Goal: Contribute content: Contribute content

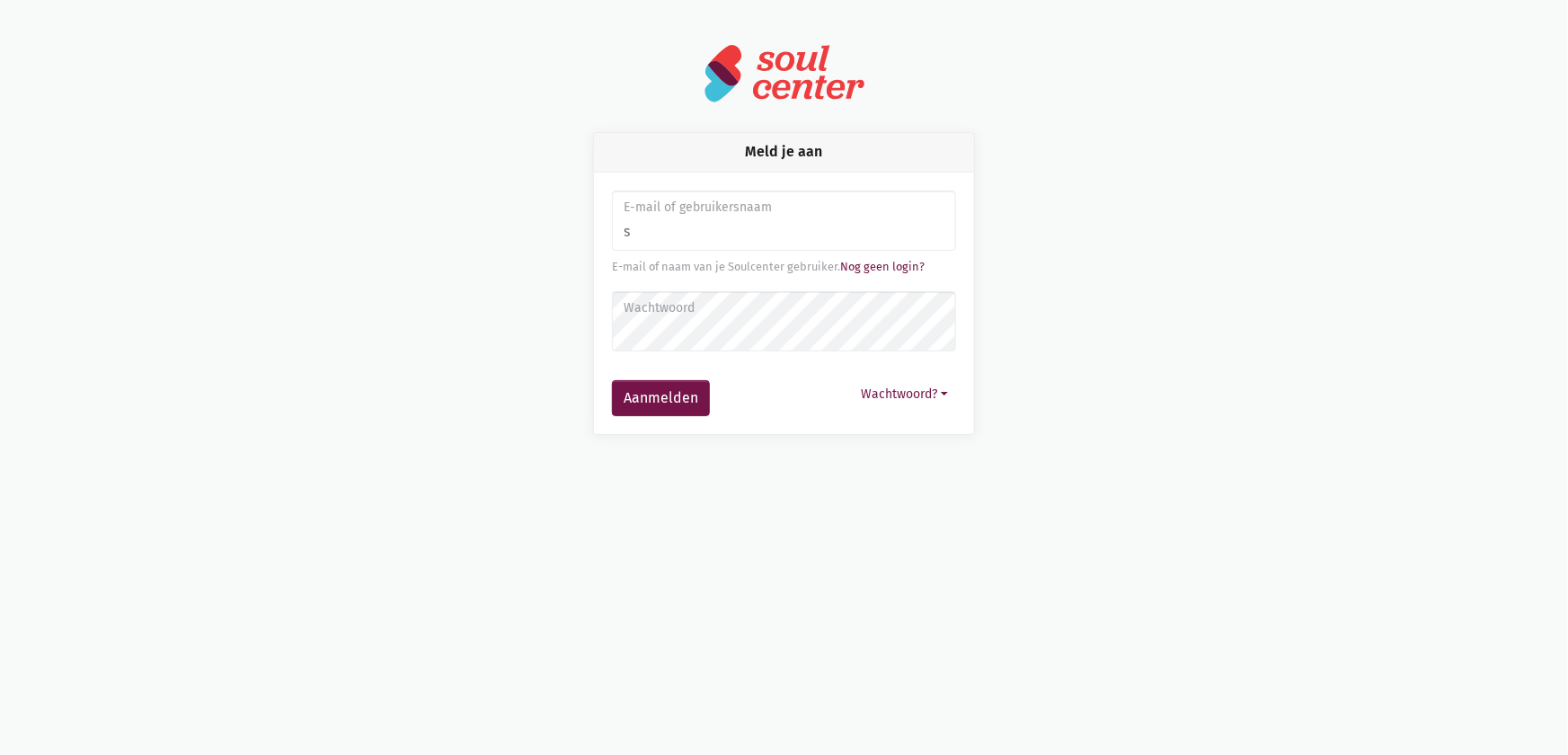
type input "[EMAIL_ADDRESS][DOMAIN_NAME]"
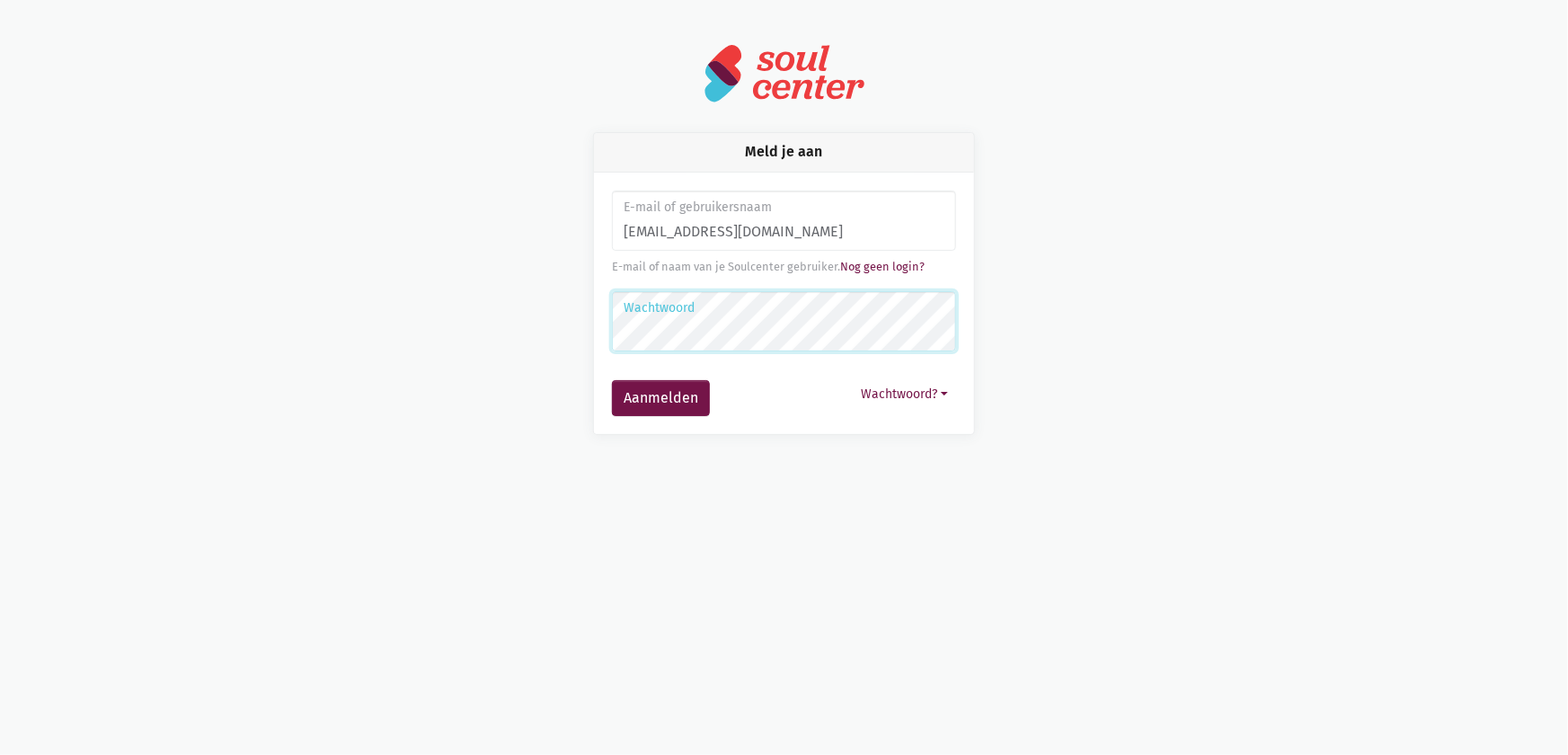
click at [612, 380] on button "Aanmelden" at bounding box center [661, 398] width 98 height 36
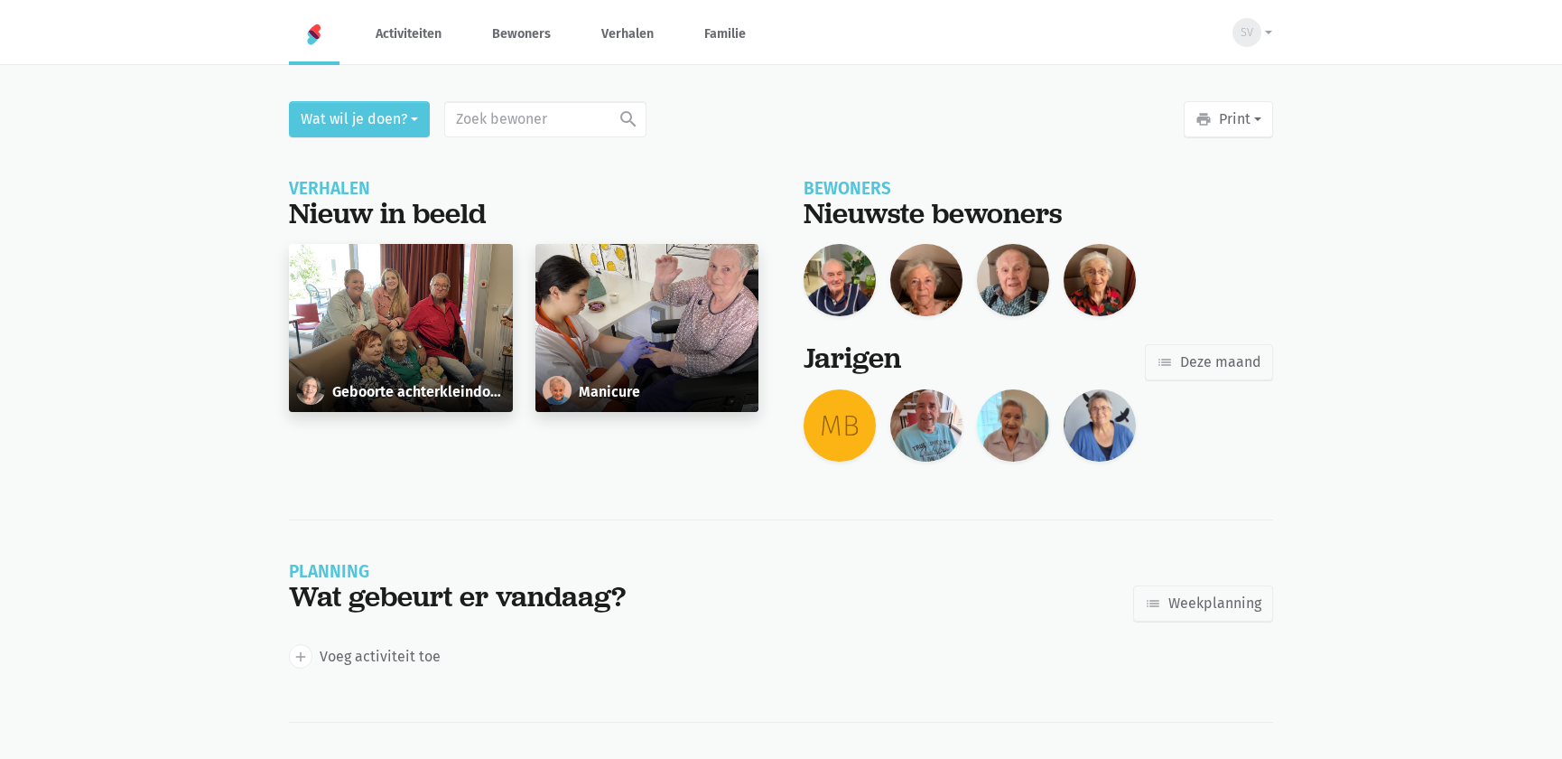
click at [413, 335] on div "Geboorte achterkleindochter" at bounding box center [401, 328] width 224 height 168
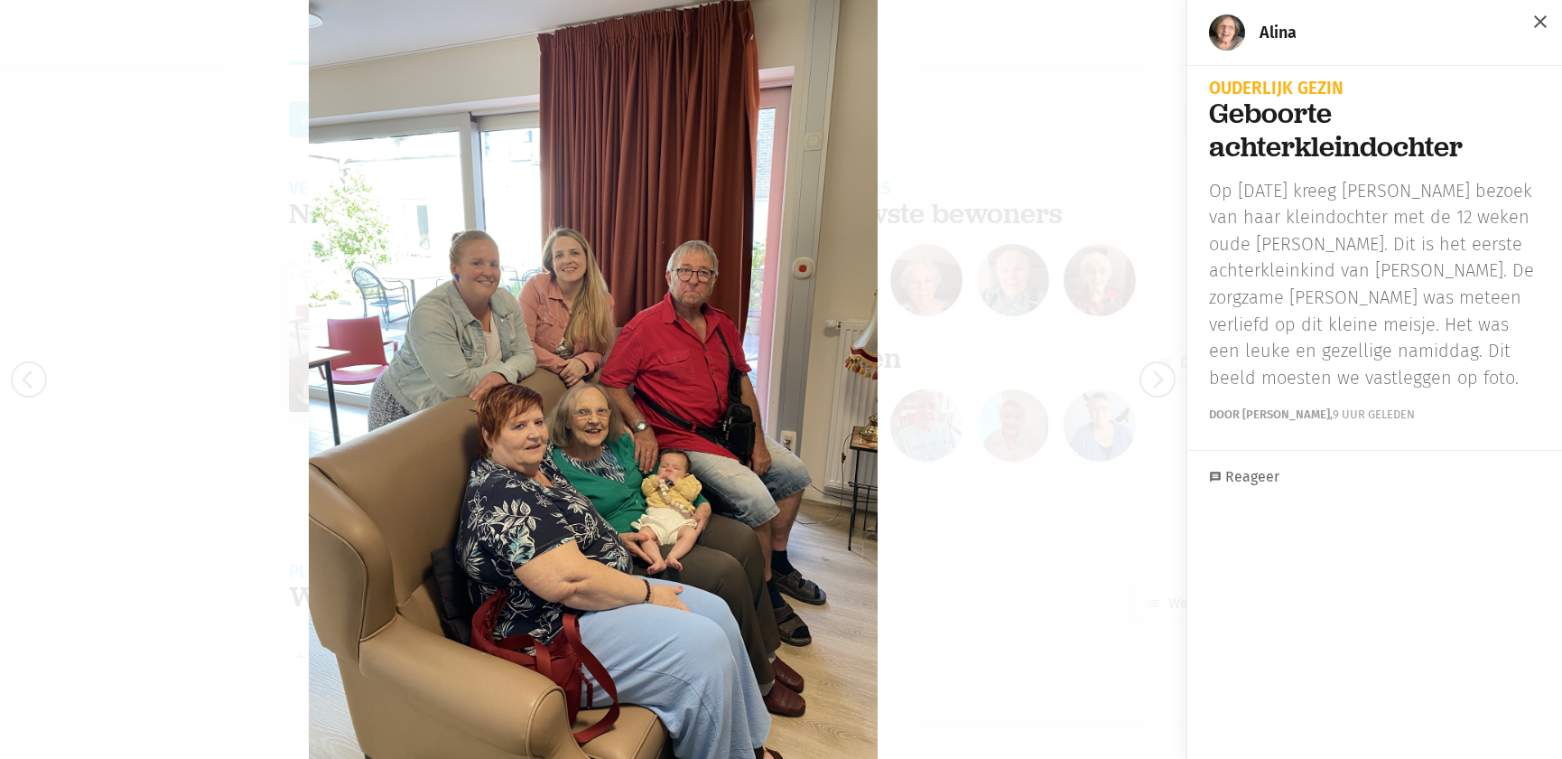
click at [1532, 16] on span "close" at bounding box center [1541, 22] width 22 height 22
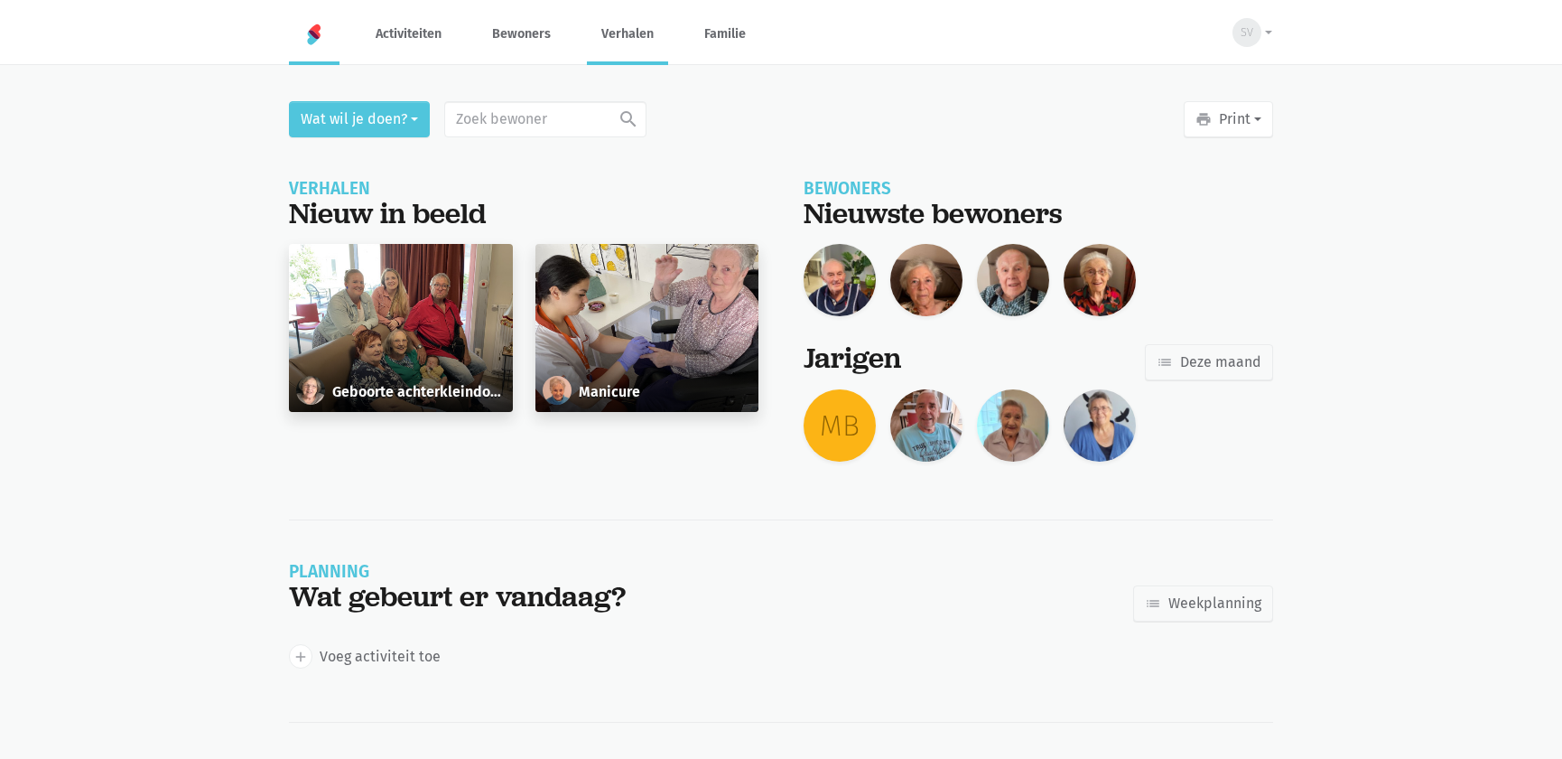
click at [615, 37] on link "Verhalen" at bounding box center [627, 34] width 81 height 60
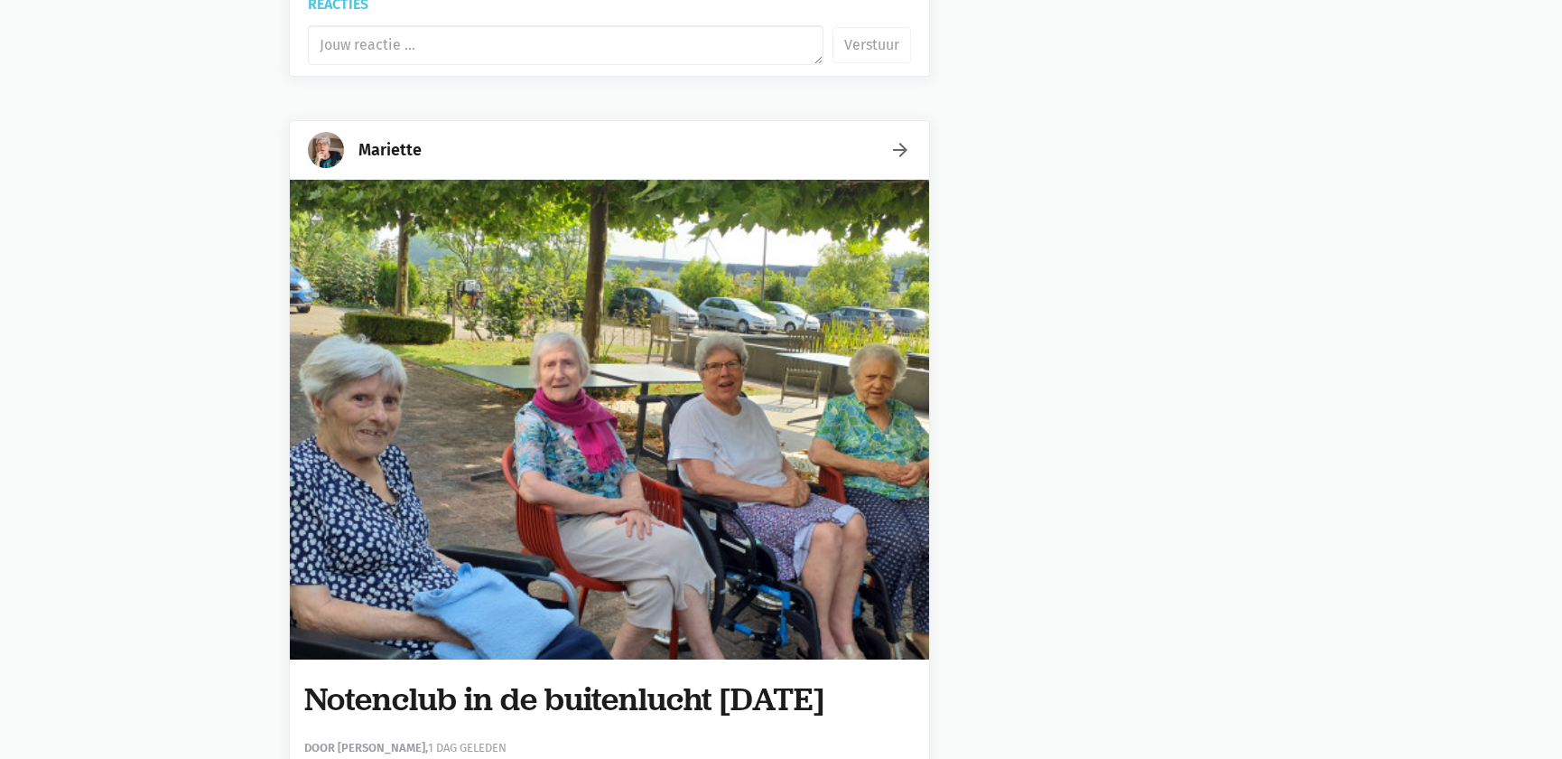
scroll to position [1642, 0]
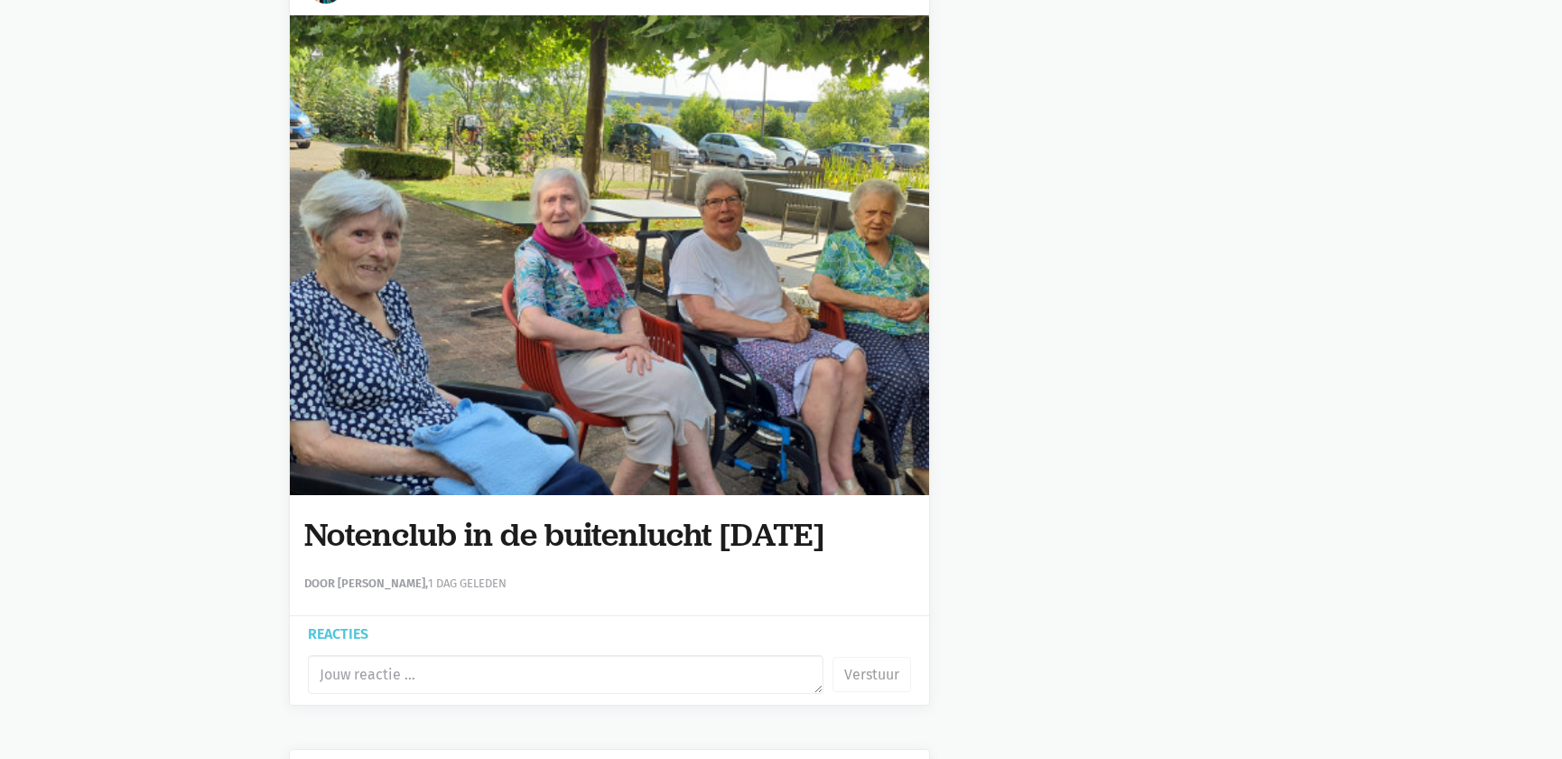
drag, startPoint x: 892, startPoint y: 526, endPoint x: 308, endPoint y: 517, distance: 584.3
click at [290, 527] on div "Notenclub in de buitenlucht 13/08/2025 Door Sarah Van Der Stappen, 1 dag geleden" at bounding box center [609, 555] width 639 height 120
copy h1 "Notenclub in de buitenlucht 13/08/2025"
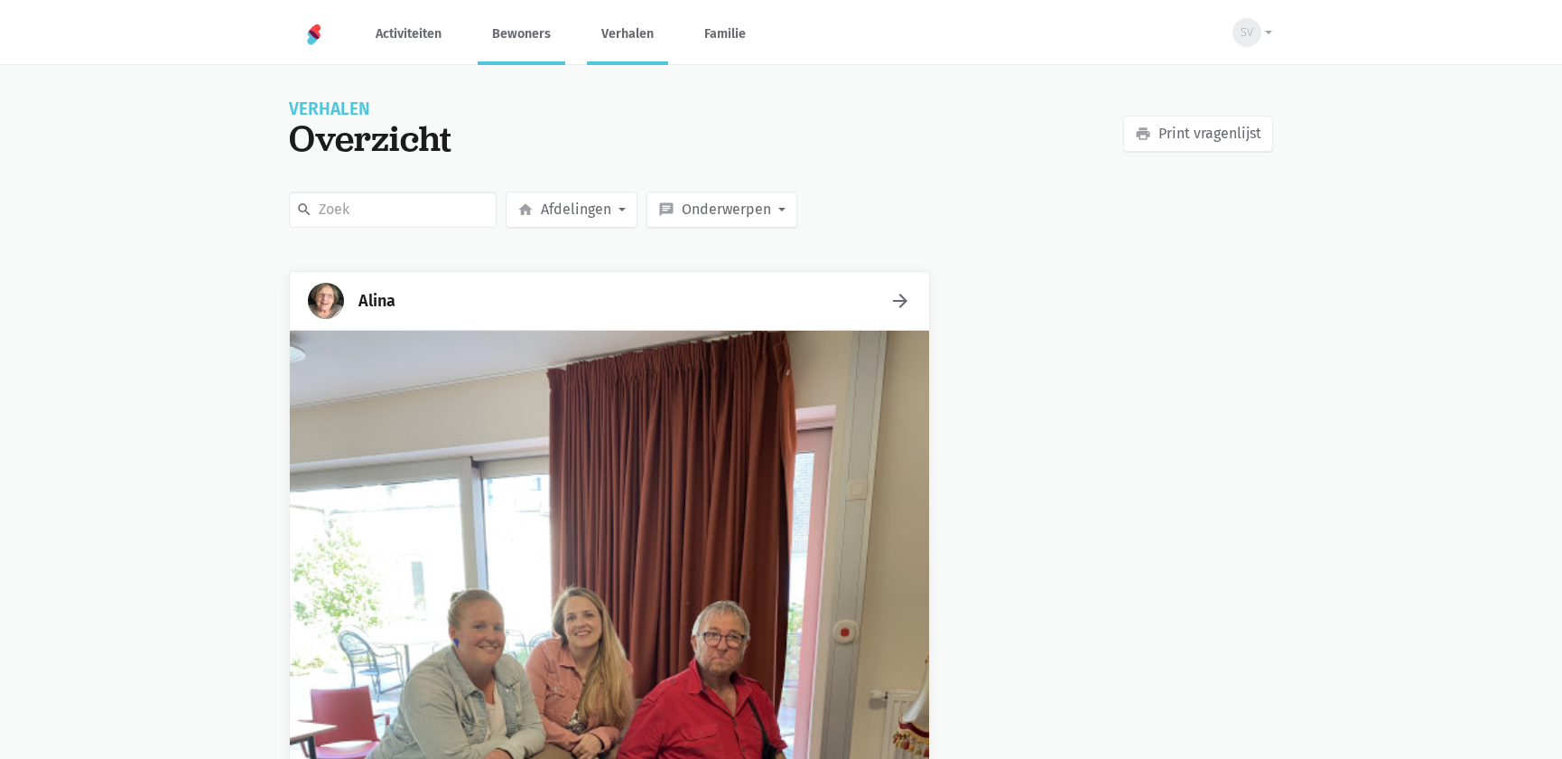
click at [530, 26] on link "Bewoners" at bounding box center [522, 34] width 88 height 60
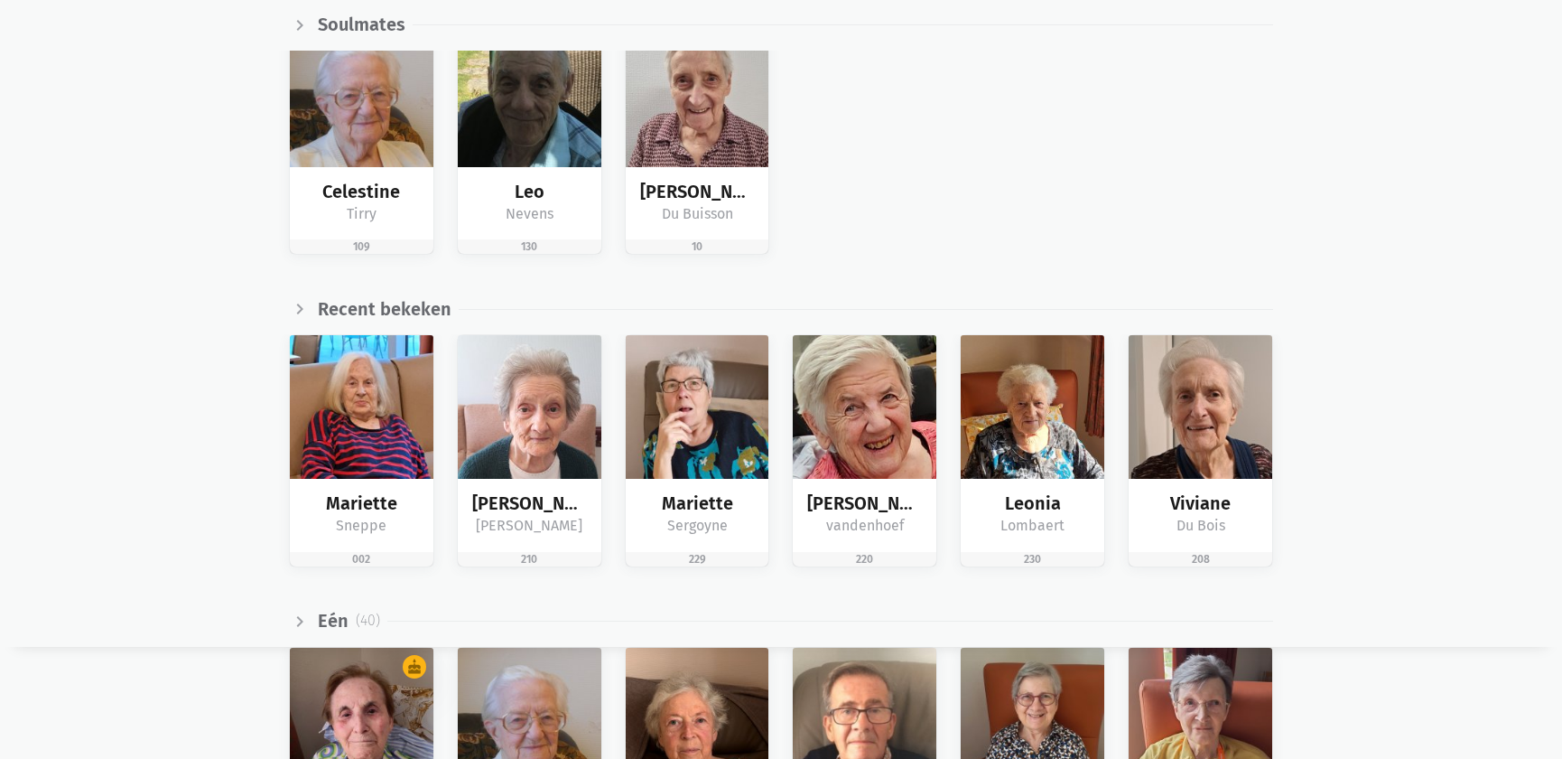
scroll to position [410, 0]
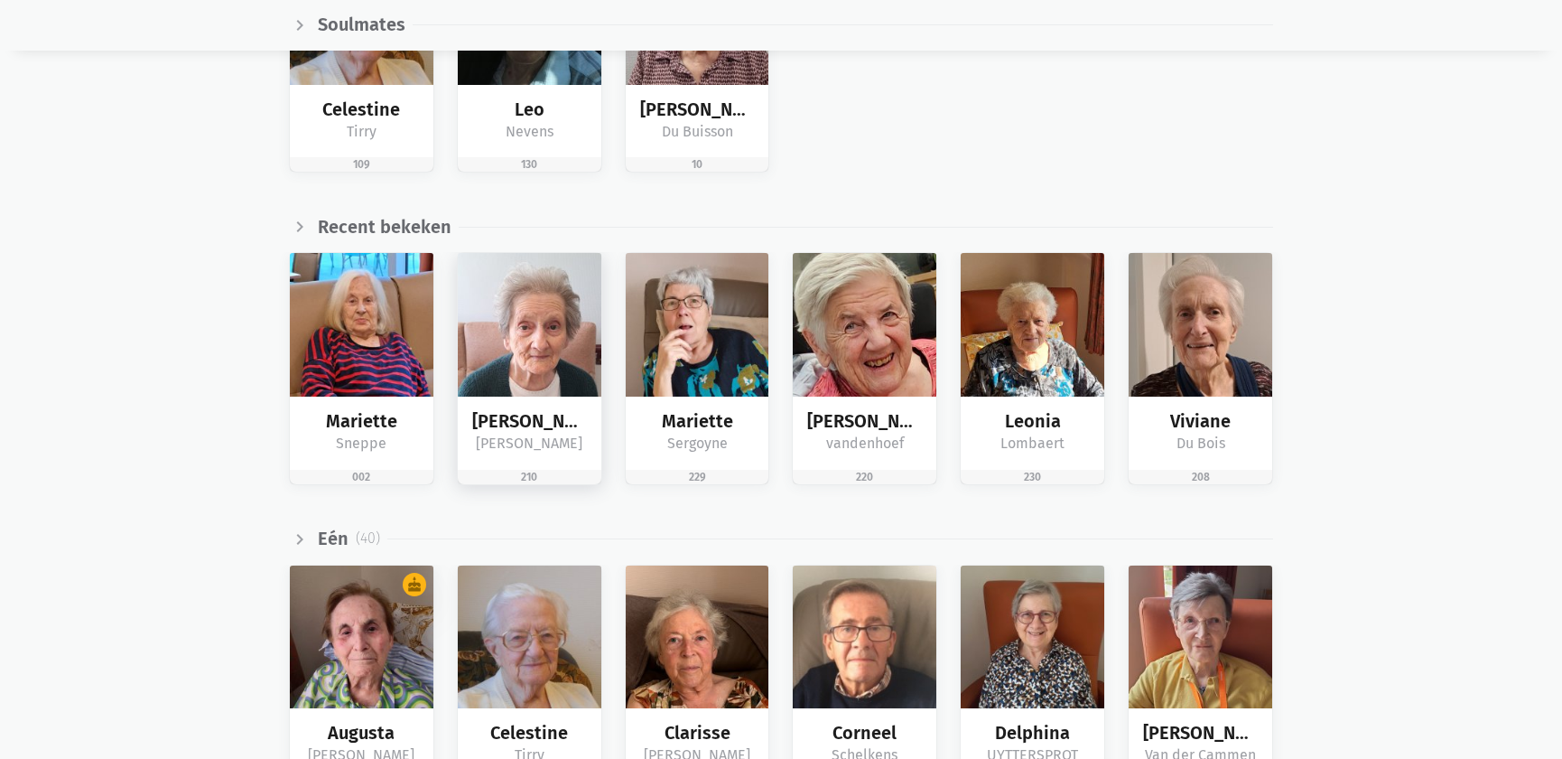
click at [547, 437] on div "De Boeck" at bounding box center [529, 443] width 115 height 23
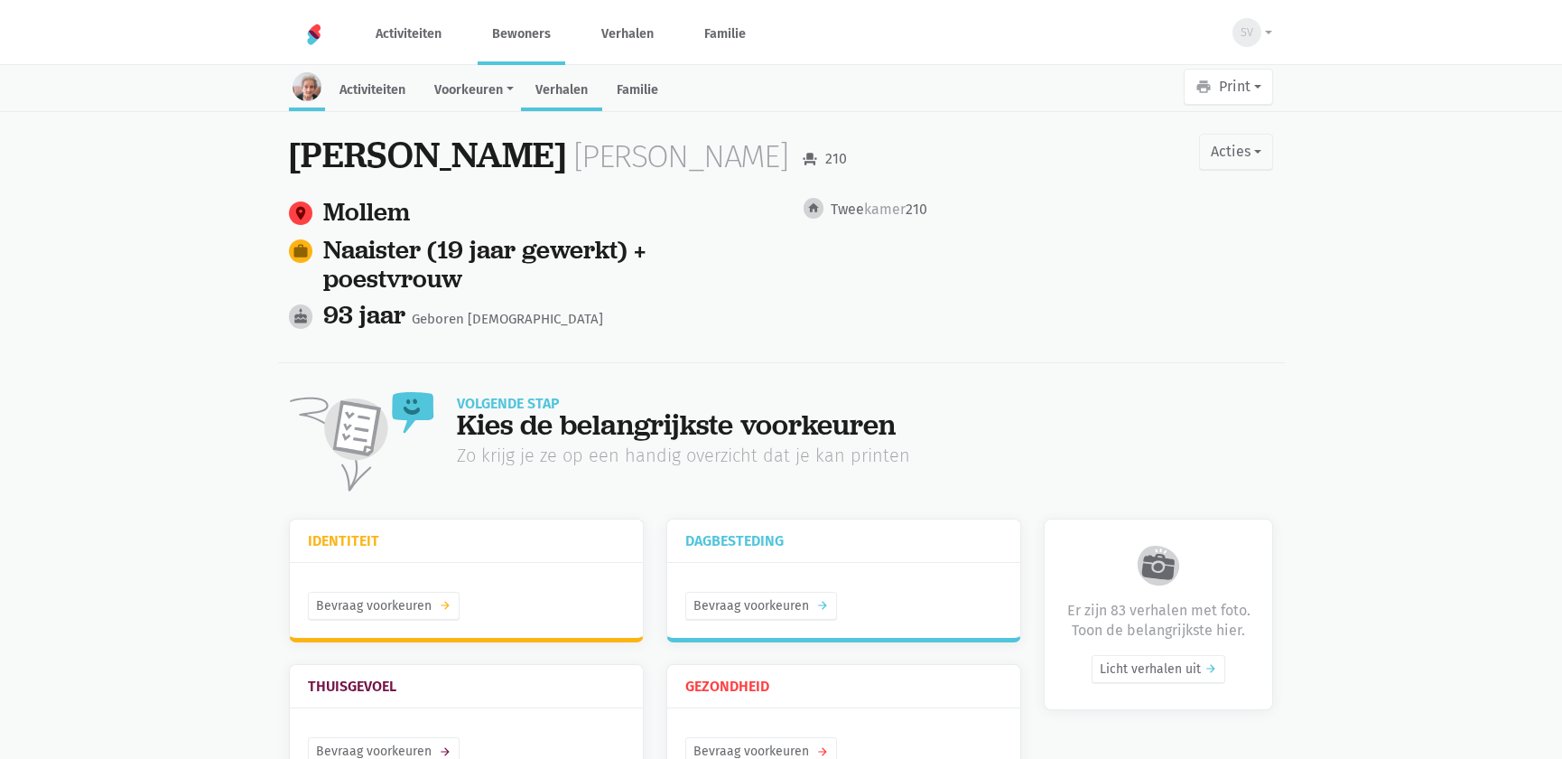
click at [582, 98] on link "Verhalen" at bounding box center [561, 91] width 81 height 39
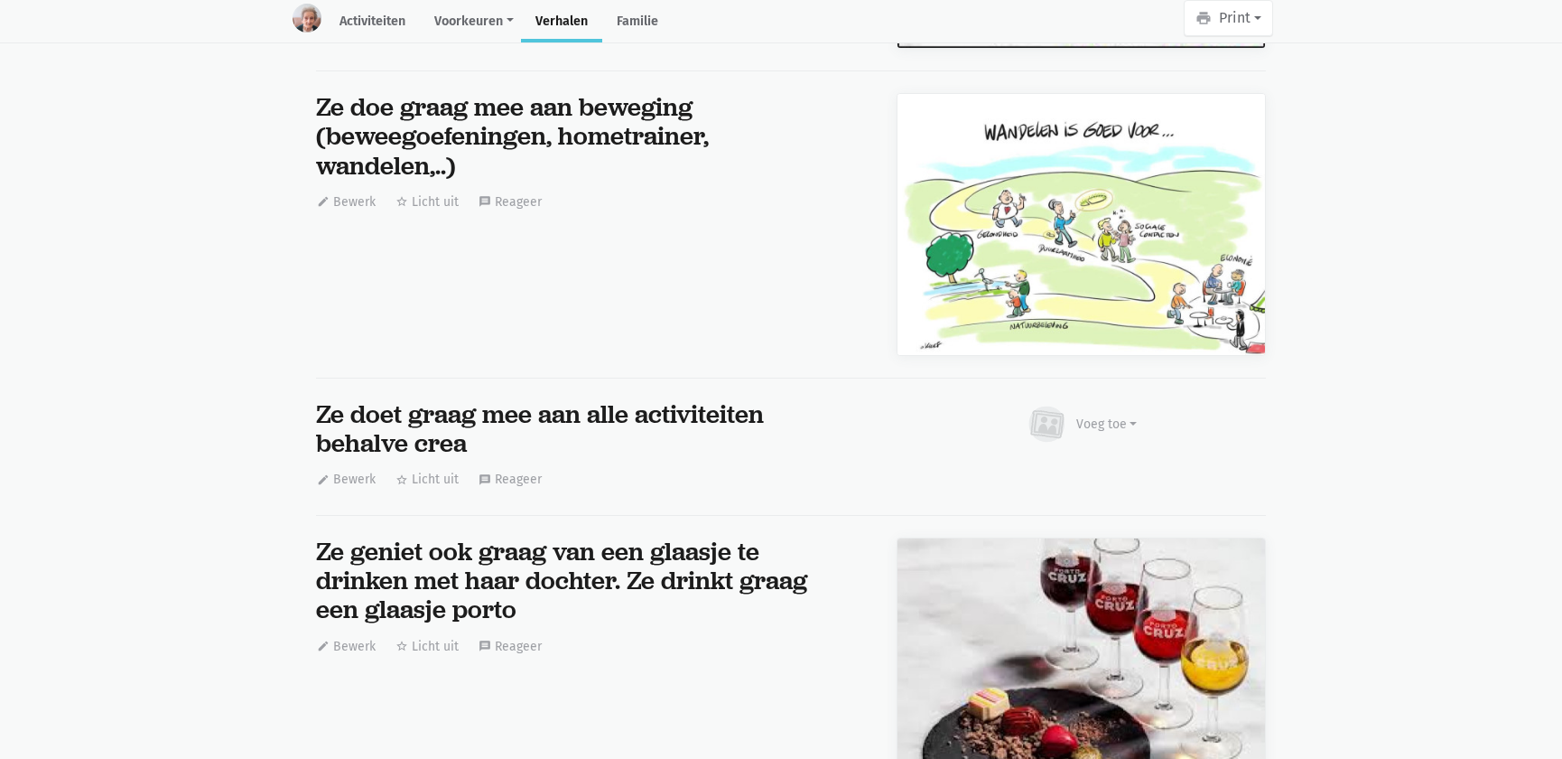
scroll to position [18576, 0]
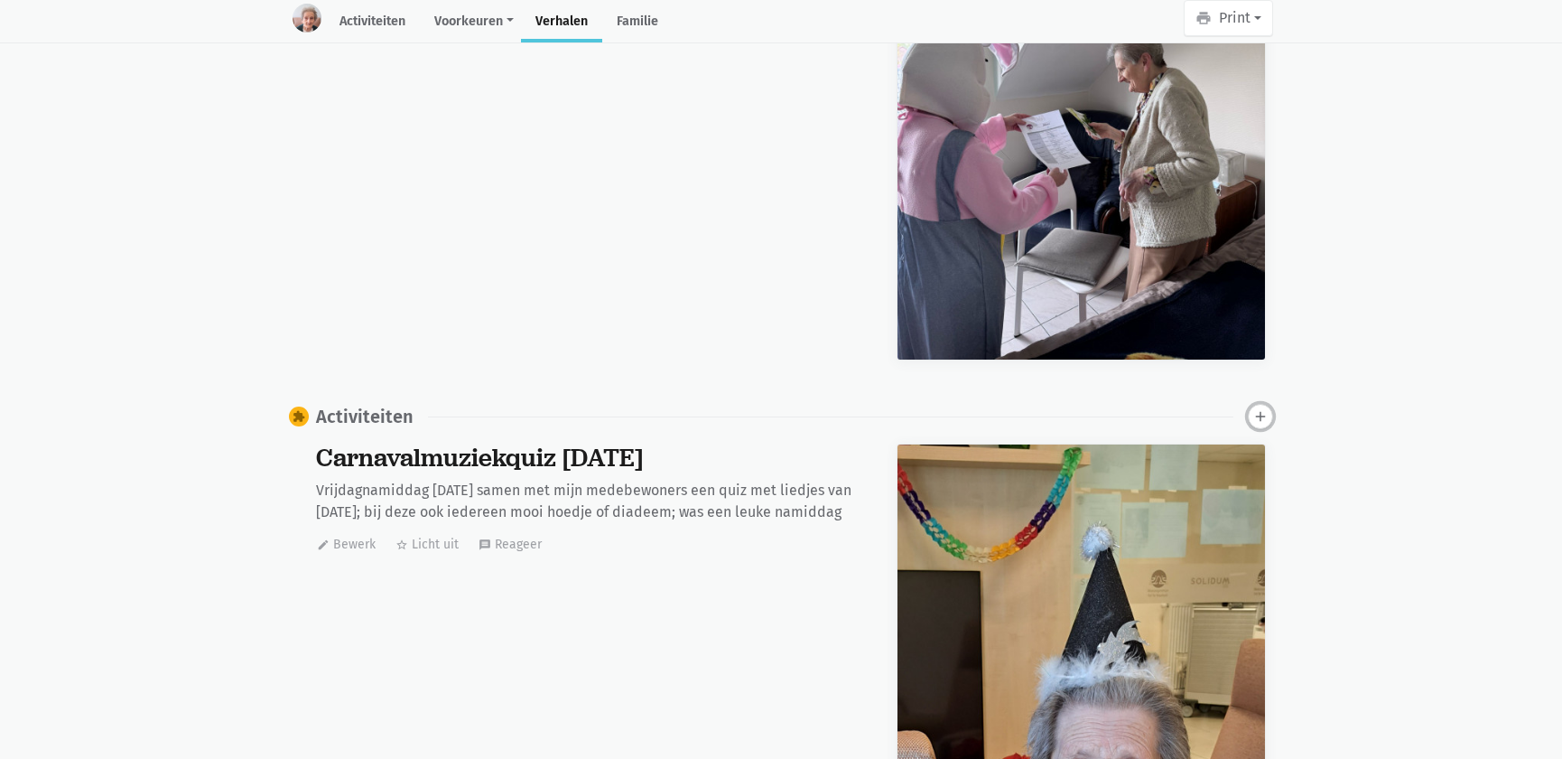
click at [1263, 408] on icon "add" at bounding box center [1260, 416] width 16 height 16
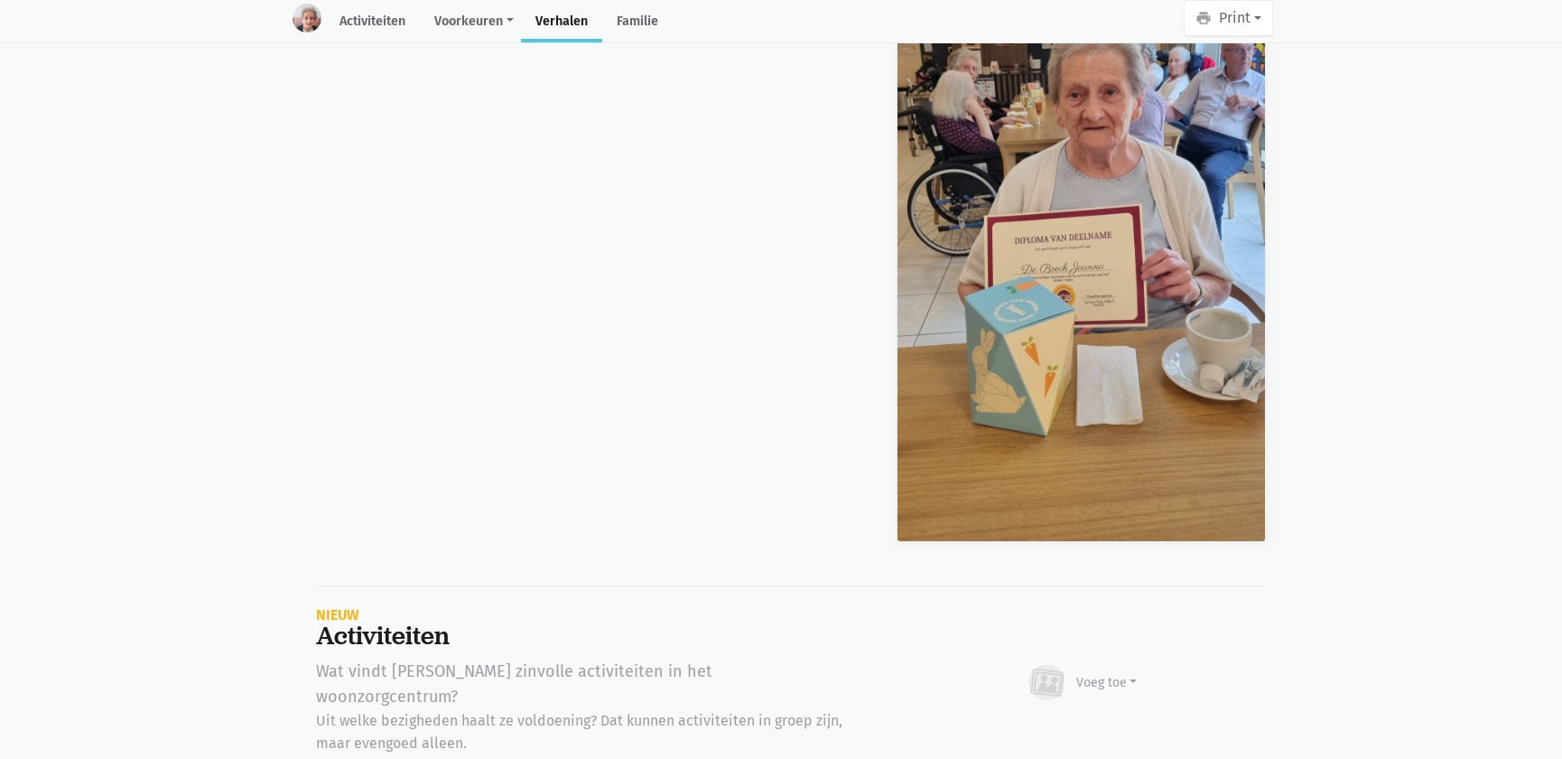
scroll to position [37437, 0]
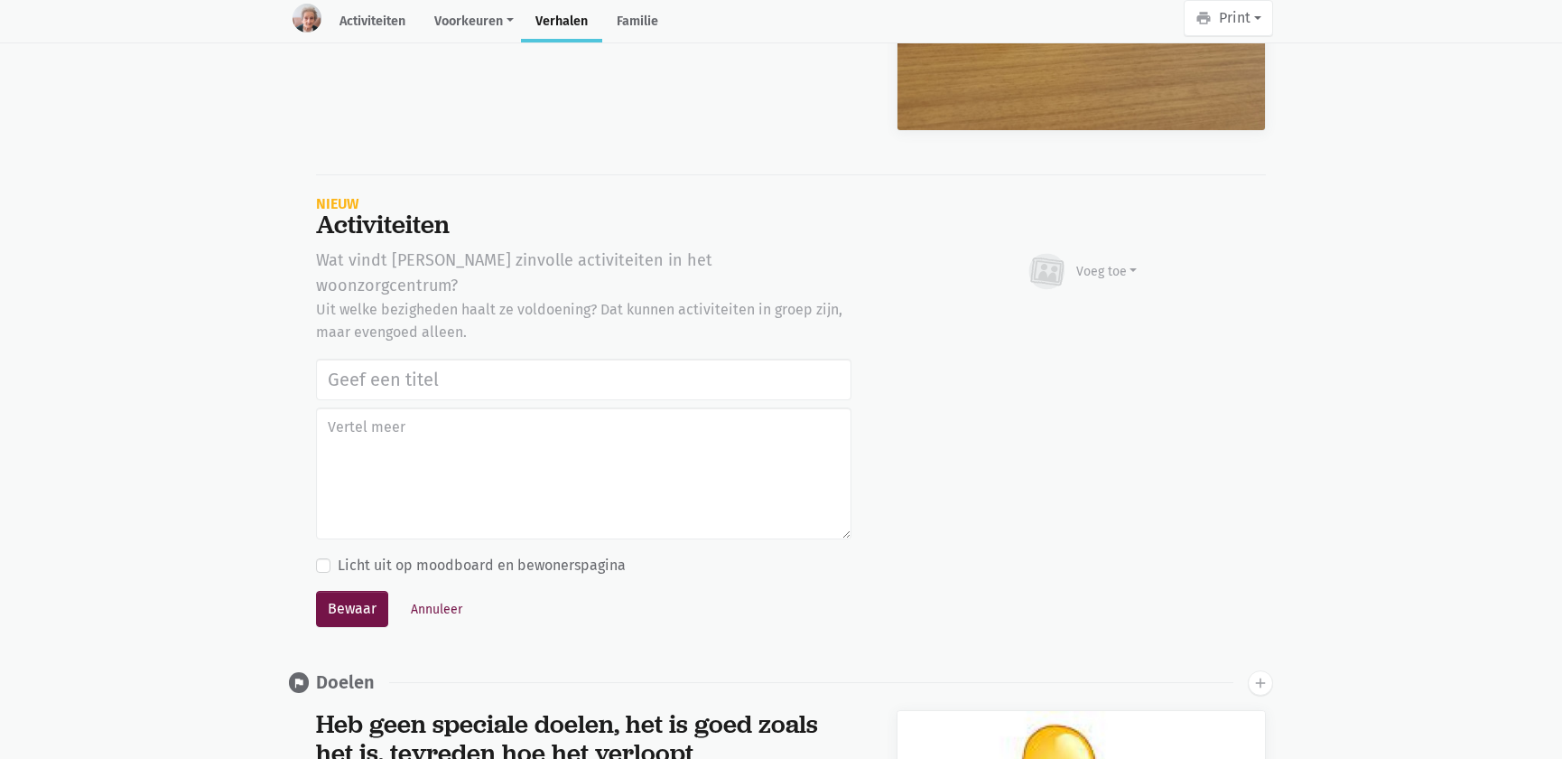
click at [356, 358] on input "text" at bounding box center [583, 379] width 535 height 42
type input "Notenclub in de buitenlucht 13/08/2025"
click at [1104, 262] on div "Voeg toe" at bounding box center [1106, 271] width 61 height 19
click at [1061, 309] on link "Afbeelding" at bounding box center [1071, 324] width 131 height 31
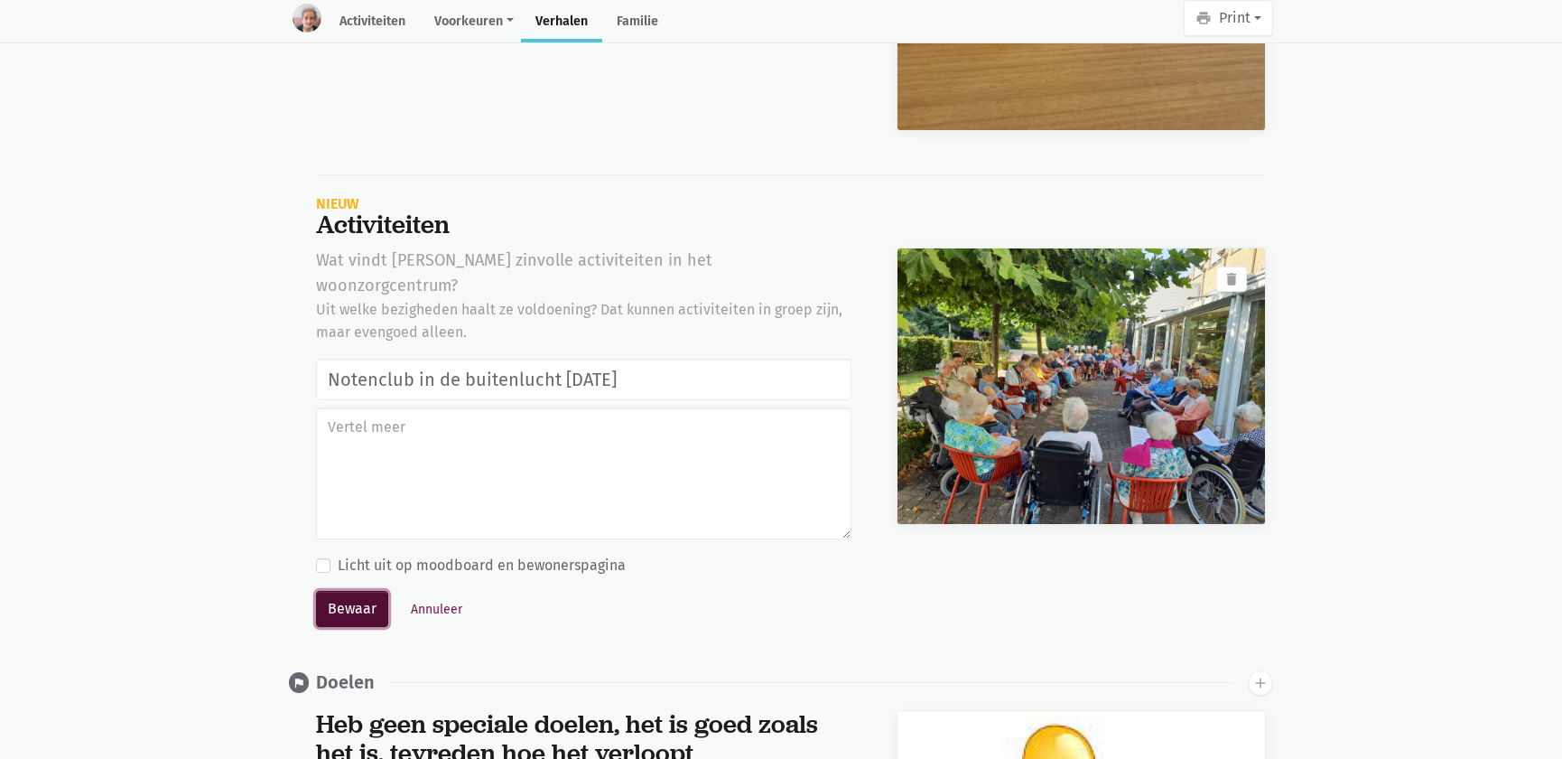
click at [361, 591] on button "Bewaar" at bounding box center [352, 609] width 72 height 36
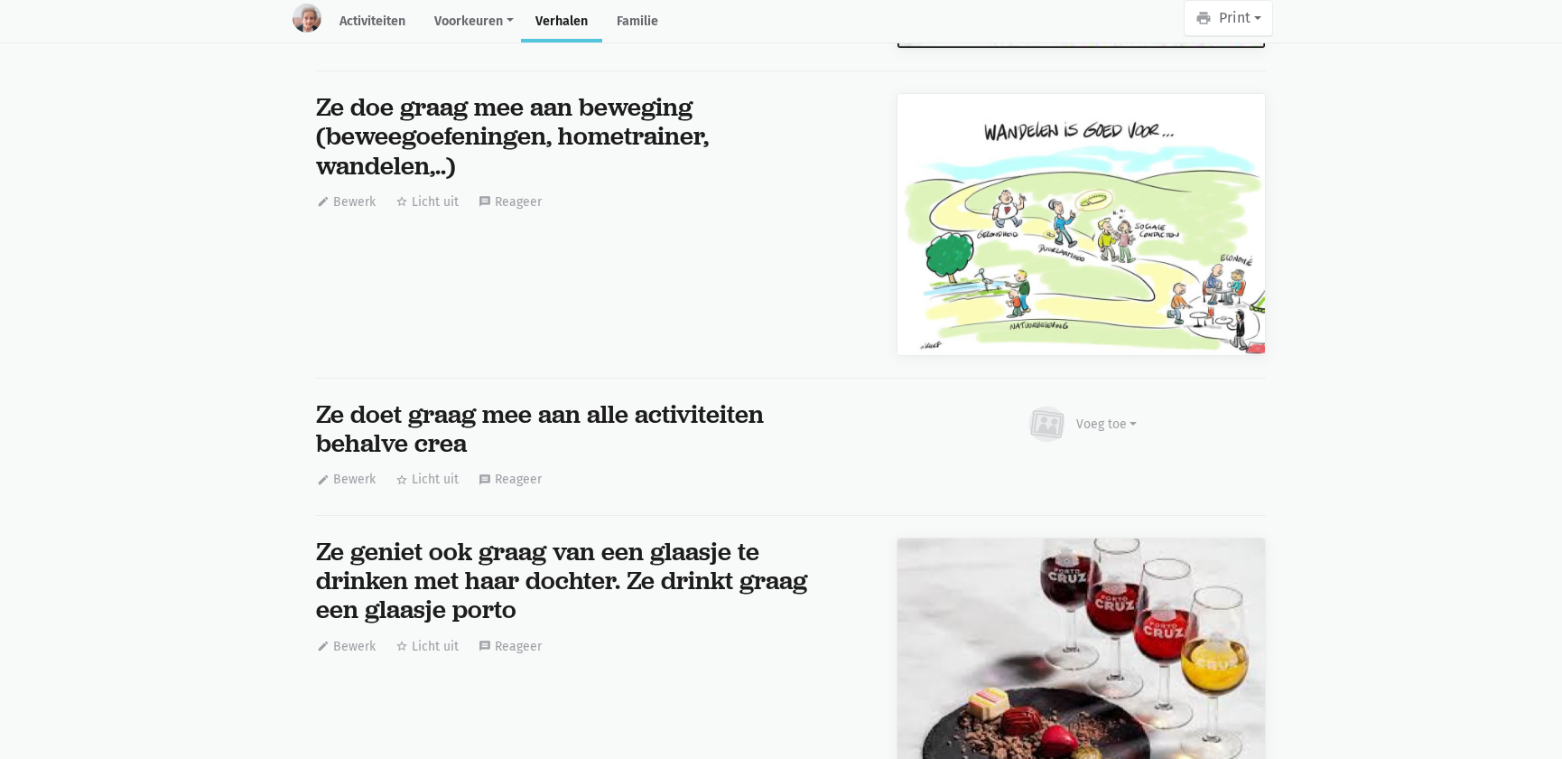
scroll to position [18576, 0]
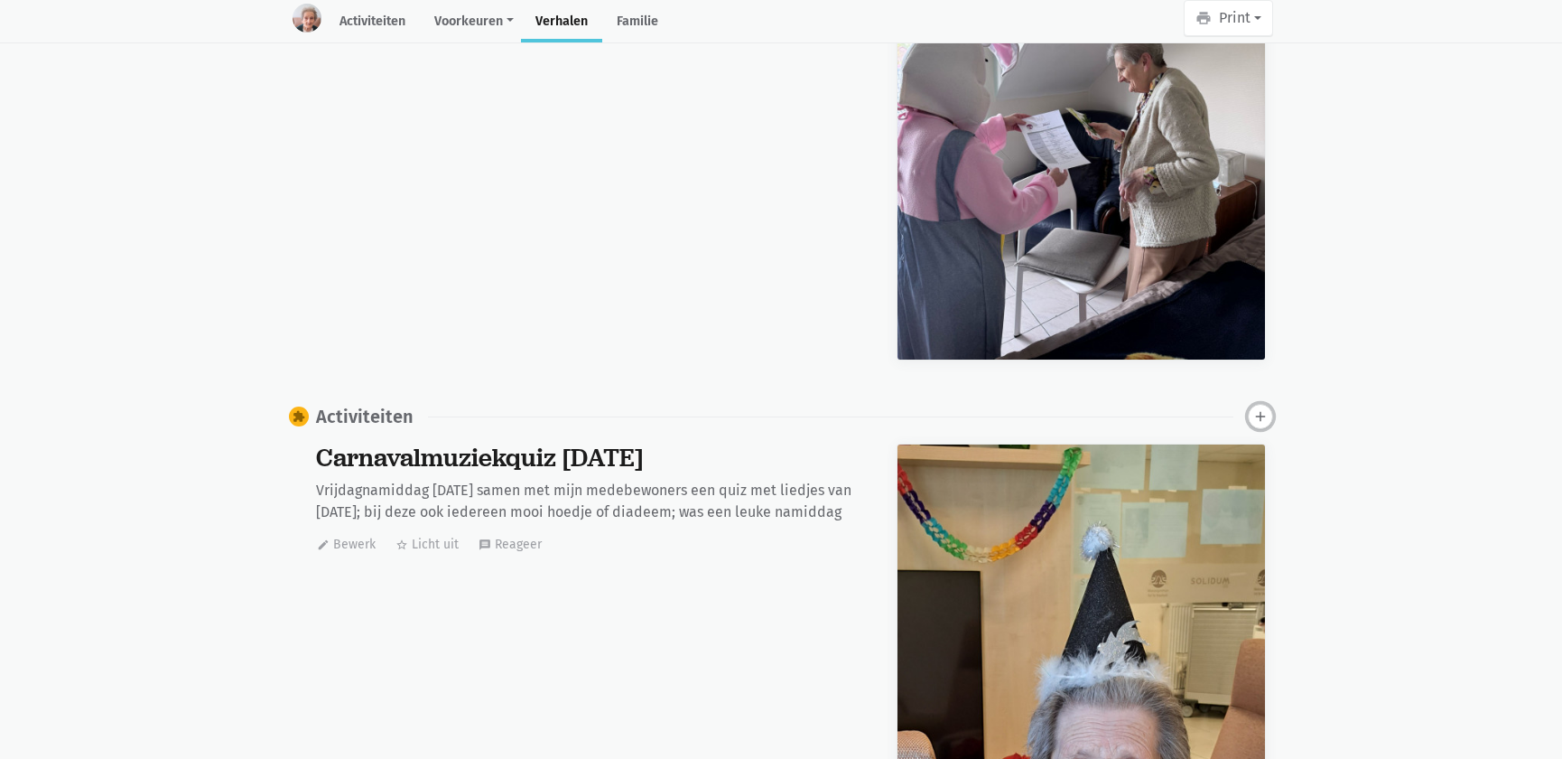
click at [1260, 408] on icon "add" at bounding box center [1260, 416] width 16 height 16
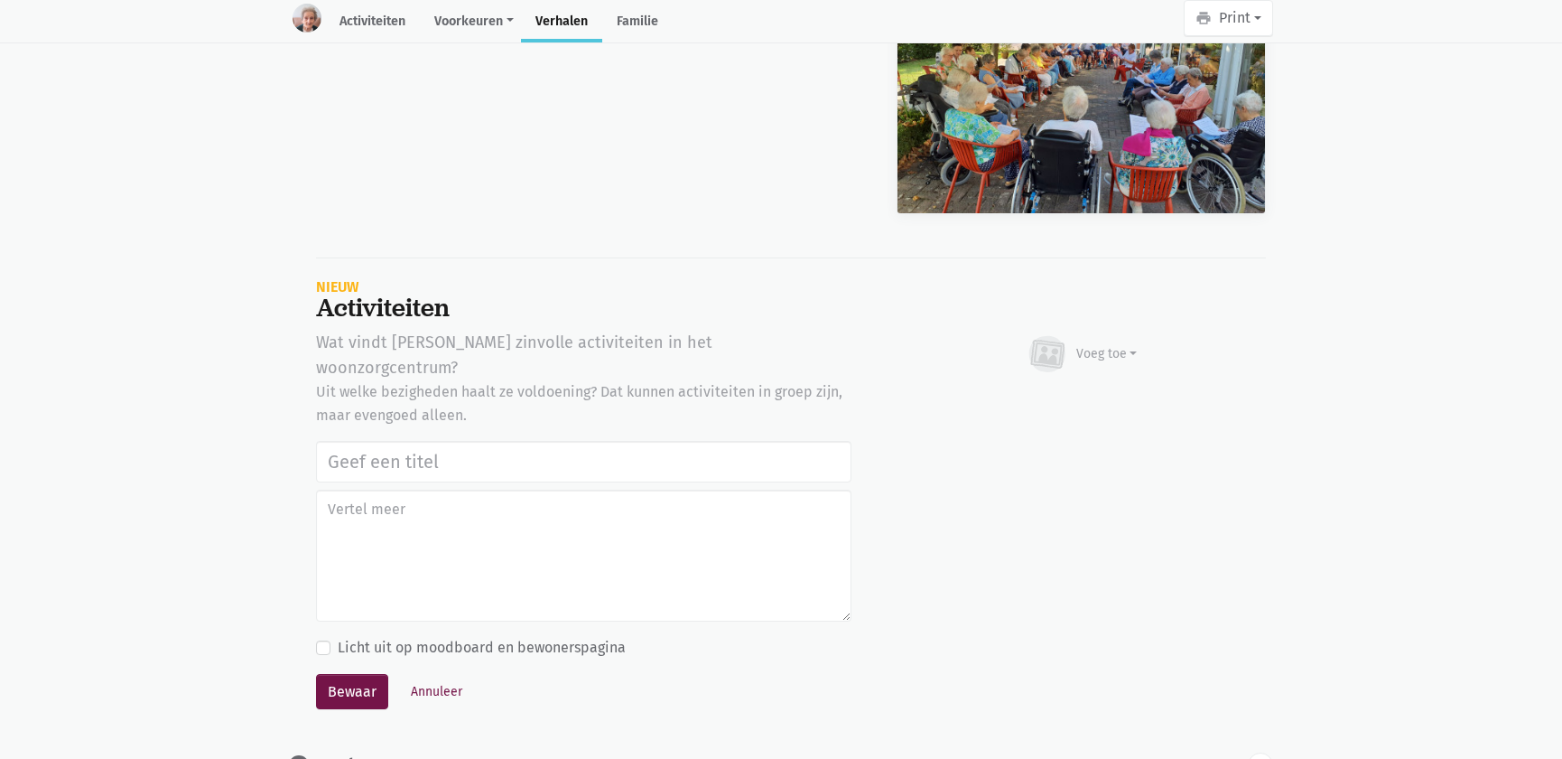
click at [460, 441] on input "text" at bounding box center [583, 462] width 535 height 42
type input "Notenclub in de buitenlucht 13/08/2025"
click at [1113, 344] on div "Voeg toe" at bounding box center [1106, 353] width 61 height 19
click at [1091, 391] on link "Afbeelding" at bounding box center [1071, 406] width 131 height 31
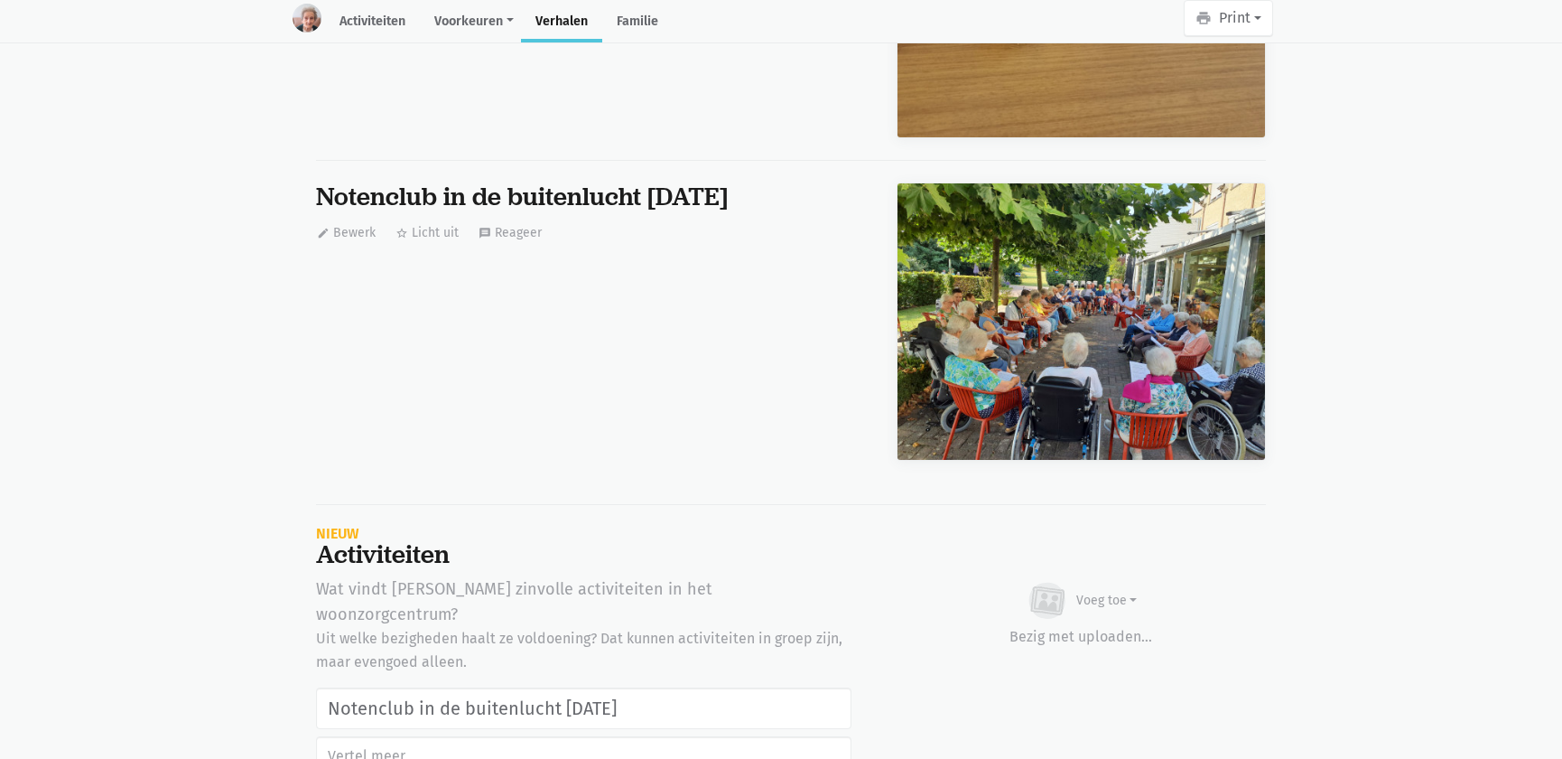
scroll to position [37758, 0]
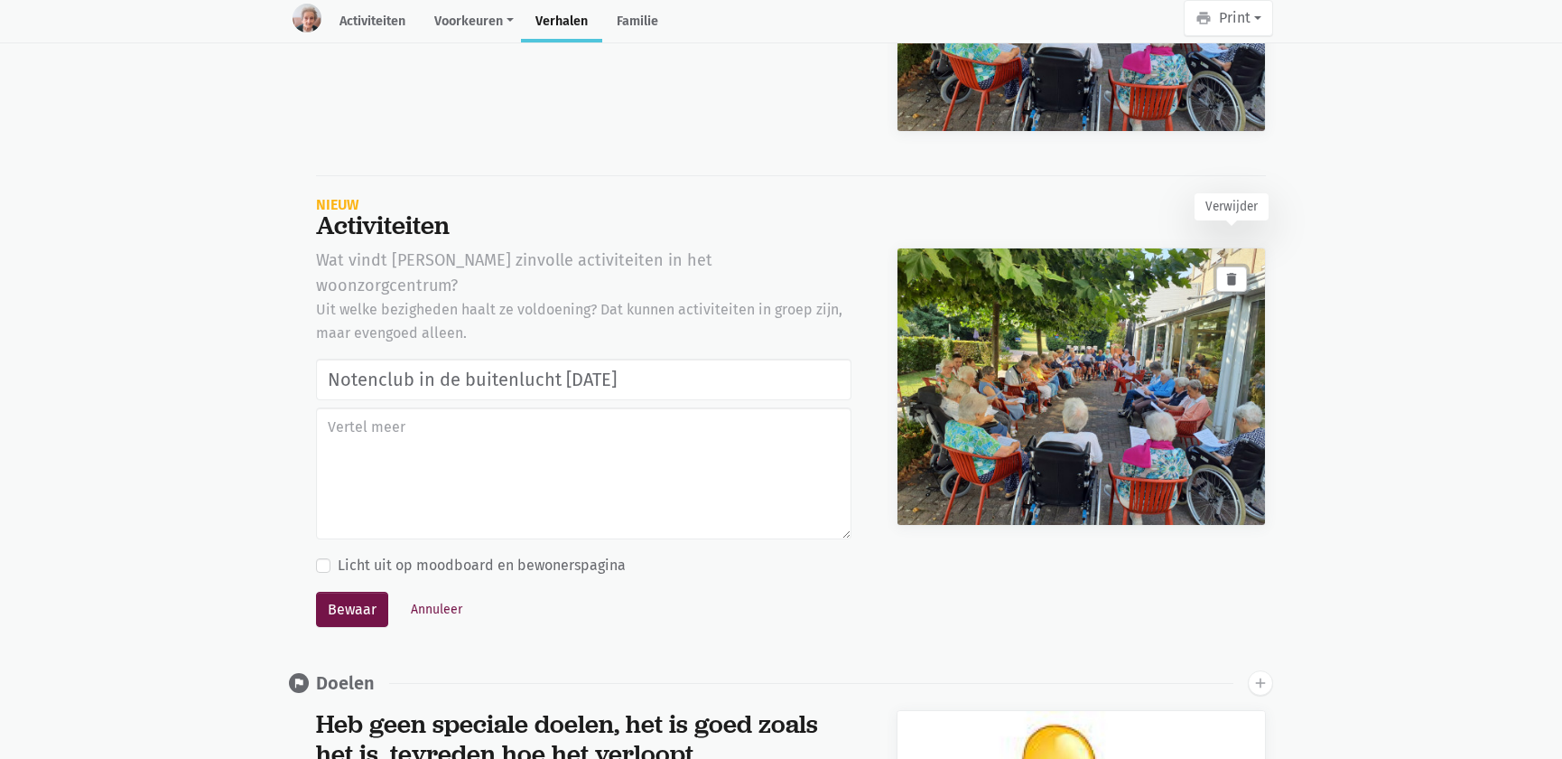
click at [1227, 271] on icon "delete" at bounding box center [1232, 279] width 16 height 16
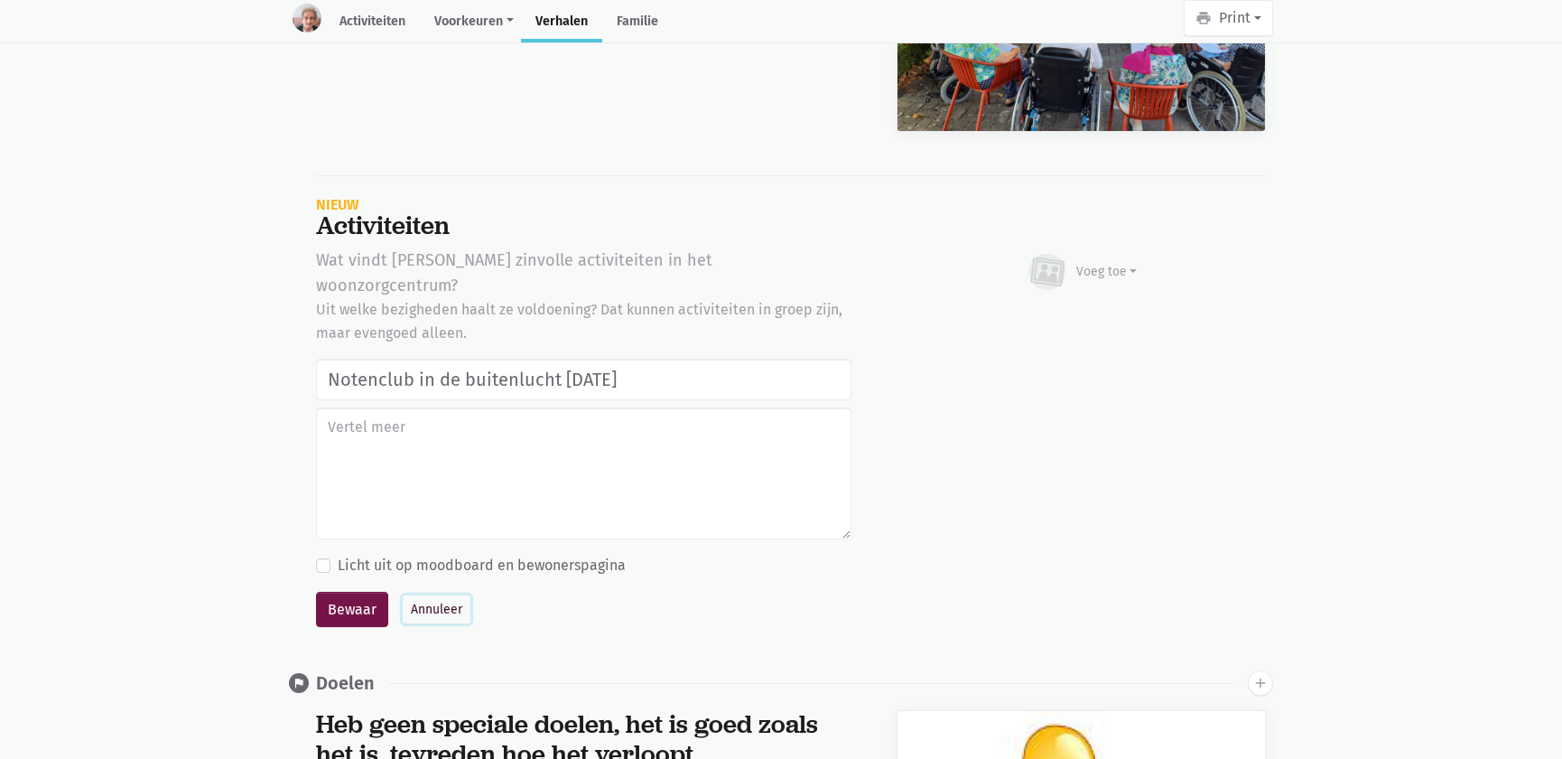
click at [419, 595] on button "Annuleer" at bounding box center [437, 609] width 68 height 28
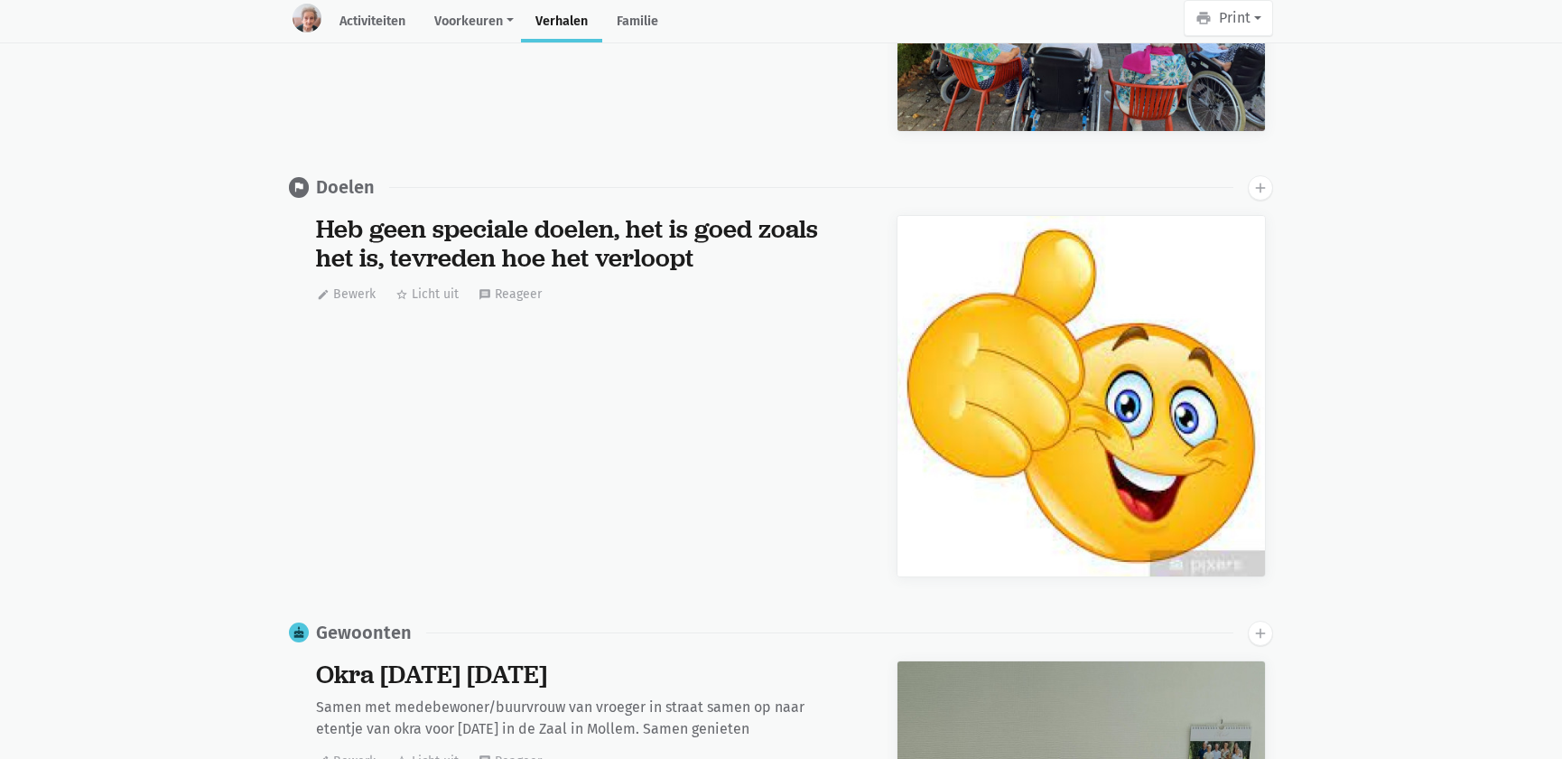
scroll to position [0, 0]
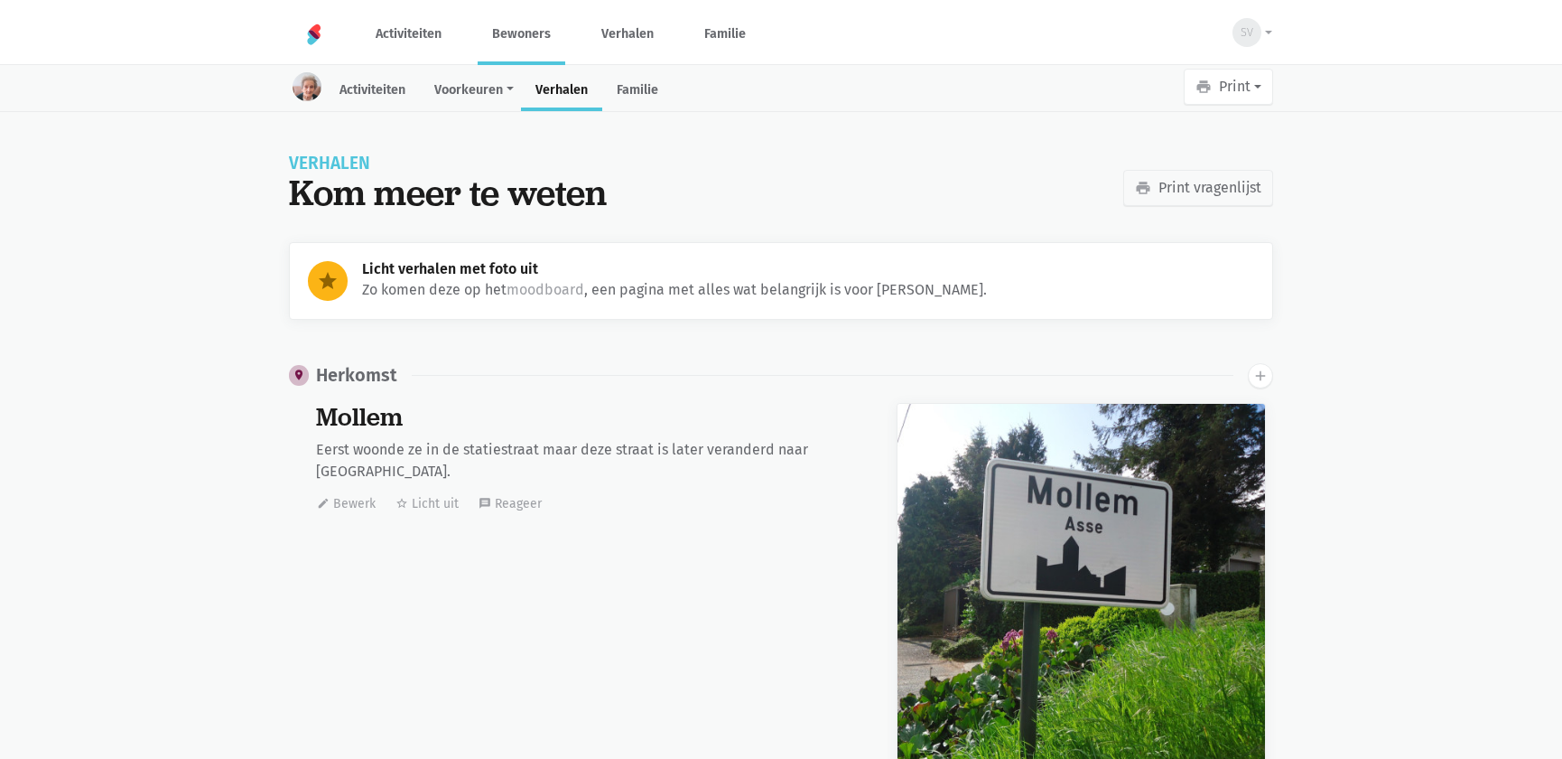
click at [519, 45] on link "Bewoners" at bounding box center [522, 34] width 88 height 60
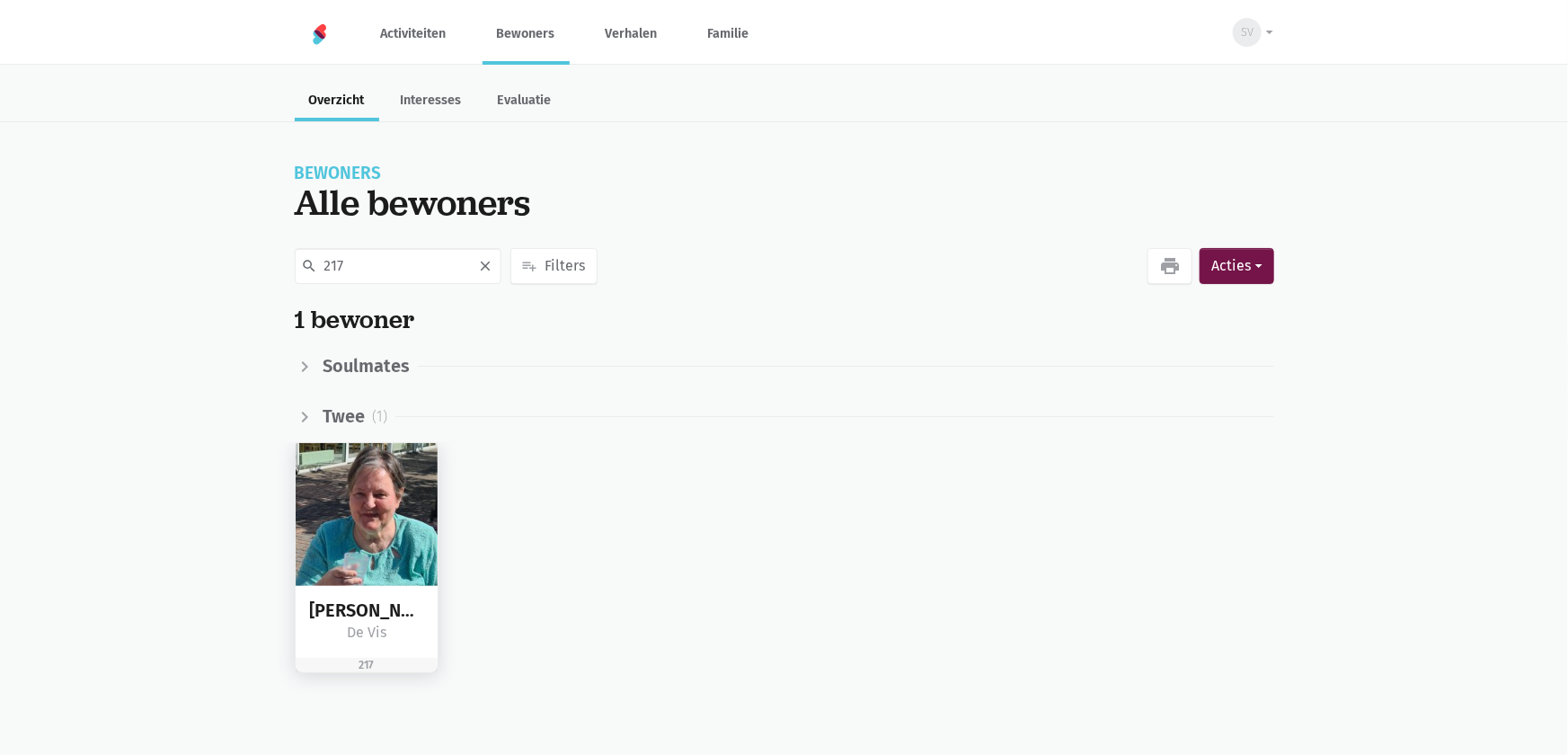
type input "217"
click at [369, 487] on img at bounding box center [367, 514] width 143 height 143
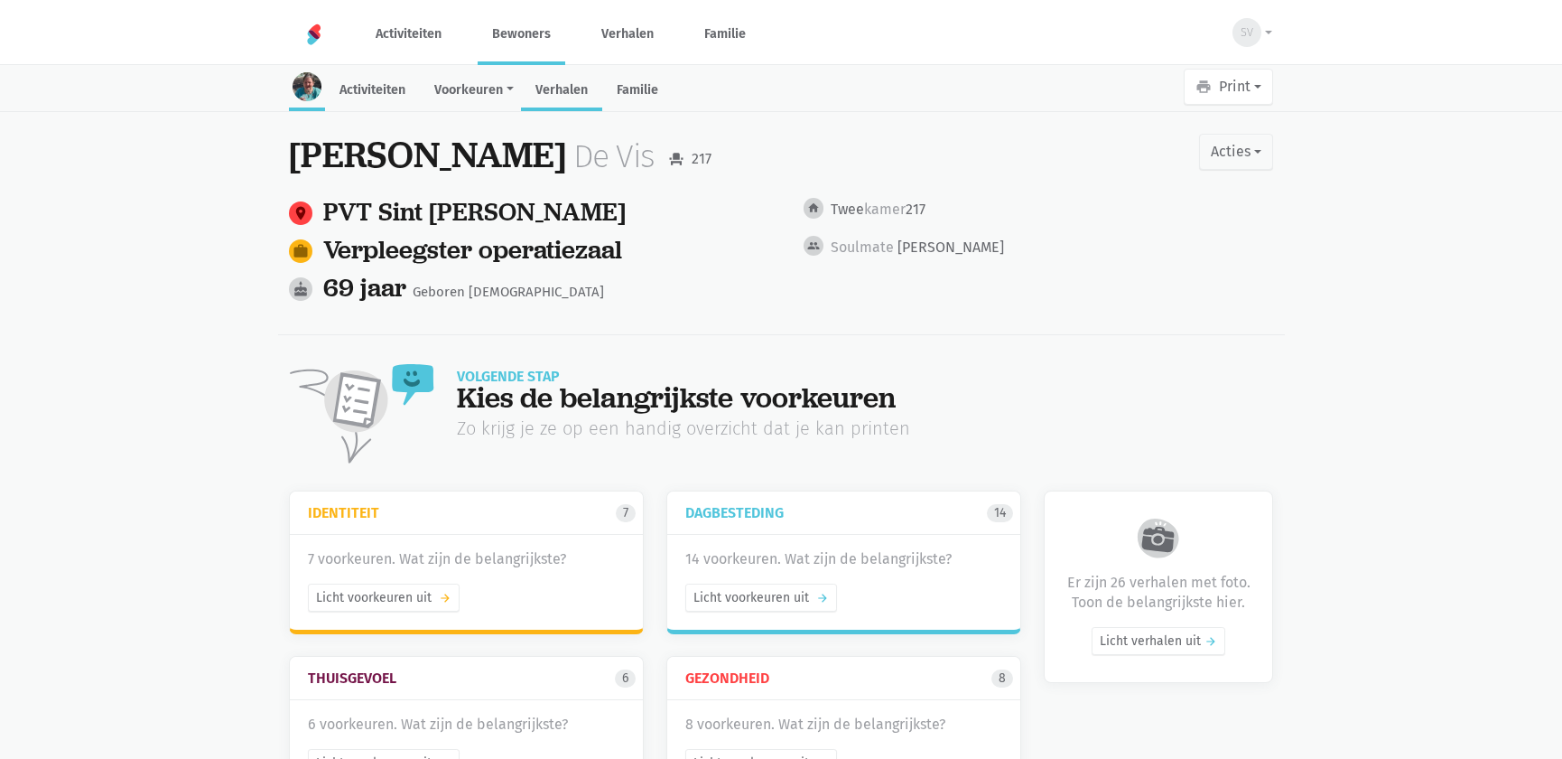
drag, startPoint x: 0, startPoint y: 0, endPoint x: 585, endPoint y: 87, distance: 591.5
click at [585, 86] on link "Verhalen" at bounding box center [561, 91] width 81 height 39
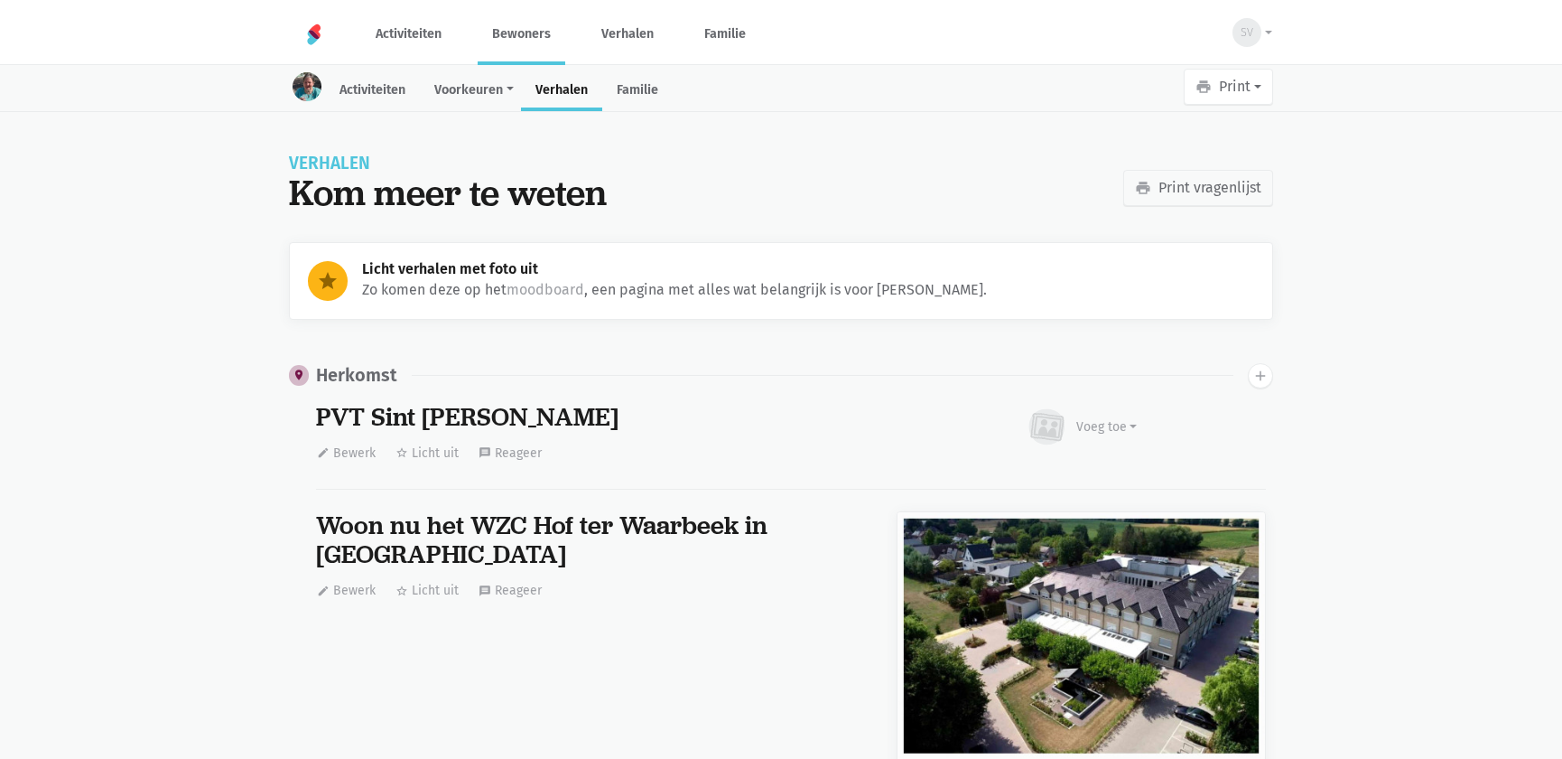
scroll to position [5751, 0]
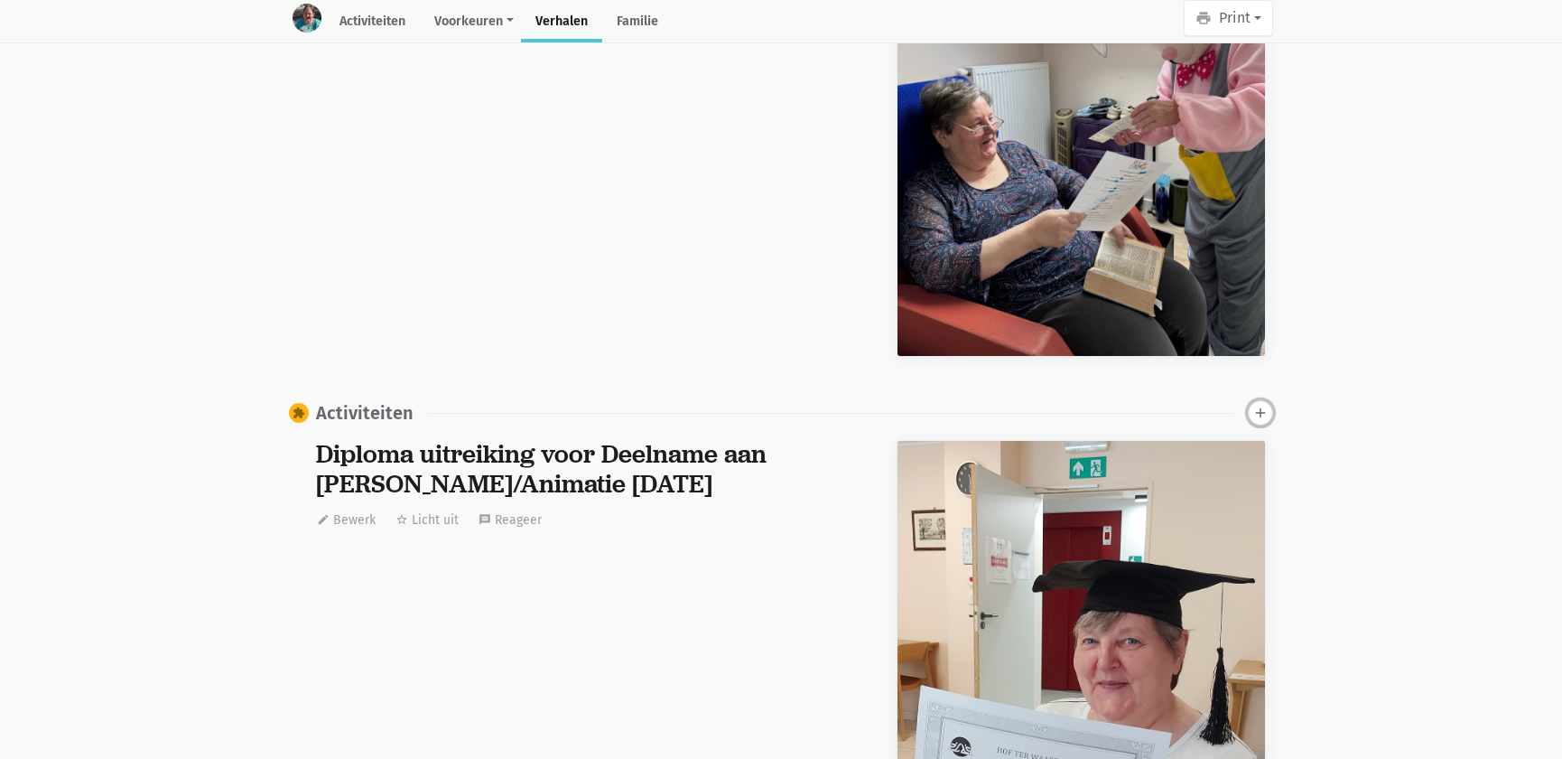
click at [1253, 405] on icon "add" at bounding box center [1260, 413] width 16 height 16
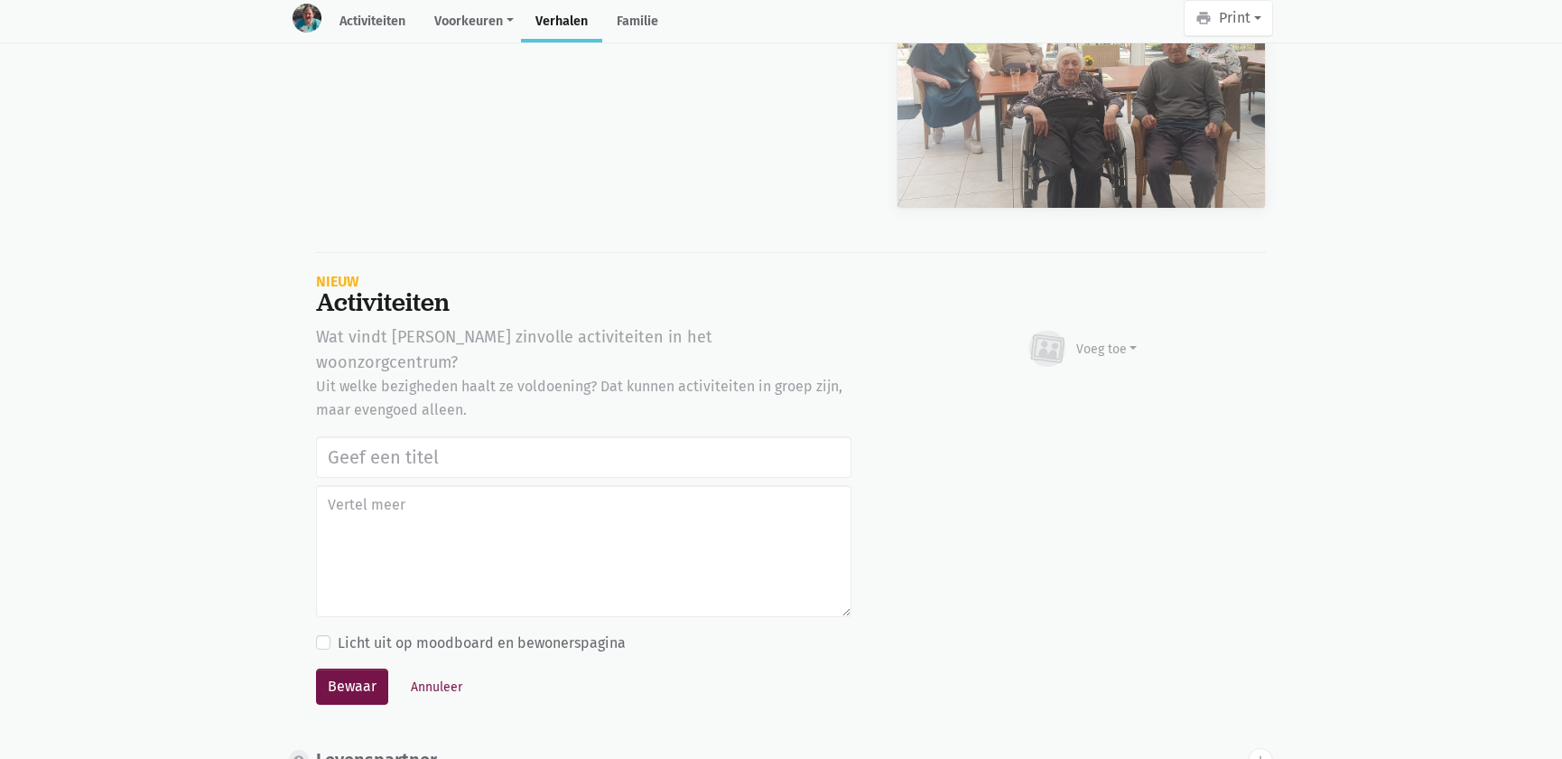
click at [393, 436] on input "text" at bounding box center [583, 457] width 535 height 42
type input "Notenclub in de buitenlucht 13/08/2025"
click at [1117, 340] on div "Voeg toe" at bounding box center [1106, 349] width 61 height 19
click at [1075, 386] on link "Afbeelding" at bounding box center [1071, 401] width 131 height 31
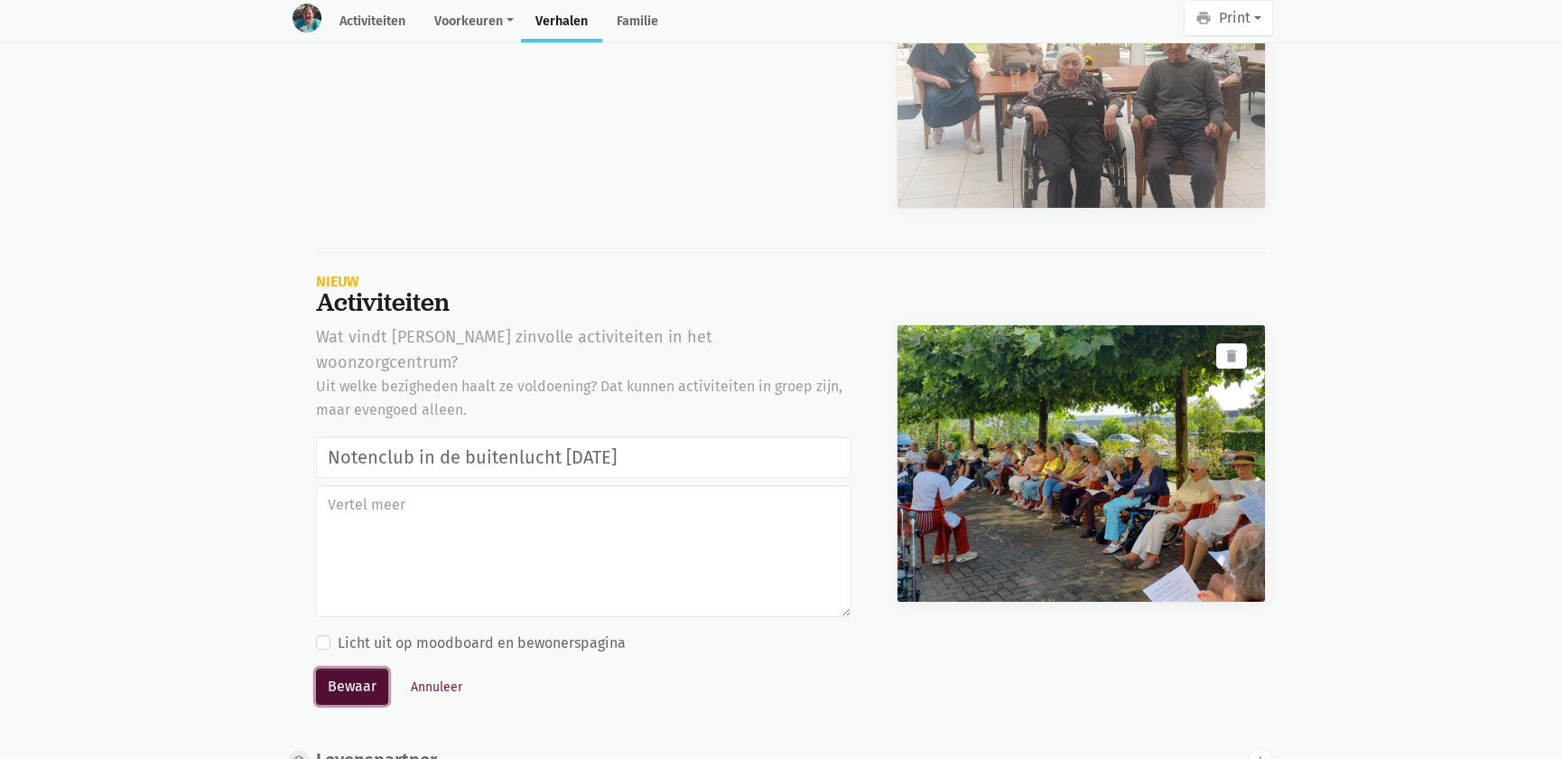
click at [364, 668] on button "Bewaar" at bounding box center [352, 686] width 72 height 36
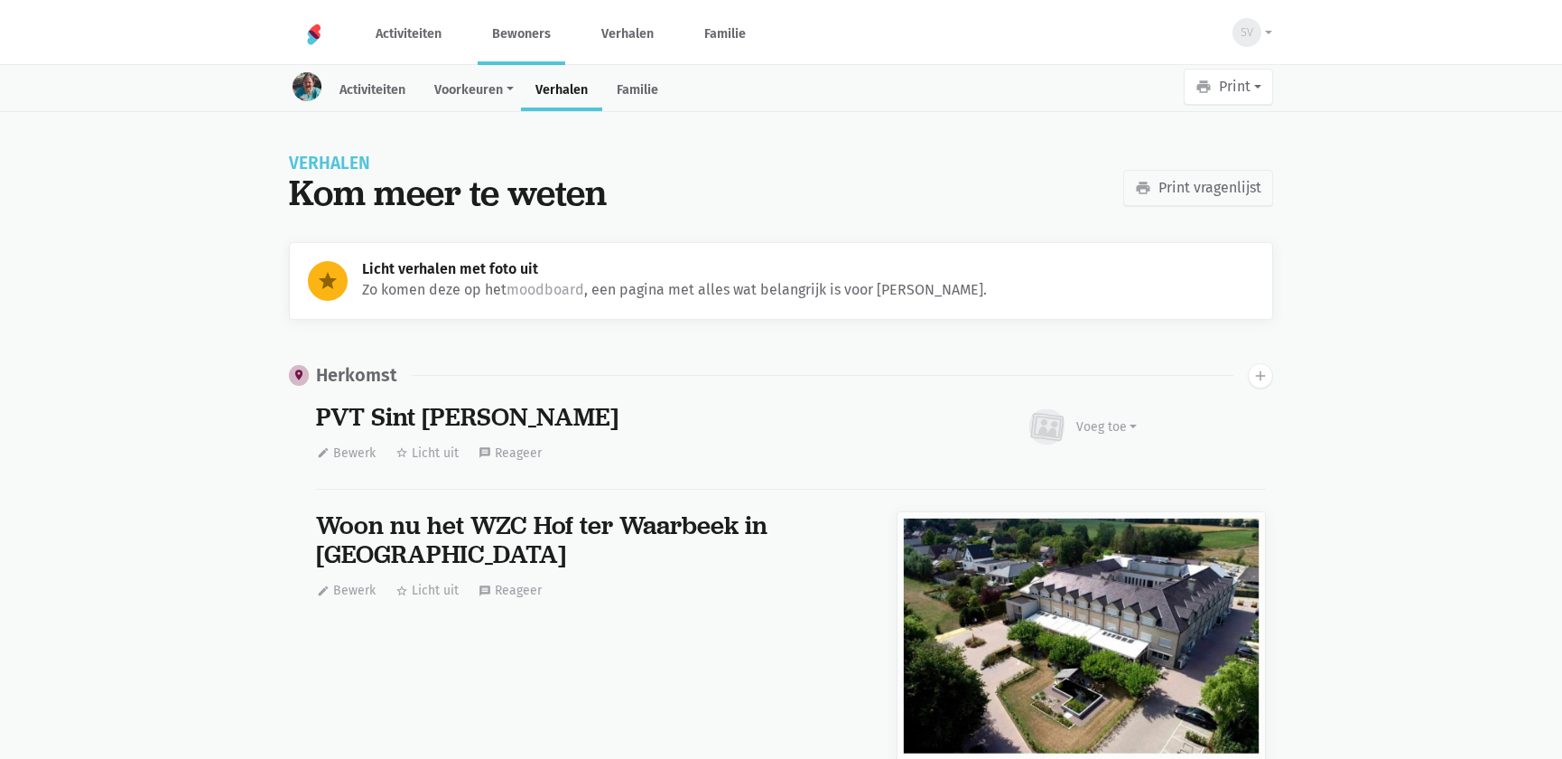
scroll to position [5751, 0]
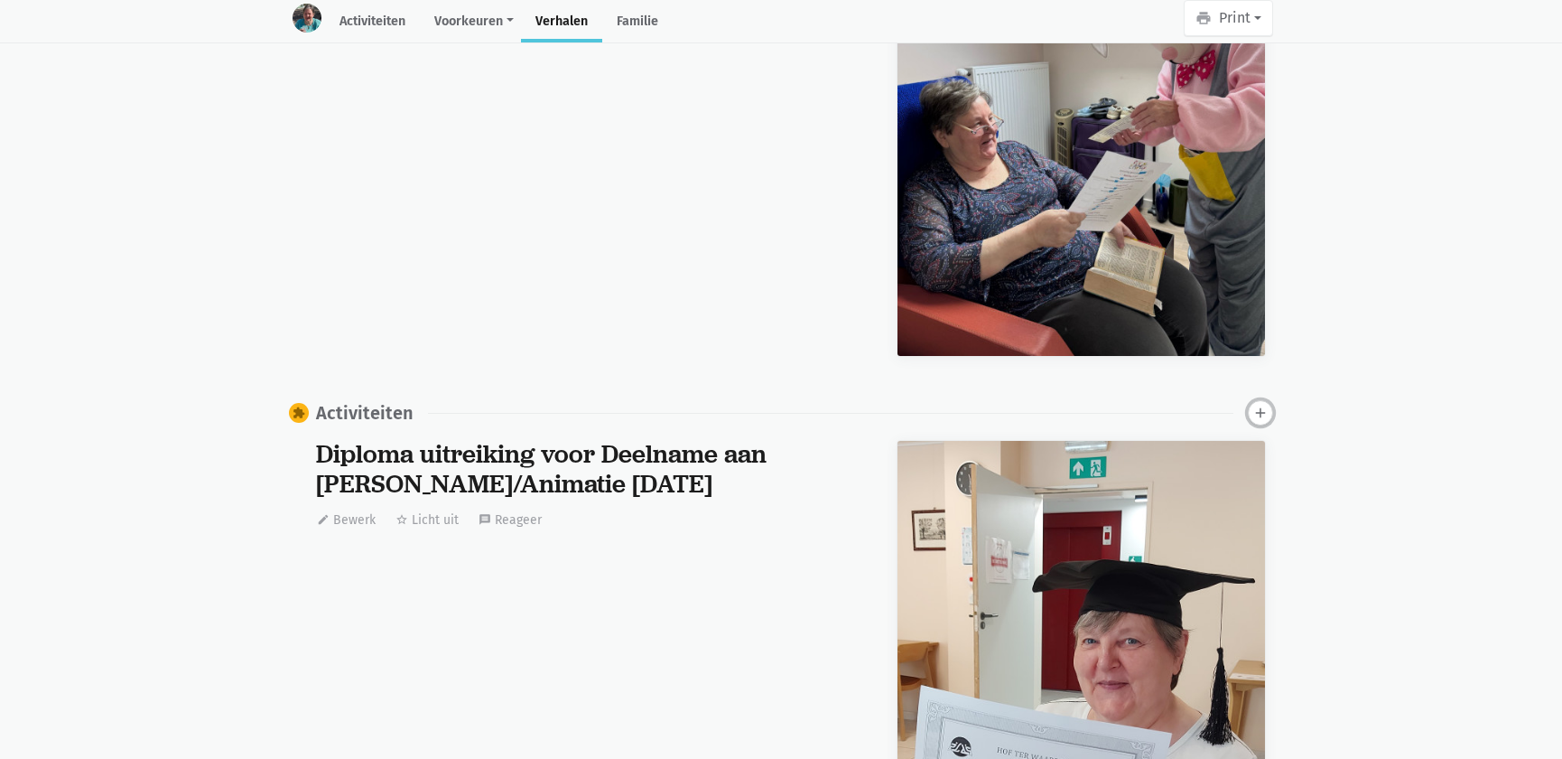
click at [1256, 405] on icon "add" at bounding box center [1260, 413] width 16 height 16
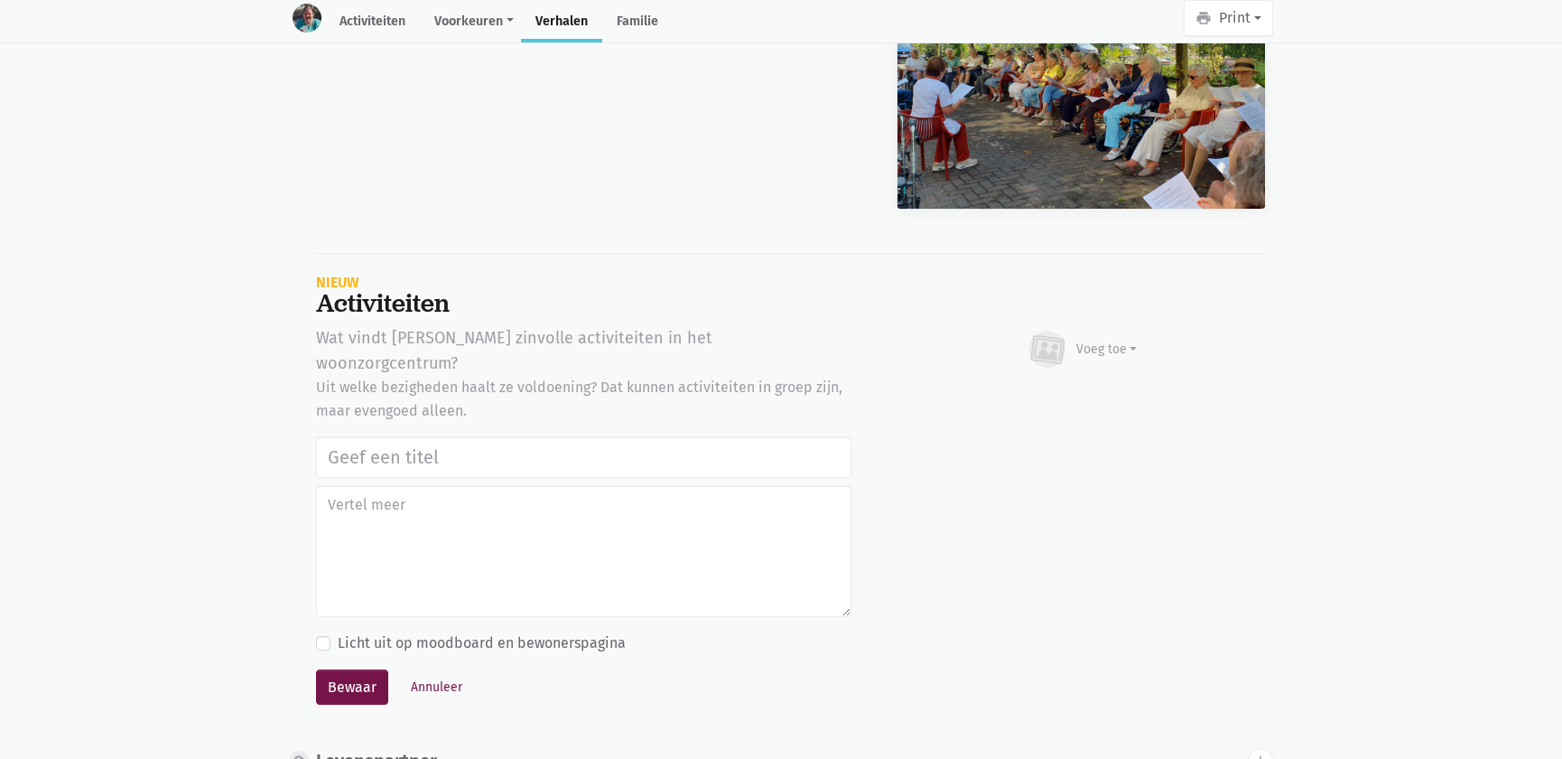
click at [399, 436] on input "text" at bounding box center [583, 457] width 535 height 42
type input "Notenclub in de buitenlucht 13/08/2025"
click at [1121, 340] on div "Voeg toe" at bounding box center [1106, 349] width 61 height 19
click at [1064, 386] on link "Afbeelding" at bounding box center [1071, 401] width 131 height 31
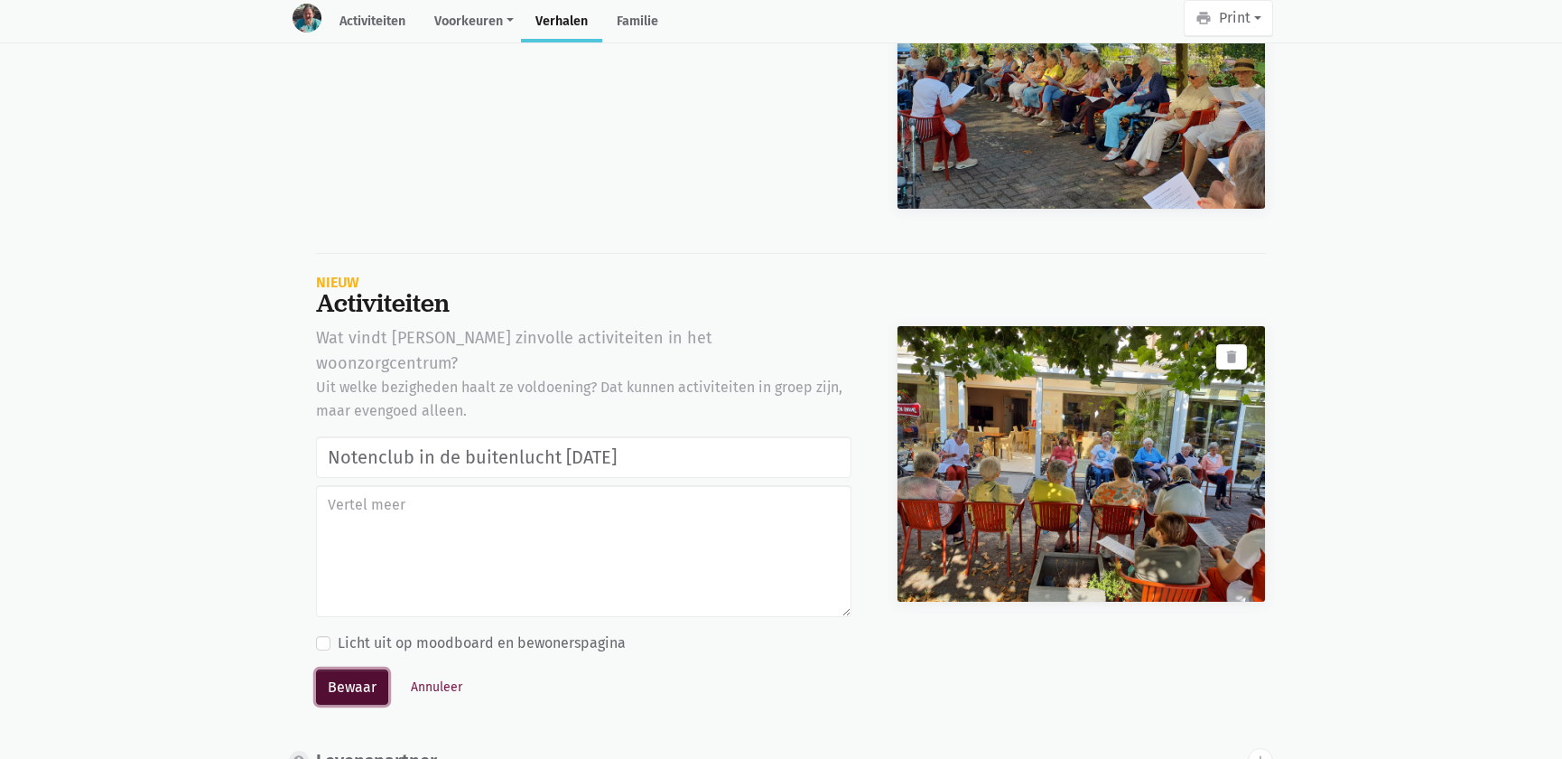
click at [353, 669] on button "Bewaar" at bounding box center [352, 687] width 72 height 36
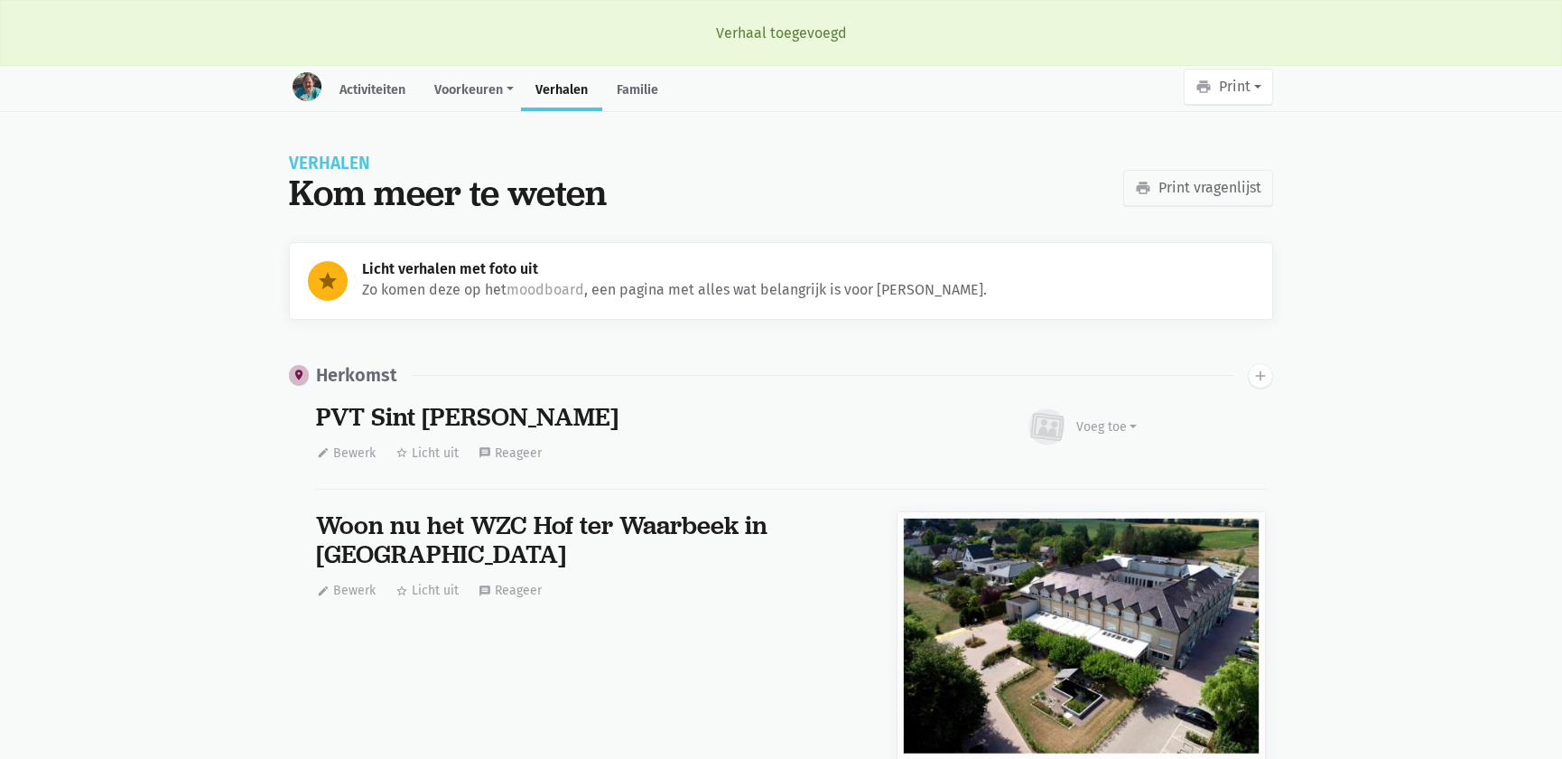
scroll to position [5751, 0]
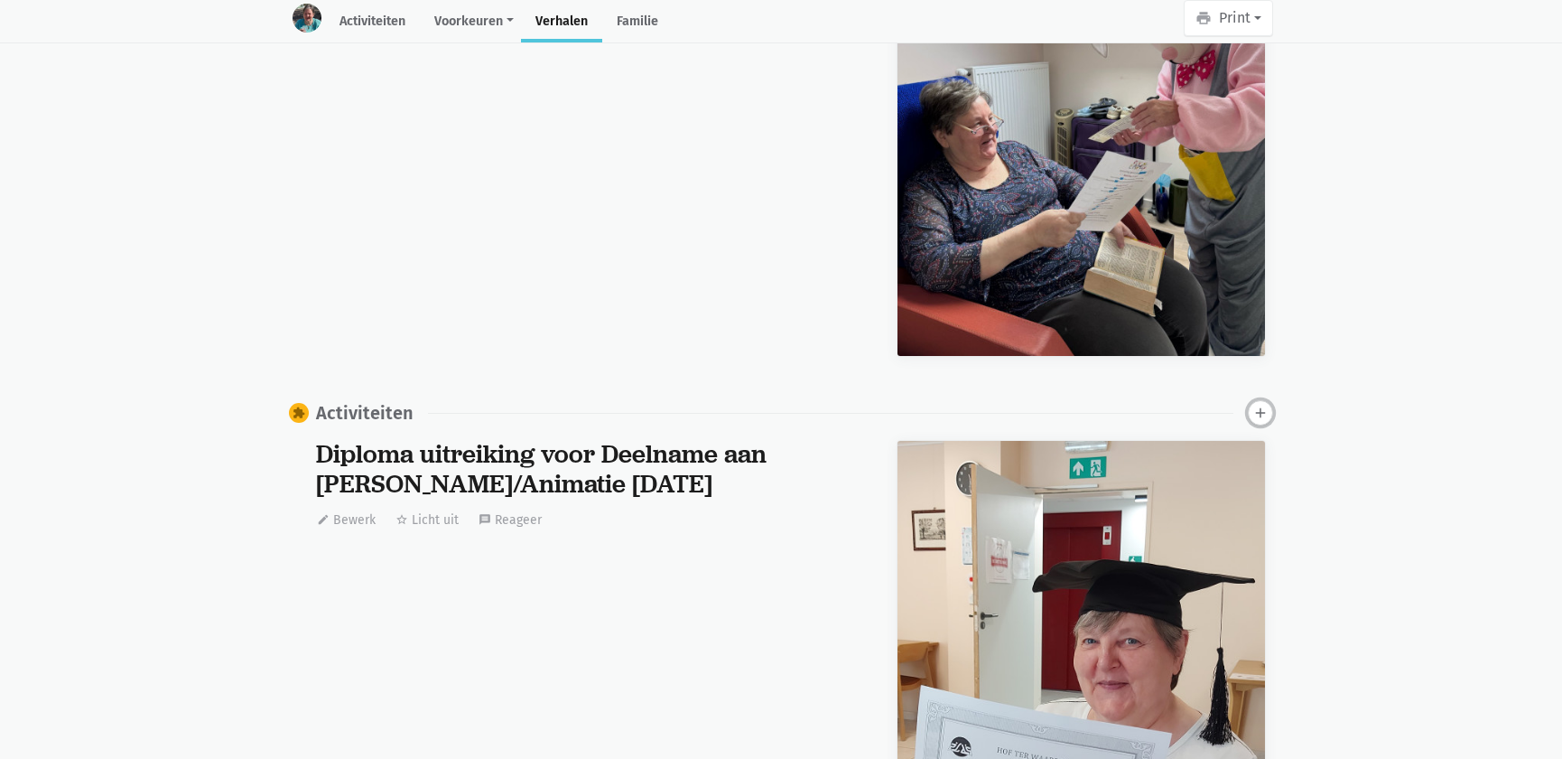
click at [1253, 405] on icon "add" at bounding box center [1260, 413] width 16 height 16
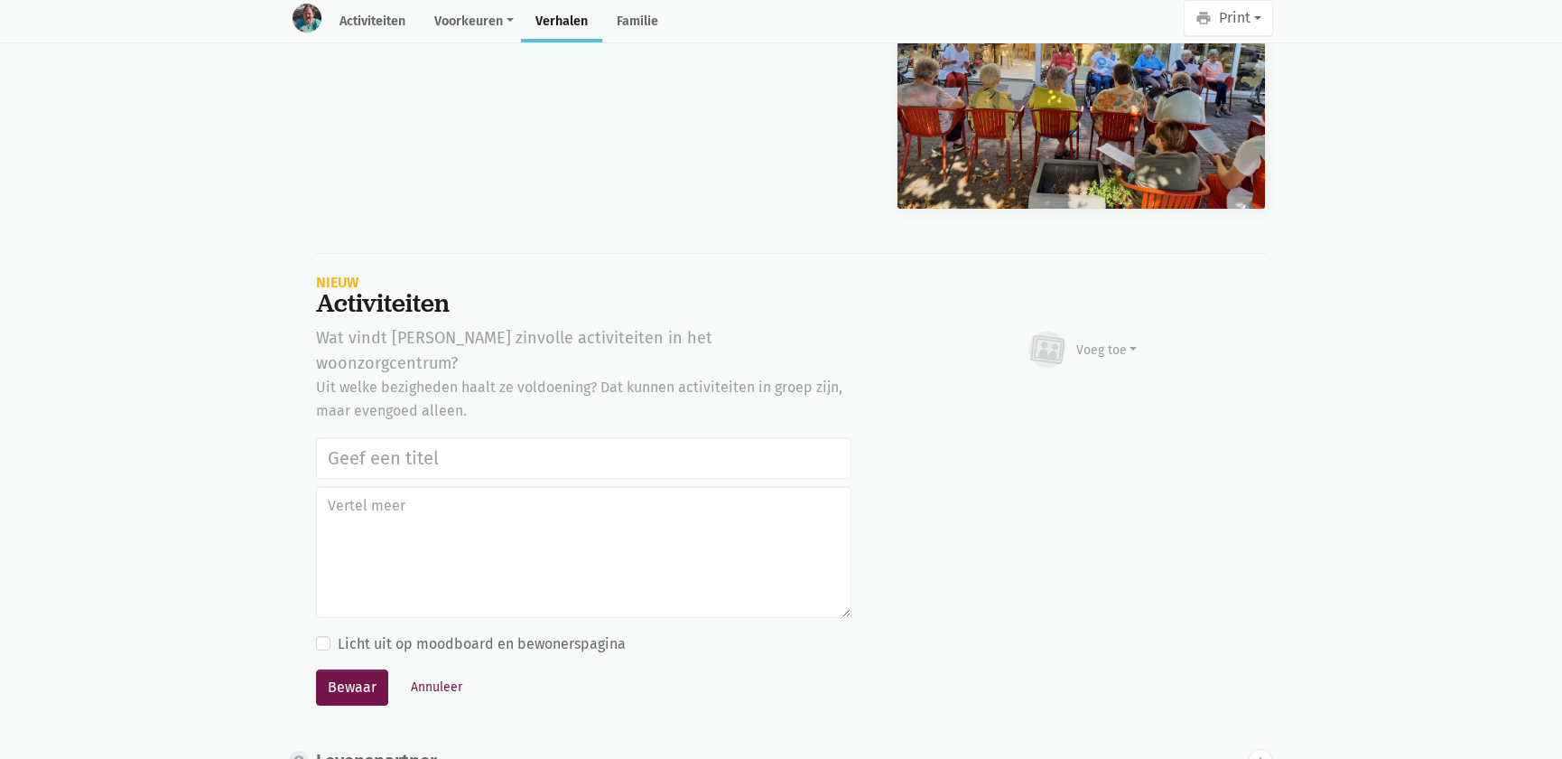
click at [451, 437] on input "text" at bounding box center [583, 458] width 535 height 42
type input "Notenclub in de buitenlucht 13/08/2025"
click at [1118, 340] on div "Voeg toe" at bounding box center [1106, 349] width 61 height 19
click at [1099, 386] on link "Afbeelding" at bounding box center [1071, 401] width 131 height 31
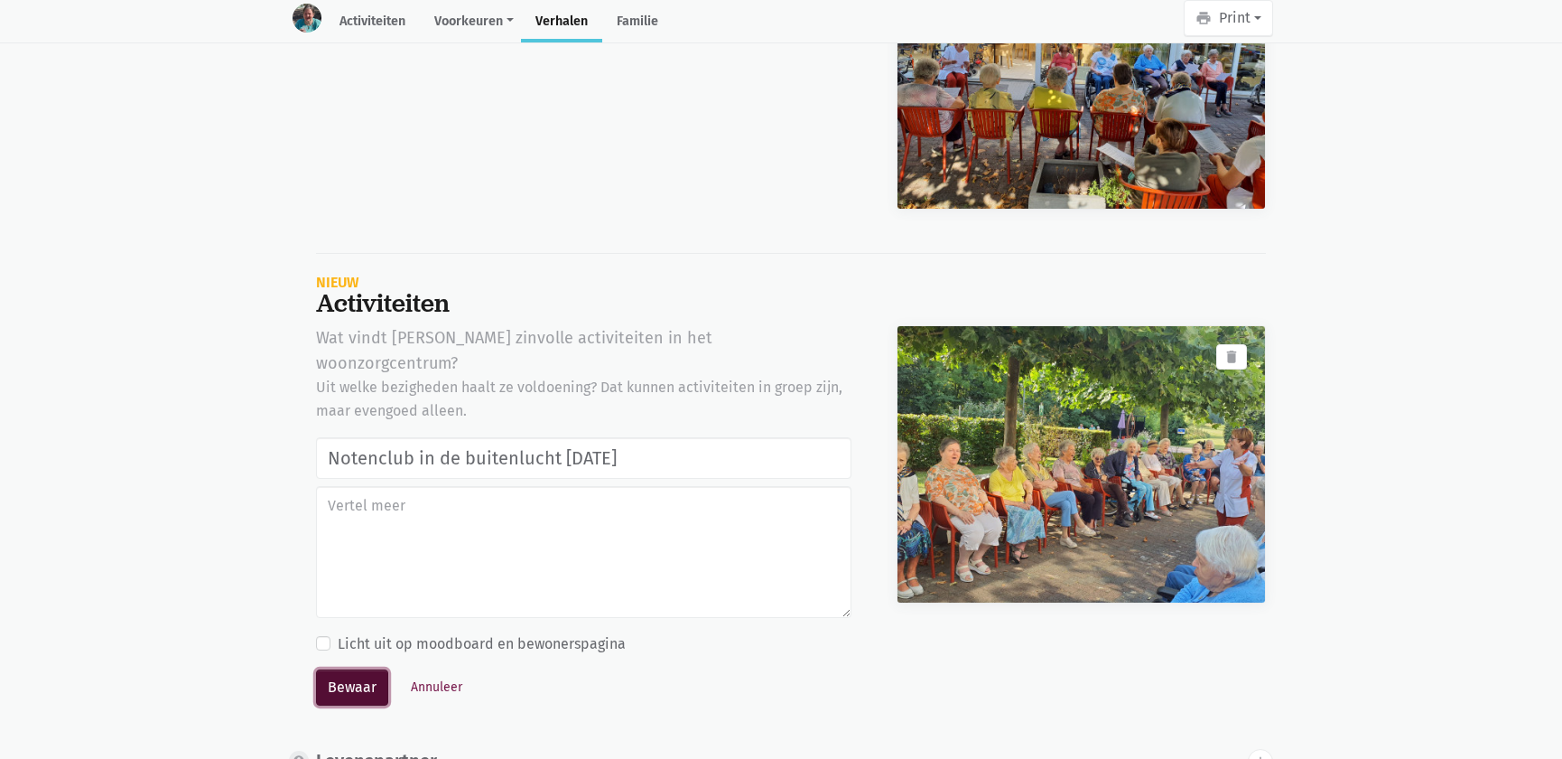
click at [354, 669] on button "Bewaar" at bounding box center [352, 687] width 72 height 36
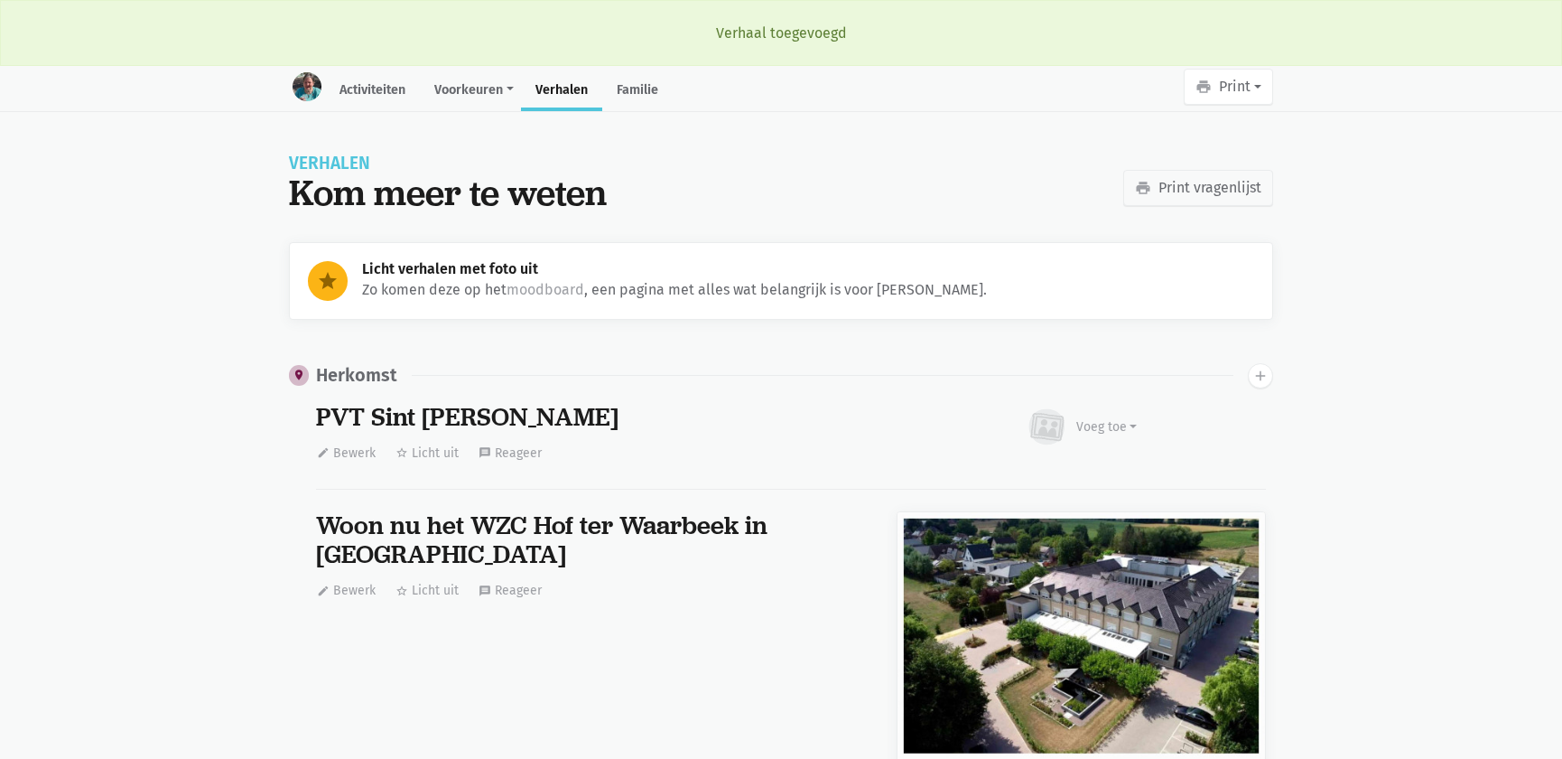
scroll to position [5751, 0]
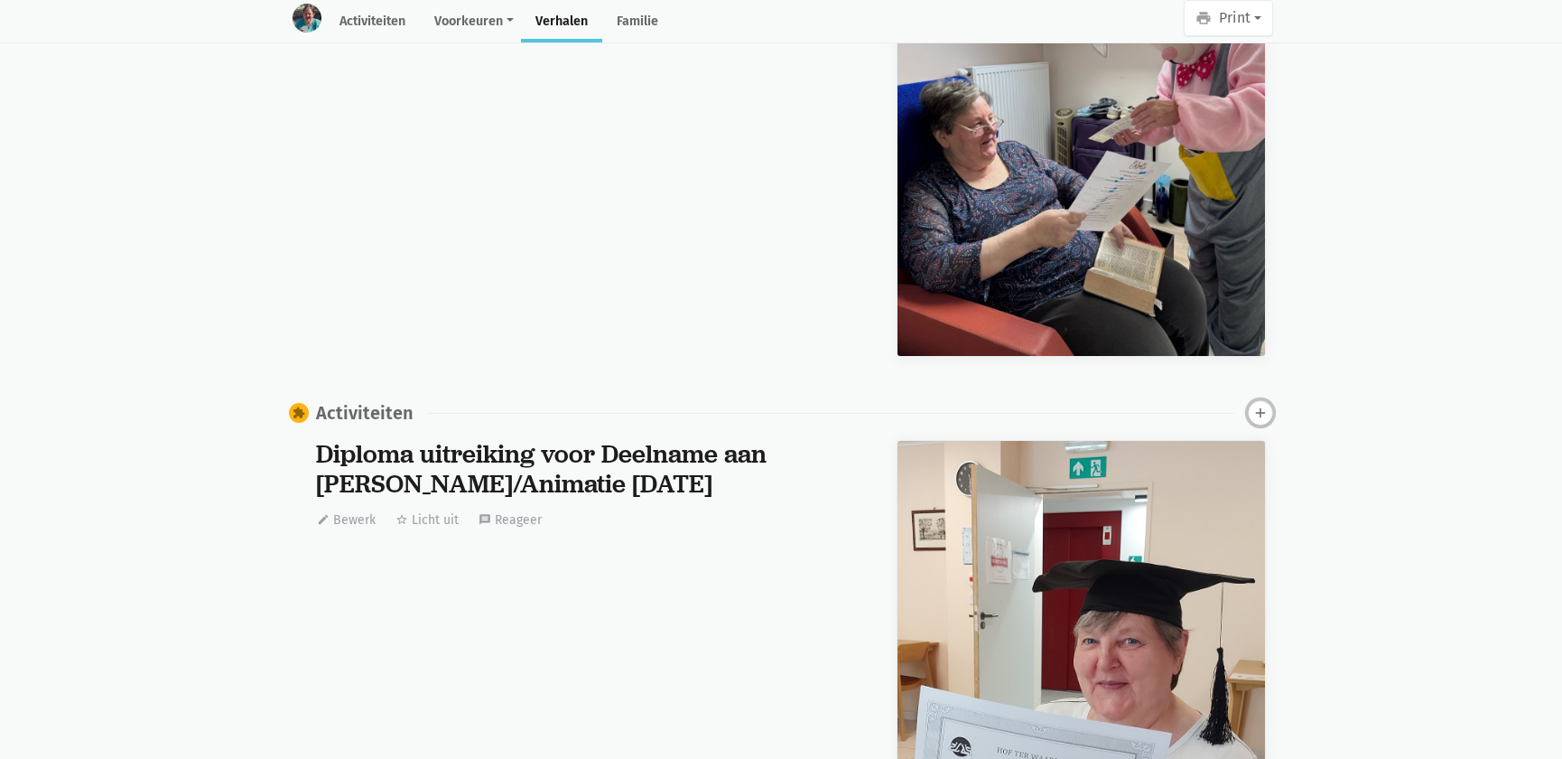
click at [1266, 405] on icon "add" at bounding box center [1260, 413] width 16 height 16
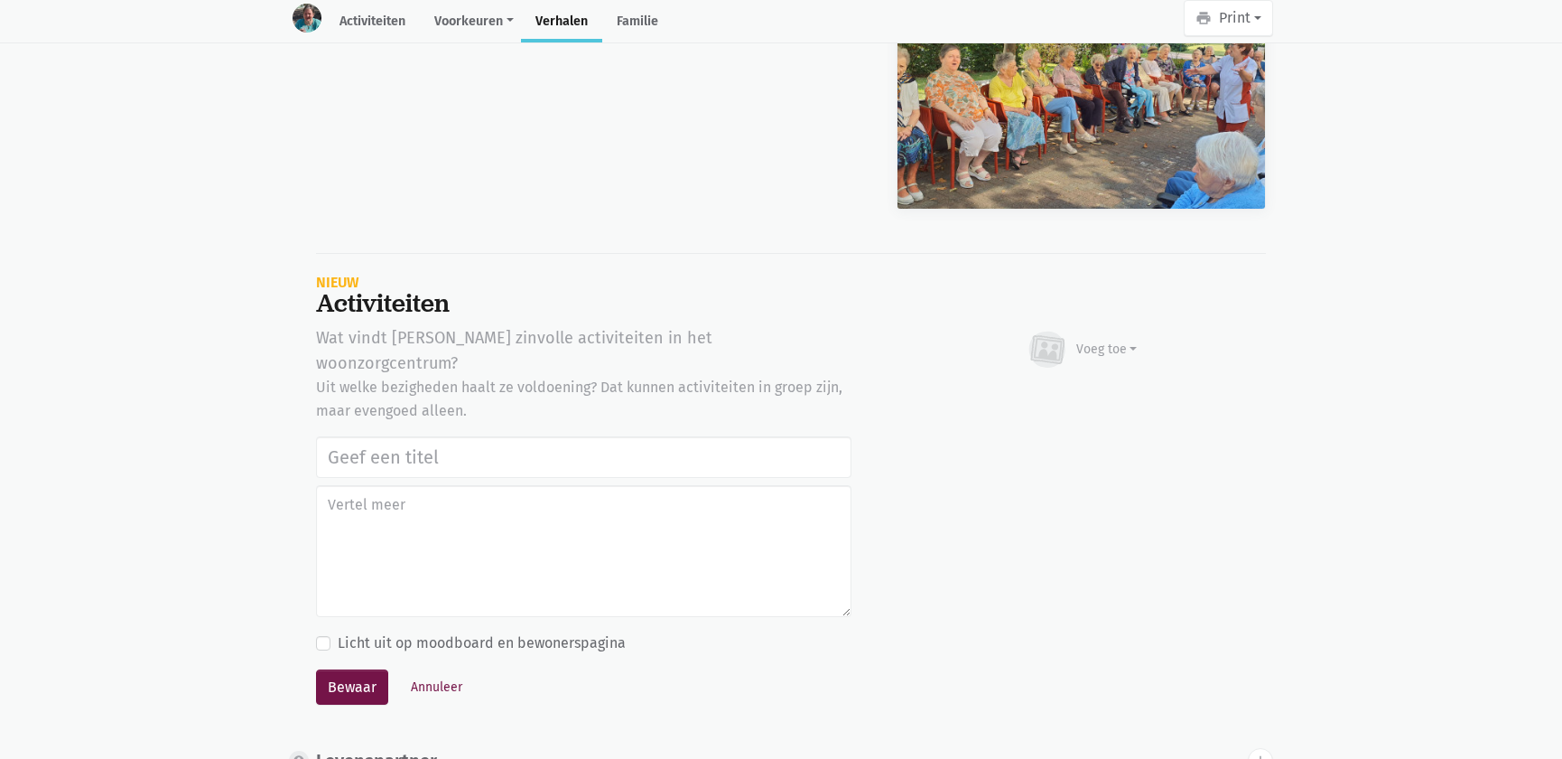
click at [493, 436] on input "text" at bounding box center [583, 457] width 535 height 42
type input "Notenclub in de buitenlucht 13/08/2025"
click at [1111, 340] on div "Voeg toe" at bounding box center [1106, 349] width 61 height 19
click at [1075, 386] on link "Afbeelding" at bounding box center [1071, 401] width 131 height 31
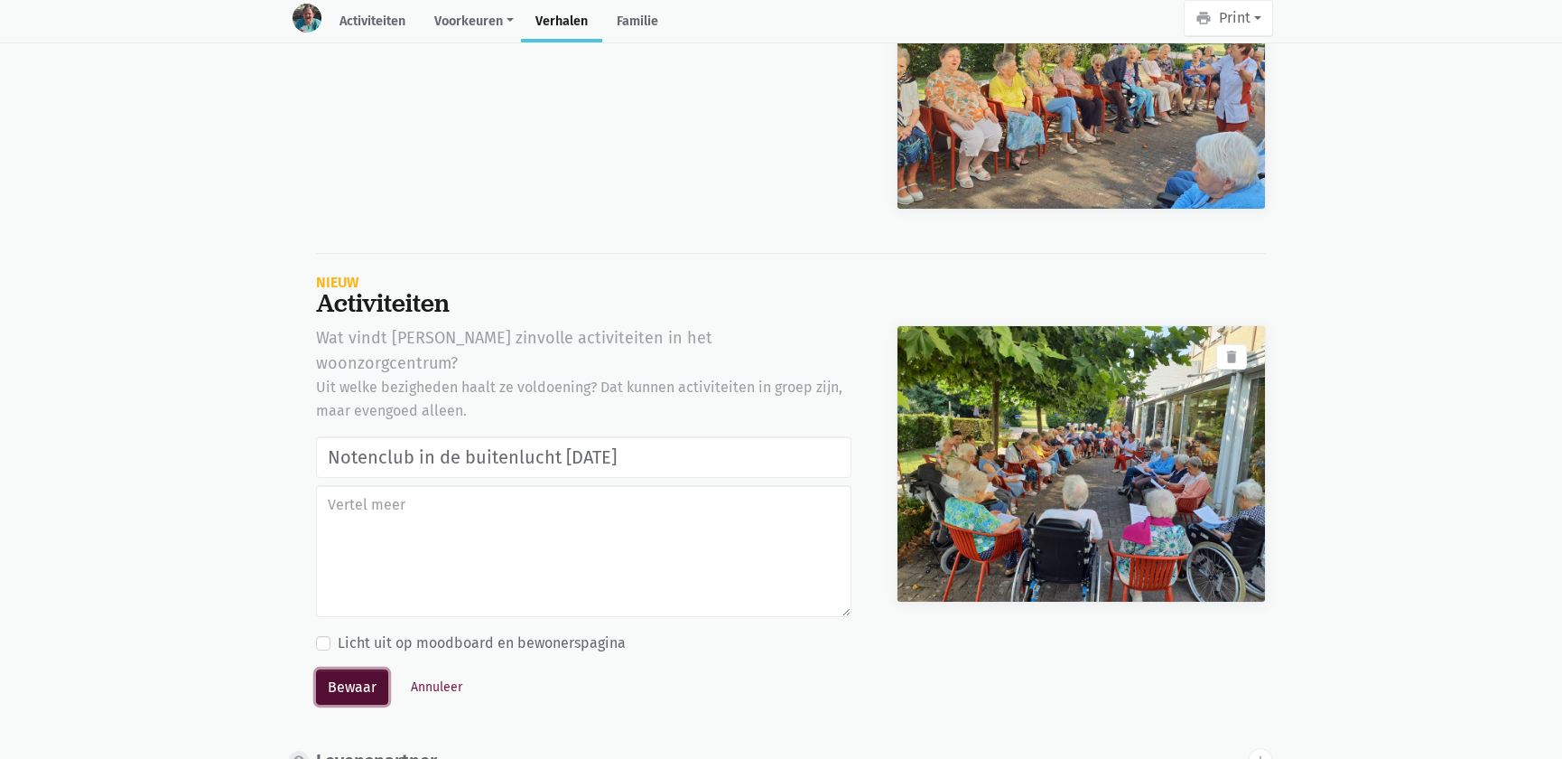
click at [373, 669] on button "Bewaar" at bounding box center [352, 687] width 72 height 36
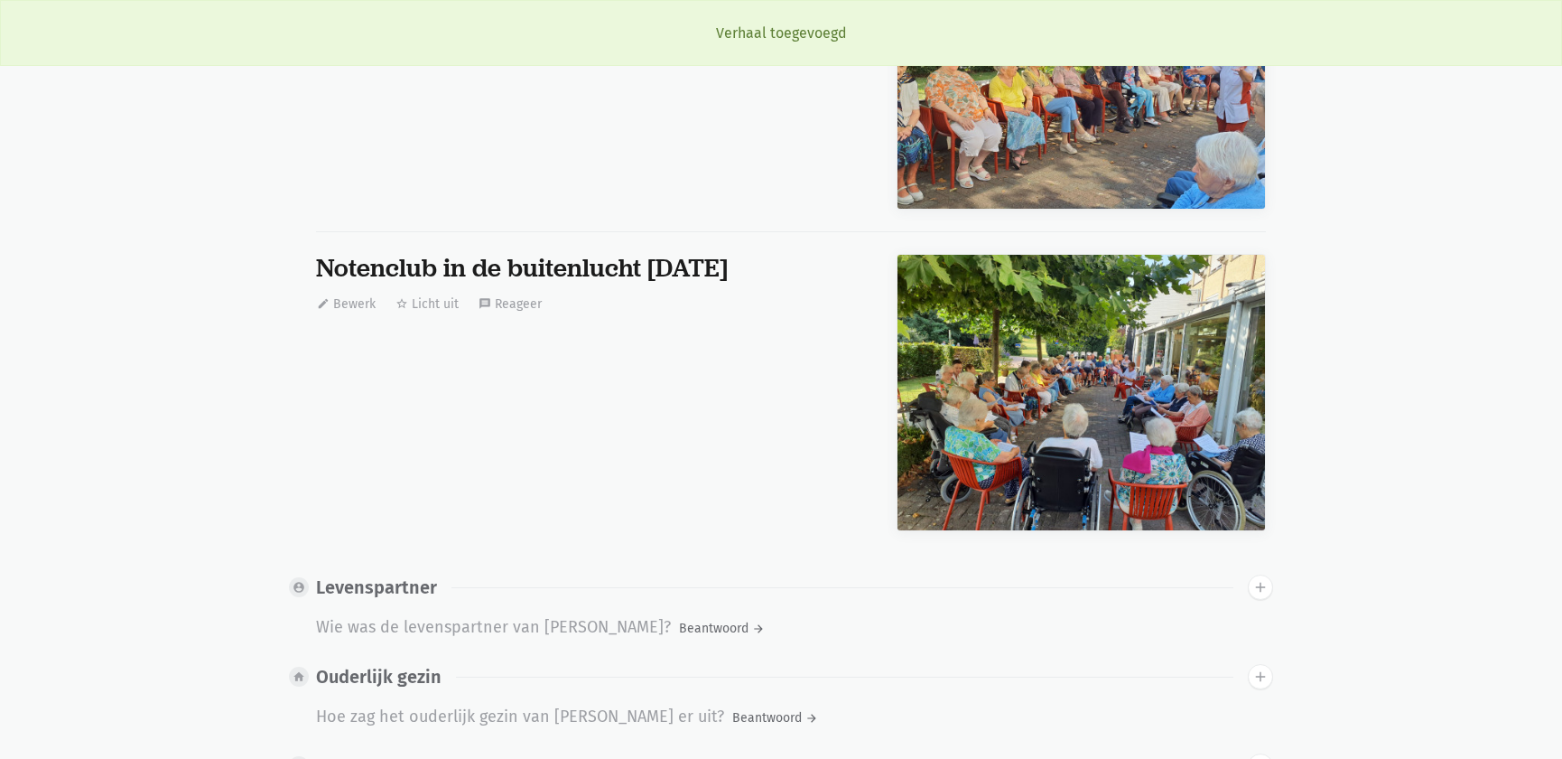
scroll to position [0, 0]
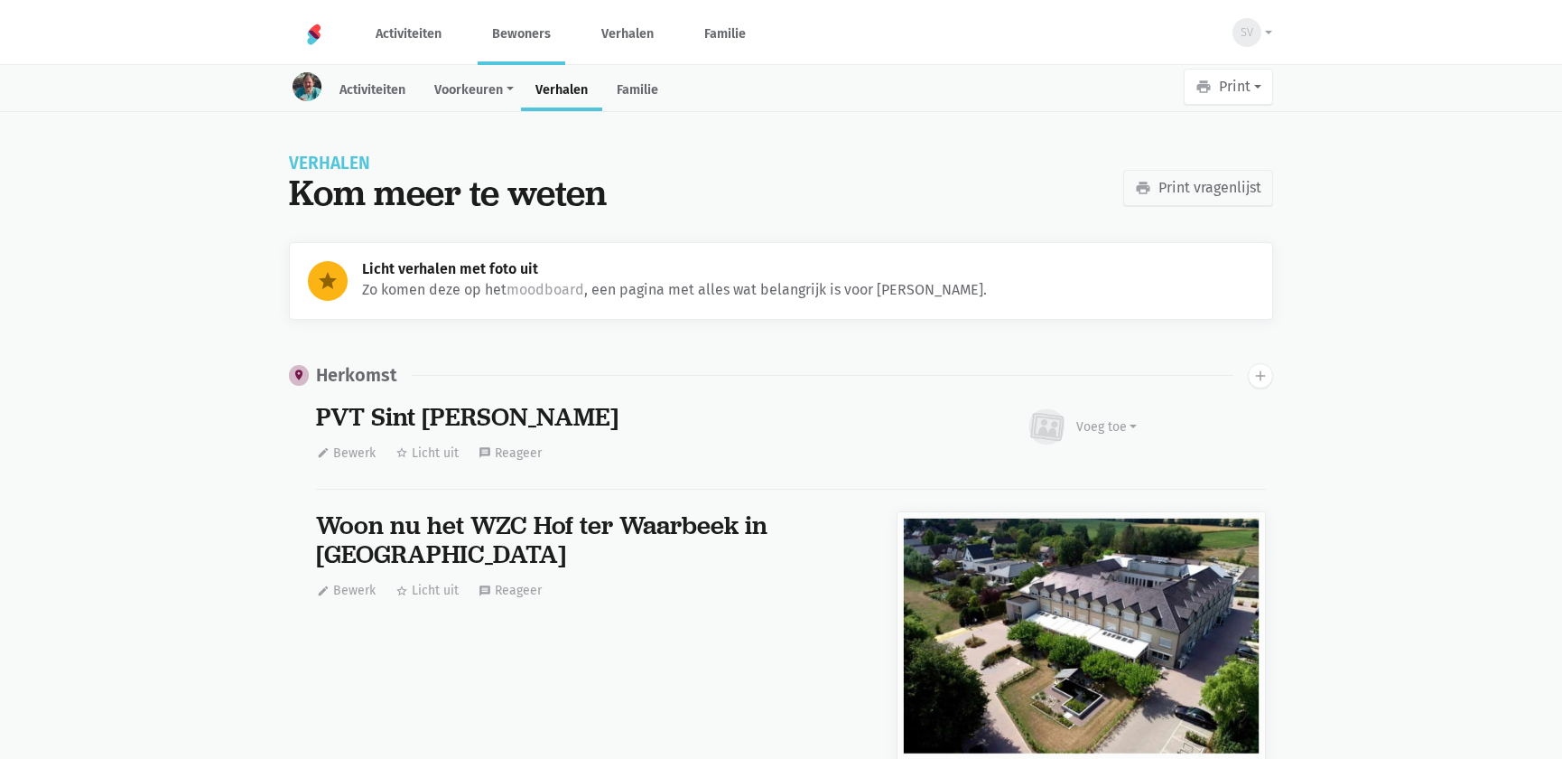
click at [525, 40] on link "Bewoners" at bounding box center [522, 34] width 88 height 60
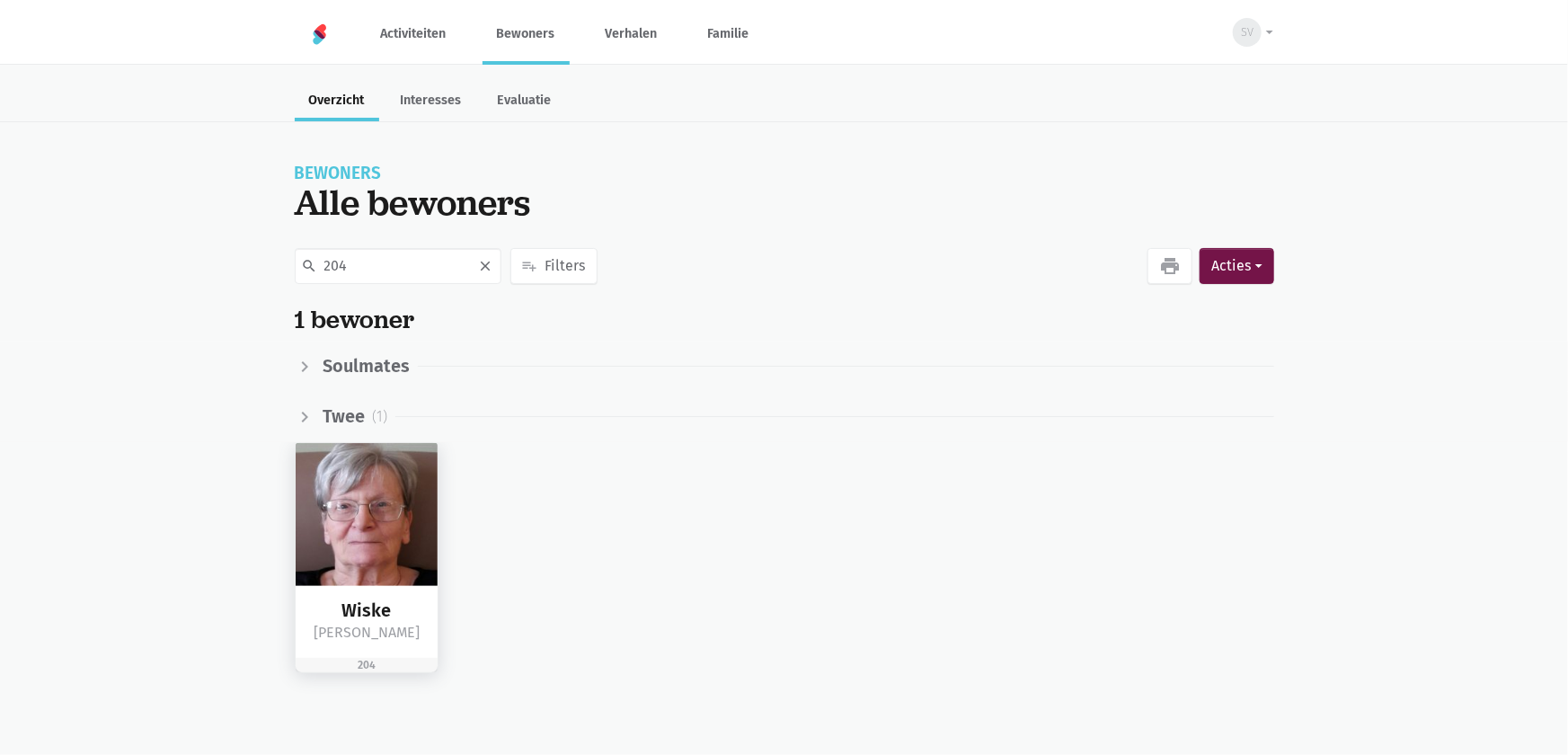
type input "204"
click at [406, 484] on img at bounding box center [367, 514] width 143 height 143
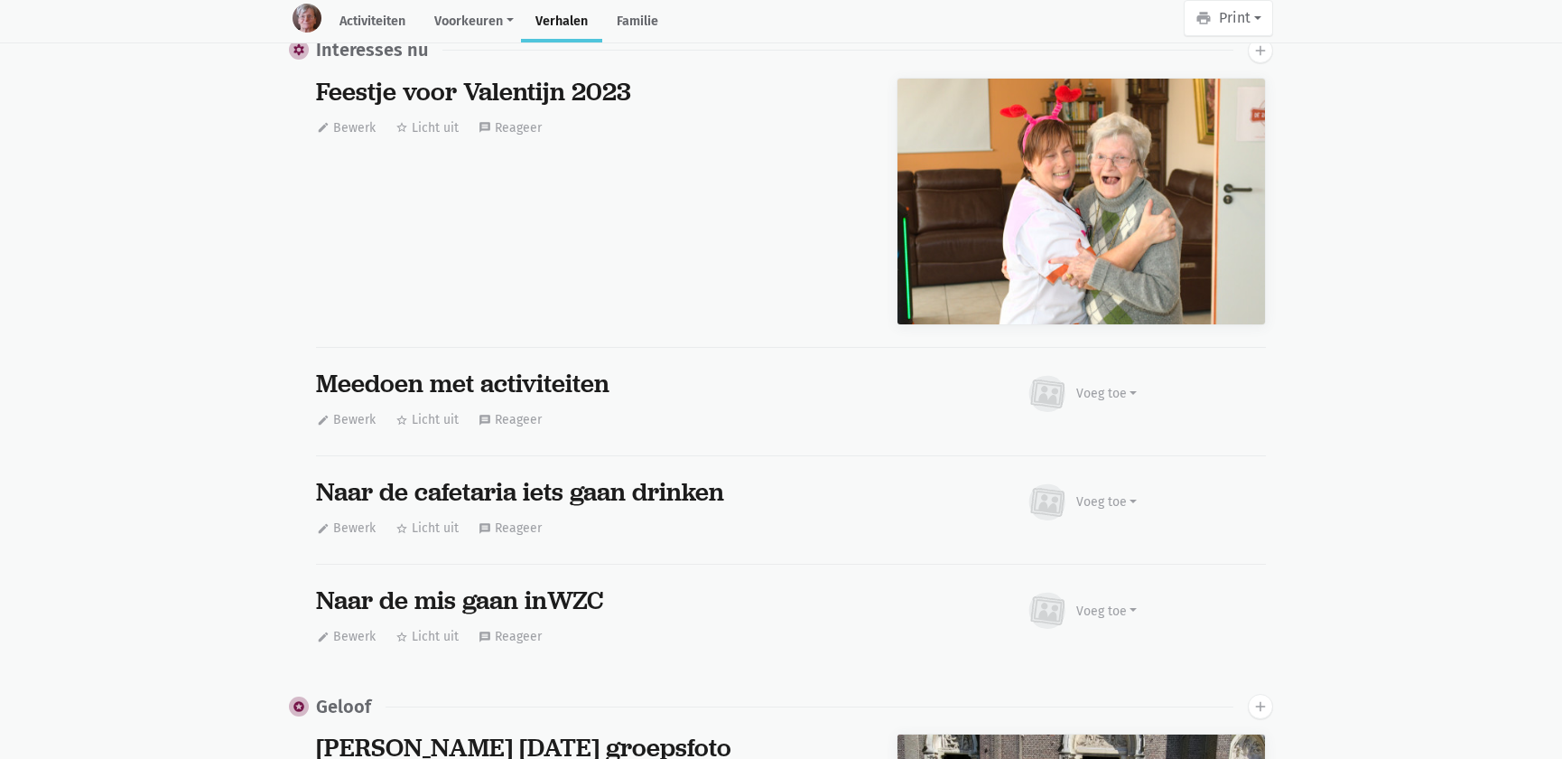
scroll to position [16720, 0]
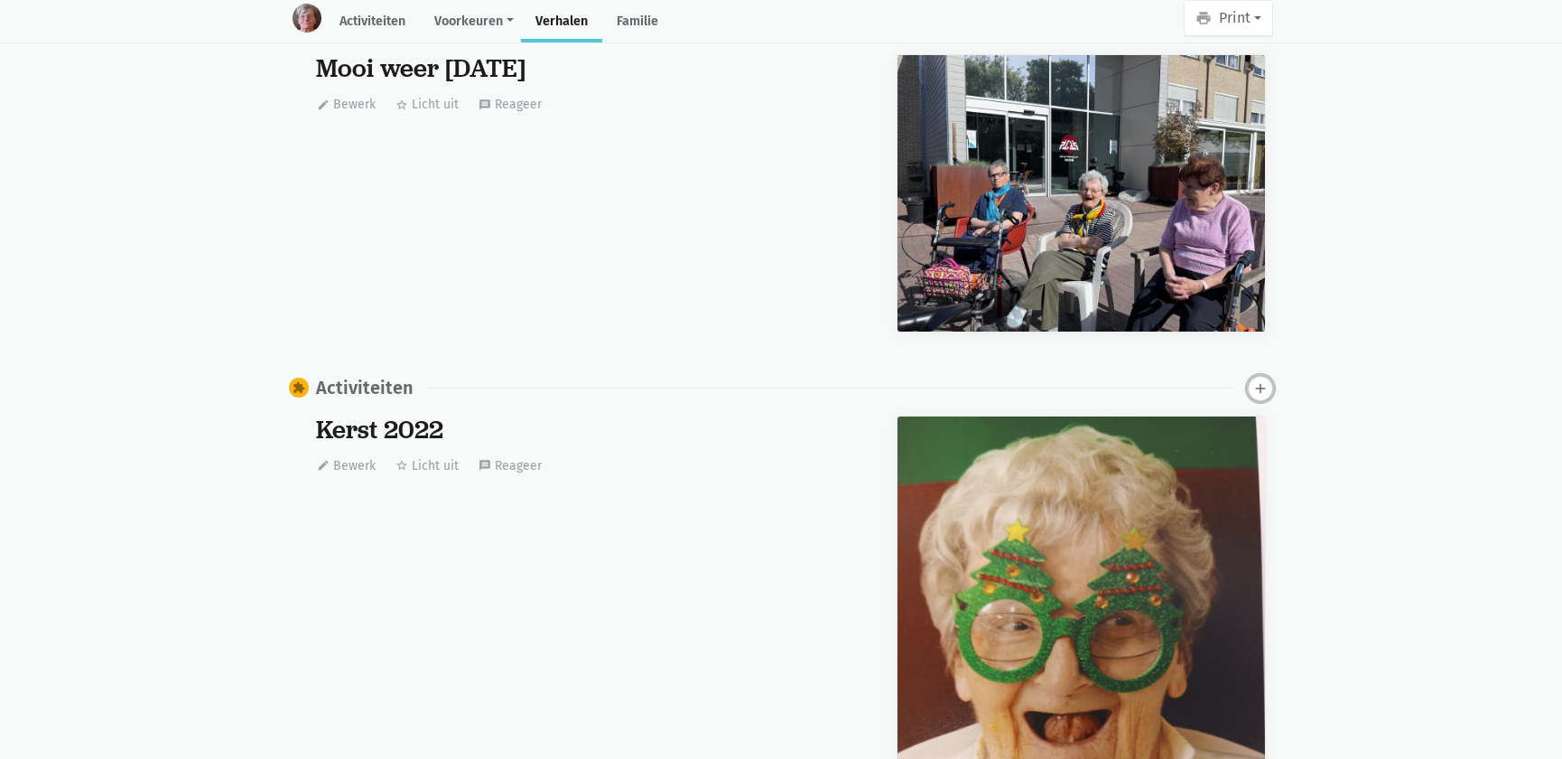
click at [1260, 380] on icon "add" at bounding box center [1260, 388] width 16 height 16
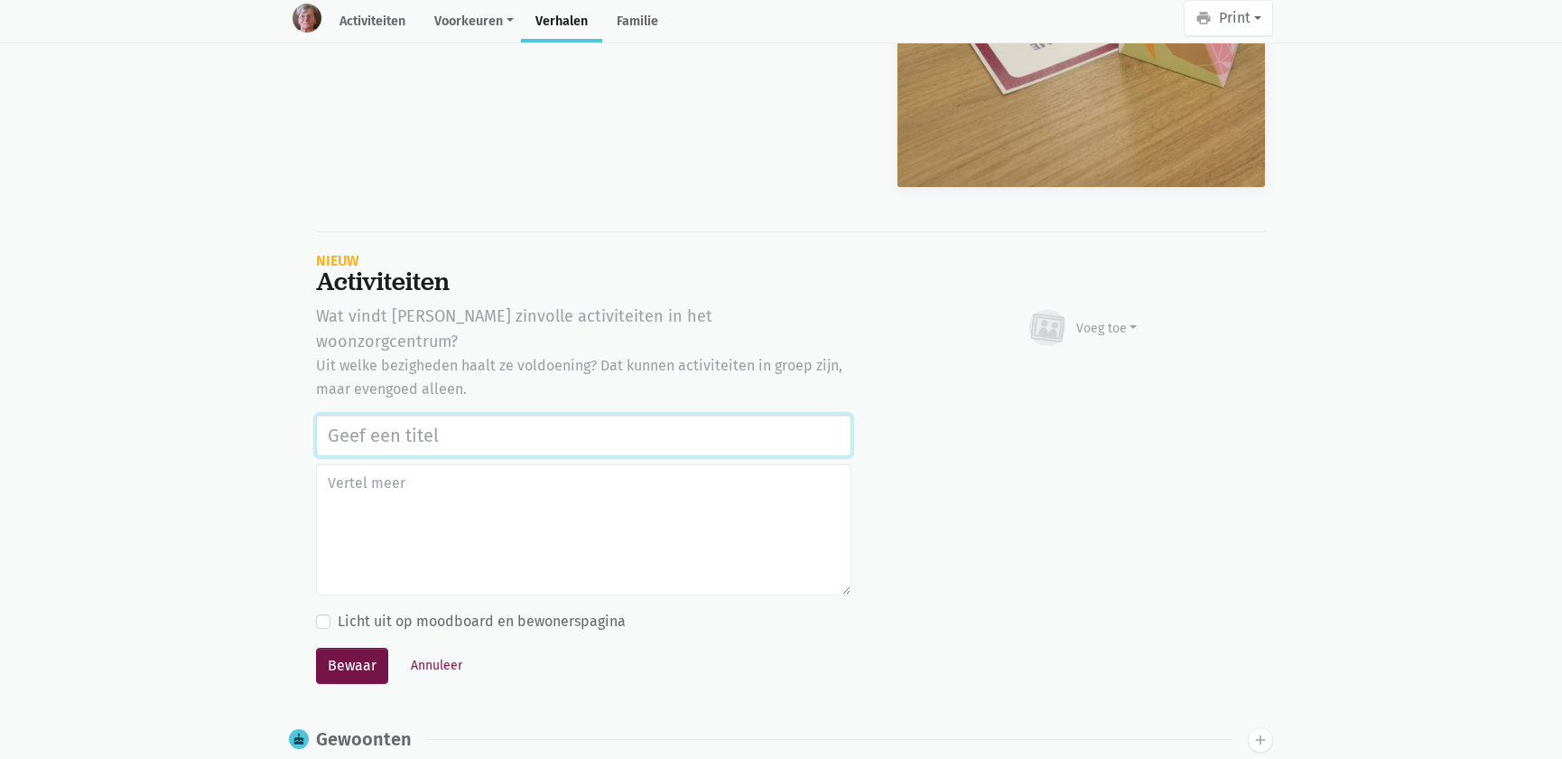
click at [345, 414] on input "text" at bounding box center [583, 435] width 535 height 42
paste input "Notenclub in de buitenlucht 13/08/2025"
type input "Notenclub in de buitenlucht 13/08/2025"
click at [1103, 319] on div "Voeg toe" at bounding box center [1106, 328] width 61 height 19
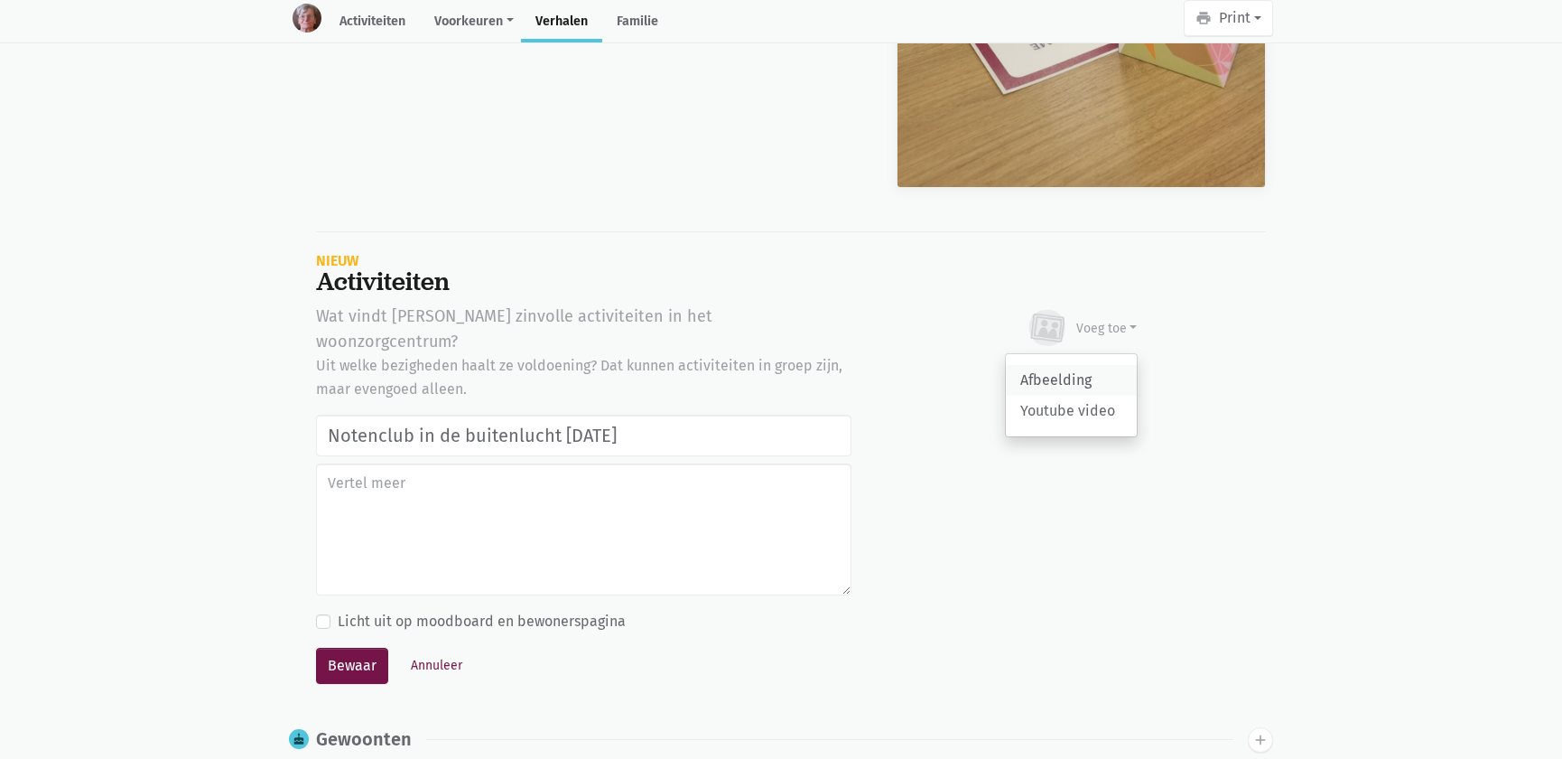
click at [1059, 372] on link "Afbeelding" at bounding box center [1071, 380] width 131 height 31
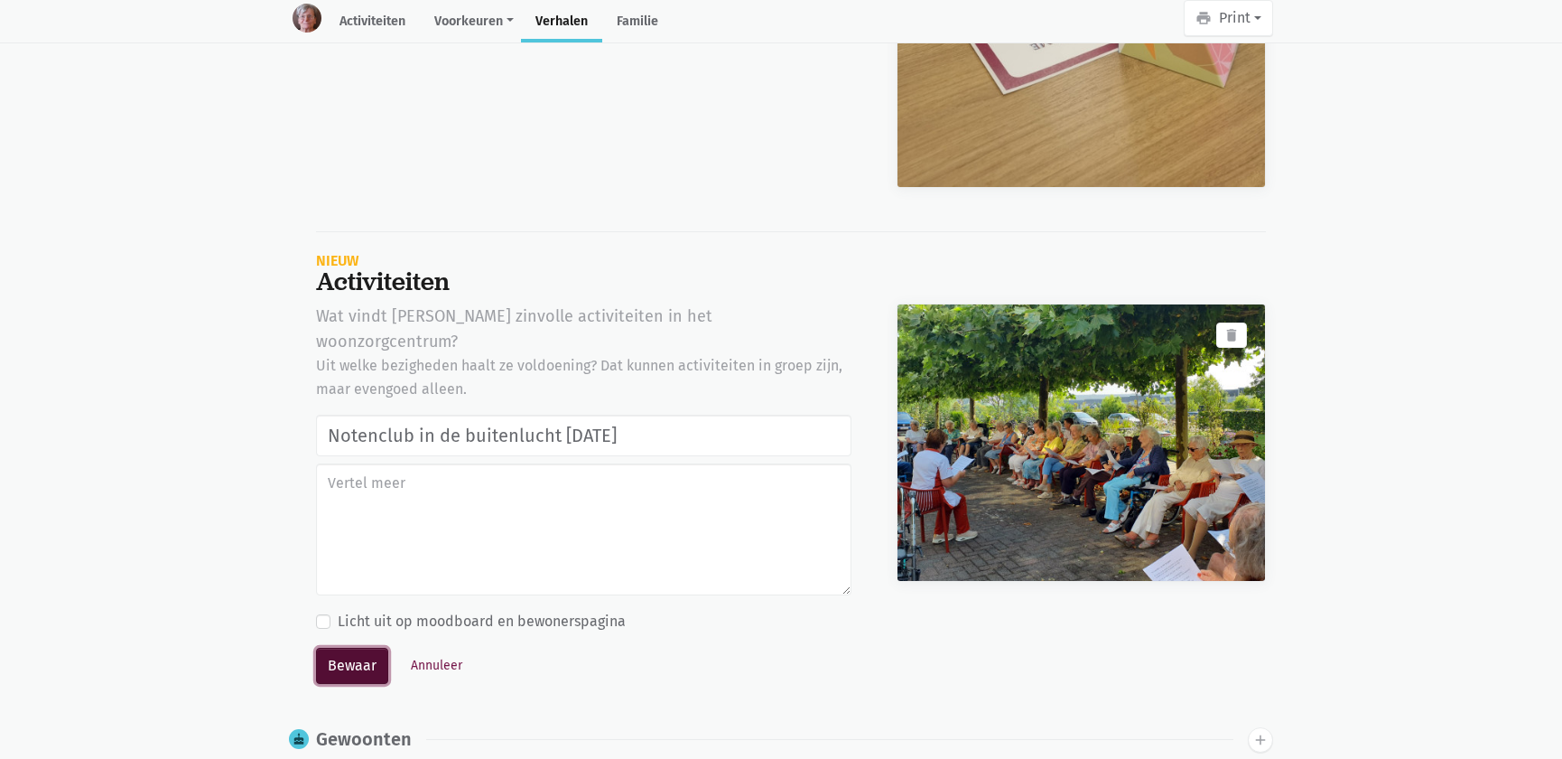
click at [361, 647] on button "Bewaar" at bounding box center [352, 665] width 72 height 36
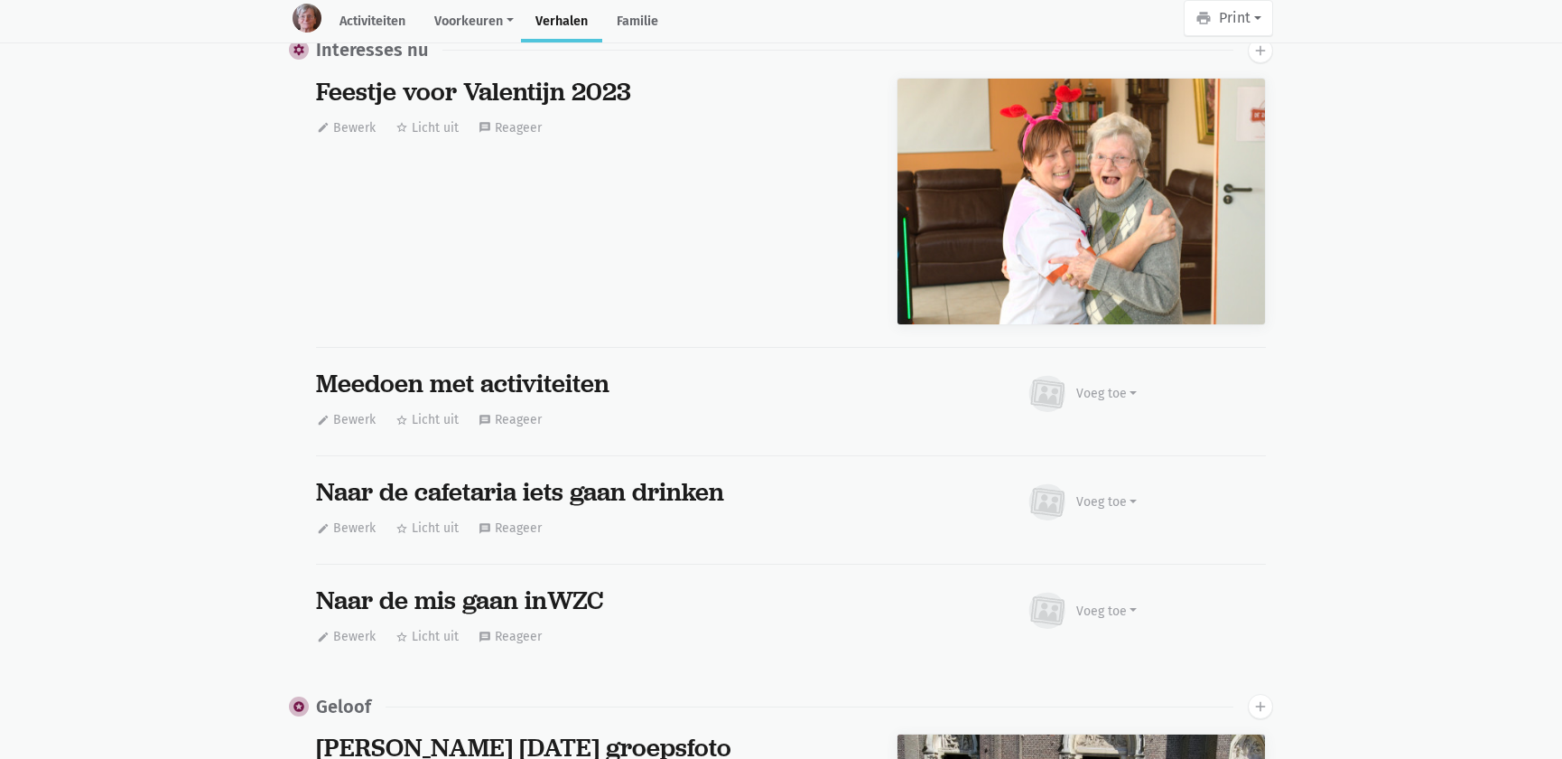
scroll to position [16720, 0]
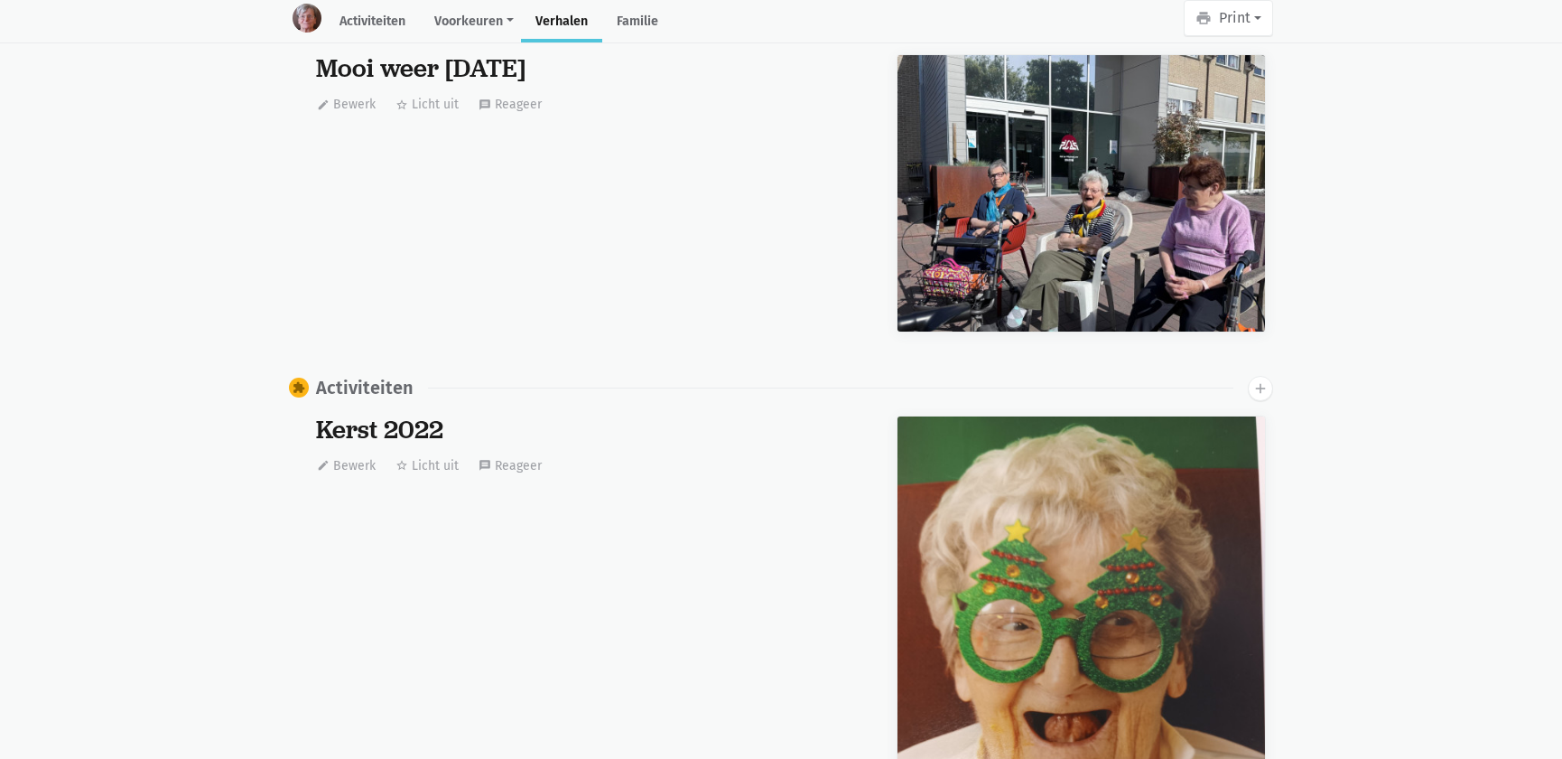
click at [1246, 388] on div "extension Activiteiten add" at bounding box center [781, 388] width 984 height 25
click at [1254, 384] on icon "add" at bounding box center [1260, 388] width 16 height 16
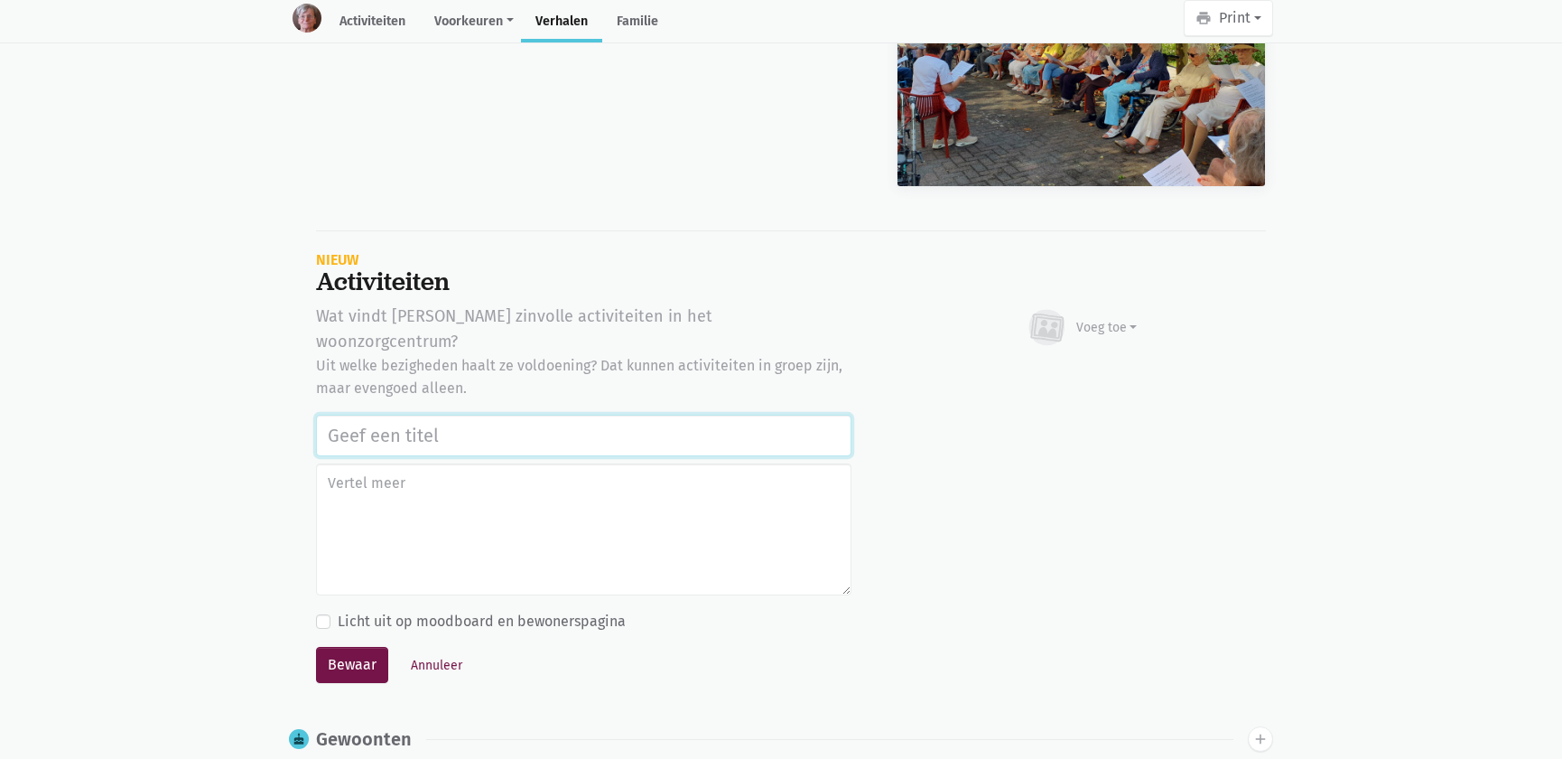
click at [375, 414] on input "text" at bounding box center [583, 435] width 535 height 42
paste input "Notenclub in de buitenlucht 13/08/2025"
type input "Notenclub in de buitenlucht 13/08/2025"
click at [1102, 318] on div "Voeg toe" at bounding box center [1106, 327] width 61 height 19
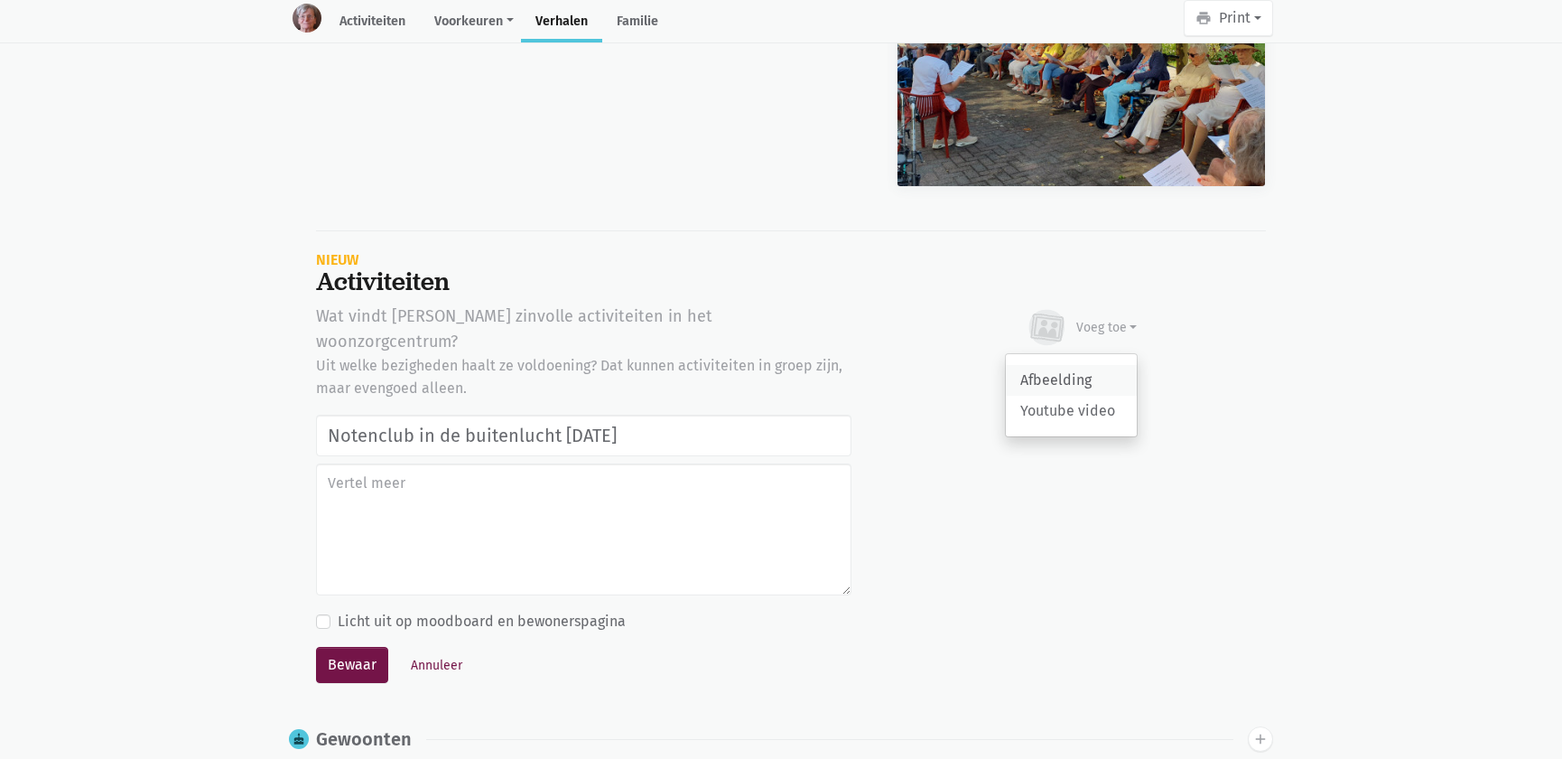
click at [1046, 376] on link "Afbeelding" at bounding box center [1071, 380] width 131 height 31
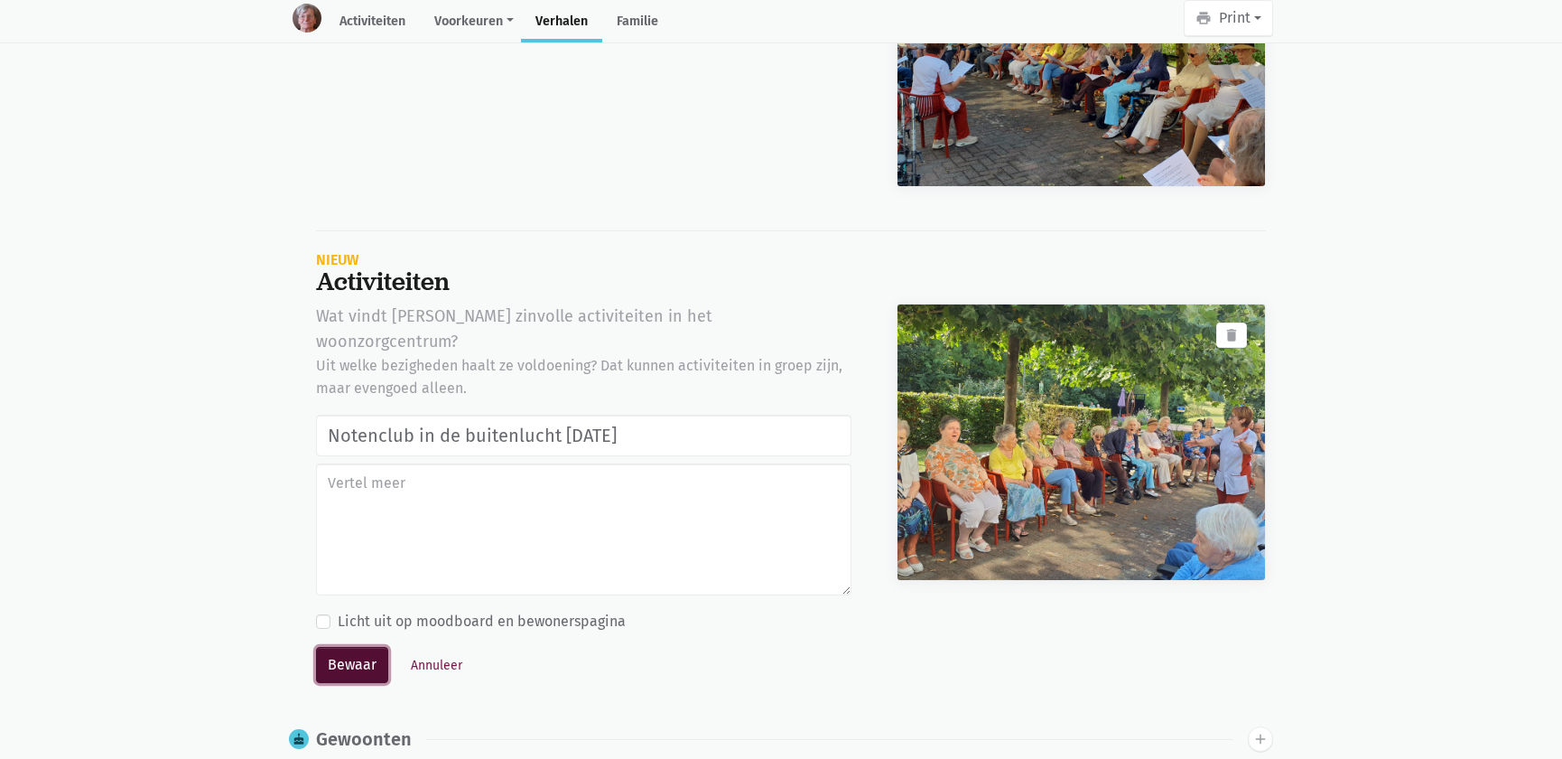
click at [341, 647] on button "Bewaar" at bounding box center [352, 665] width 72 height 36
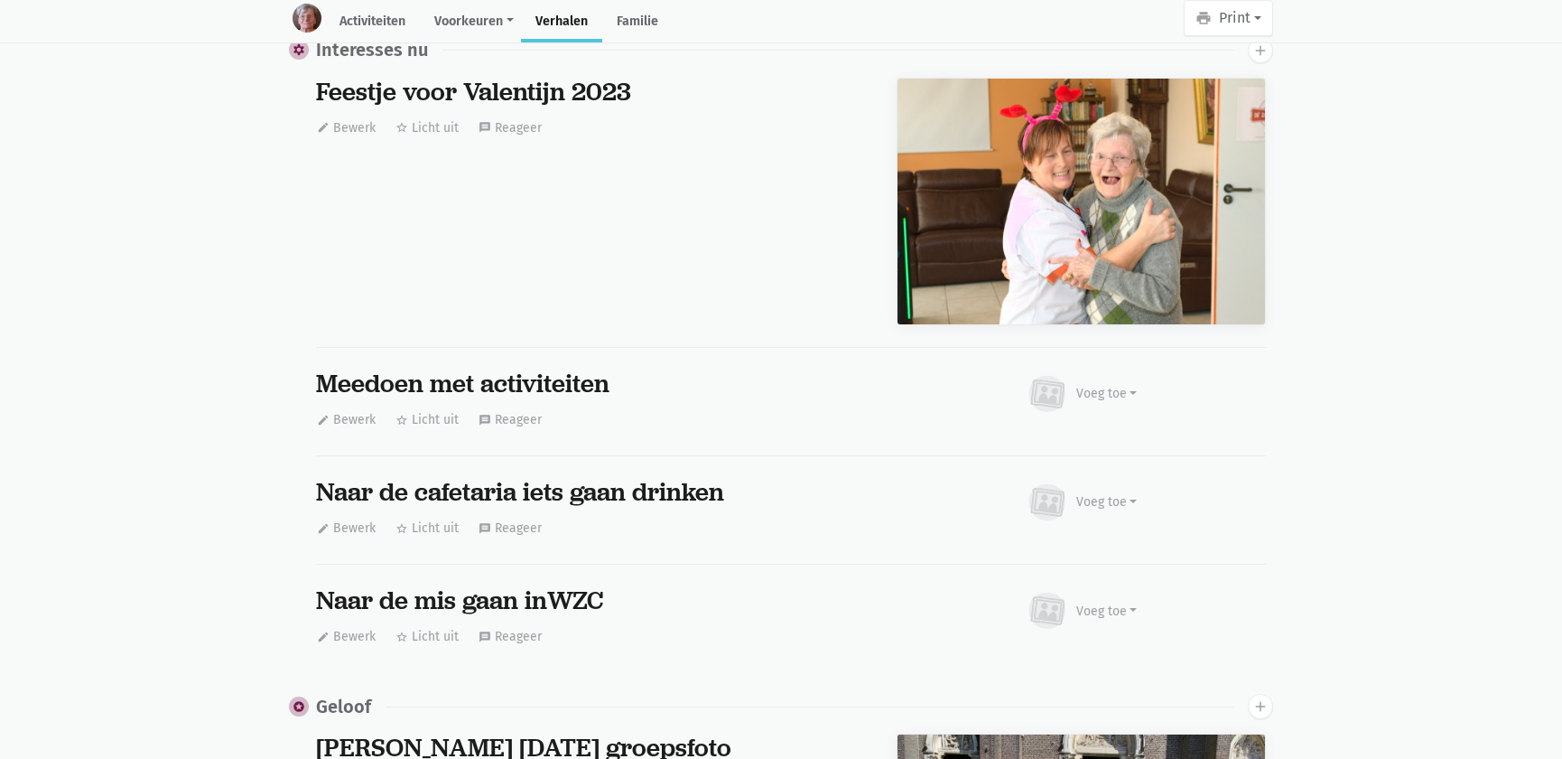
scroll to position [16720, 0]
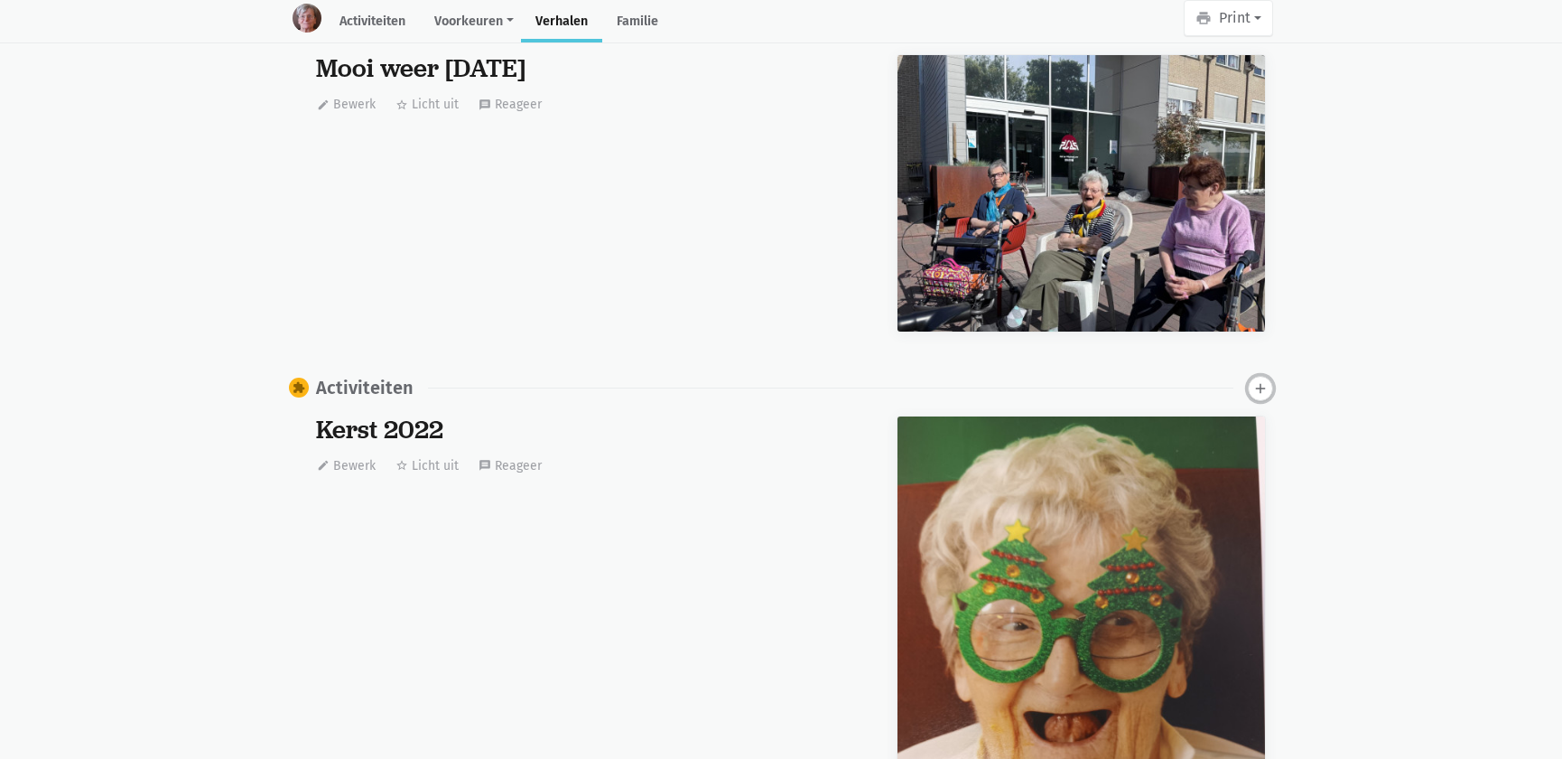
click at [1260, 380] on icon "add" at bounding box center [1260, 388] width 16 height 16
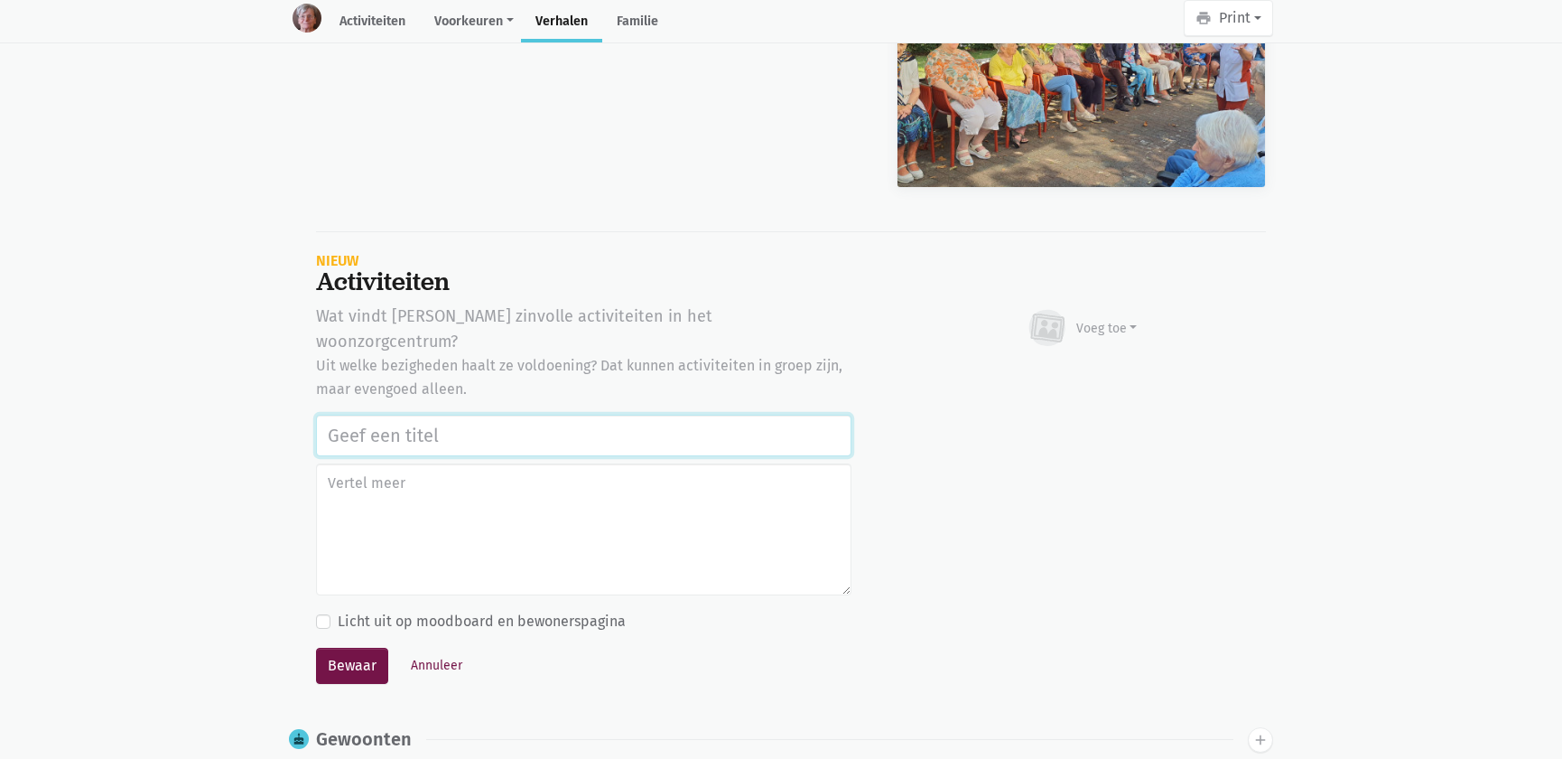
click at [418, 414] on input "text" at bounding box center [583, 435] width 535 height 42
paste input "Notenclub in de buitenlucht [DATE]"
type input "Notenclub in de buitenlucht 13/08/2025"
click at [1112, 319] on div "Voeg toe" at bounding box center [1106, 328] width 61 height 19
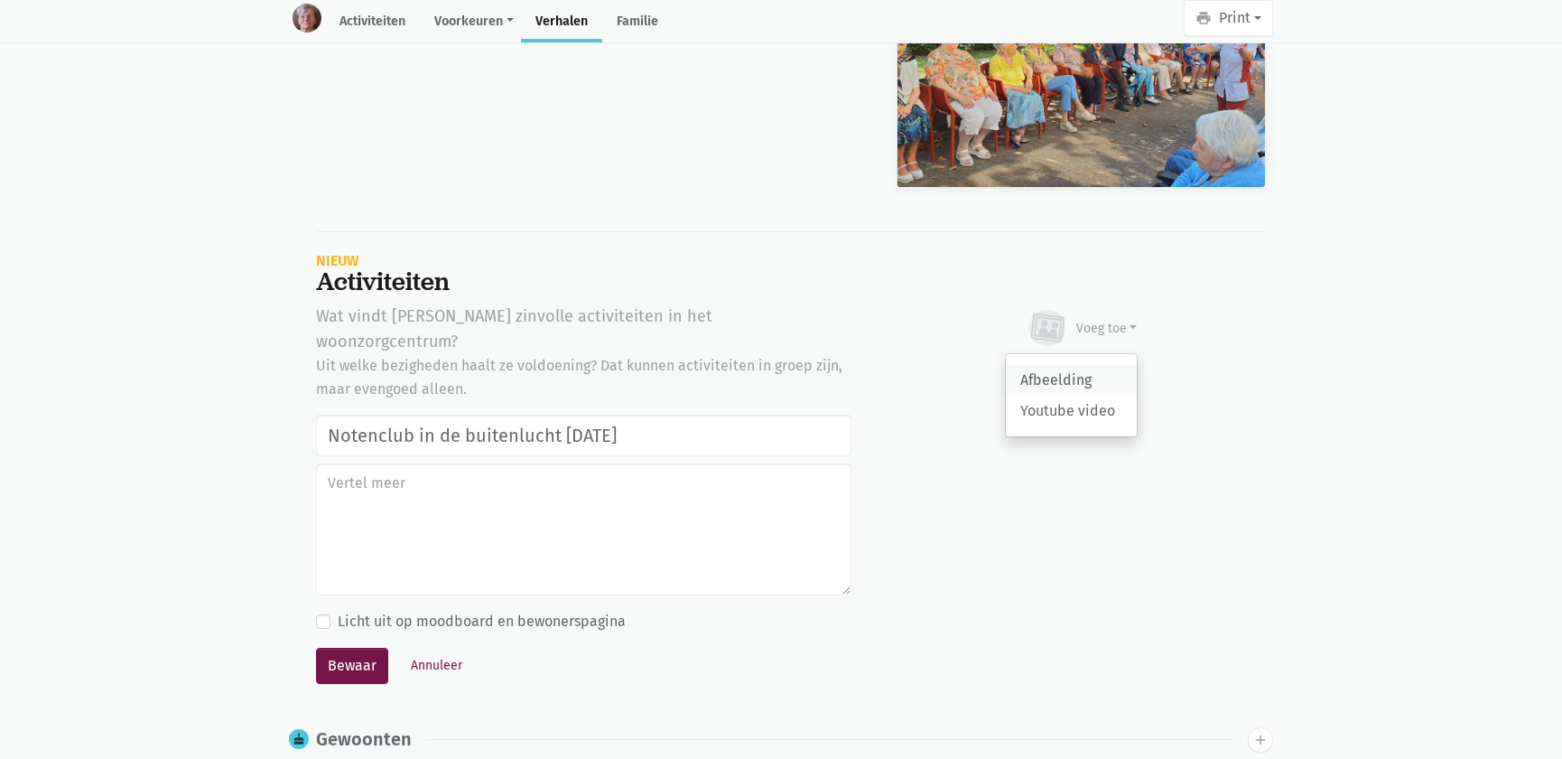
click at [1090, 368] on link "Afbeelding" at bounding box center [1071, 380] width 131 height 31
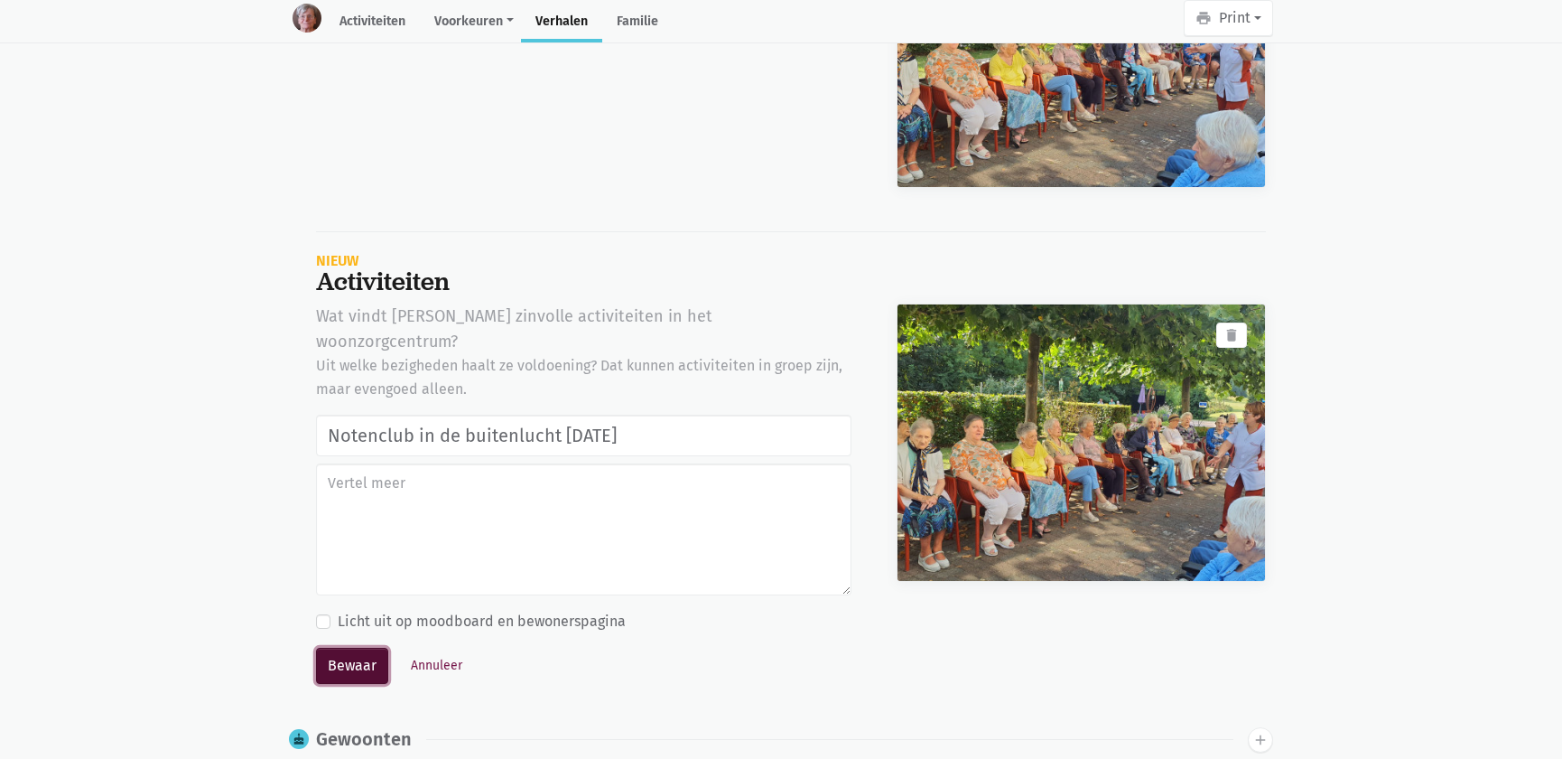
click at [363, 647] on button "Bewaar" at bounding box center [352, 665] width 72 height 36
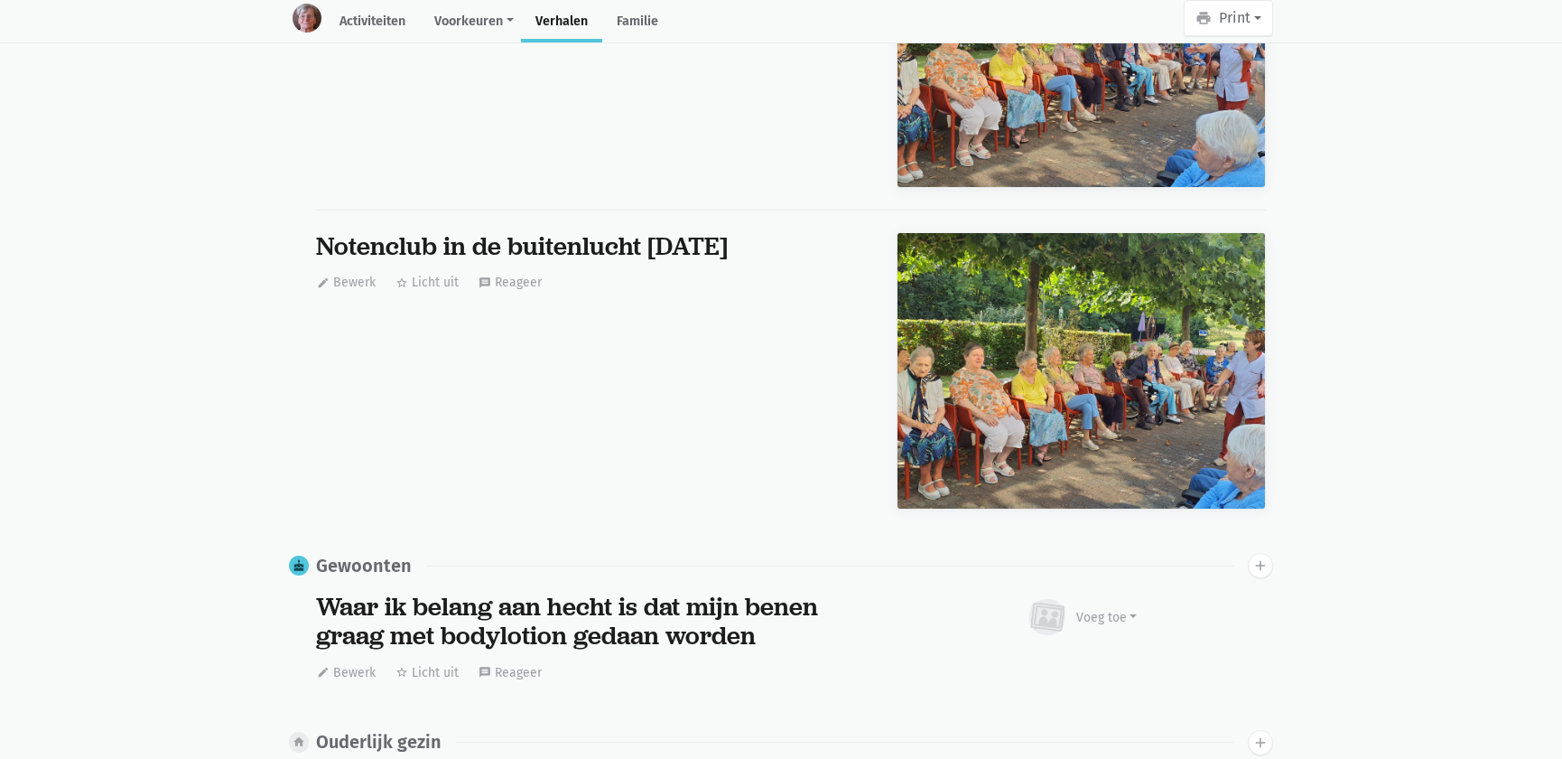
scroll to position [0, 0]
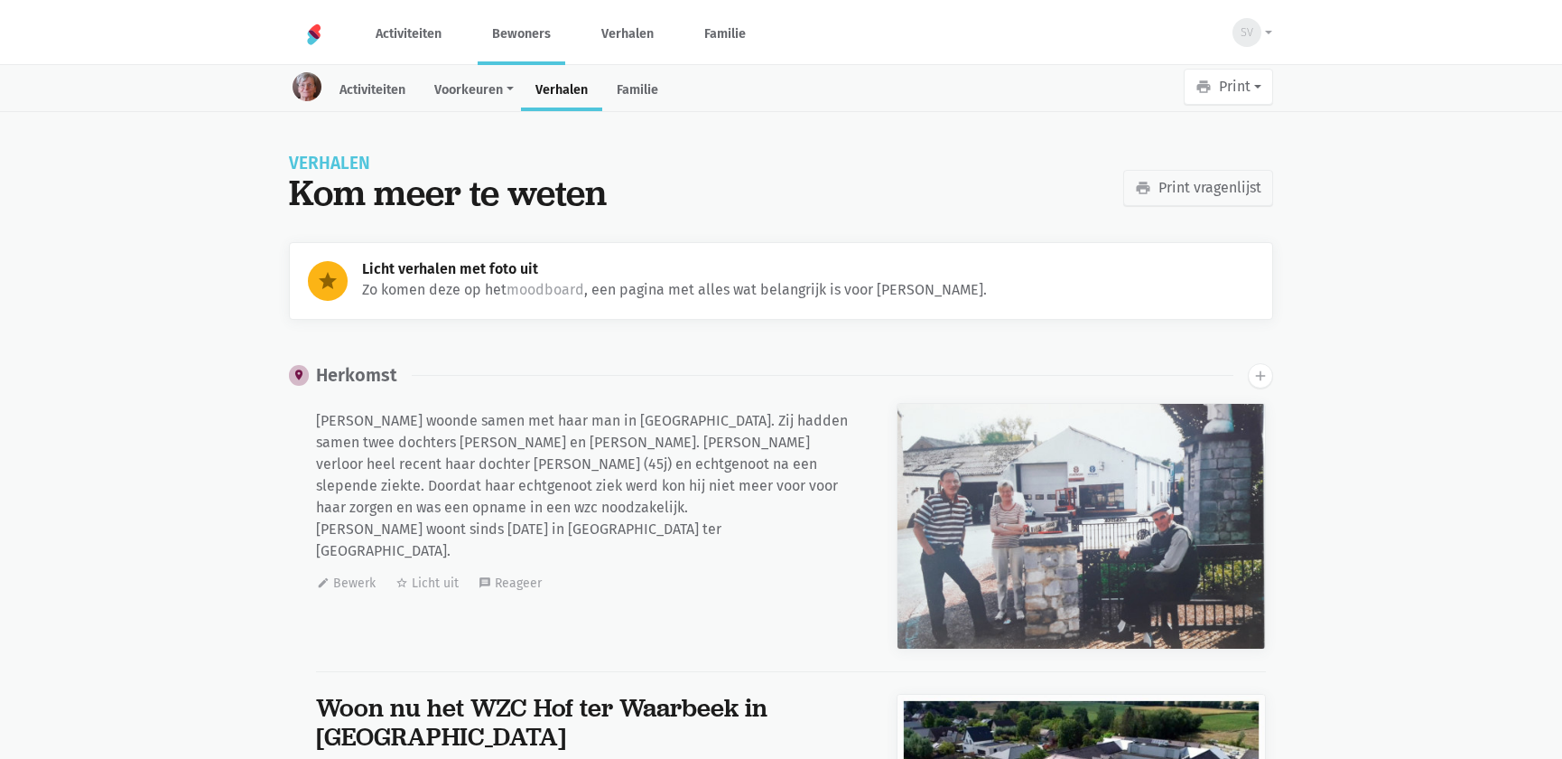
click at [538, 19] on link "Bewoners" at bounding box center [522, 34] width 88 height 60
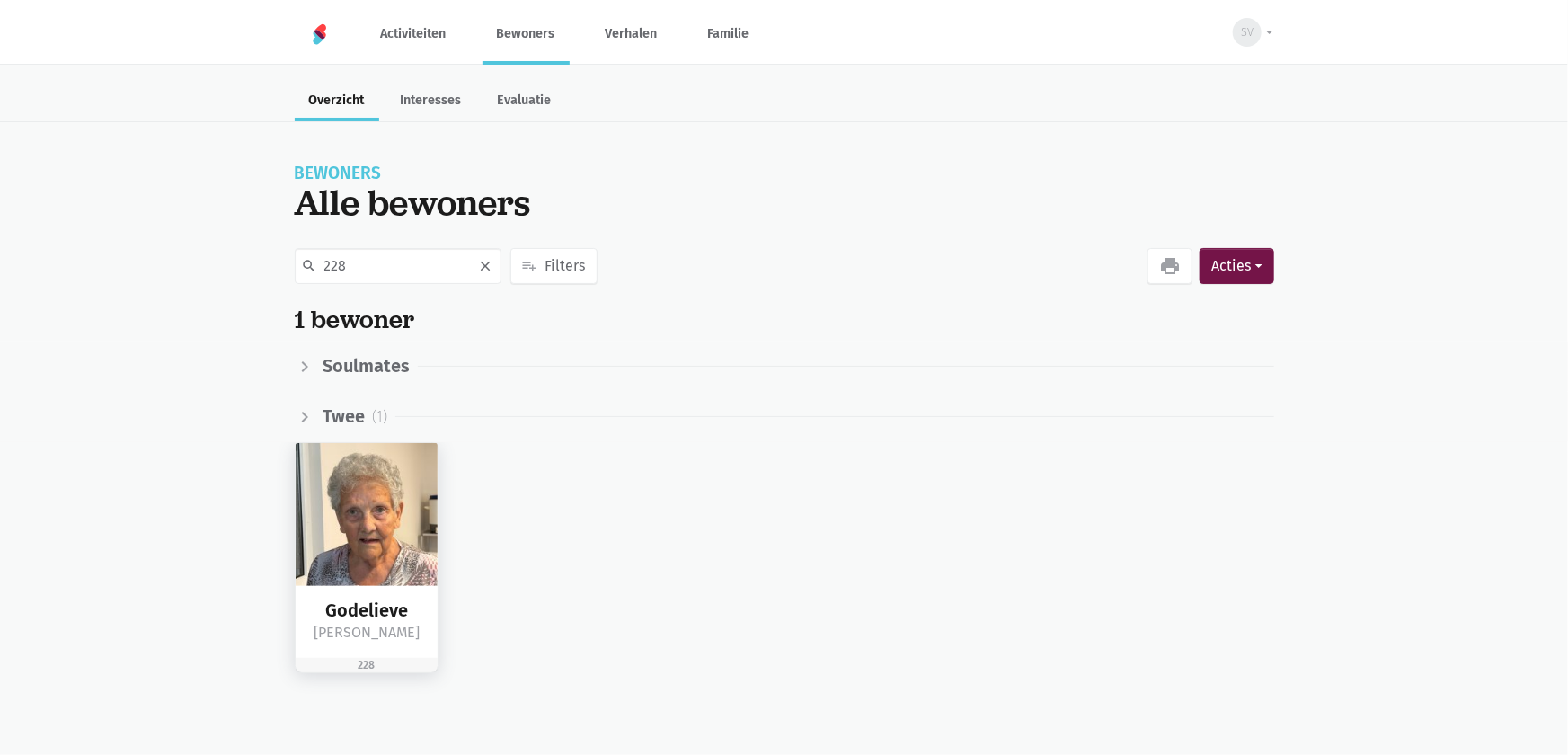
type input "228"
click at [375, 459] on img at bounding box center [367, 514] width 143 height 143
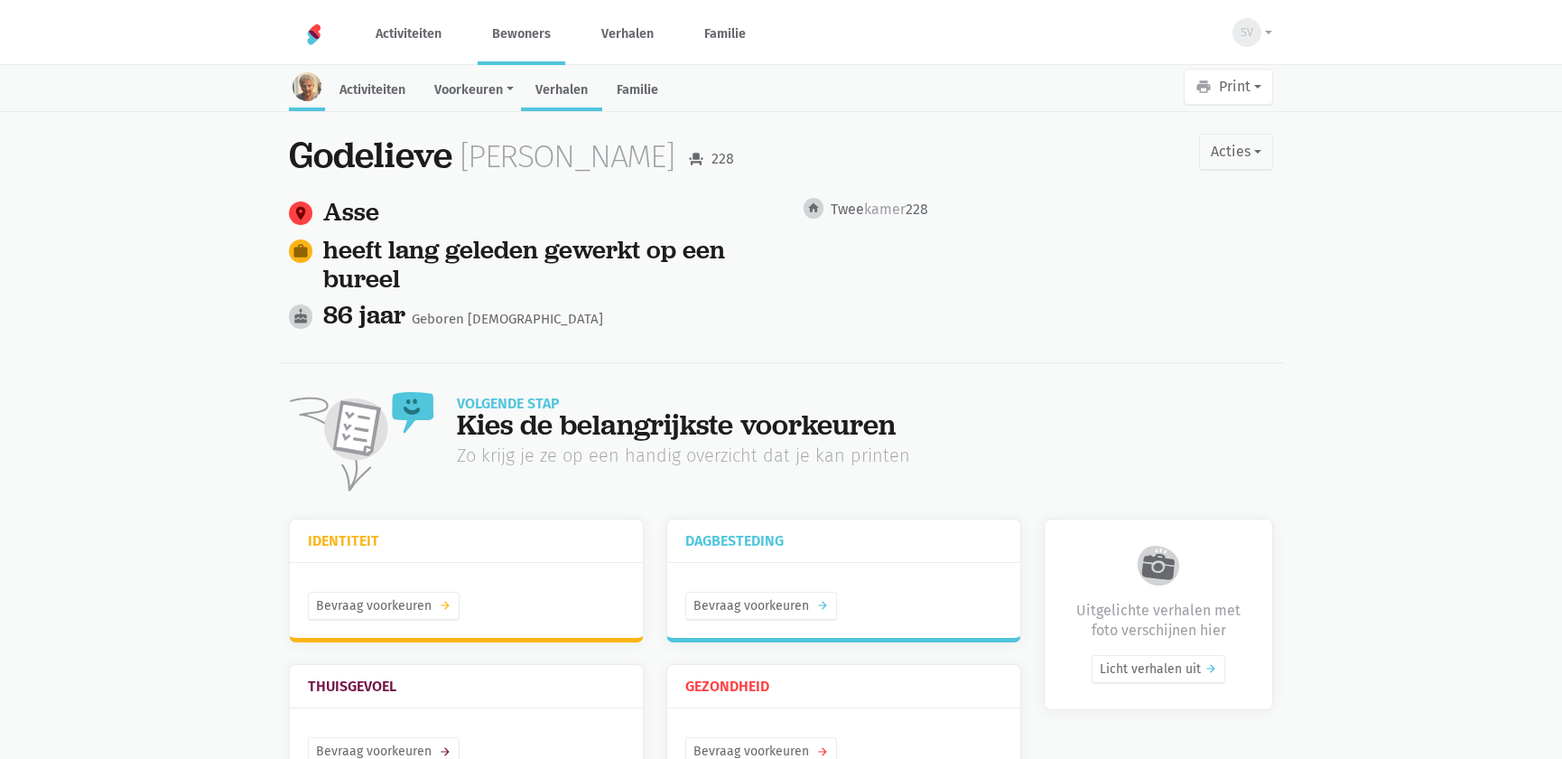
click at [570, 101] on link "Verhalen" at bounding box center [561, 91] width 81 height 39
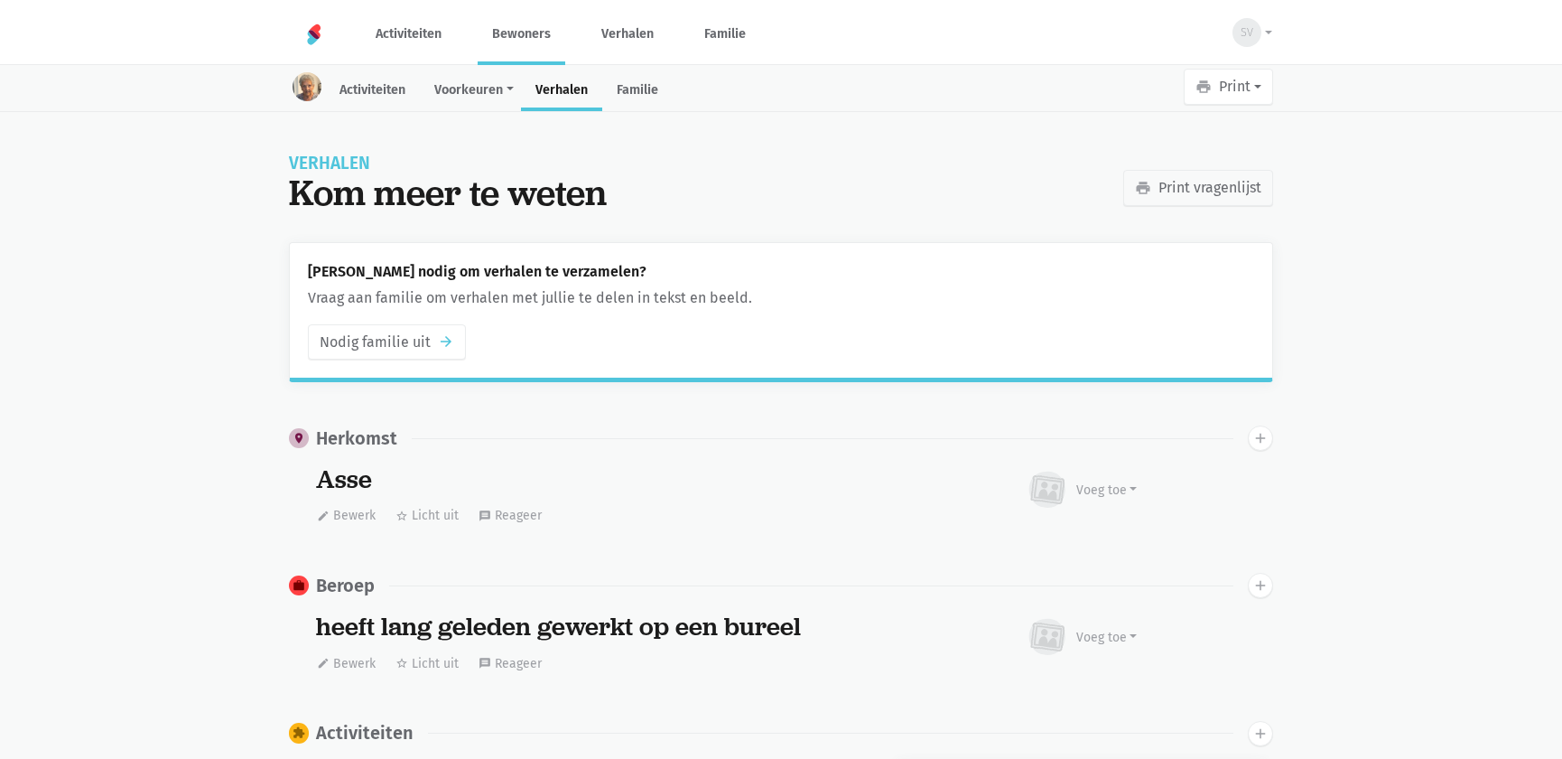
scroll to position [246, 0]
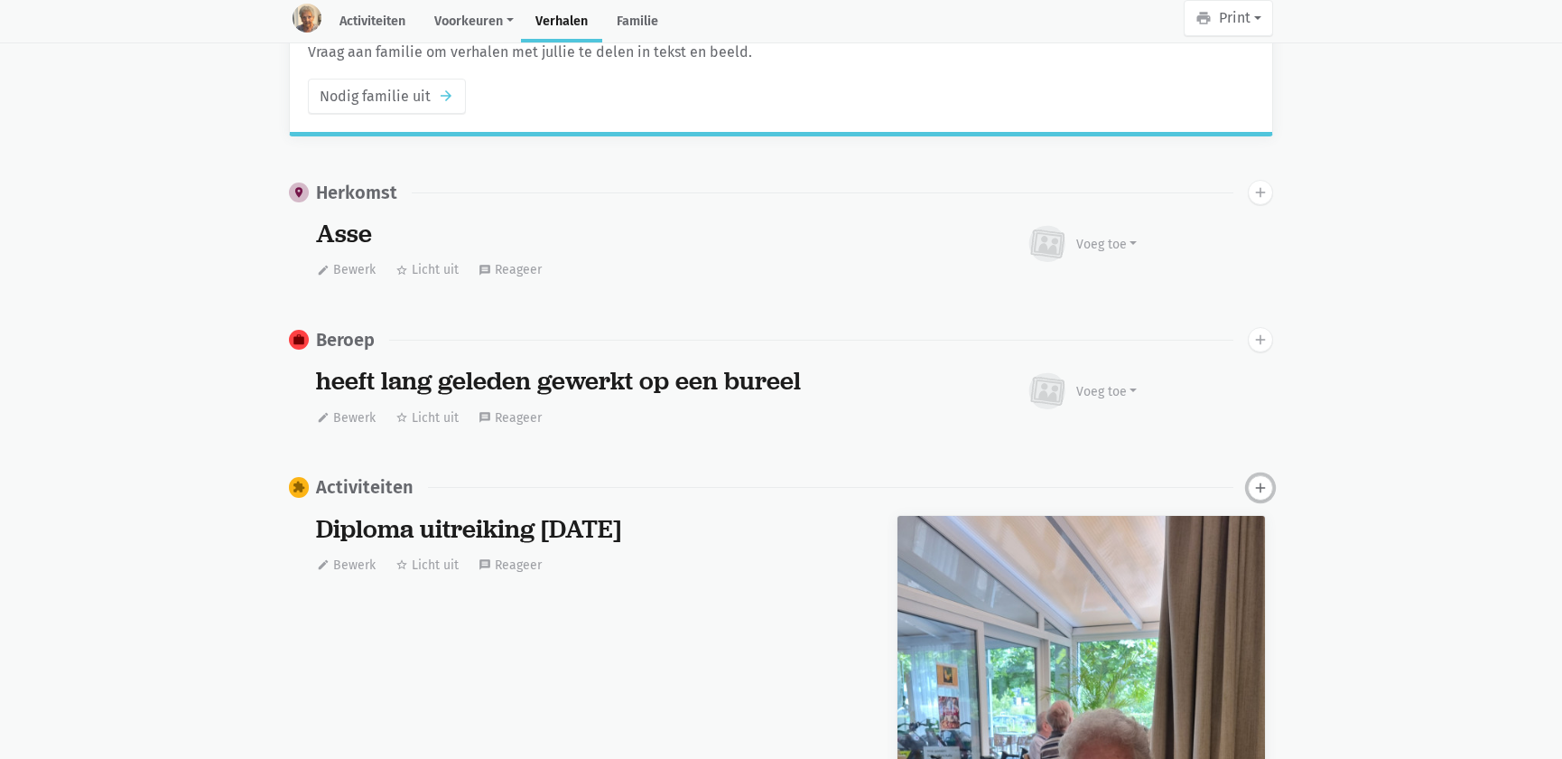
click at [1258, 493] on button "add" at bounding box center [1260, 487] width 25 height 25
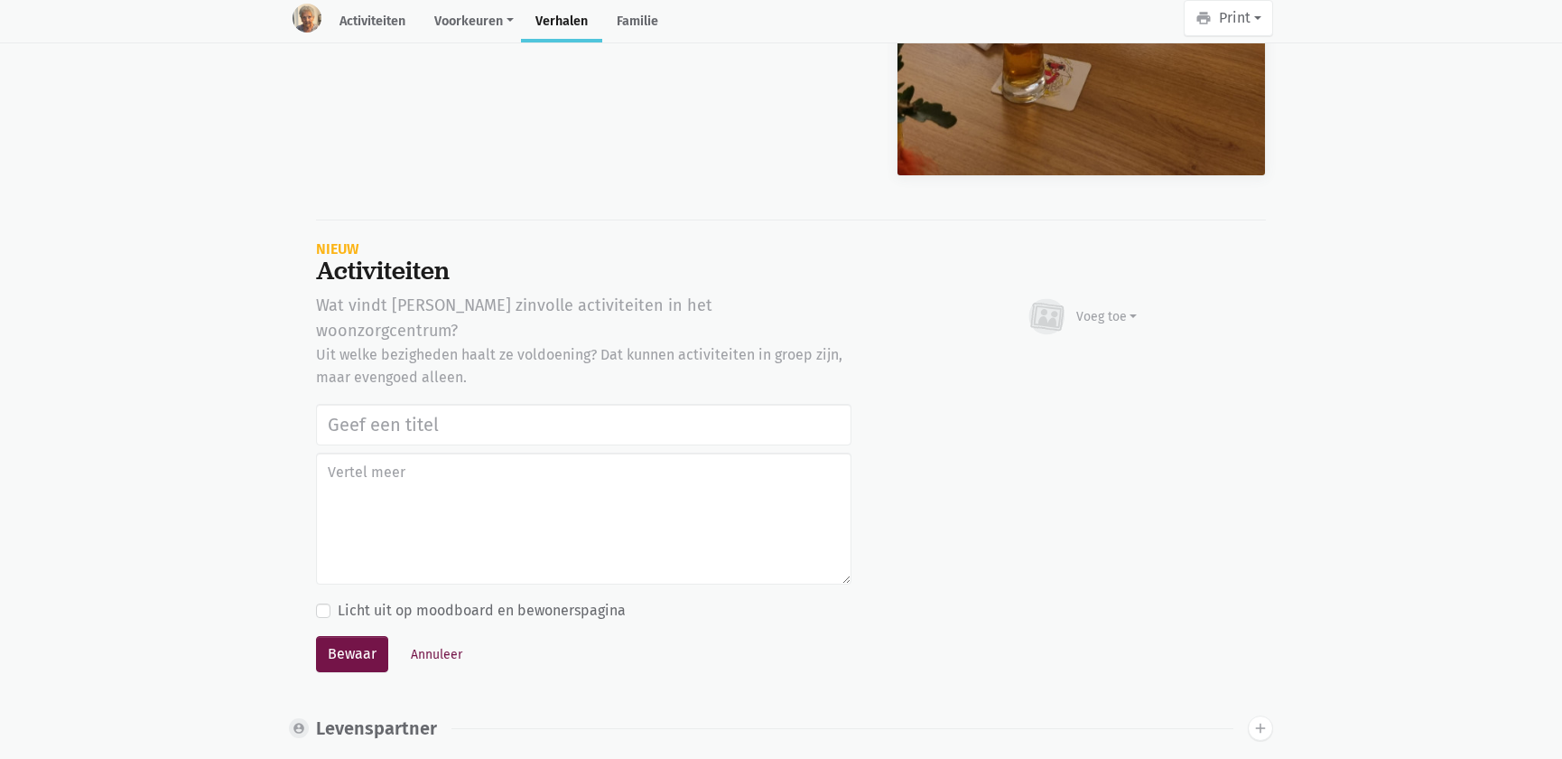
click at [396, 404] on input "text" at bounding box center [583, 425] width 535 height 42
type input "Notenclub in de buitenlucht [DATE]"
click at [1122, 320] on div "Voeg toe" at bounding box center [1106, 316] width 61 height 19
click at [1075, 376] on link "Afbeelding" at bounding box center [1071, 369] width 131 height 31
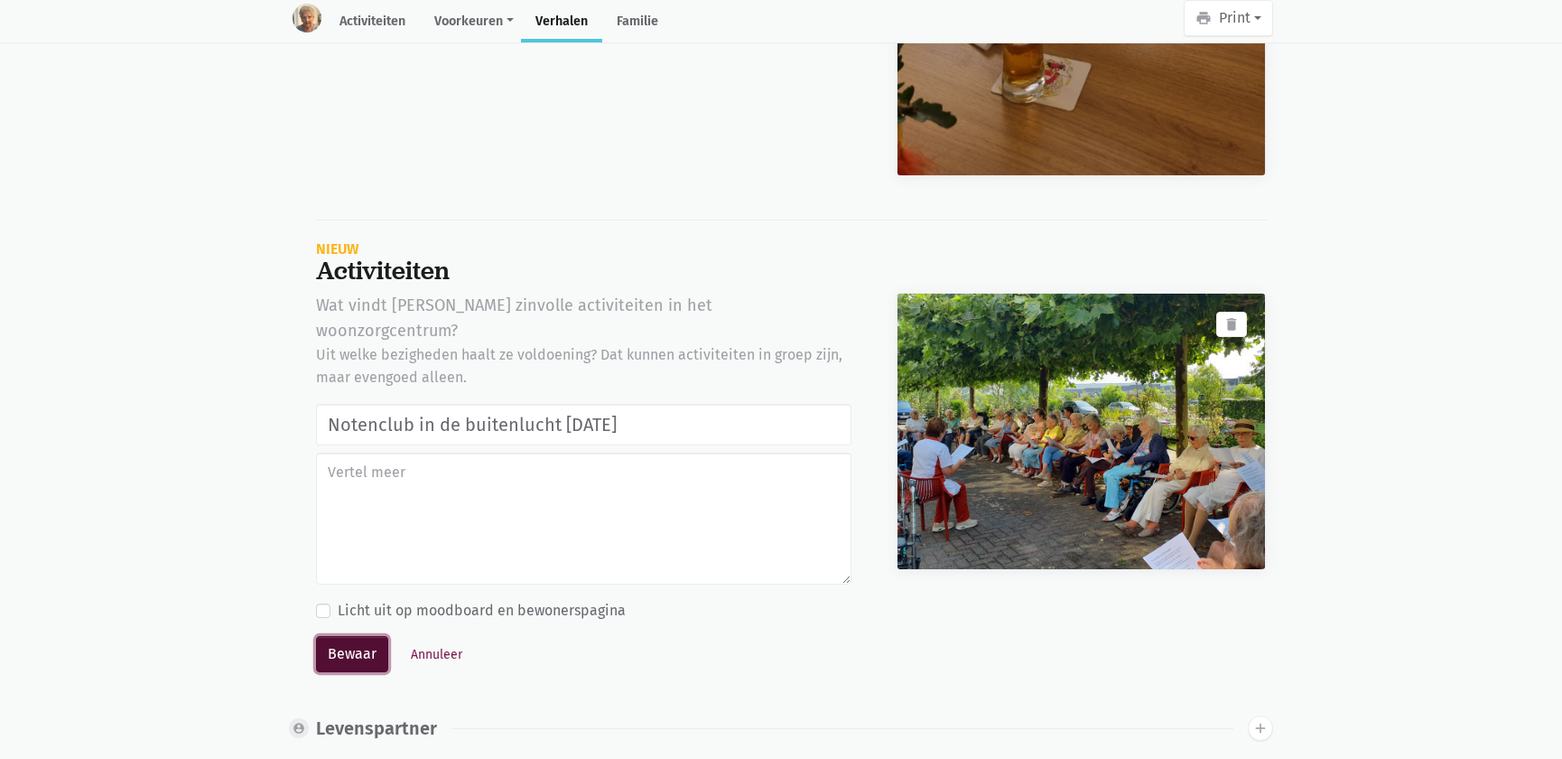
click at [338, 636] on button "Bewaar" at bounding box center [352, 654] width 72 height 36
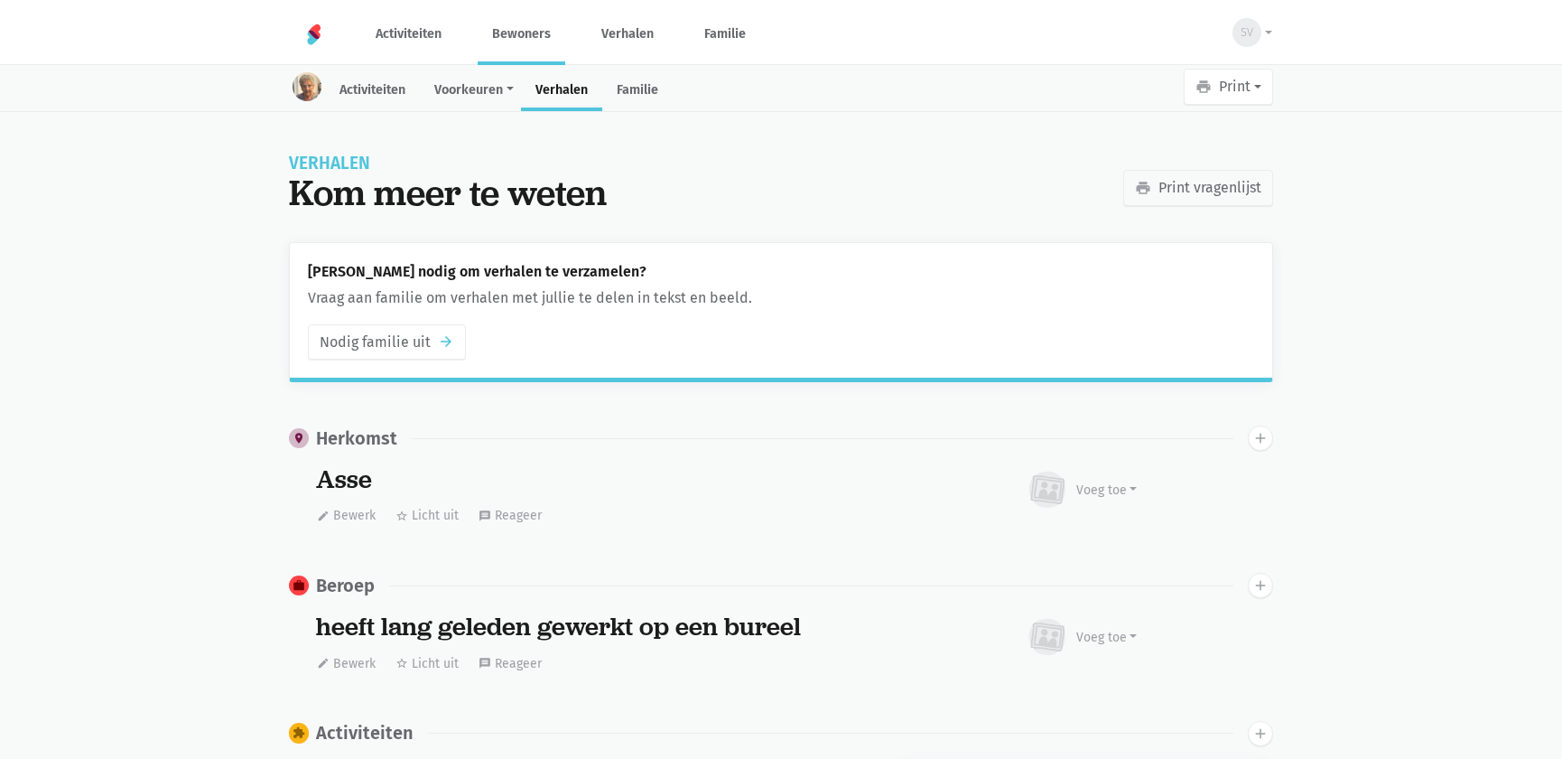
scroll to position [163, 0]
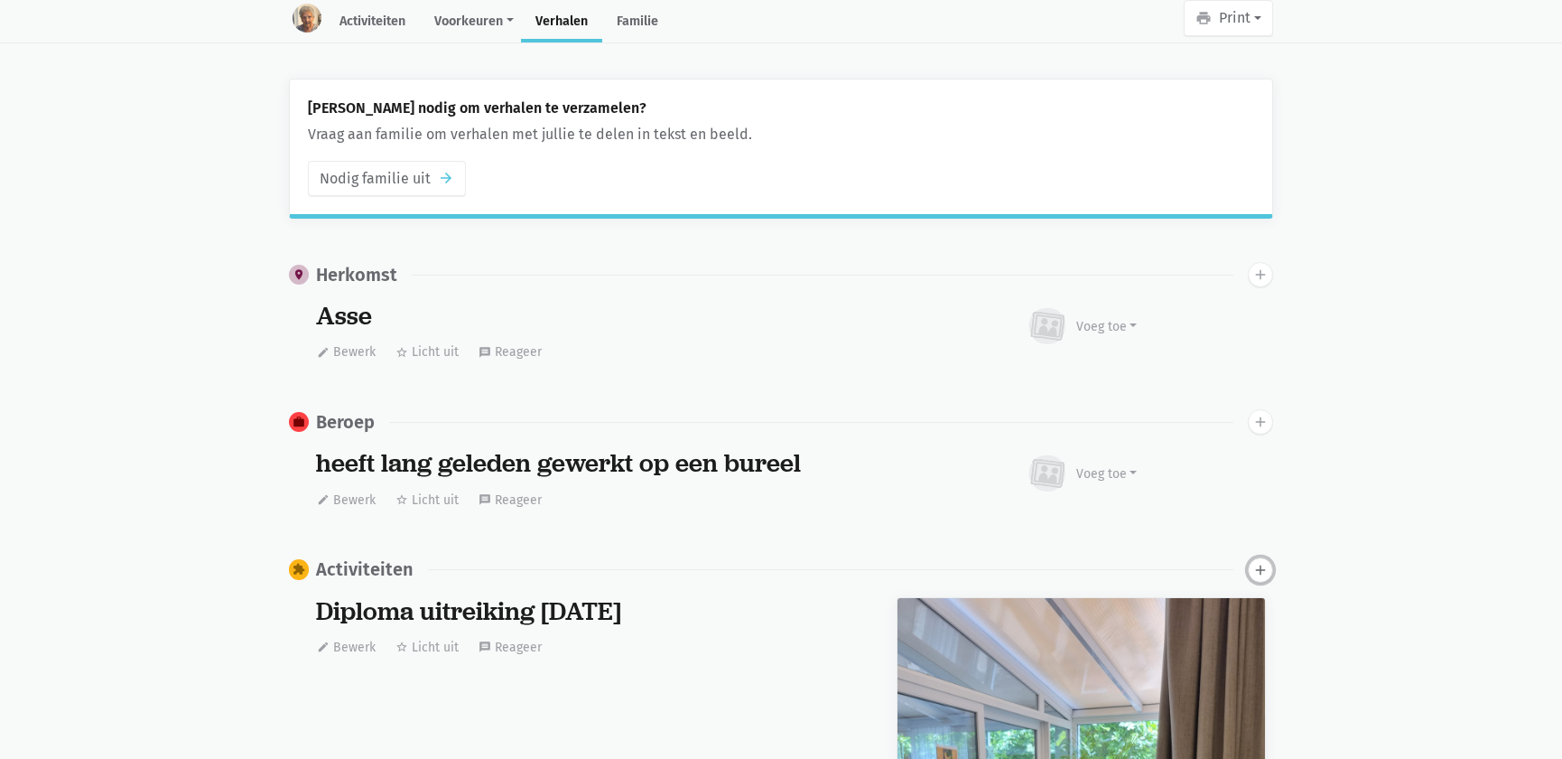
click at [1255, 572] on icon "add" at bounding box center [1260, 570] width 16 height 16
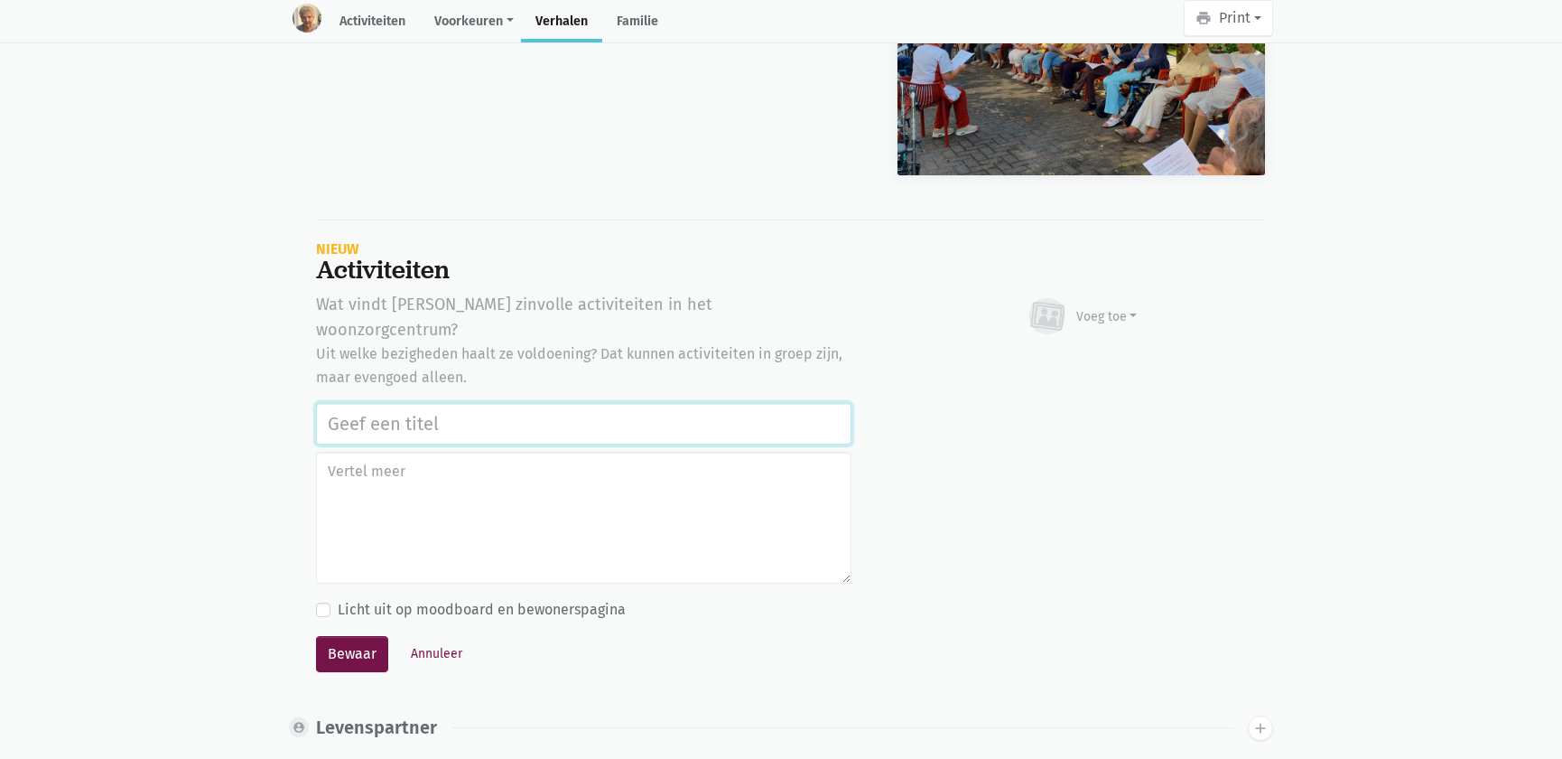
click at [414, 403] on input "text" at bounding box center [583, 424] width 535 height 42
paste input "Notenclub in de buitenlucht 13/08/2025"
type input "Notenclub in de buitenlucht 13/08/2025"
click at [1118, 313] on div "Voeg toe" at bounding box center [1106, 316] width 61 height 19
click at [1091, 359] on link "Afbeelding" at bounding box center [1071, 368] width 131 height 31
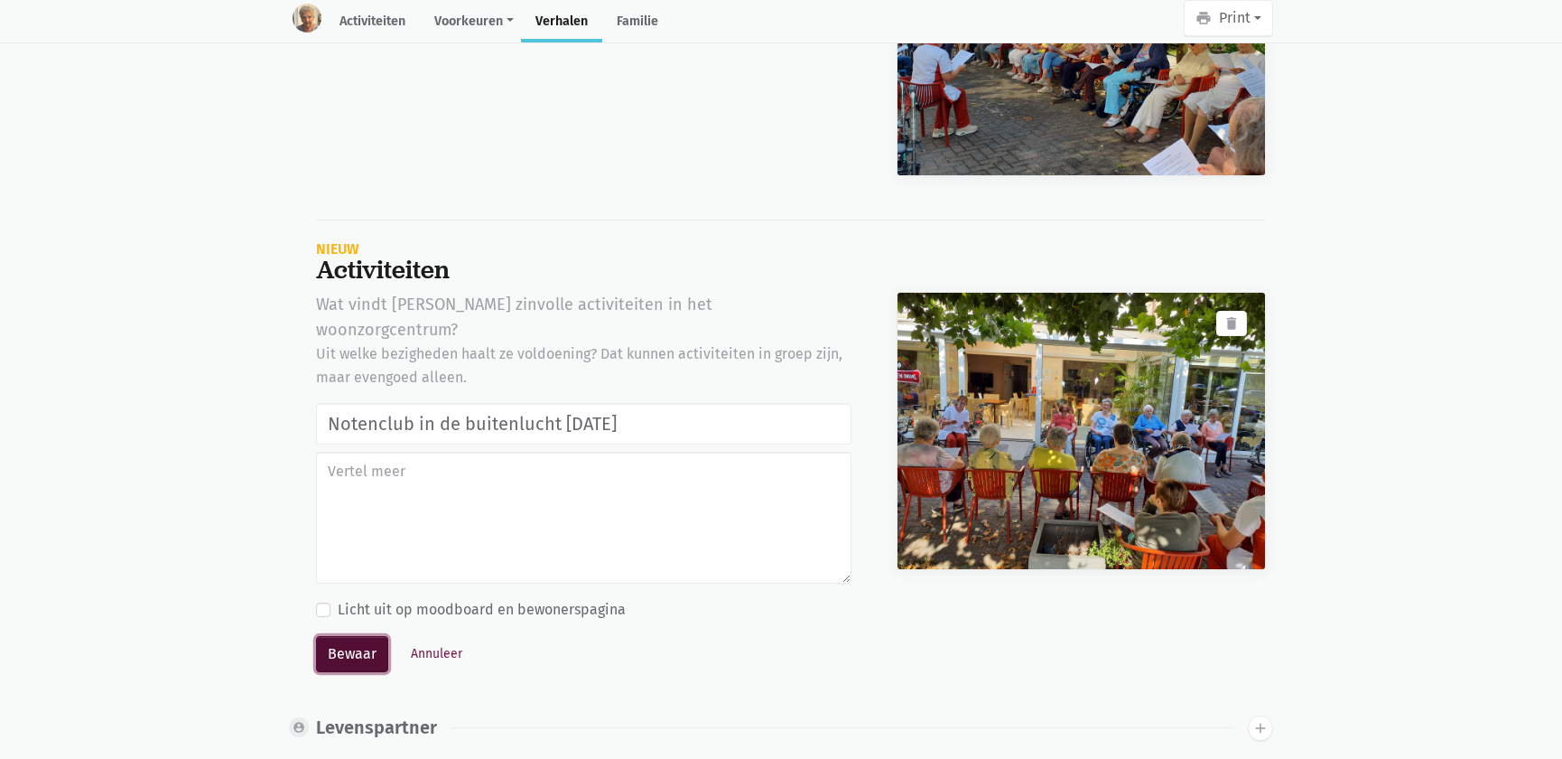
click at [352, 636] on button "Bewaar" at bounding box center [352, 654] width 72 height 36
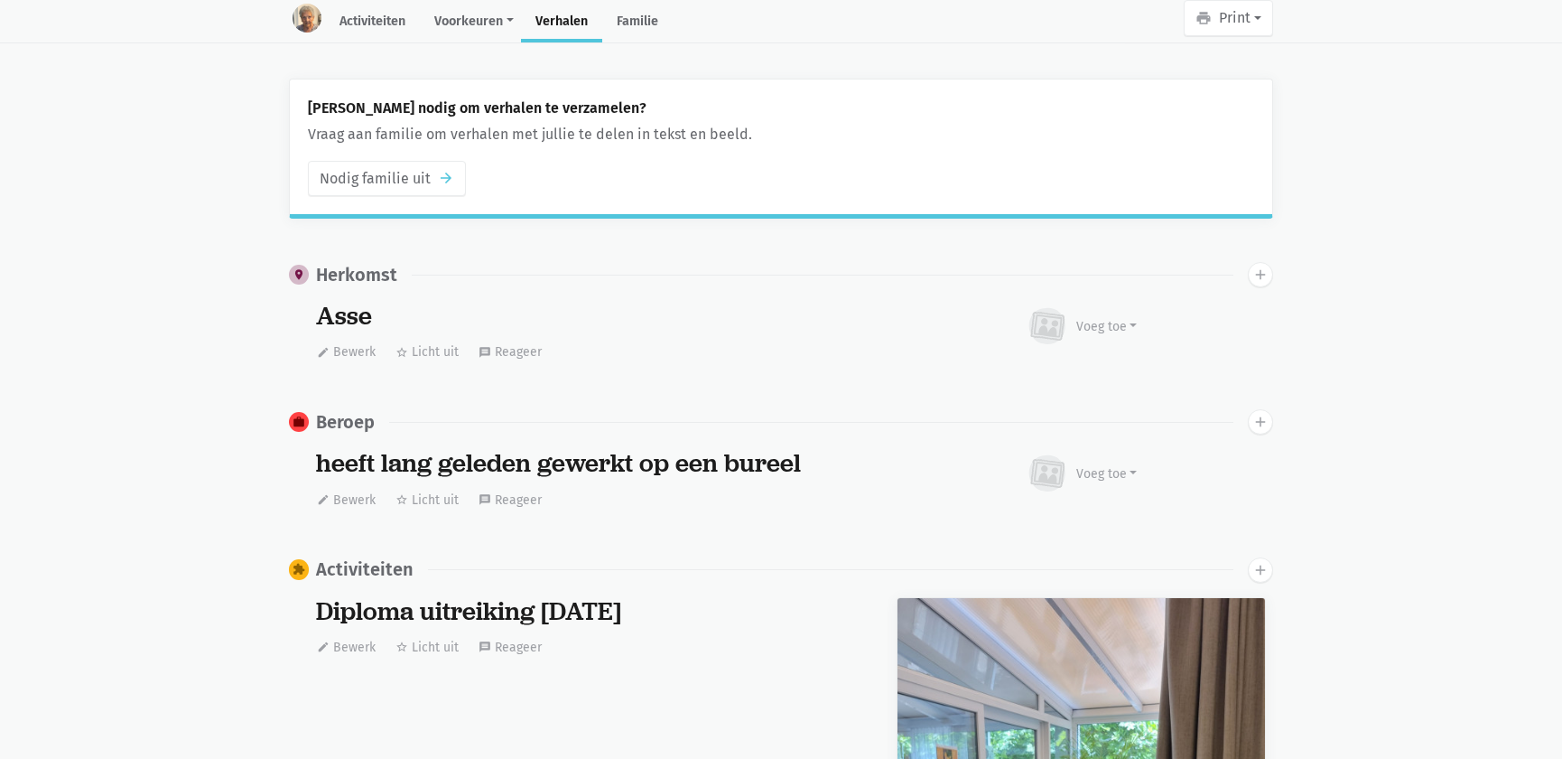
scroll to position [246, 0]
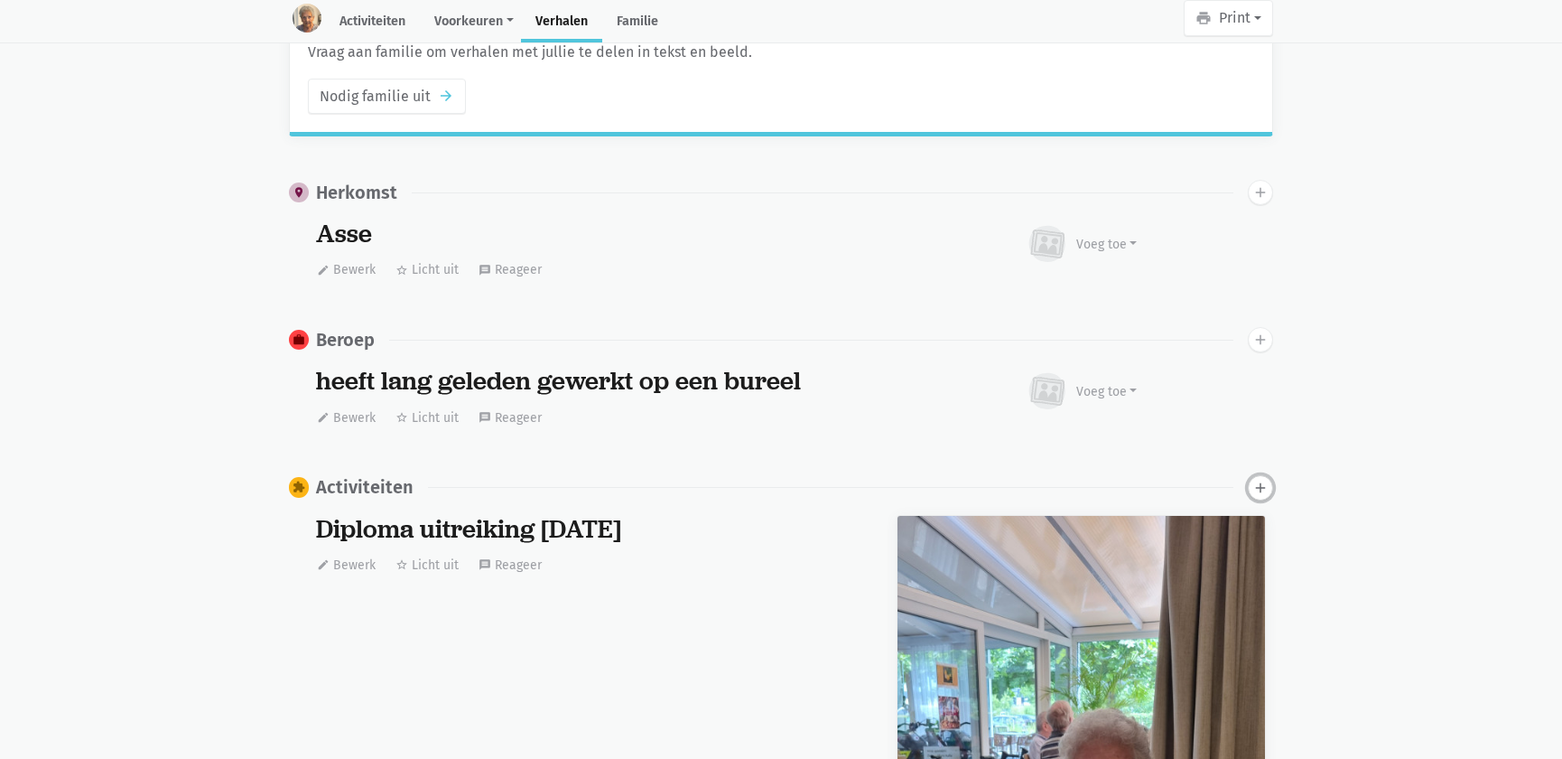
click at [1264, 479] on icon "add" at bounding box center [1260, 487] width 16 height 16
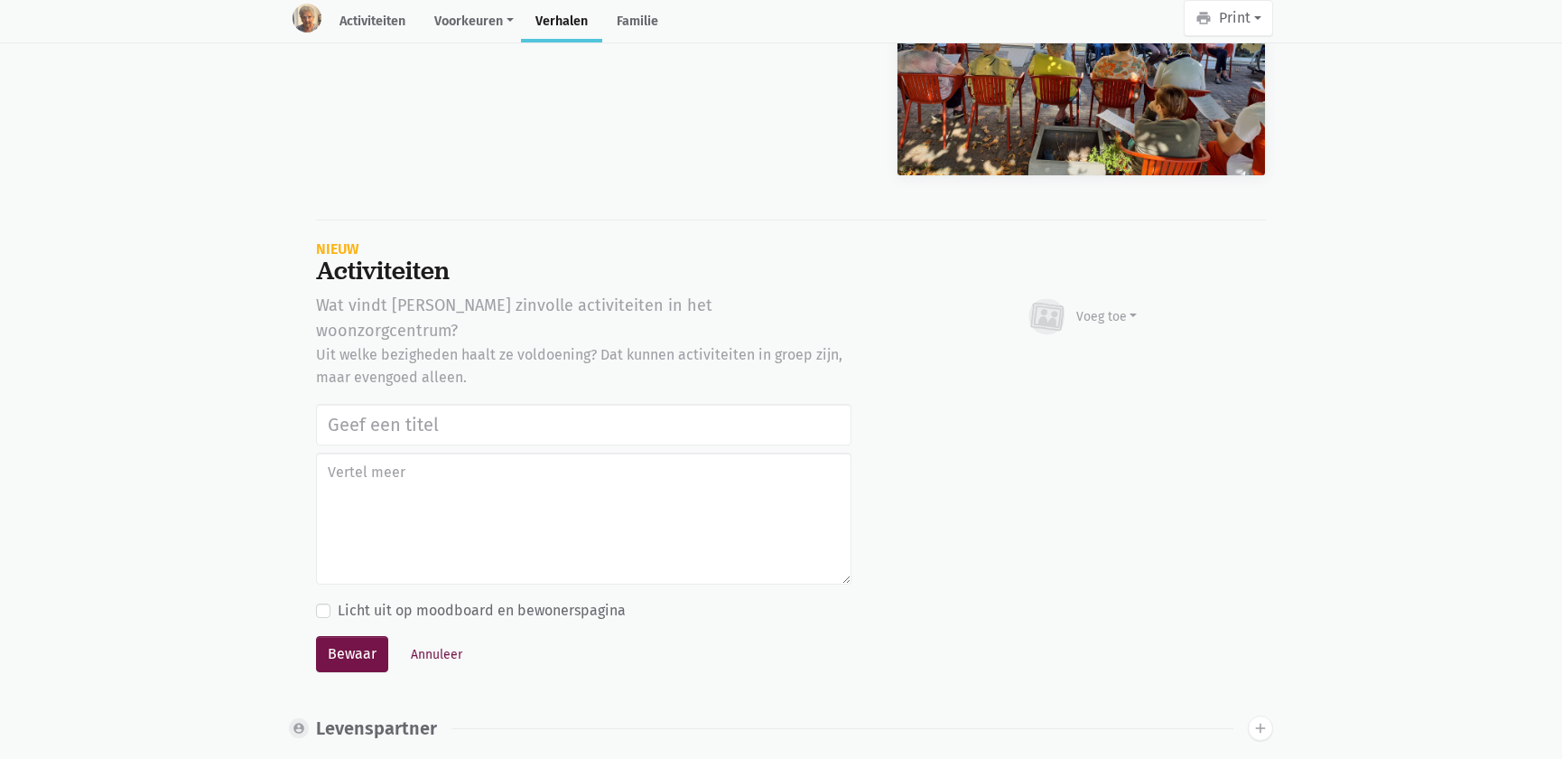
click at [542, 405] on input "text" at bounding box center [583, 425] width 535 height 42
type input "Notenclub in de buitenlucht [DATE]"
click at [1118, 320] on div "Voeg toe" at bounding box center [1106, 316] width 61 height 19
click at [1075, 362] on link "Afbeelding" at bounding box center [1071, 369] width 131 height 31
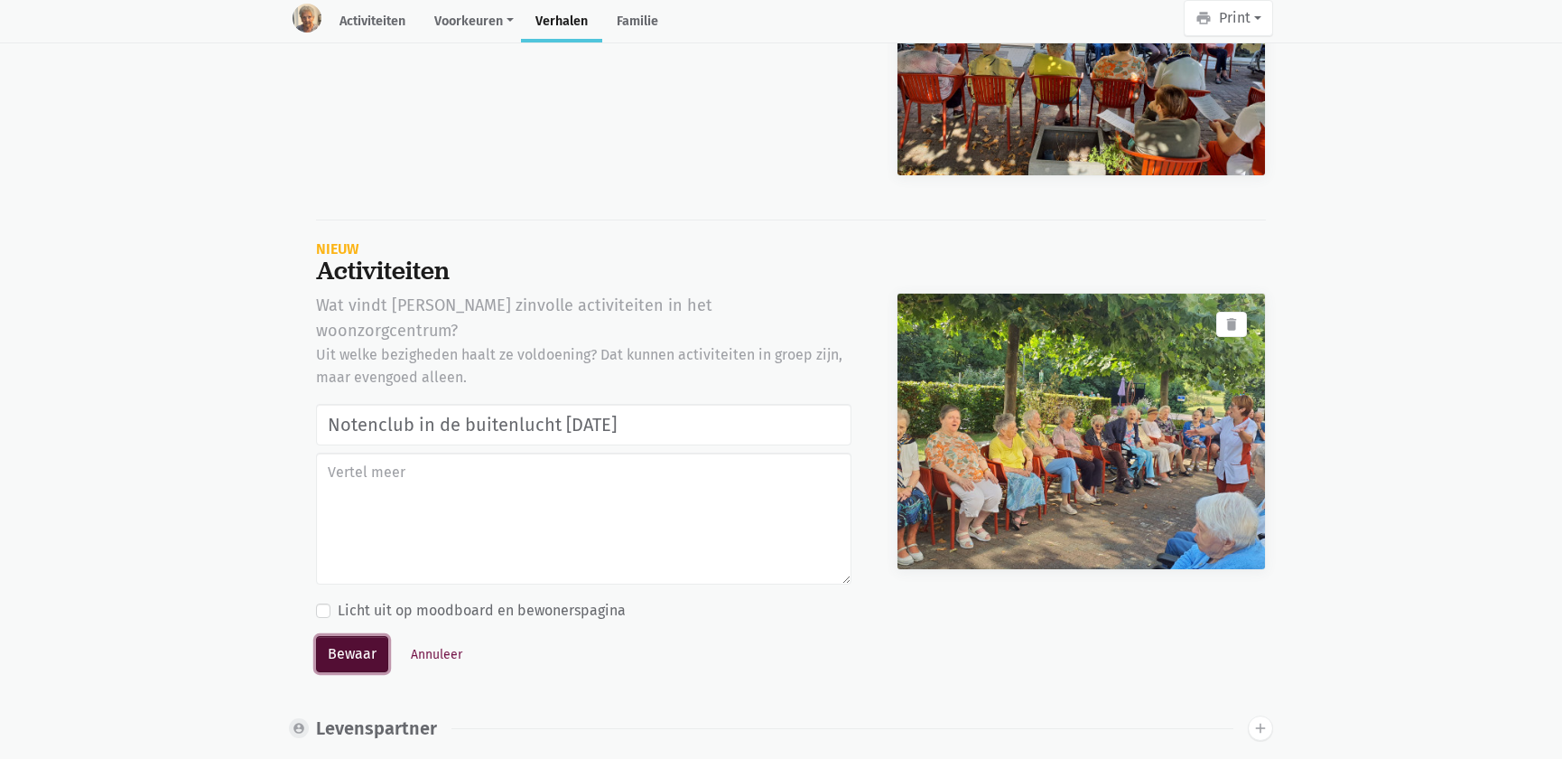
click at [357, 636] on button "Bewaar" at bounding box center [352, 654] width 72 height 36
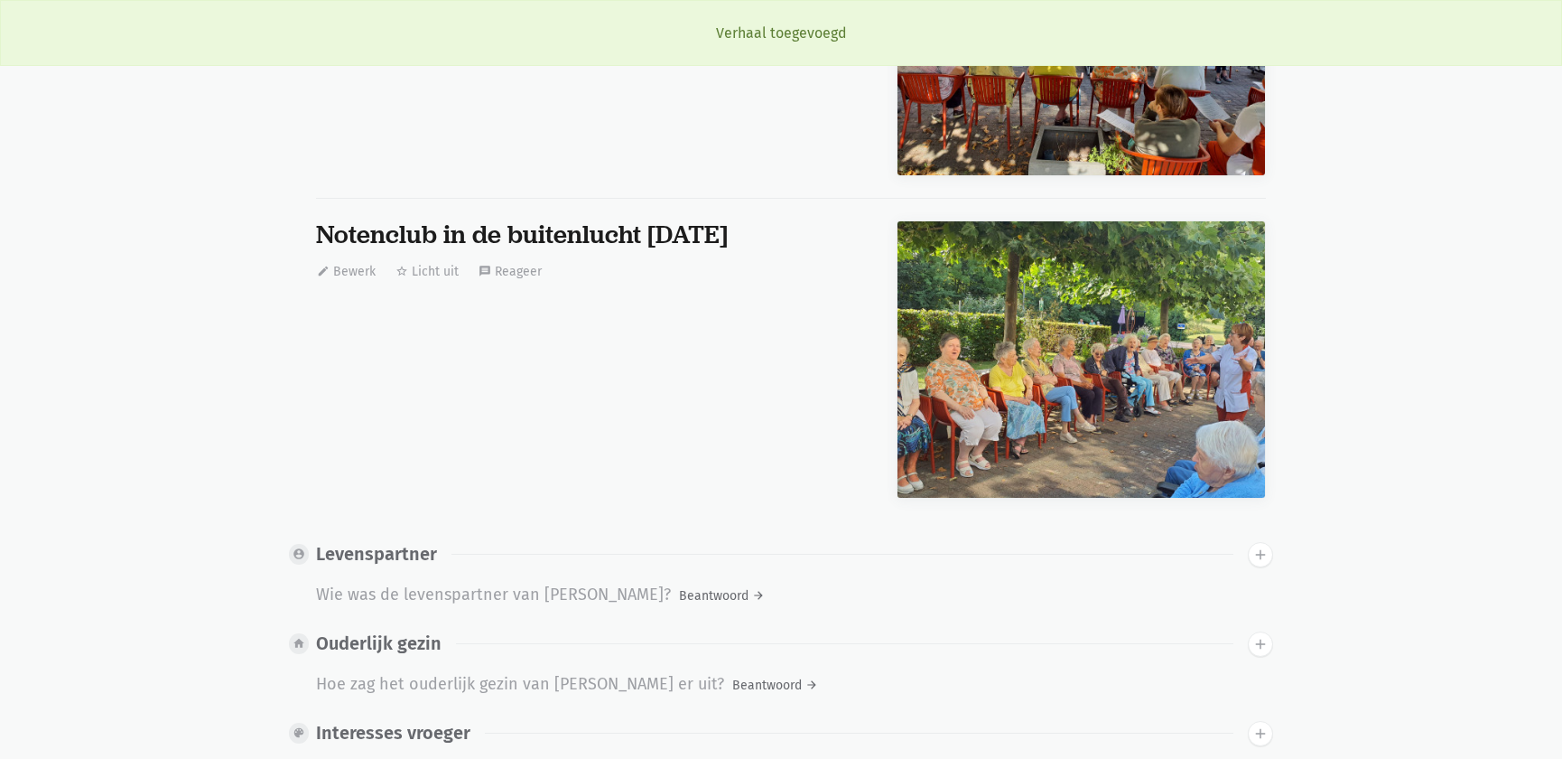
scroll to position [0, 0]
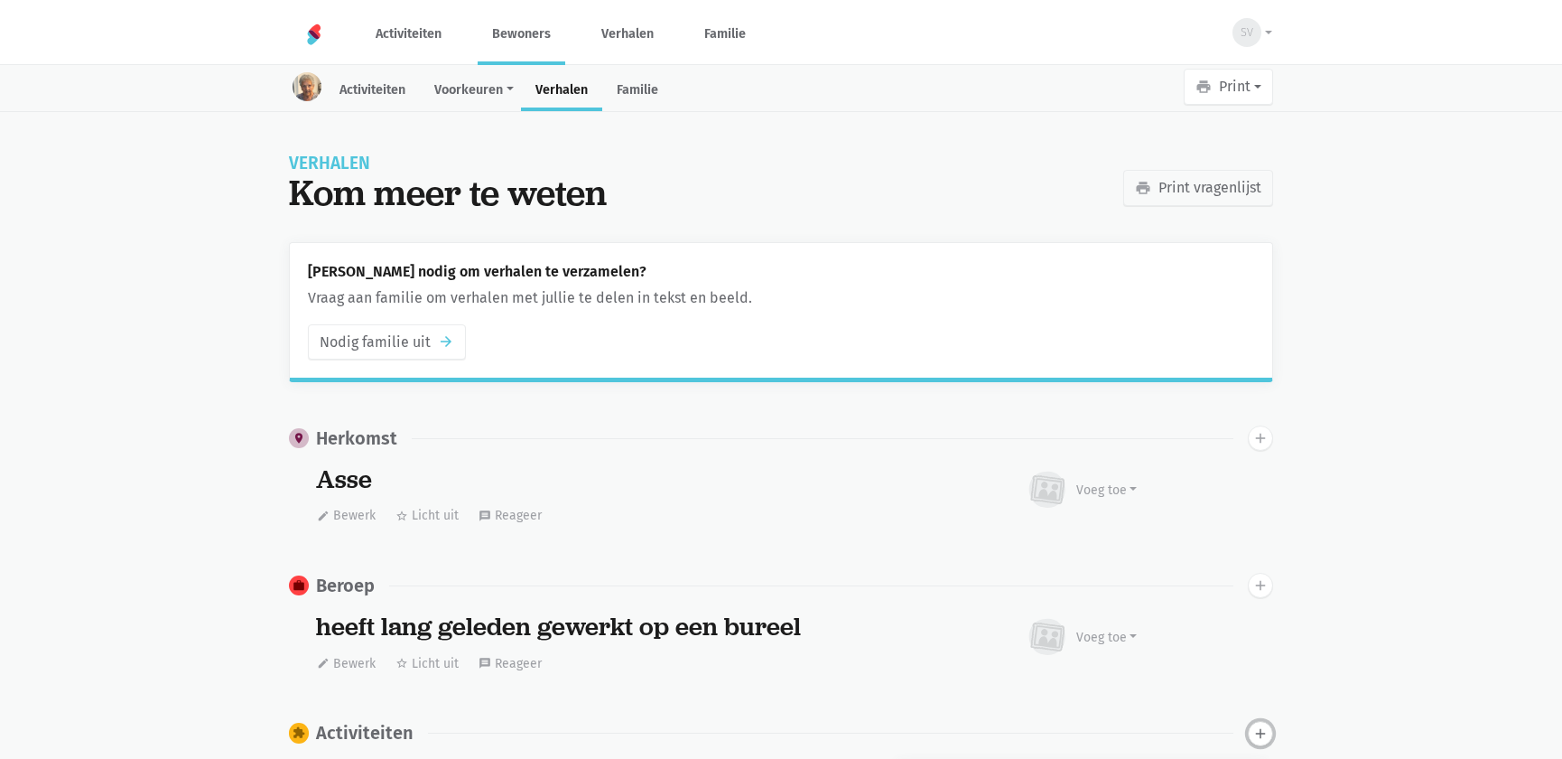
click at [1256, 729] on icon "add" at bounding box center [1260, 733] width 16 height 16
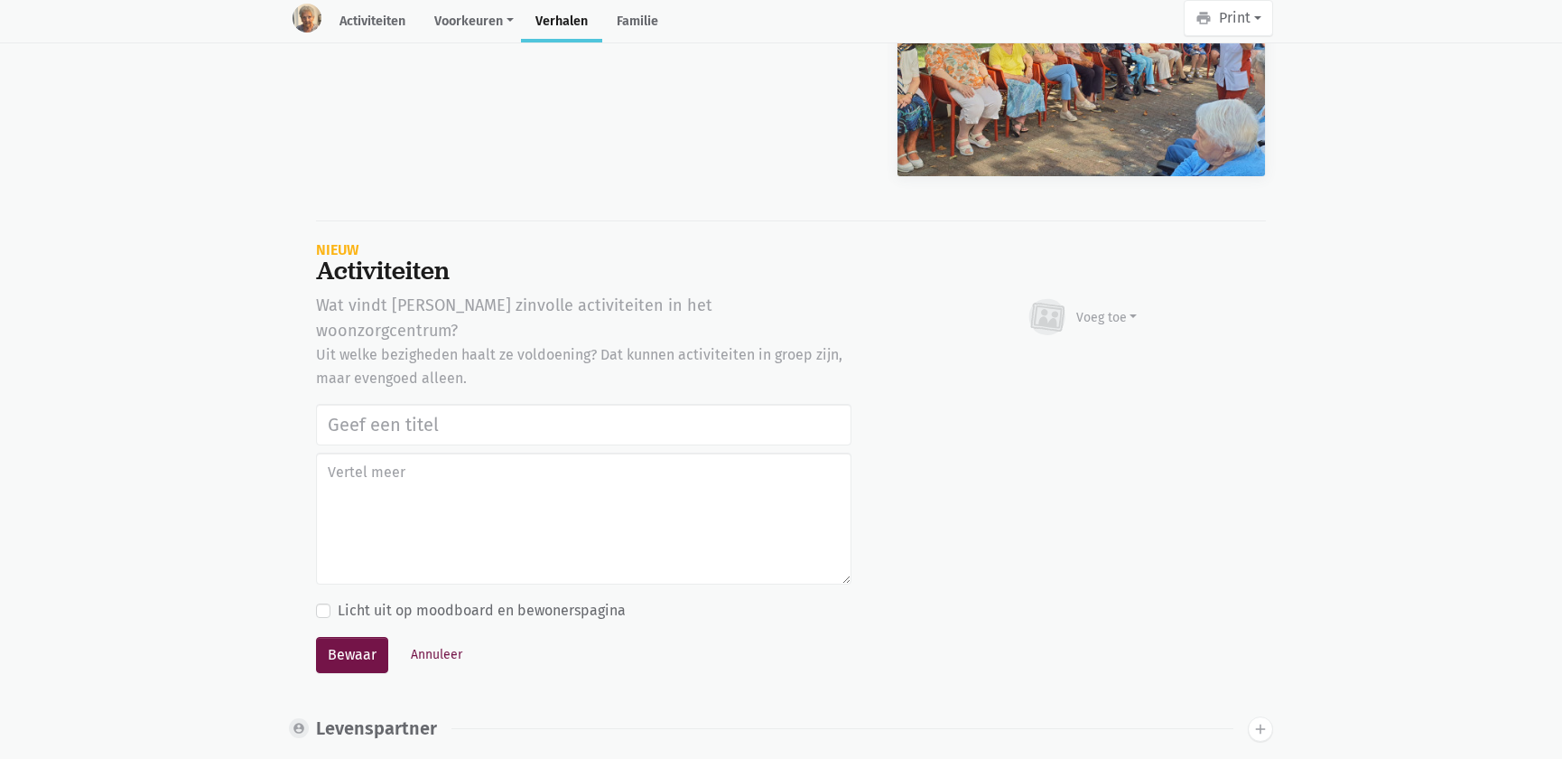
click at [405, 404] on input "text" at bounding box center [583, 425] width 535 height 42
type input "Notenclub in de buitenlucht [DATE]"
click at [1096, 318] on div "Voeg toe" at bounding box center [1106, 317] width 61 height 19
click at [1055, 354] on link "Afbeelding" at bounding box center [1071, 369] width 131 height 31
click at [421, 471] on textarea at bounding box center [583, 518] width 535 height 132
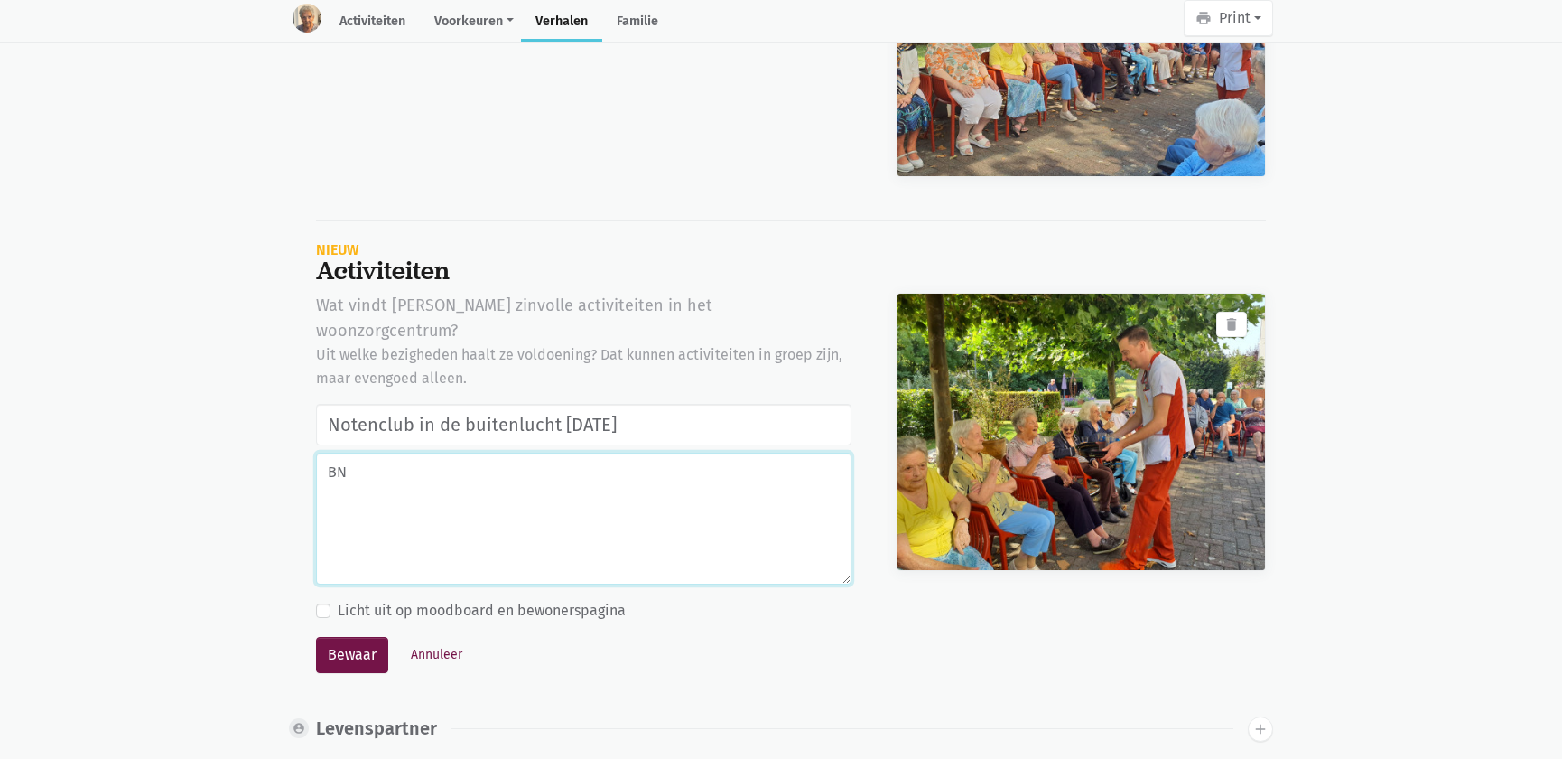
type textarea "B"
type textarea "Na het zingen een glaasje water en water met grenadine"
click at [368, 637] on button "Bewaar" at bounding box center [352, 655] width 72 height 36
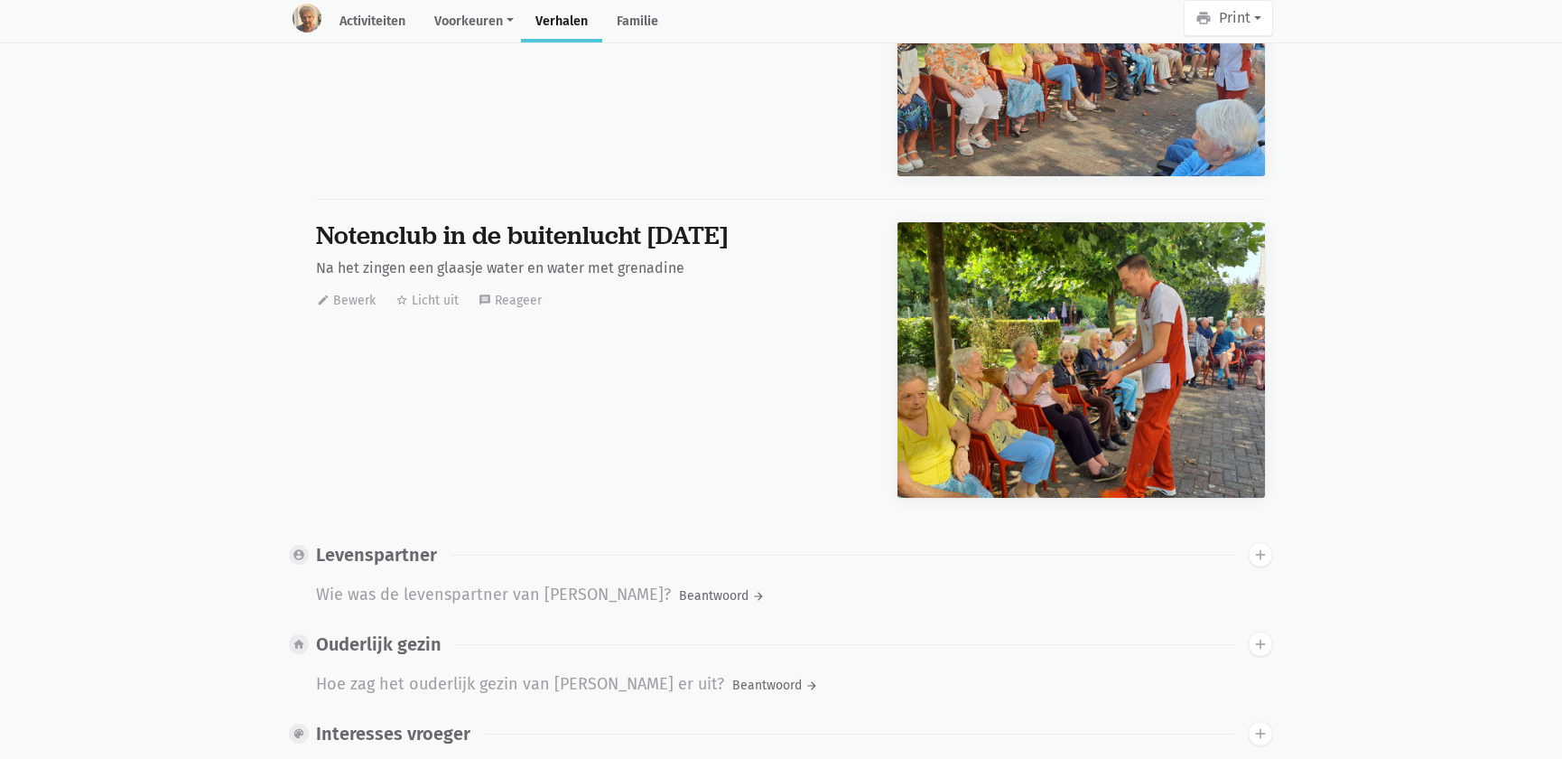
scroll to position [0, 0]
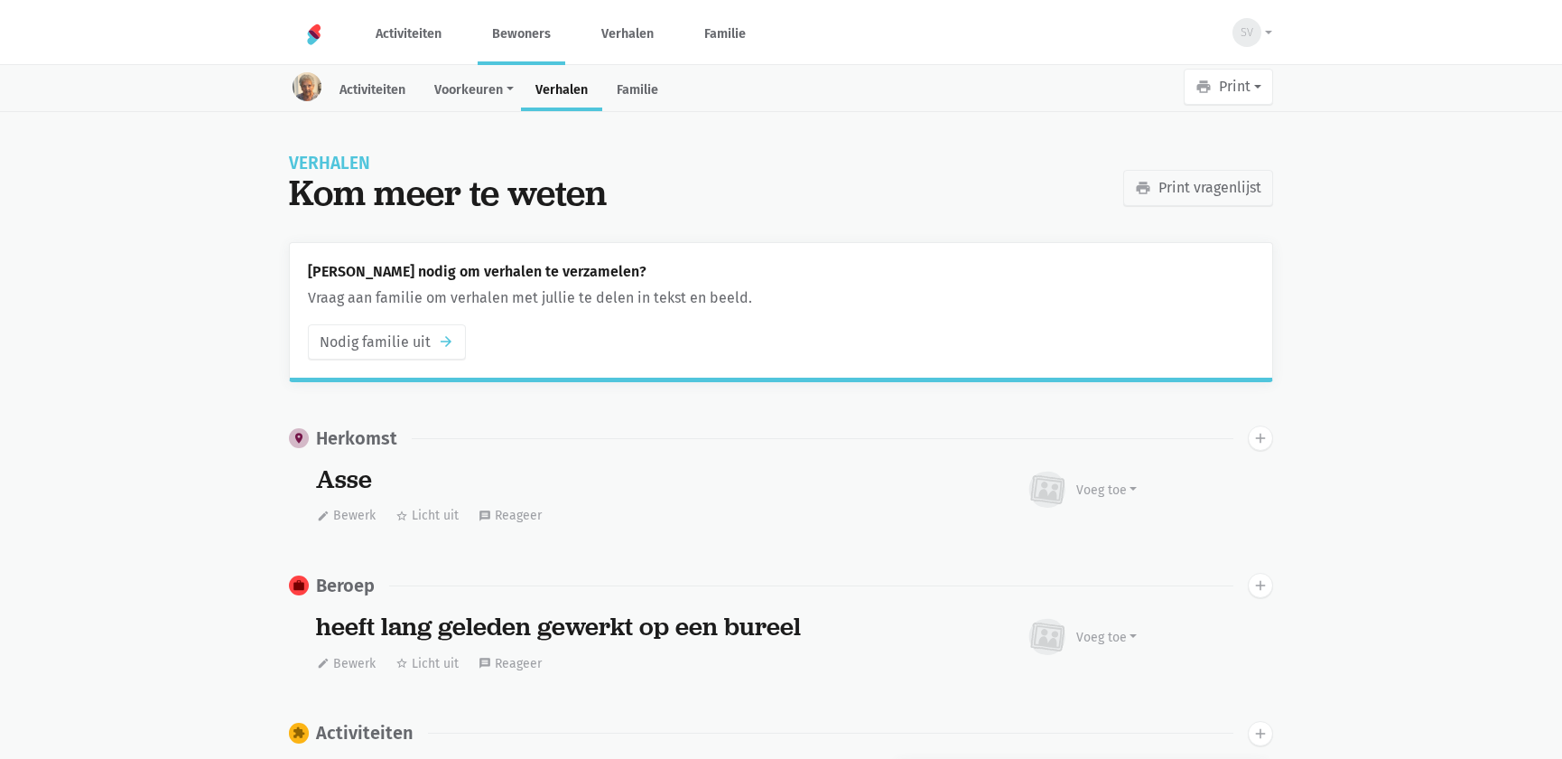
click at [521, 35] on link "Bewoners" at bounding box center [522, 34] width 88 height 60
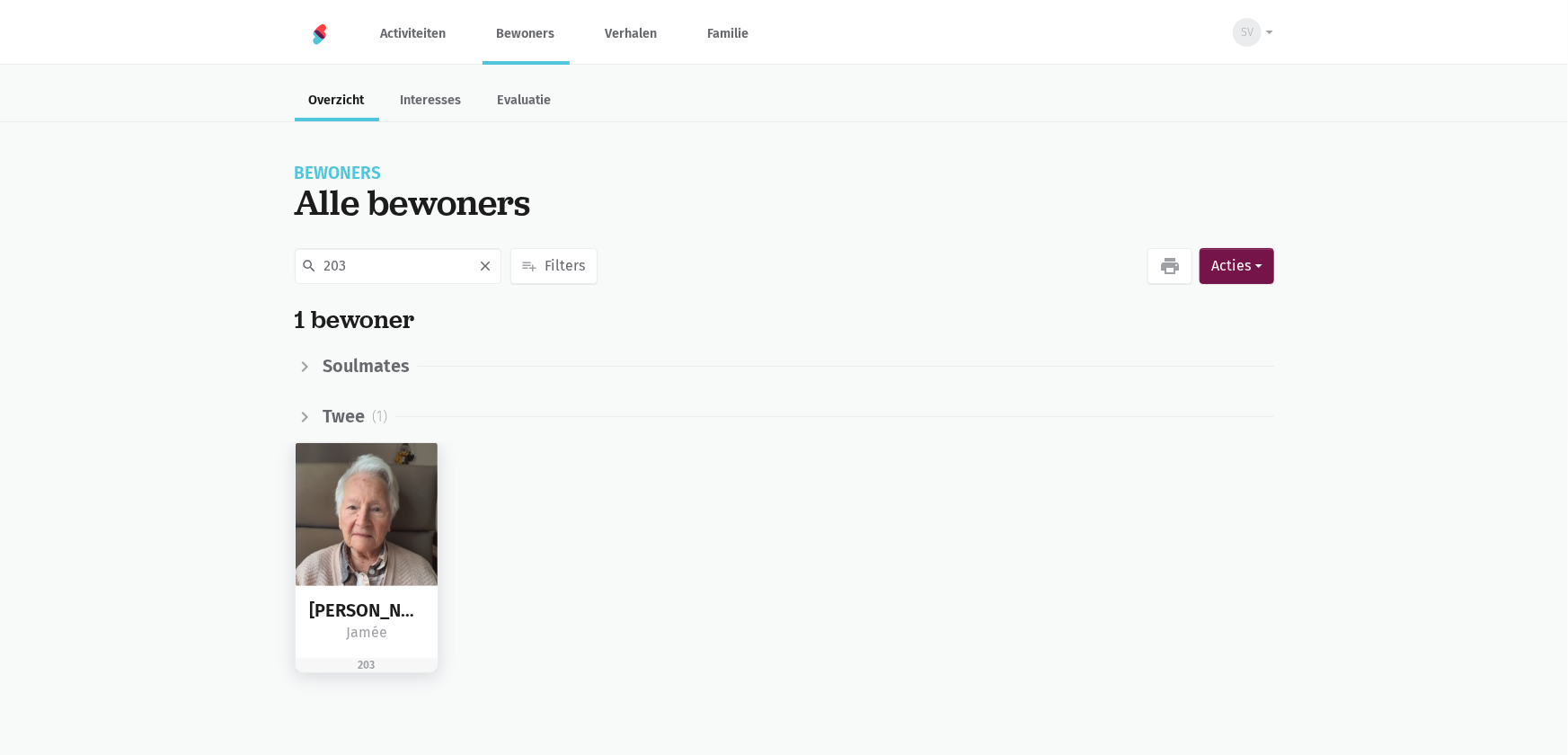
type input "203"
click at [406, 527] on img at bounding box center [367, 514] width 143 height 143
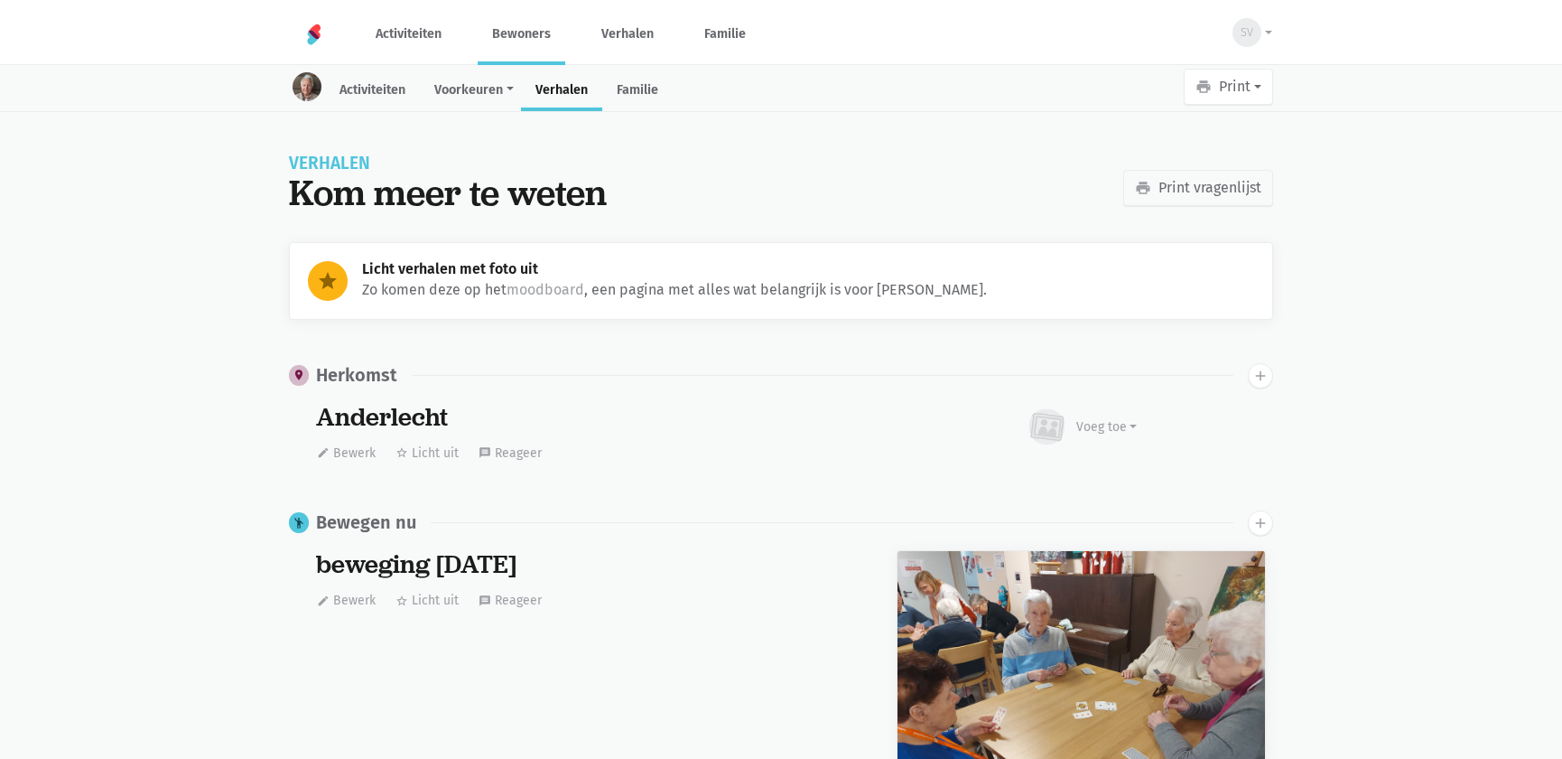
scroll to position [3964, 0]
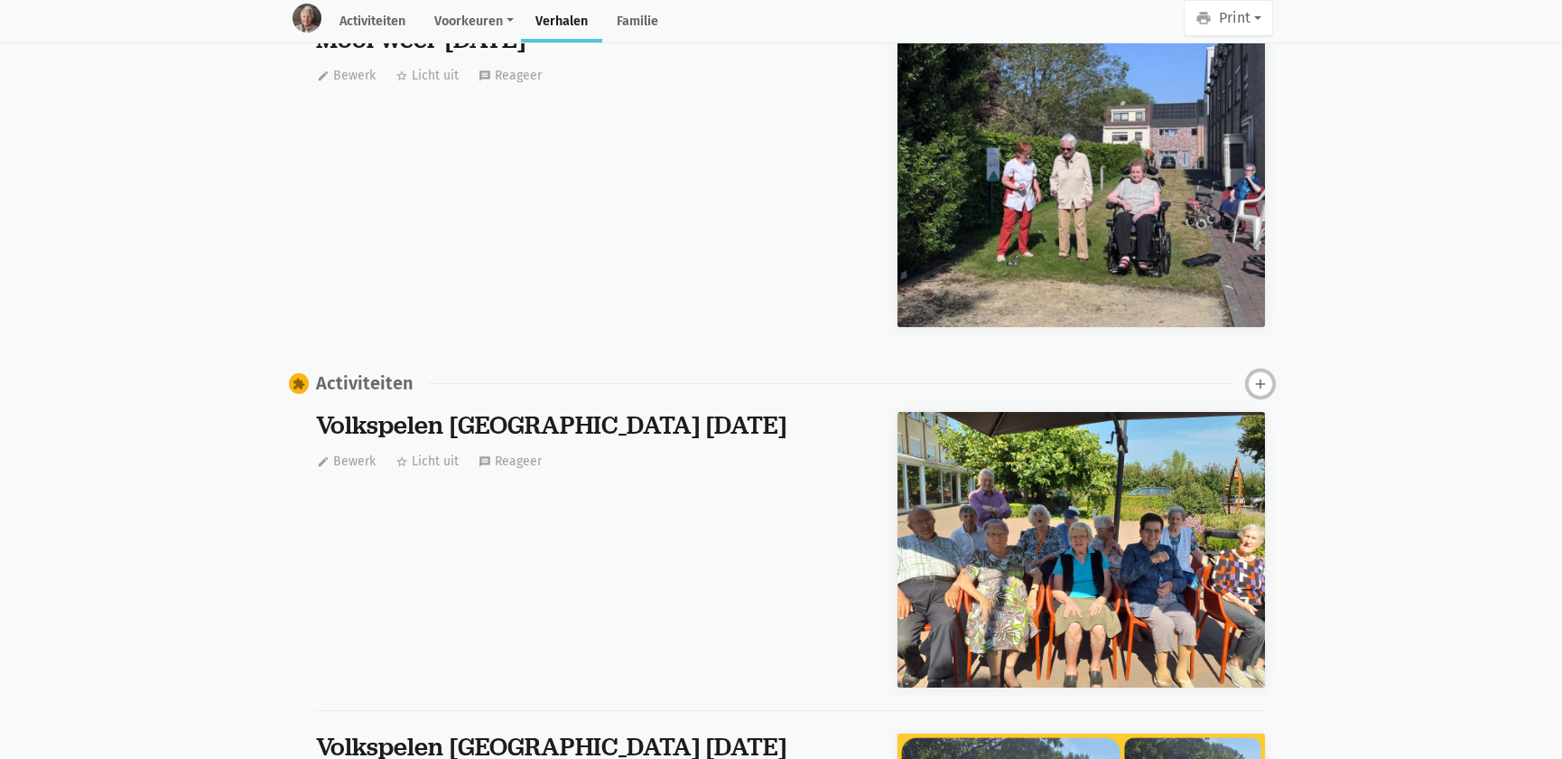
click at [1253, 383] on icon "add" at bounding box center [1260, 384] width 16 height 16
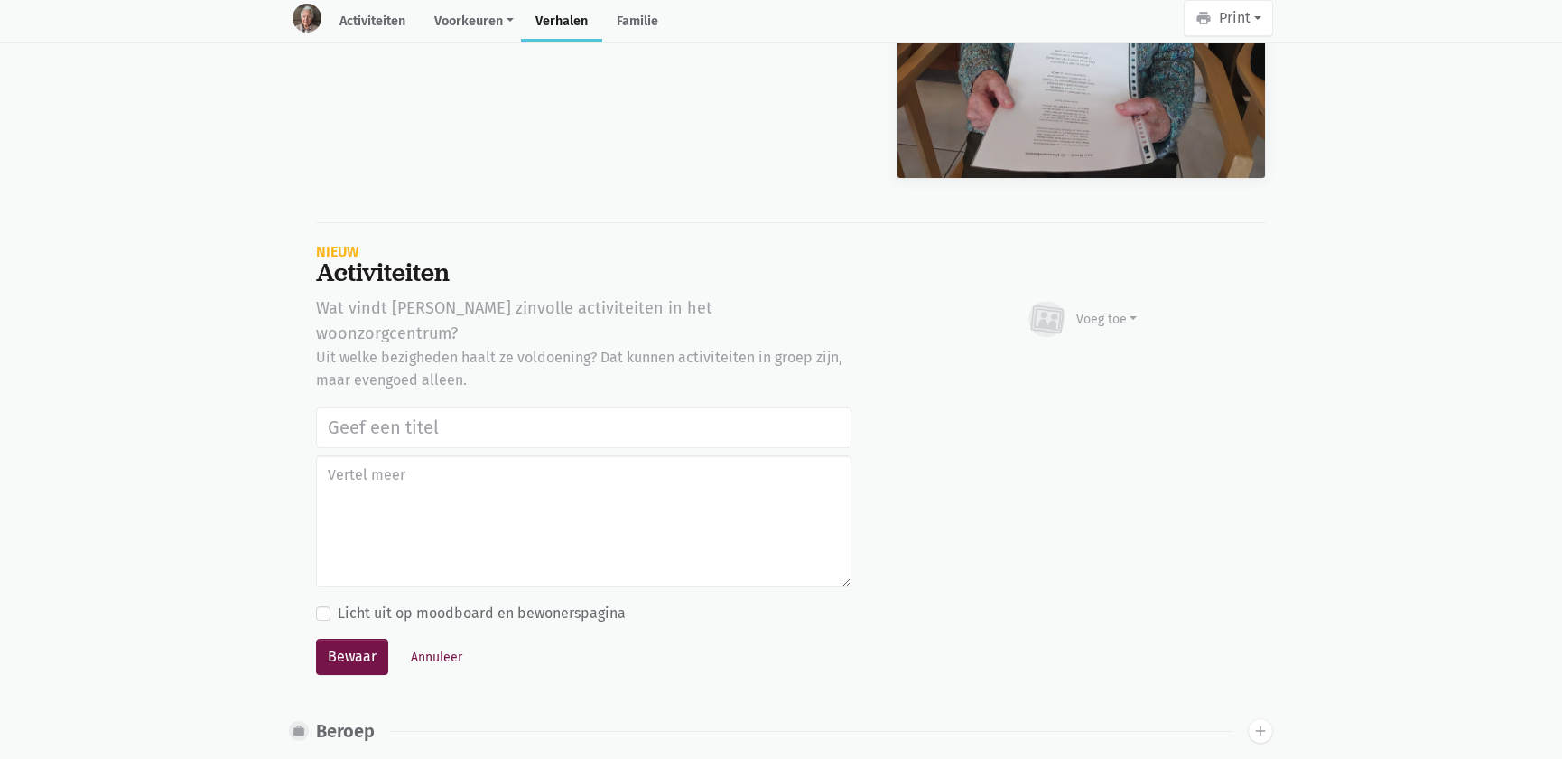
click at [407, 406] on input "text" at bounding box center [583, 427] width 535 height 42
type input "Notenclub in de buitenlucht [DATE]"
click at [1077, 316] on div "Voeg toe" at bounding box center [1106, 319] width 61 height 19
click at [1052, 365] on link "Afbeelding" at bounding box center [1071, 372] width 131 height 31
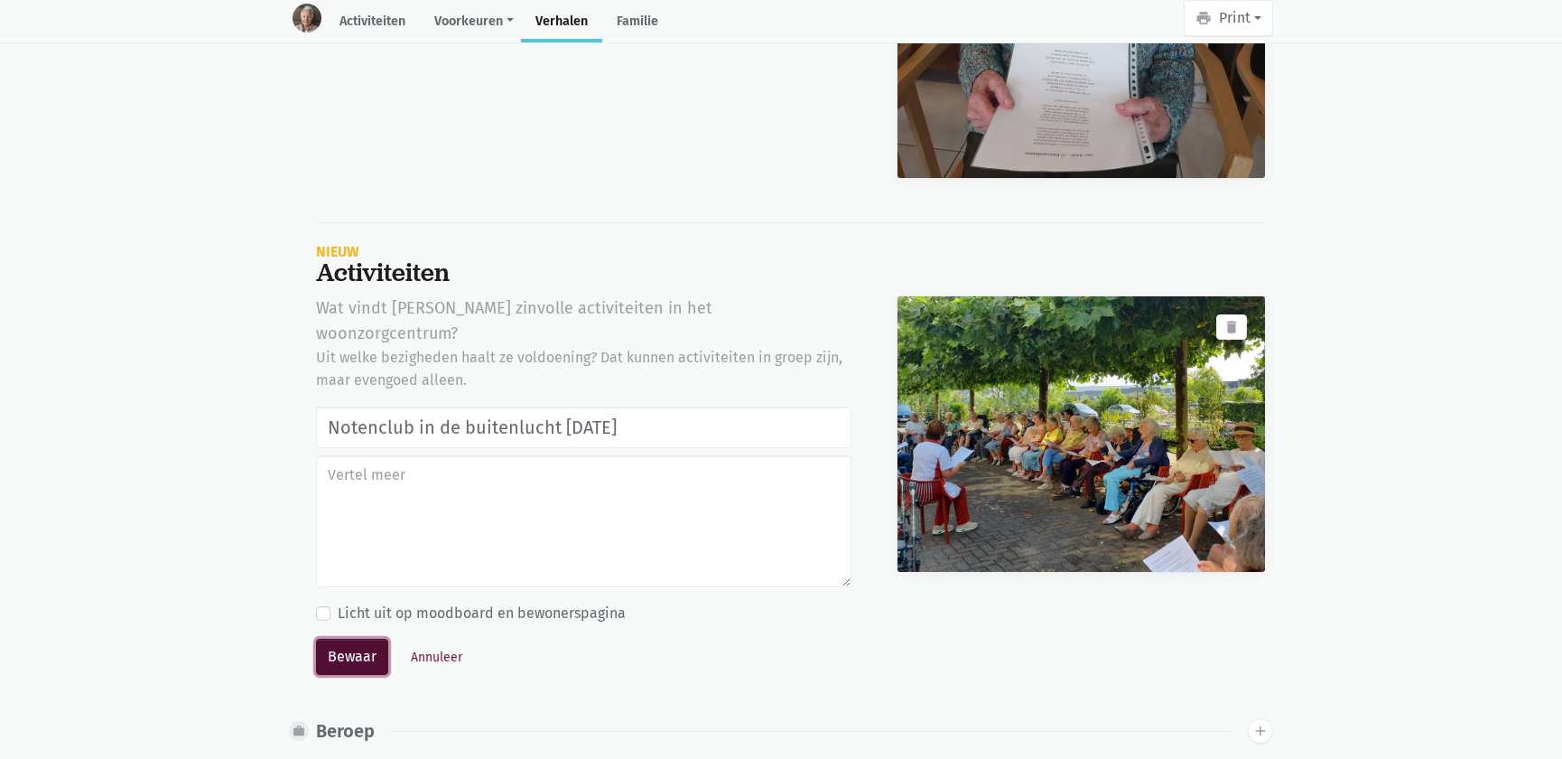
click at [352, 638] on button "Bewaar" at bounding box center [352, 656] width 72 height 36
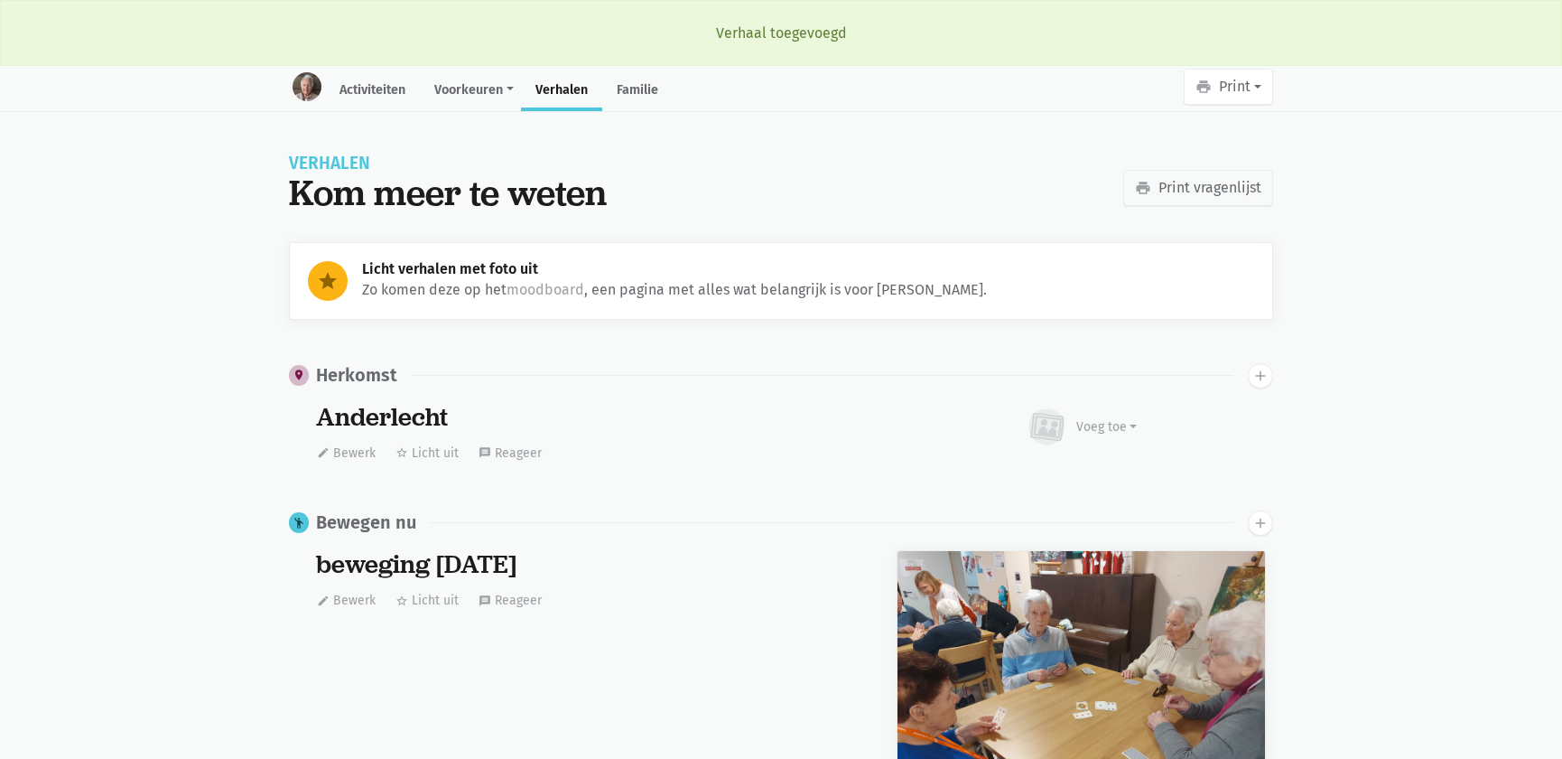
scroll to position [3964, 0]
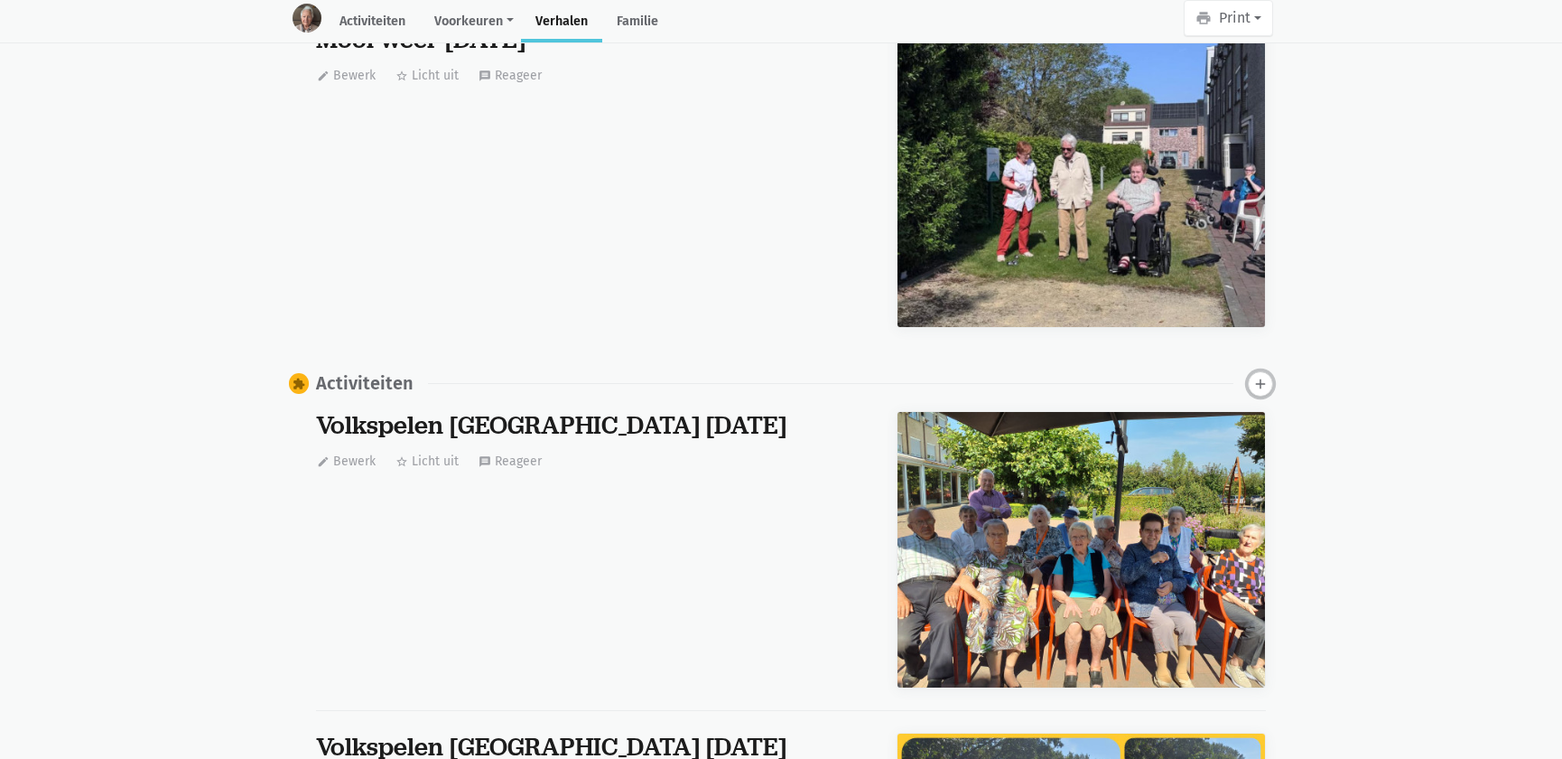
click at [1256, 378] on icon "add" at bounding box center [1260, 384] width 16 height 16
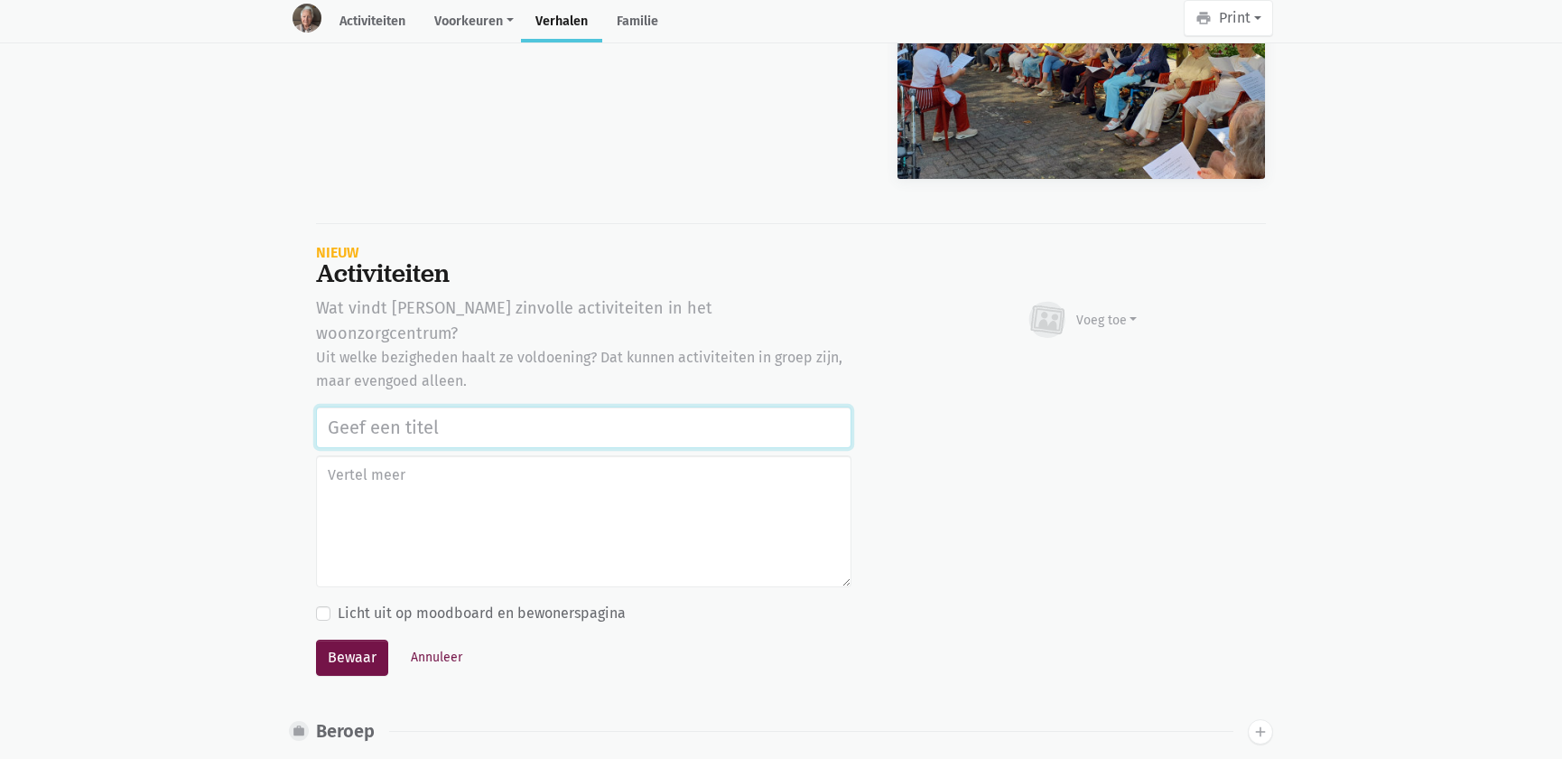
click at [524, 406] on input "text" at bounding box center [583, 427] width 535 height 42
paste input "Notenclub in de buitenlucht [DATE]"
type input "Notenclub in de buitenlucht 13/08/2025"
click at [1111, 311] on div "Voeg toe" at bounding box center [1106, 320] width 61 height 19
click at [1083, 376] on link "Afbeelding" at bounding box center [1071, 372] width 131 height 31
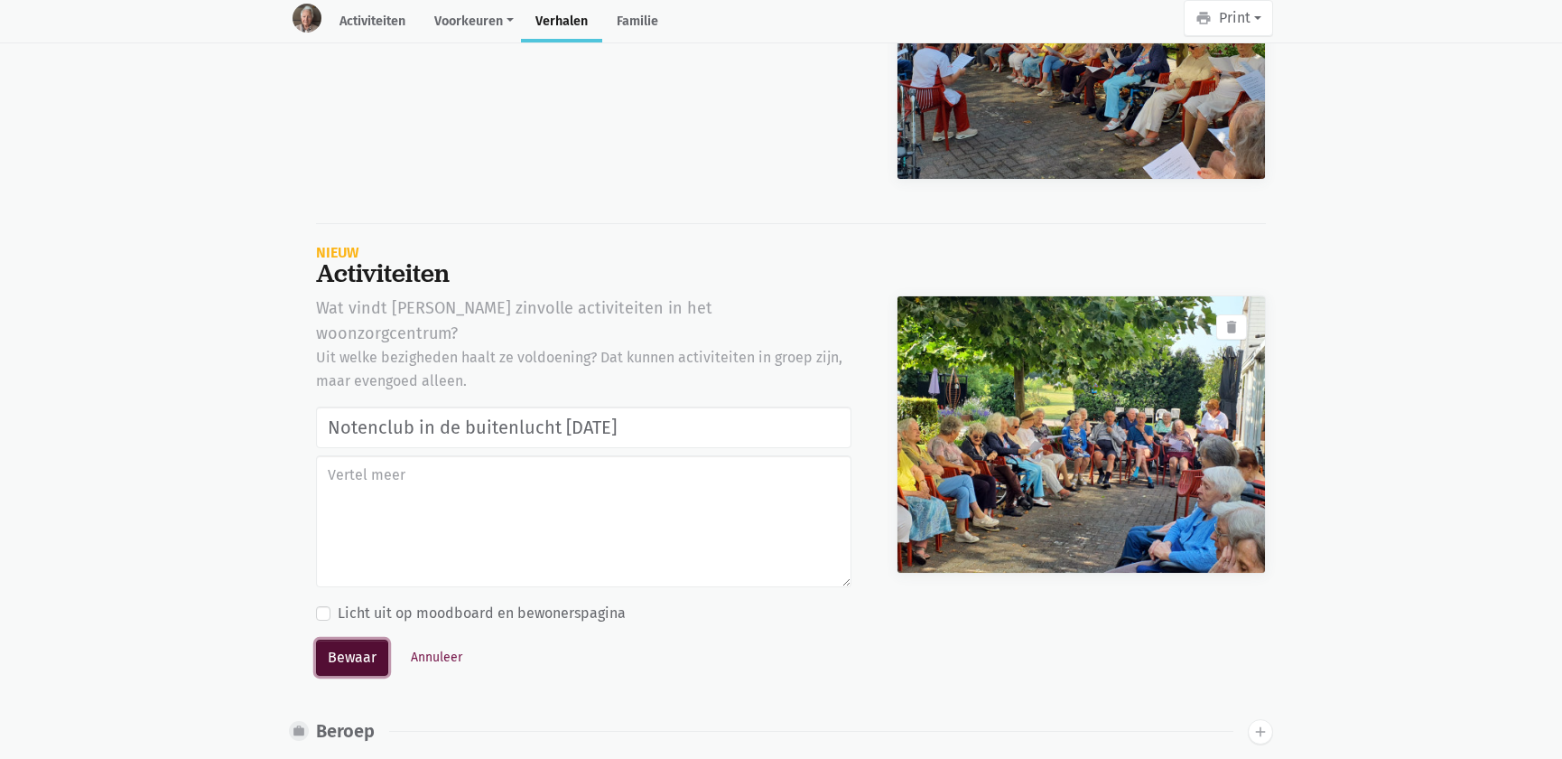
click at [352, 639] on button "Bewaar" at bounding box center [352, 657] width 72 height 36
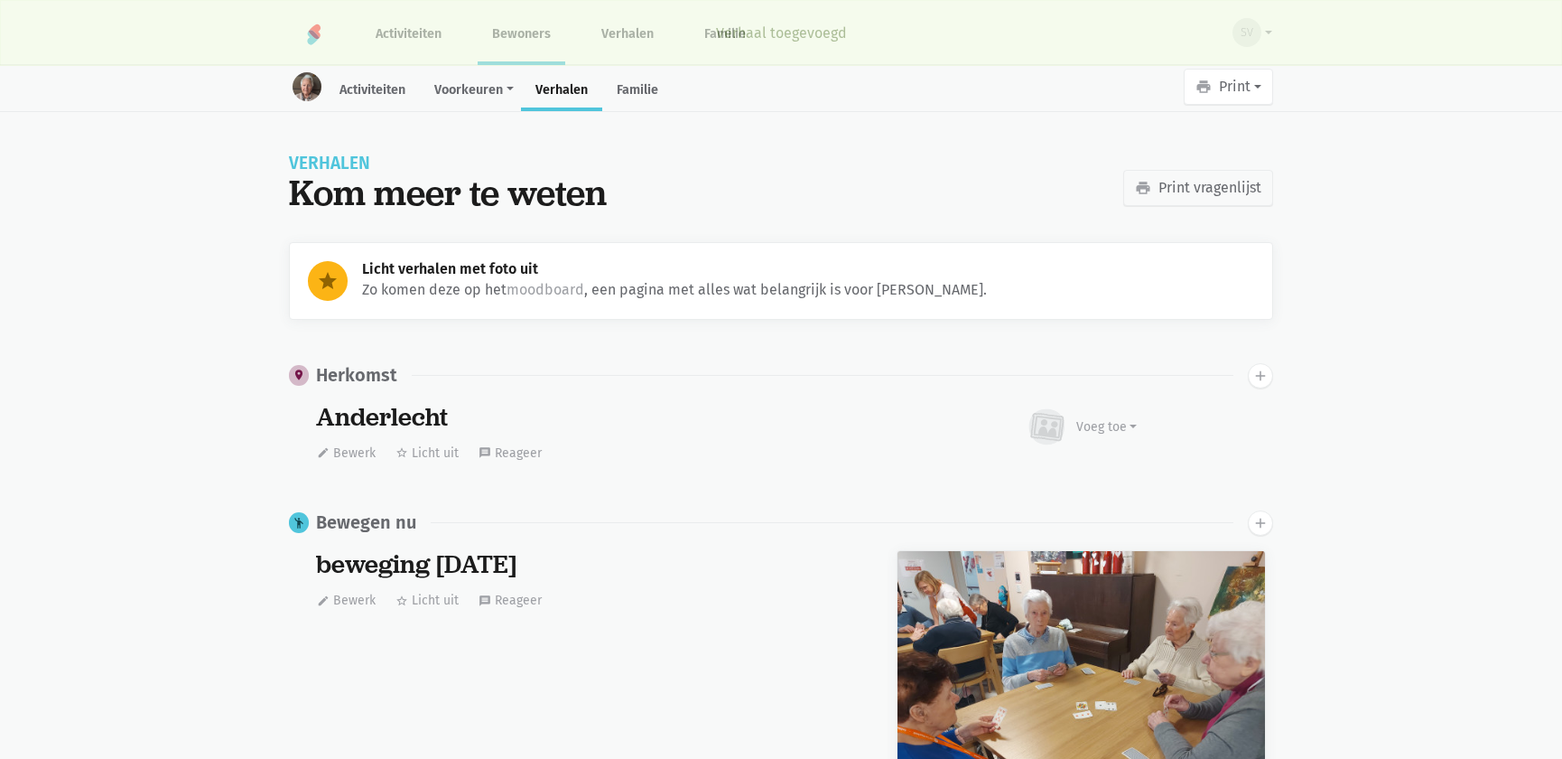
scroll to position [3964, 0]
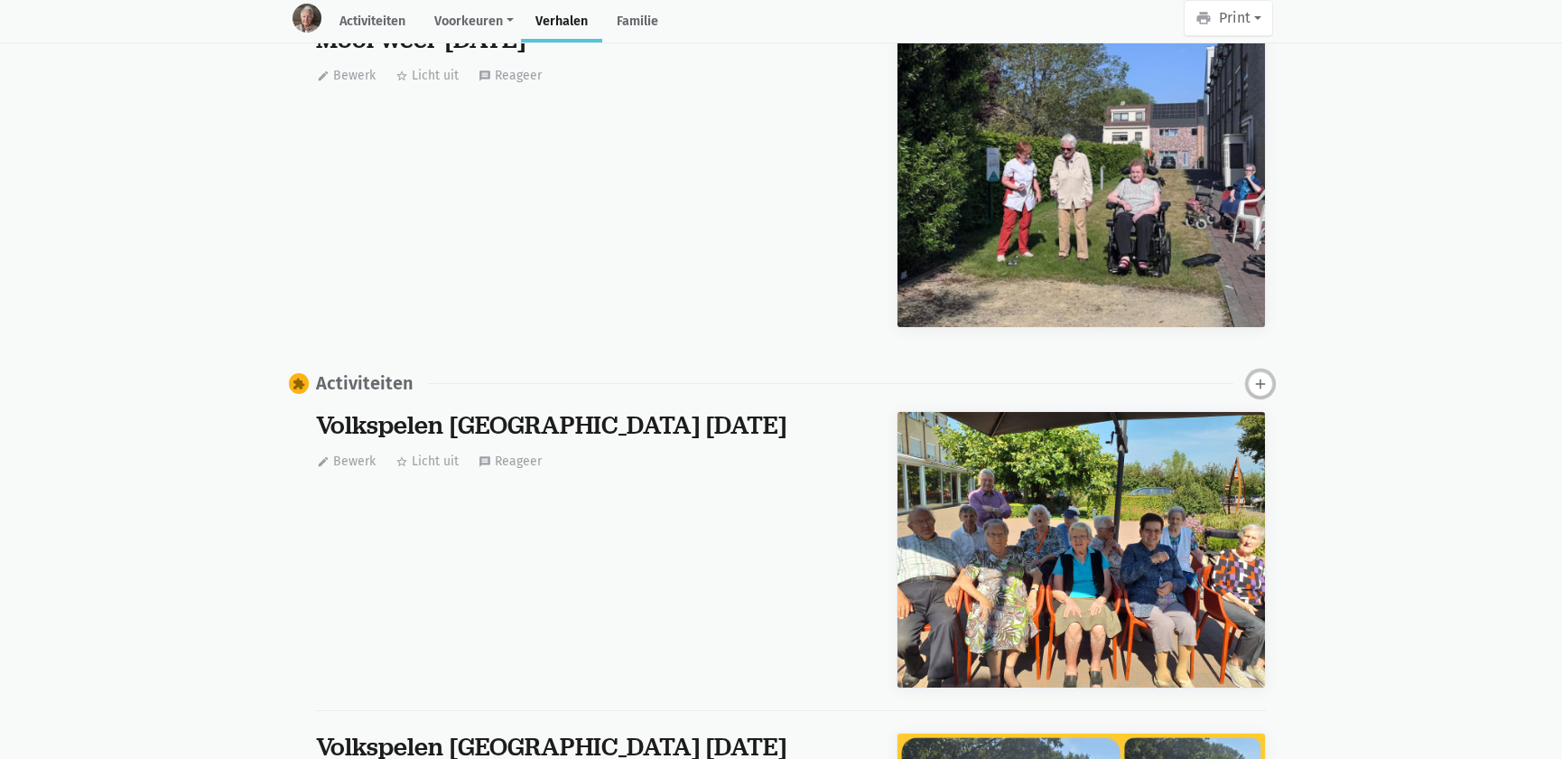
click at [1255, 387] on button "add" at bounding box center [1260, 383] width 25 height 25
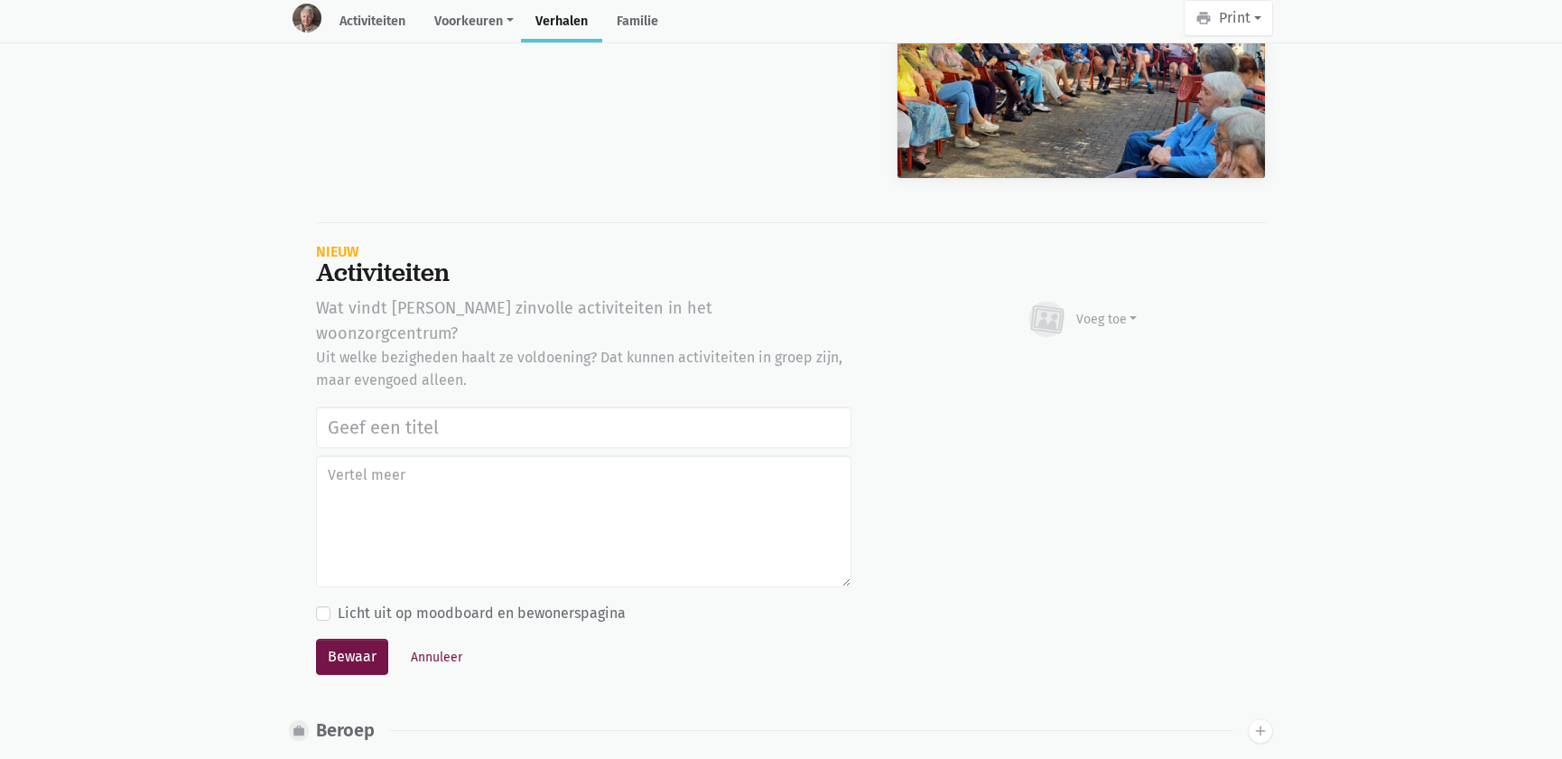
click at [369, 406] on input "text" at bounding box center [583, 427] width 535 height 42
type input "Notenclub in de buitenlucht 13/08/2025"
click at [1084, 310] on div "Voeg toe" at bounding box center [1106, 319] width 61 height 19
click at [1081, 365] on link "Afbeelding" at bounding box center [1071, 372] width 131 height 31
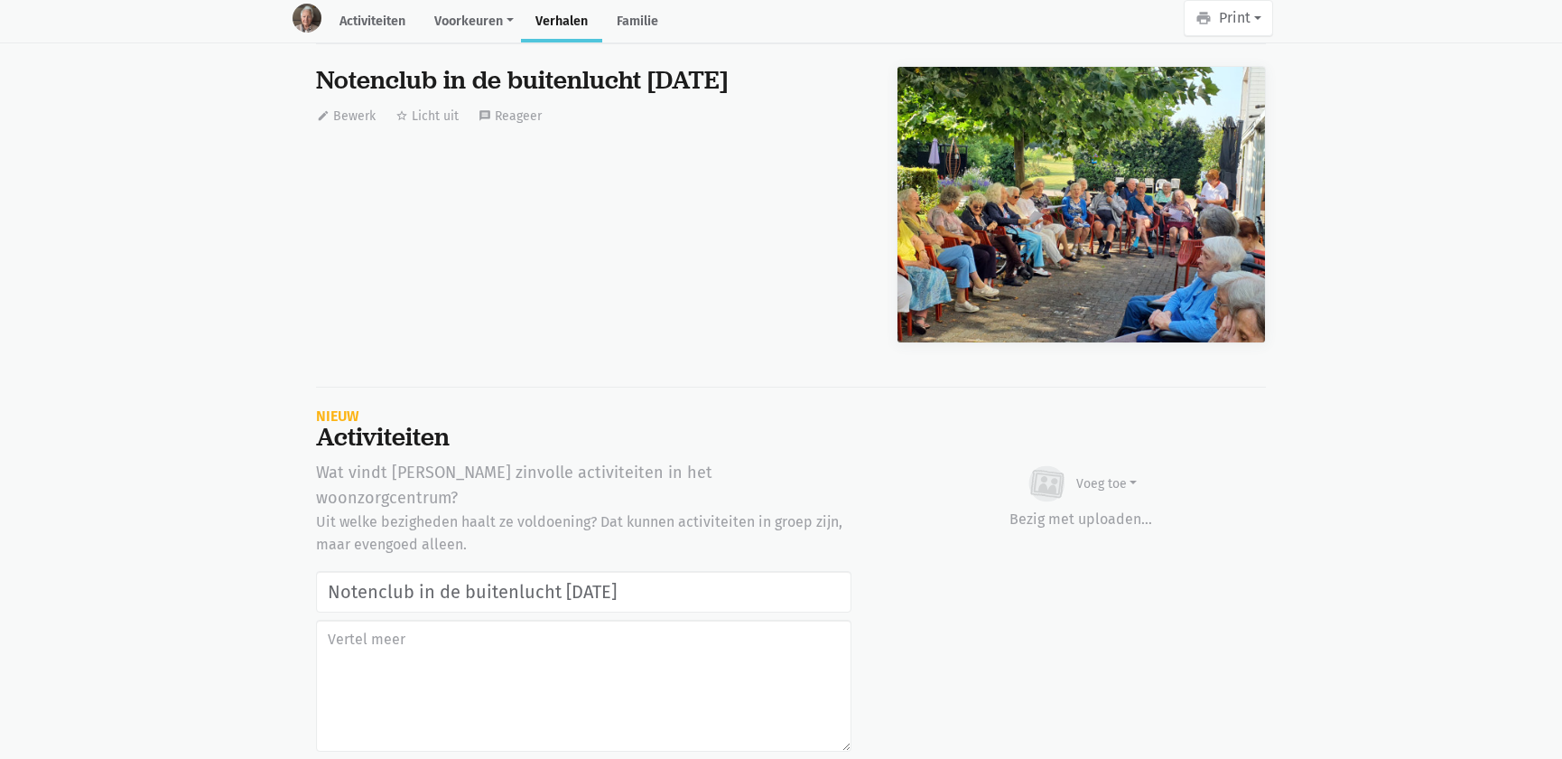
scroll to position [7688, 0]
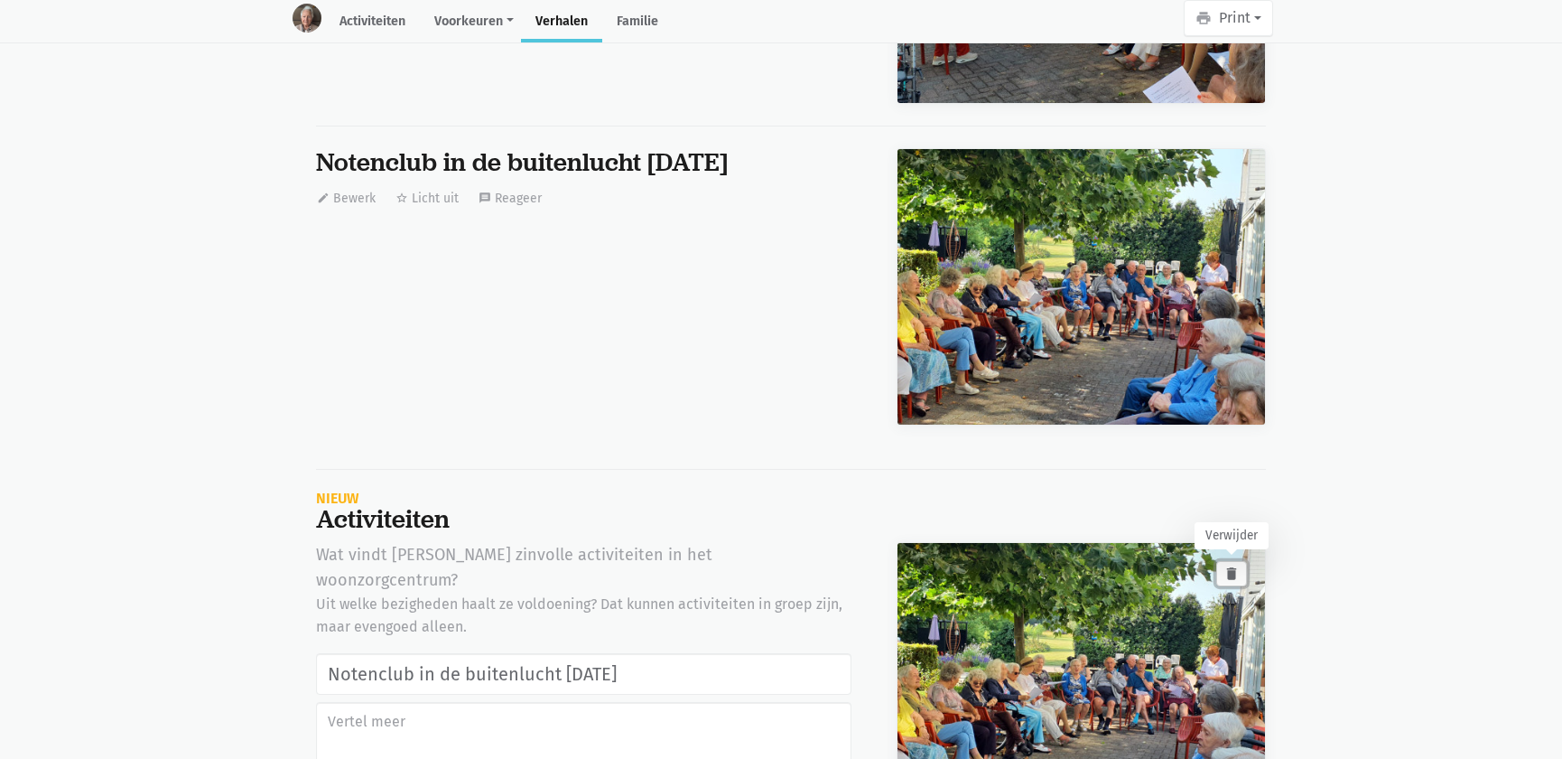
click at [1235, 569] on icon "delete" at bounding box center [1232, 573] width 16 height 16
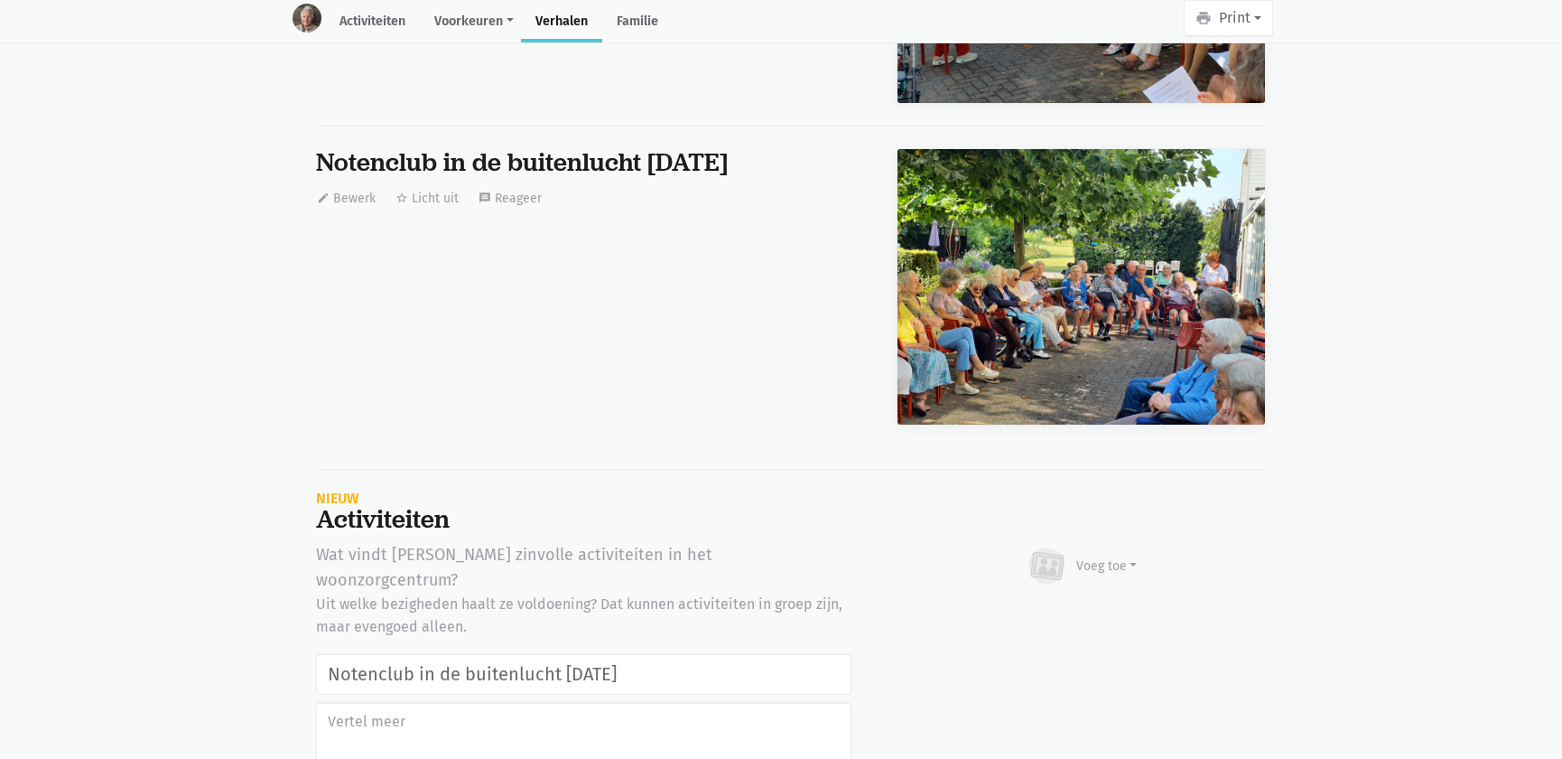
scroll to position [7852, 0]
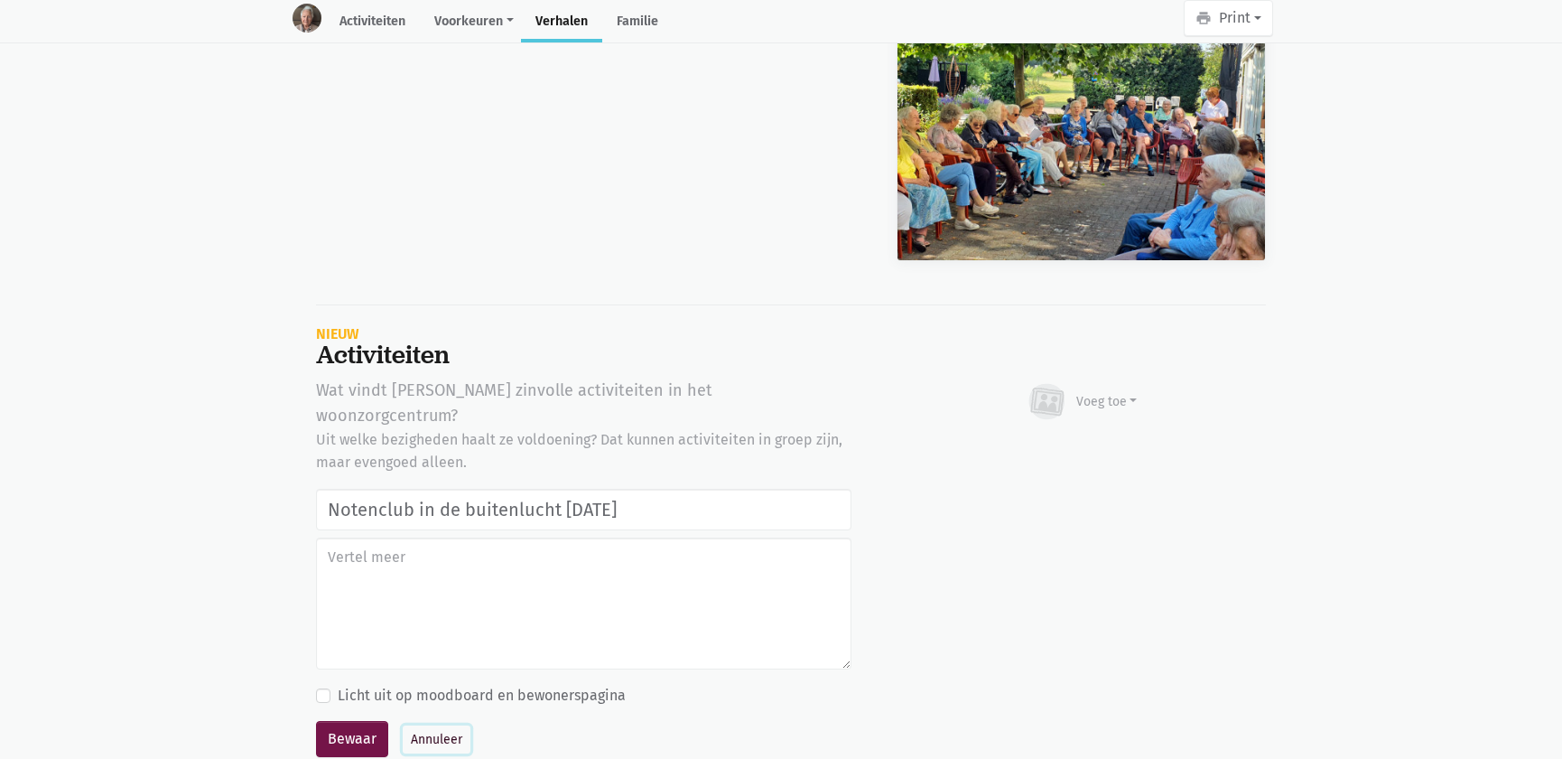
click at [433, 725] on button "Annuleer" at bounding box center [437, 739] width 68 height 28
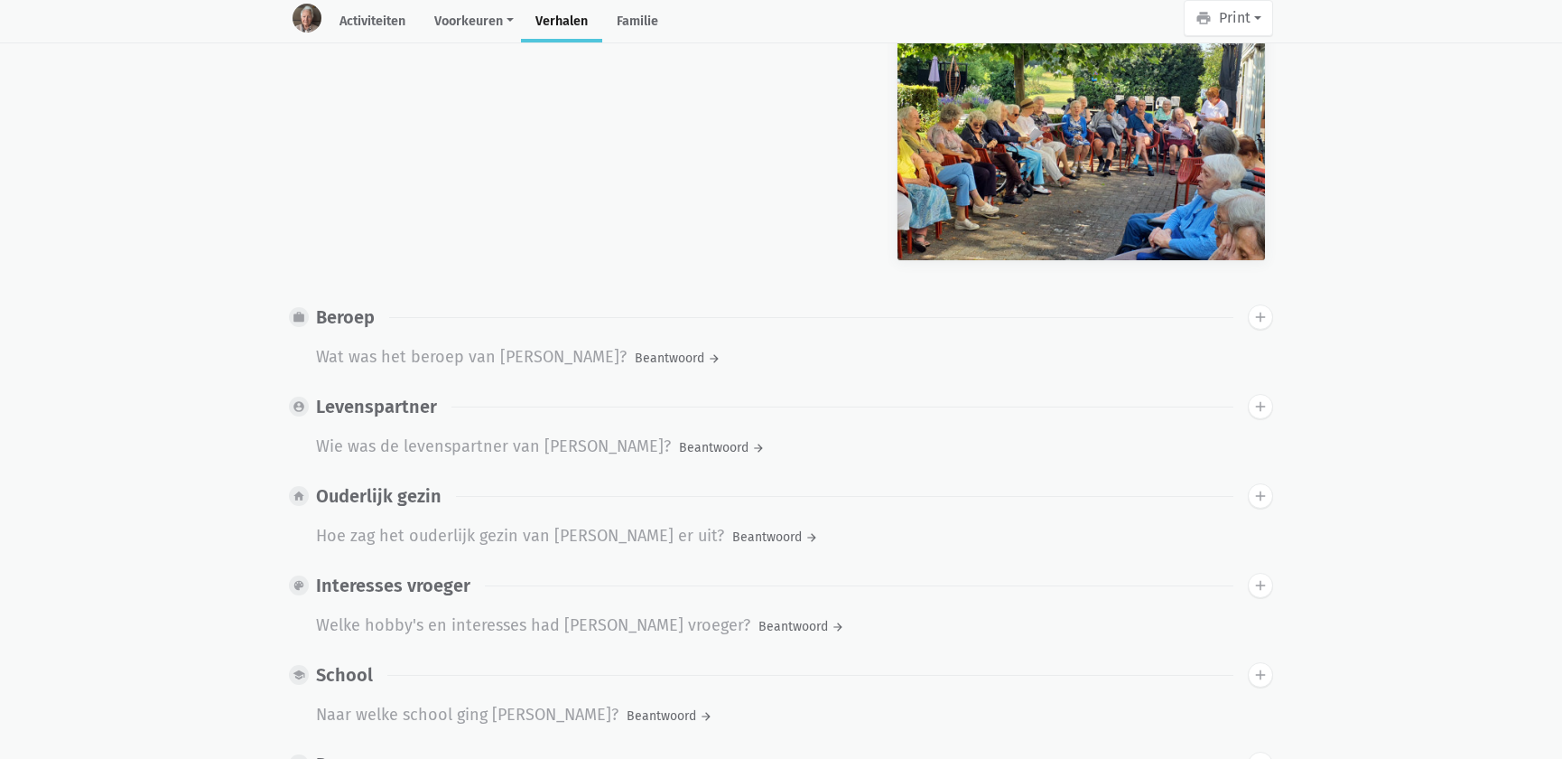
scroll to position [0, 0]
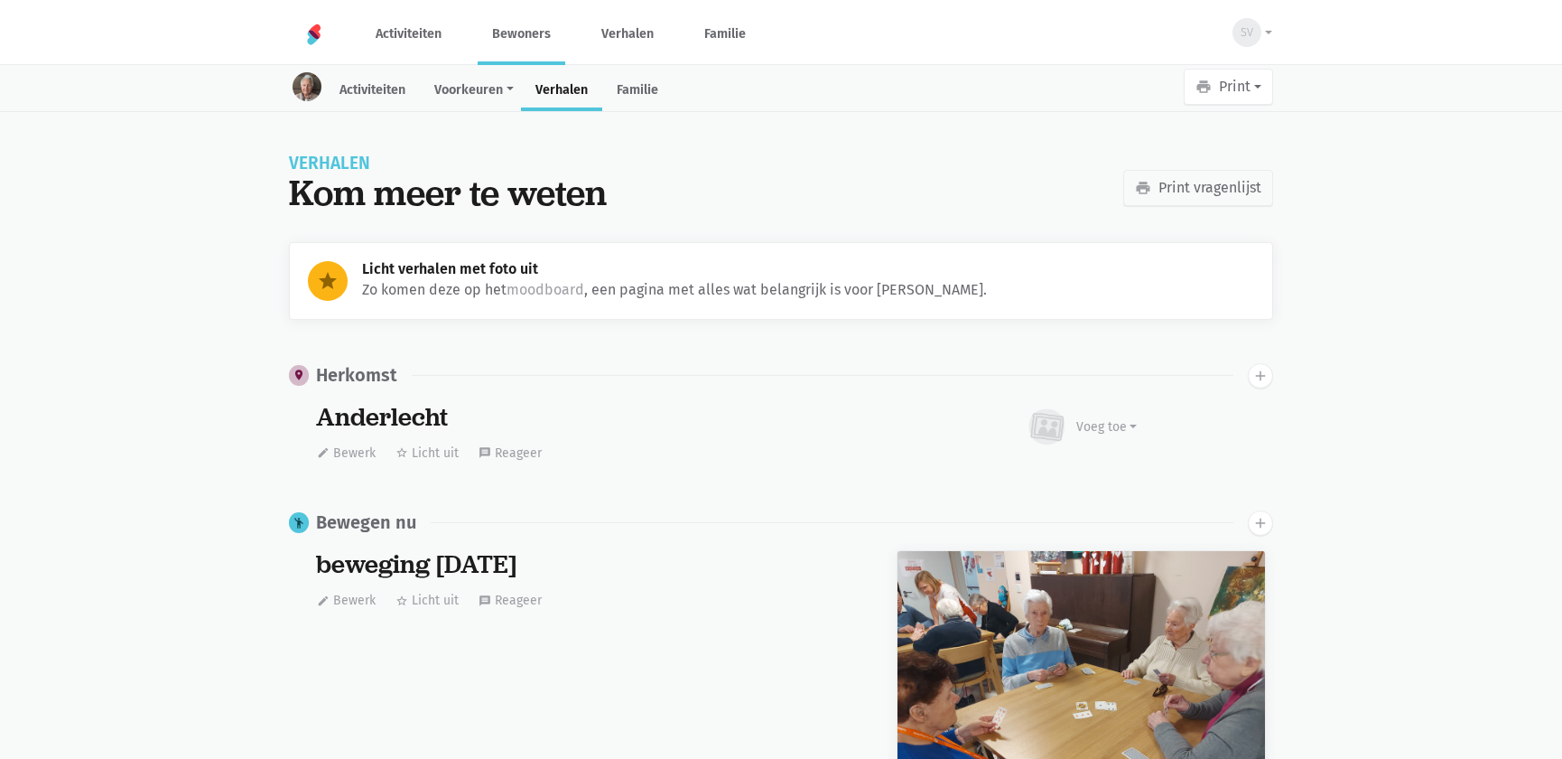
click at [517, 26] on link "Bewoners" at bounding box center [522, 34] width 88 height 60
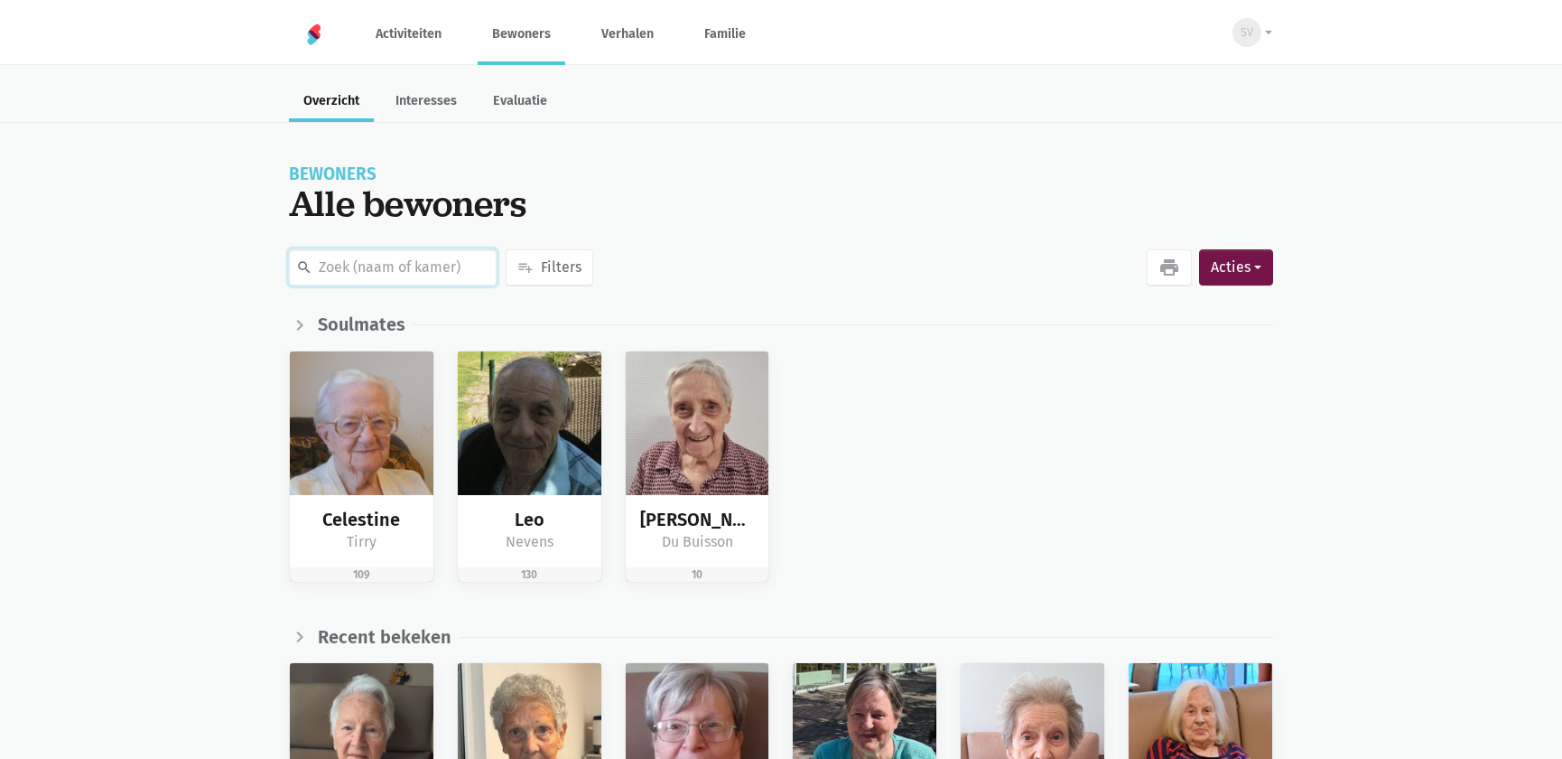
click at [351, 260] on input "text" at bounding box center [393, 267] width 208 height 36
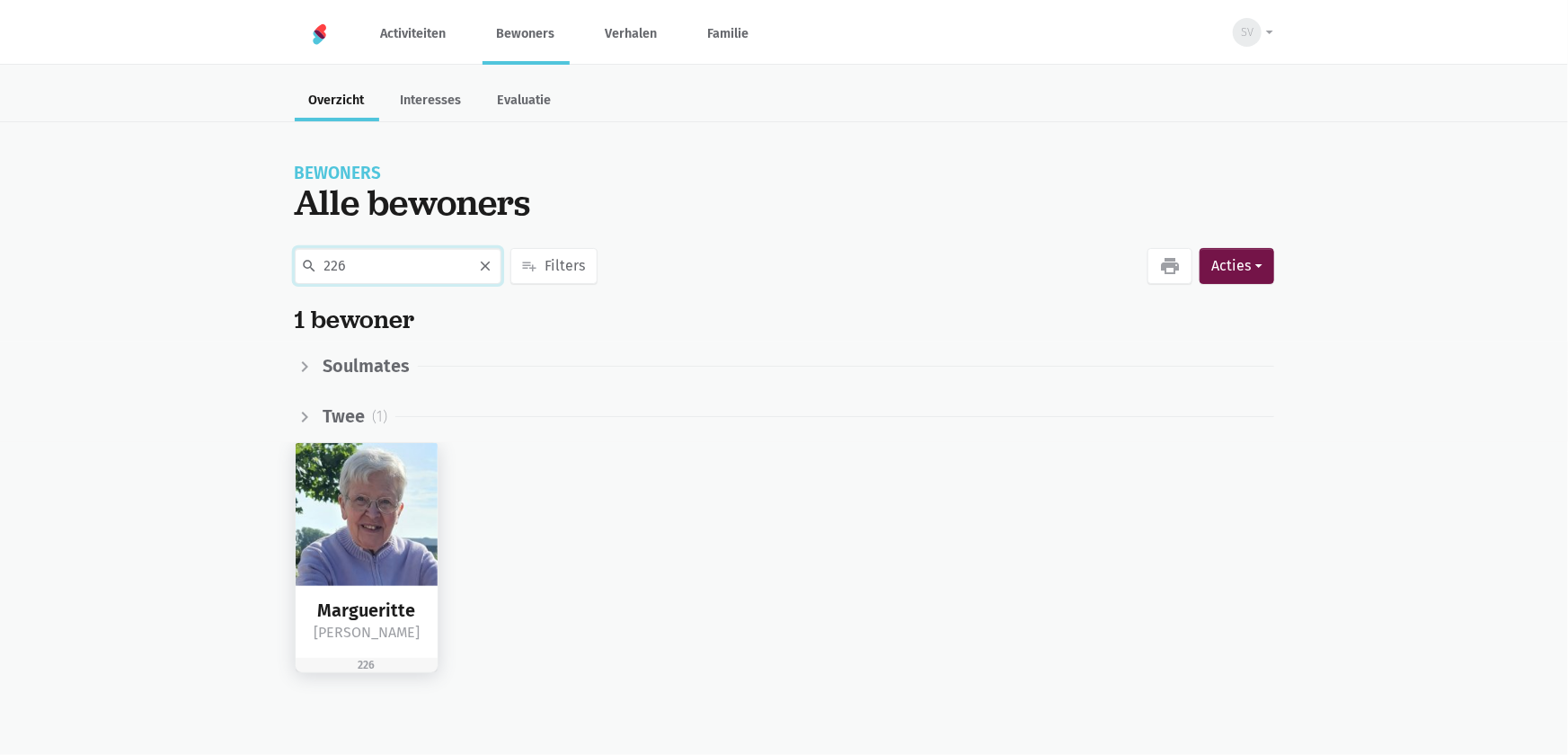
type input "226"
click at [315, 562] on img at bounding box center [367, 514] width 143 height 143
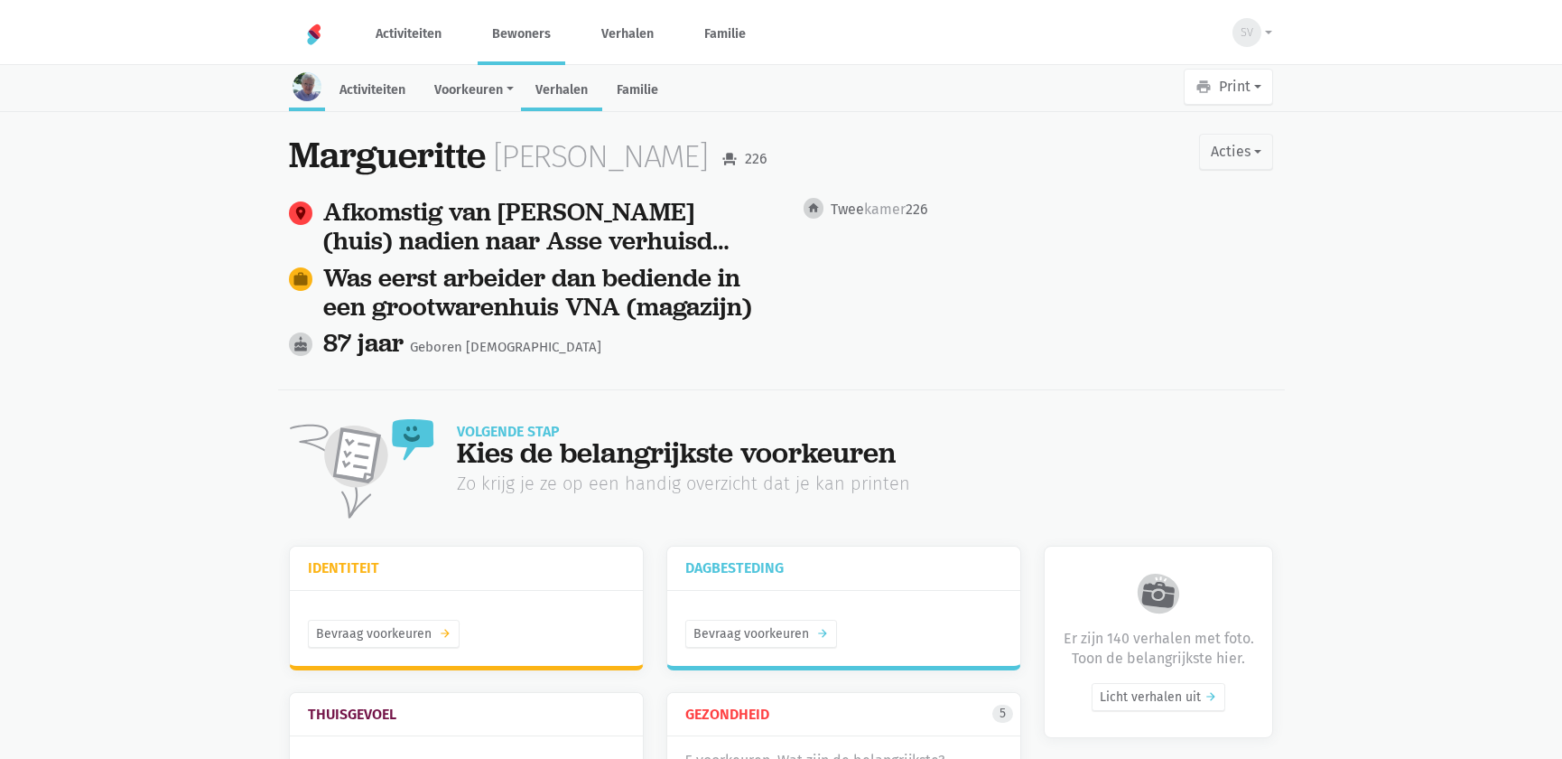
click at [562, 93] on link "Verhalen" at bounding box center [561, 91] width 81 height 39
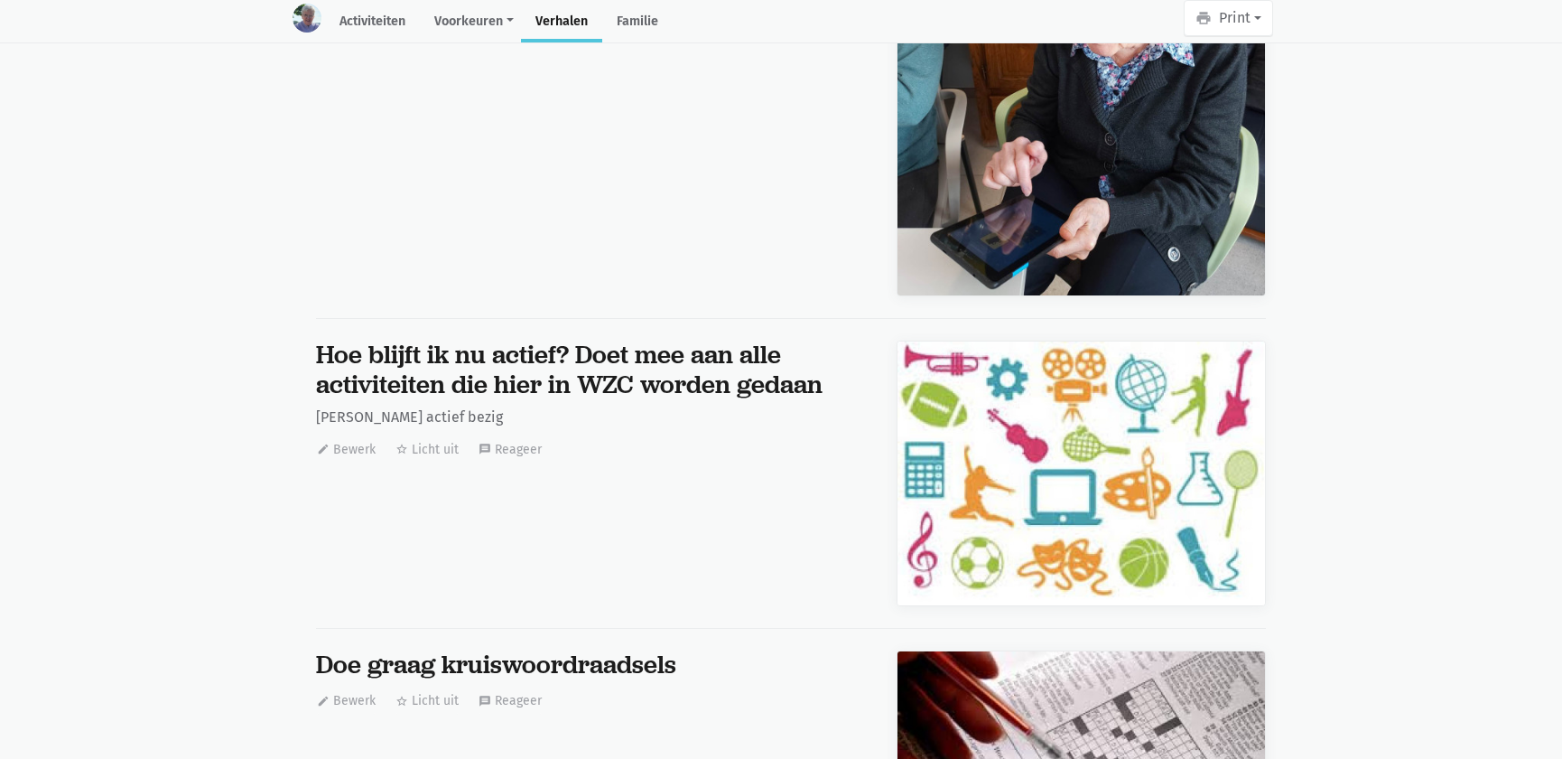
scroll to position [26376, 0]
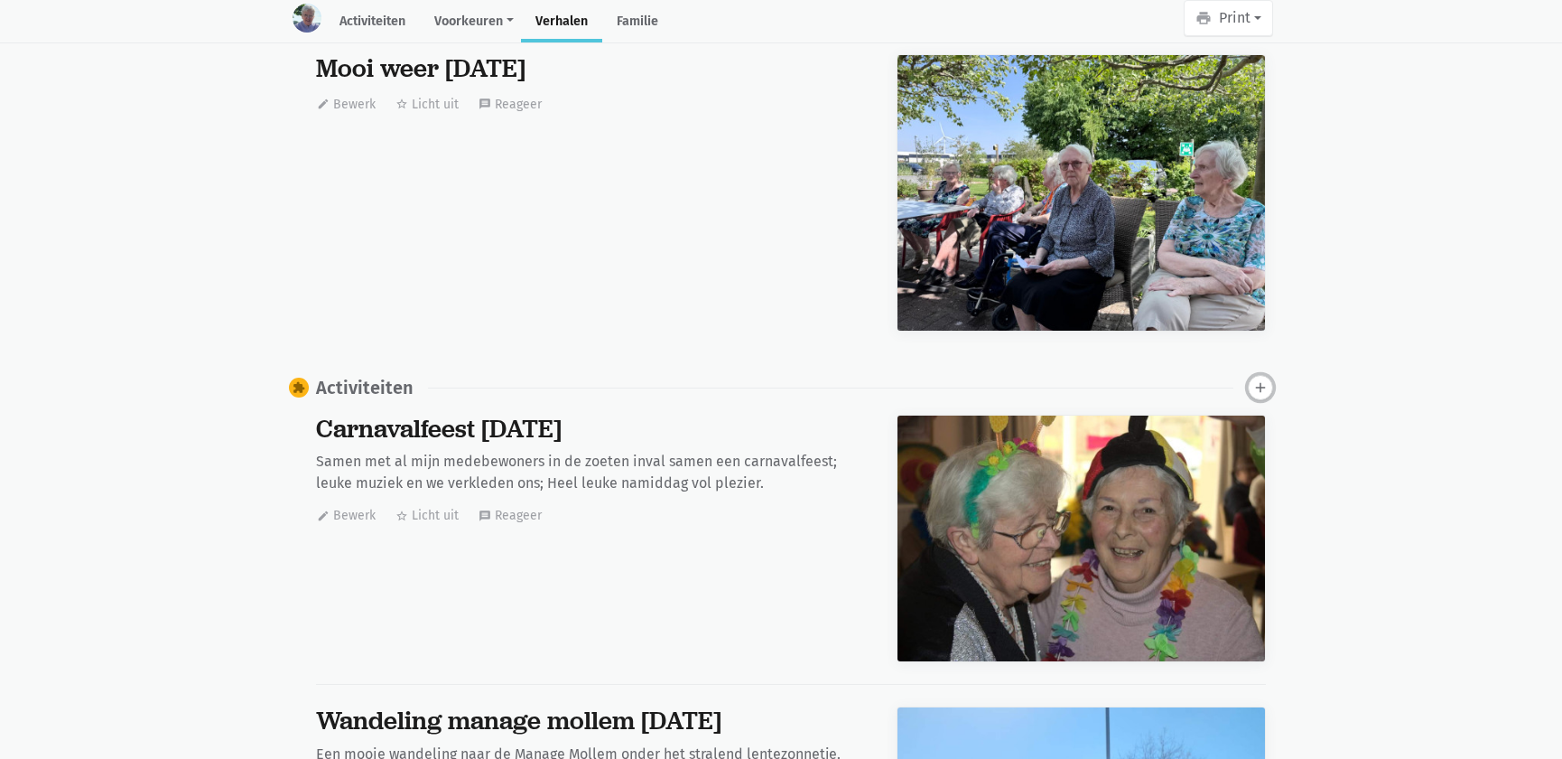
click at [1255, 379] on icon "add" at bounding box center [1260, 387] width 16 height 16
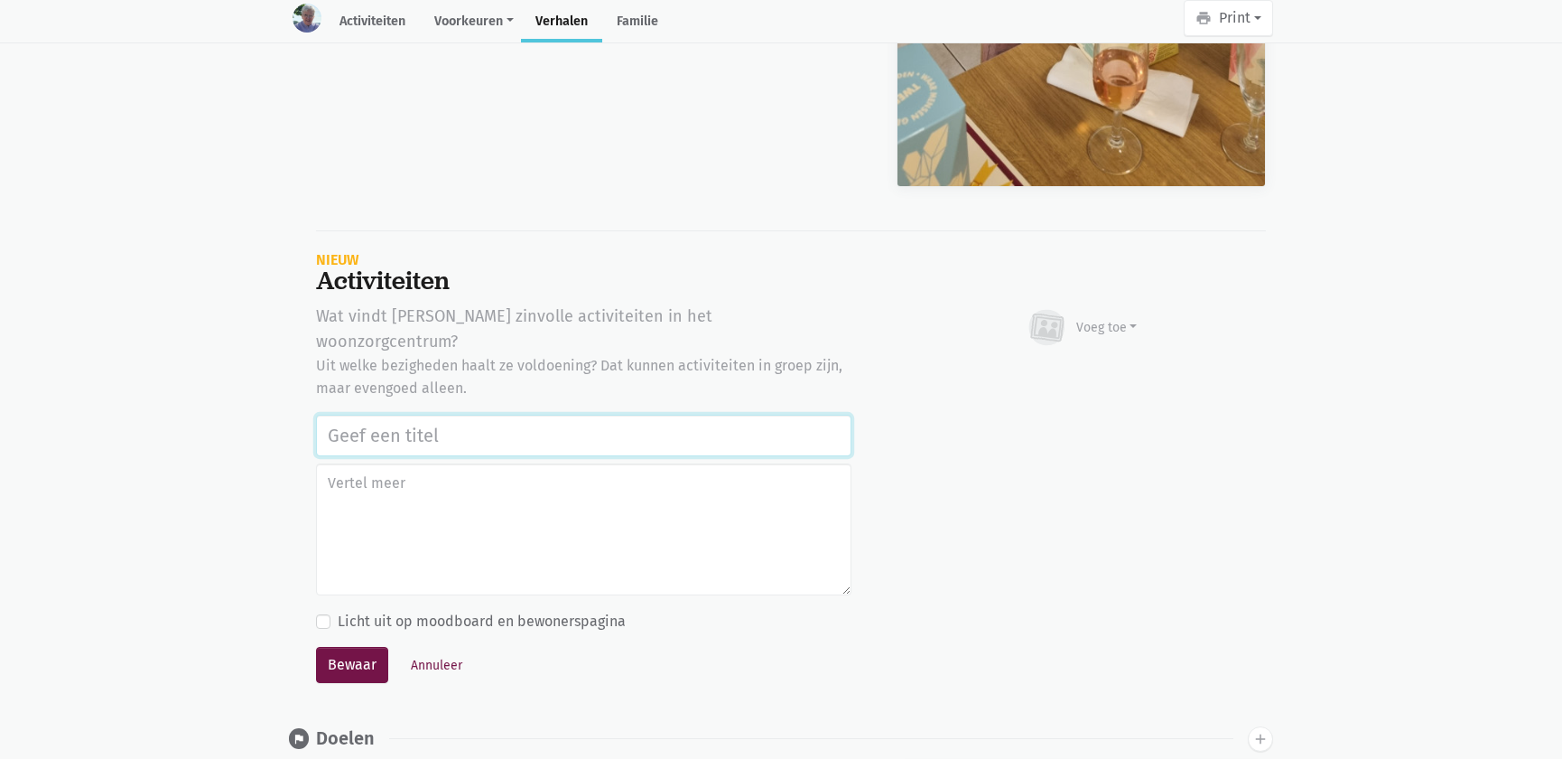
click at [424, 414] on input "text" at bounding box center [583, 435] width 535 height 42
paste input "Notenclub in de buitenlucht [DATE]"
type input "Notenclub in de buitenlucht [DATE]"
click at [1063, 328] on icon at bounding box center [1047, 328] width 43 height 40
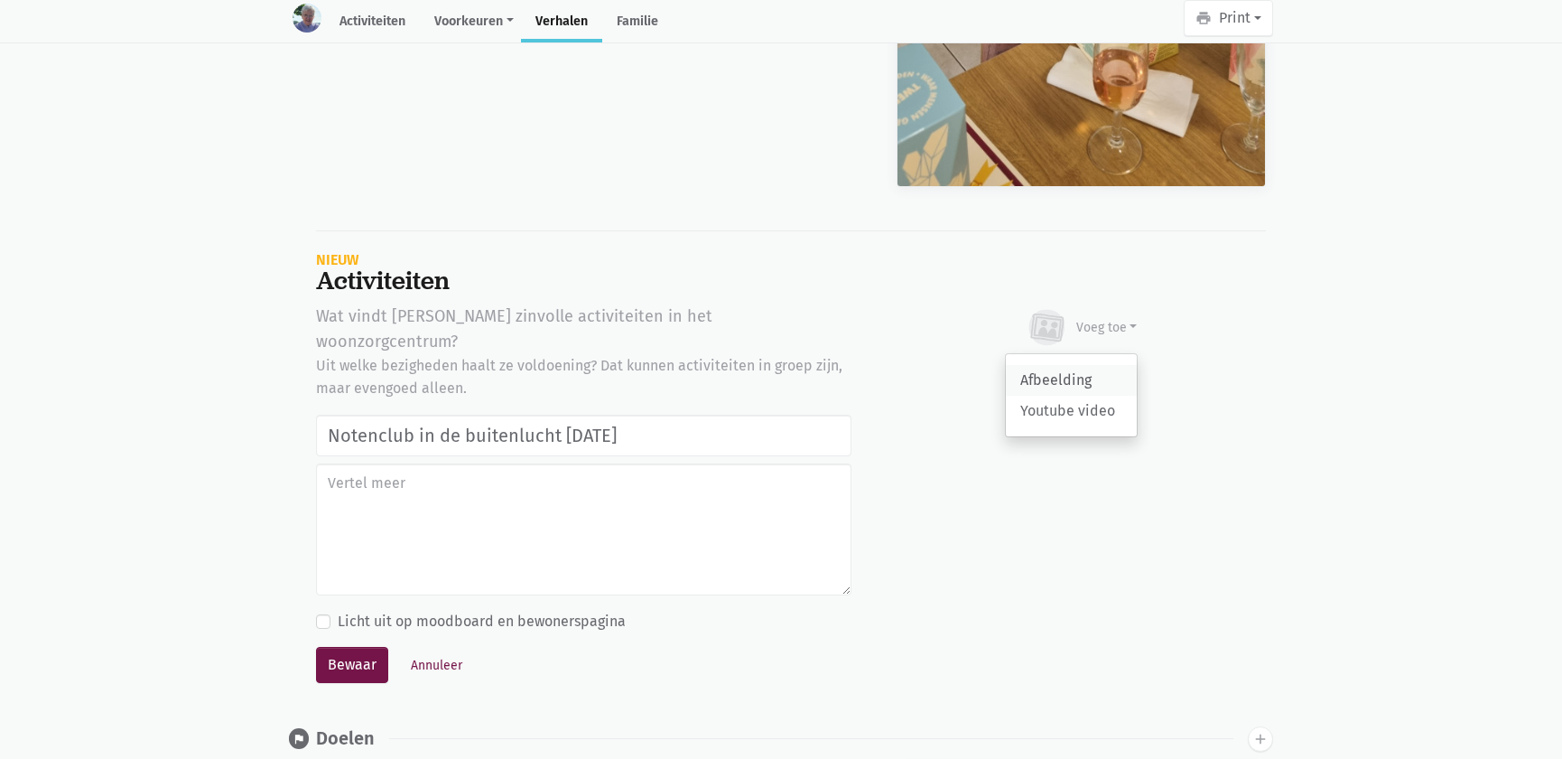
click at [1039, 366] on link "Afbeelding" at bounding box center [1071, 380] width 131 height 31
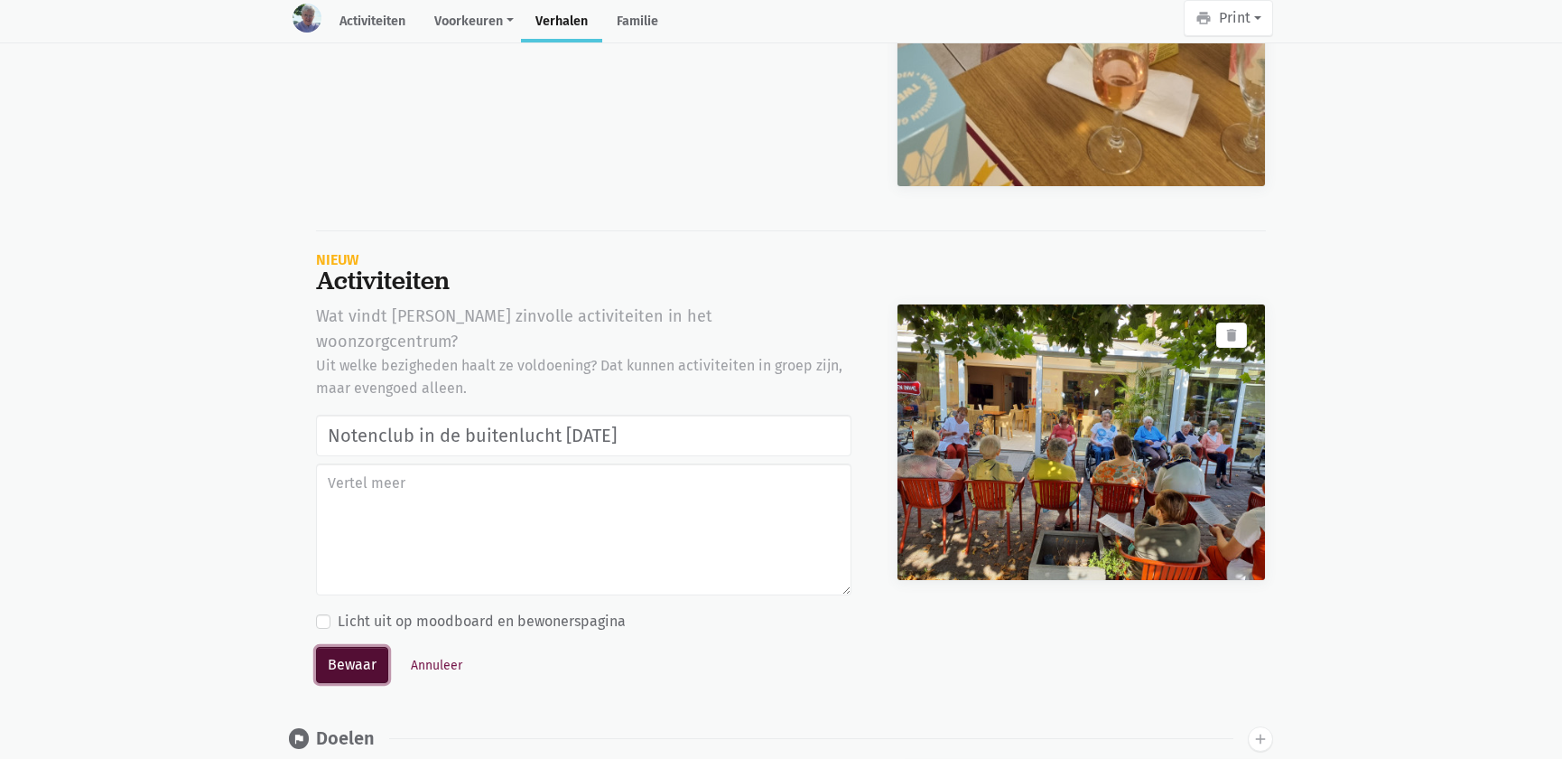
click at [355, 647] on button "Bewaar" at bounding box center [352, 665] width 72 height 36
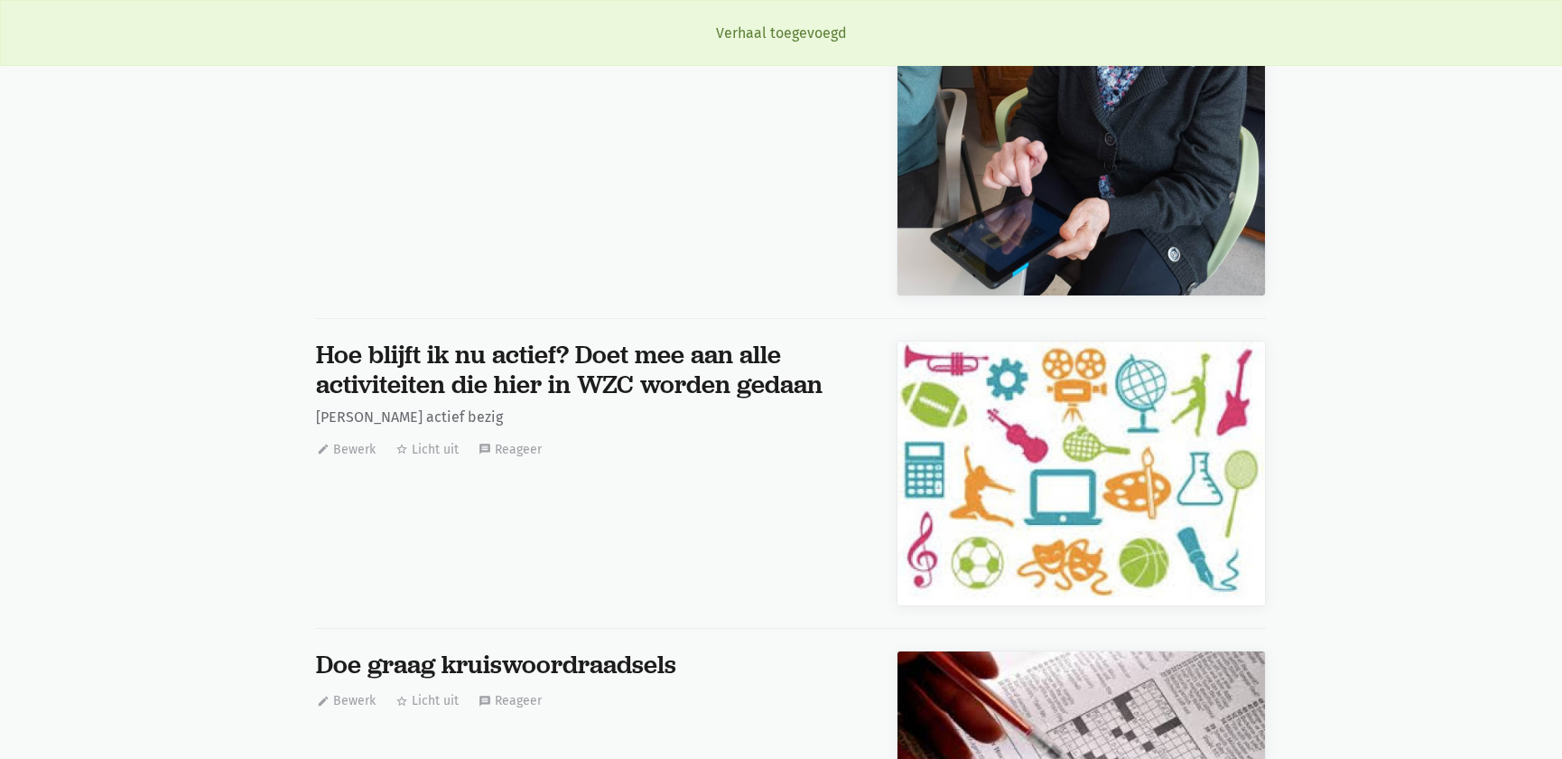
scroll to position [26376, 0]
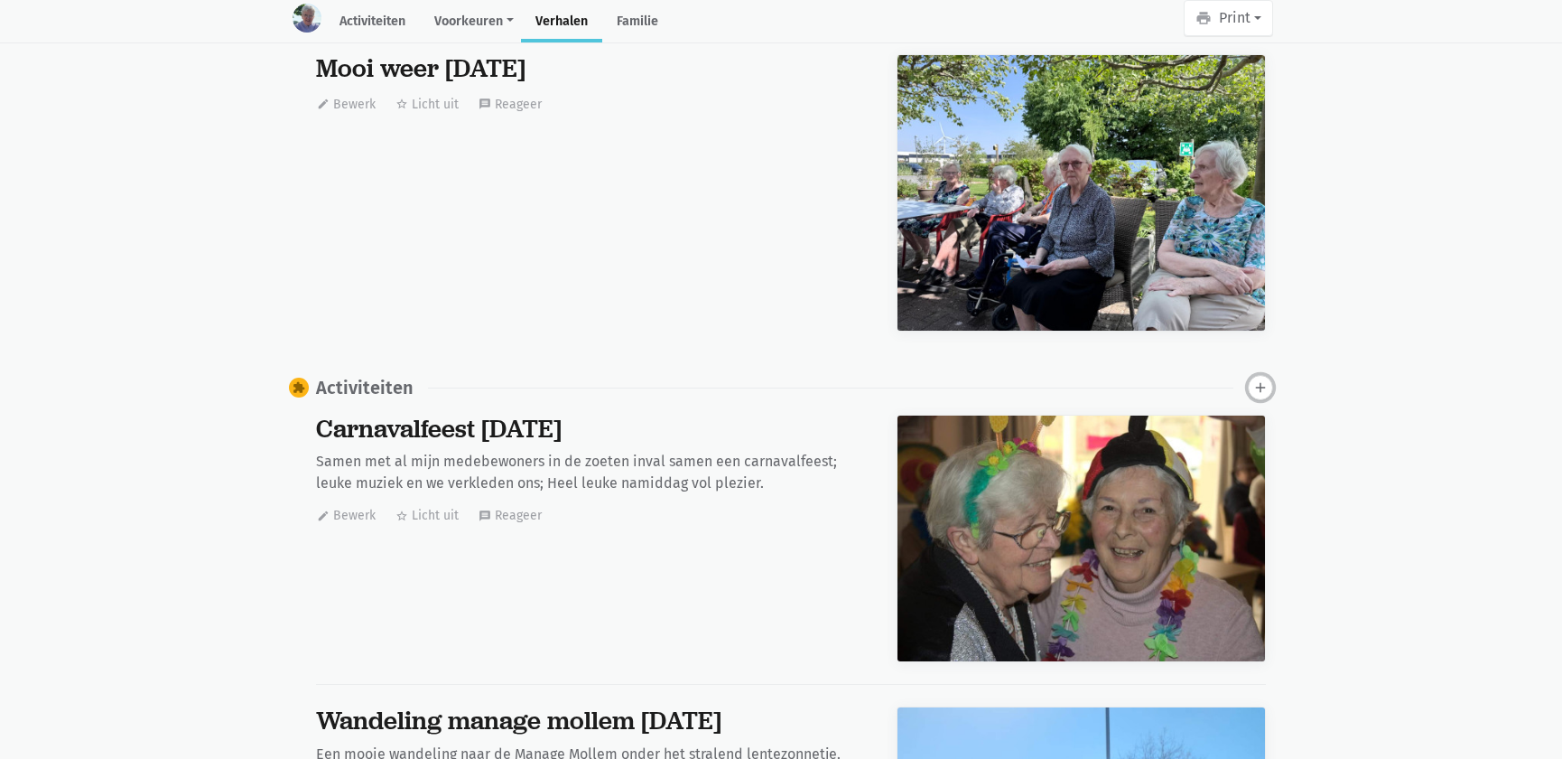
click at [1264, 379] on icon "add" at bounding box center [1260, 387] width 16 height 16
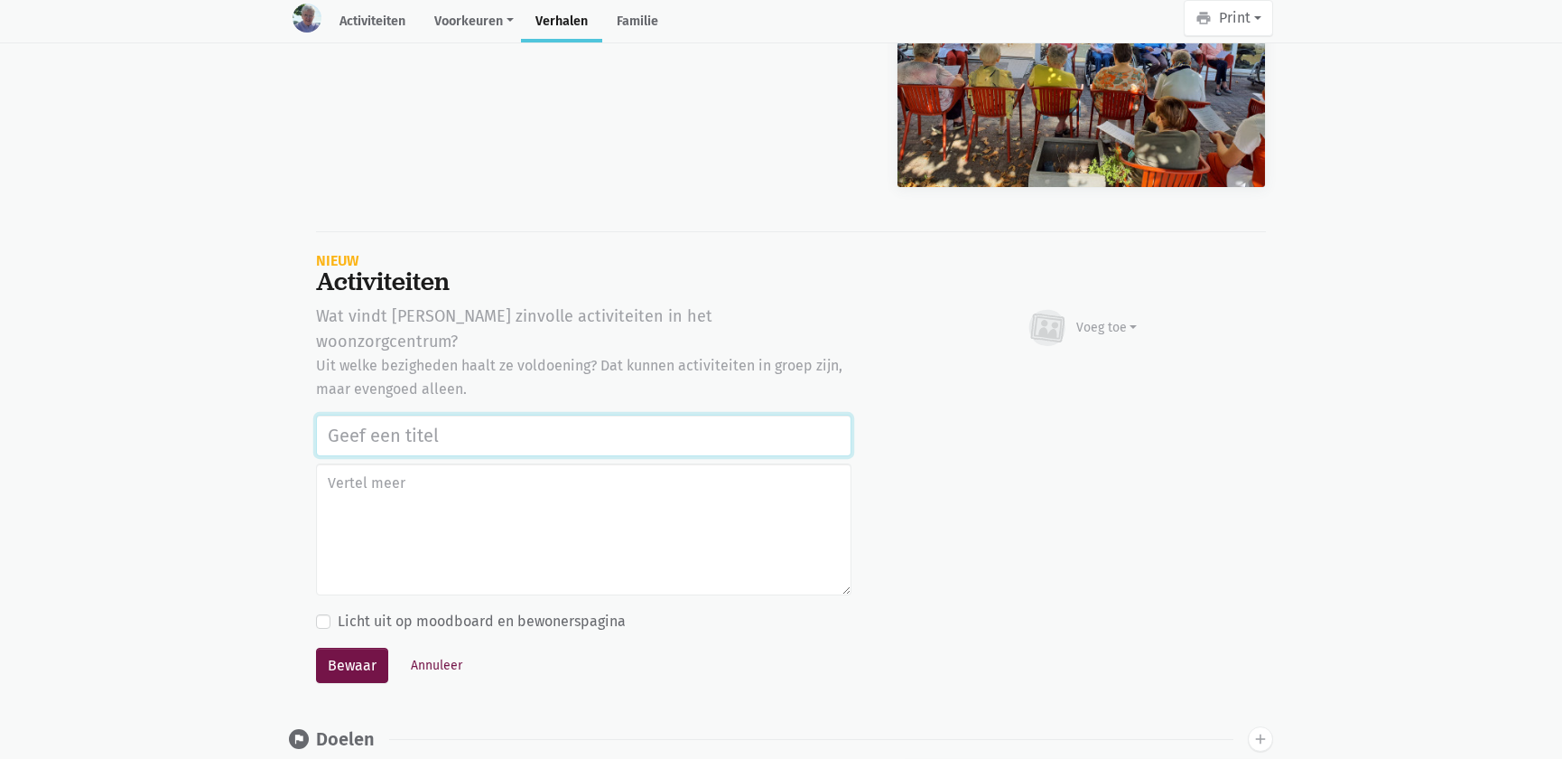
click at [408, 414] on input "text" at bounding box center [583, 435] width 535 height 42
paste input "Notenclub in de buitenlucht [DATE]"
type input "Notenclub in de buitenlucht [DATE]"
click at [1076, 318] on div "Voeg toe" at bounding box center [1106, 327] width 61 height 19
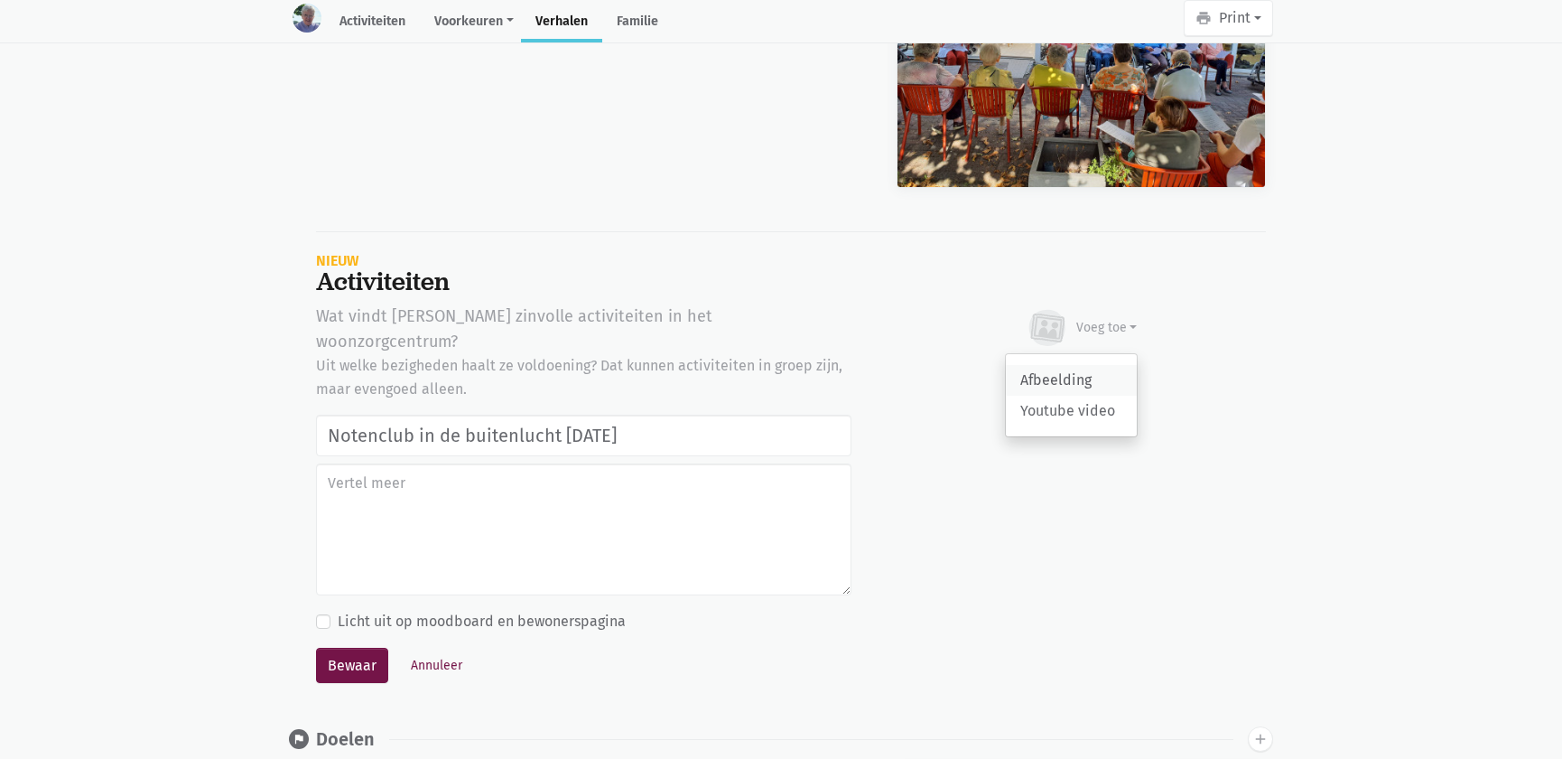
click at [1066, 365] on link "Afbeelding" at bounding box center [1071, 380] width 131 height 31
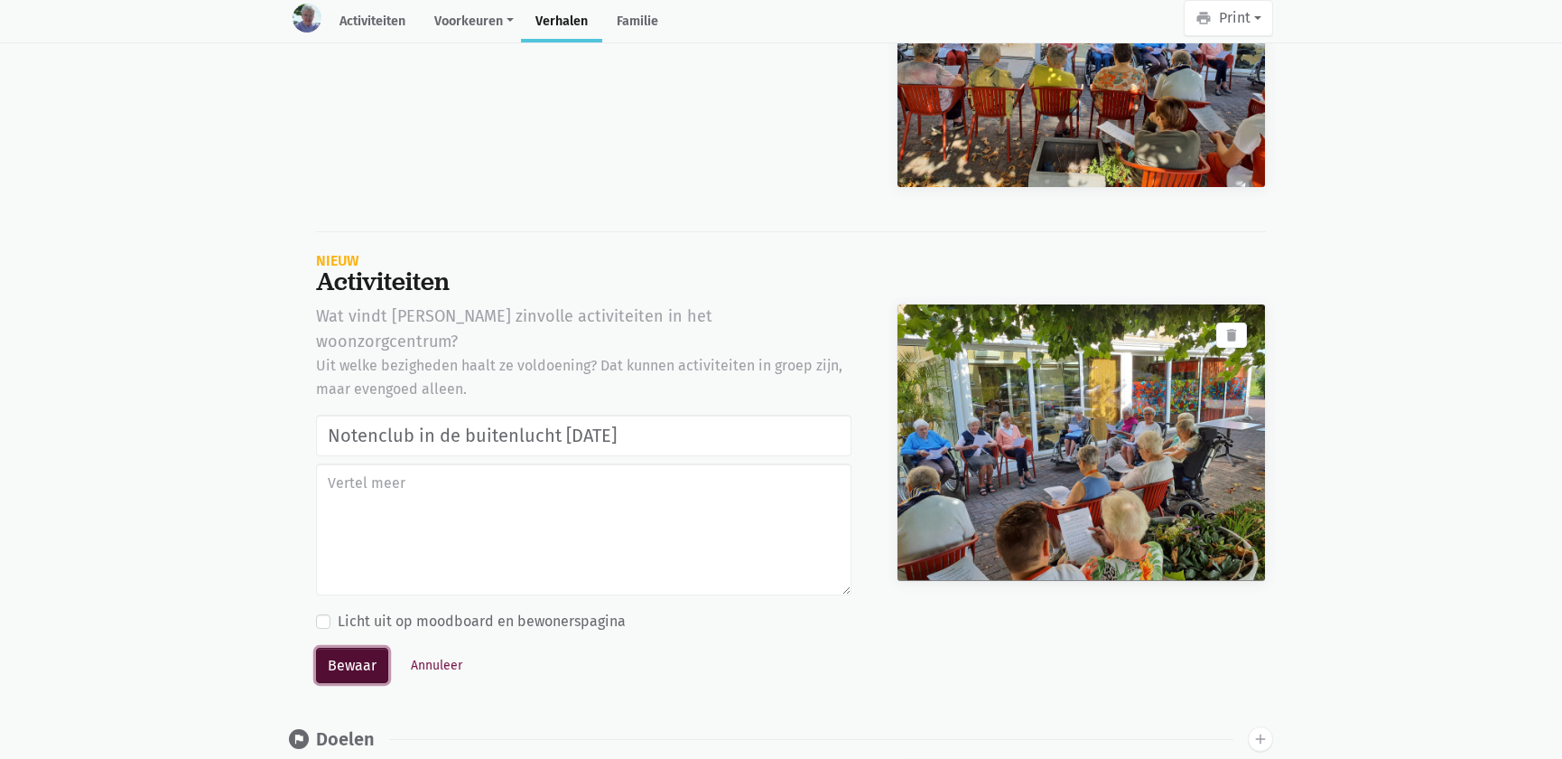
click at [358, 647] on button "Bewaar" at bounding box center [352, 665] width 72 height 36
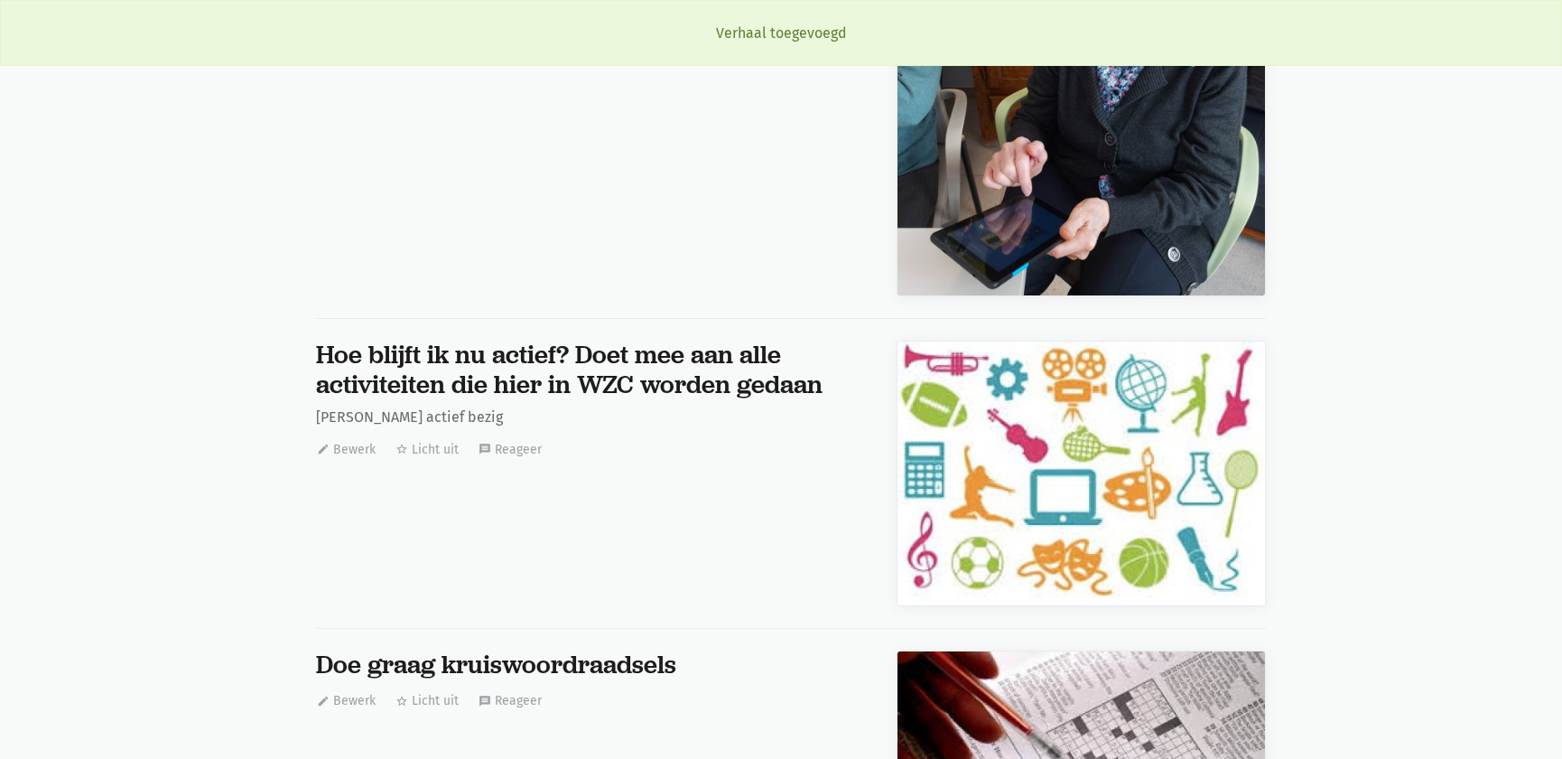
scroll to position [26376, 0]
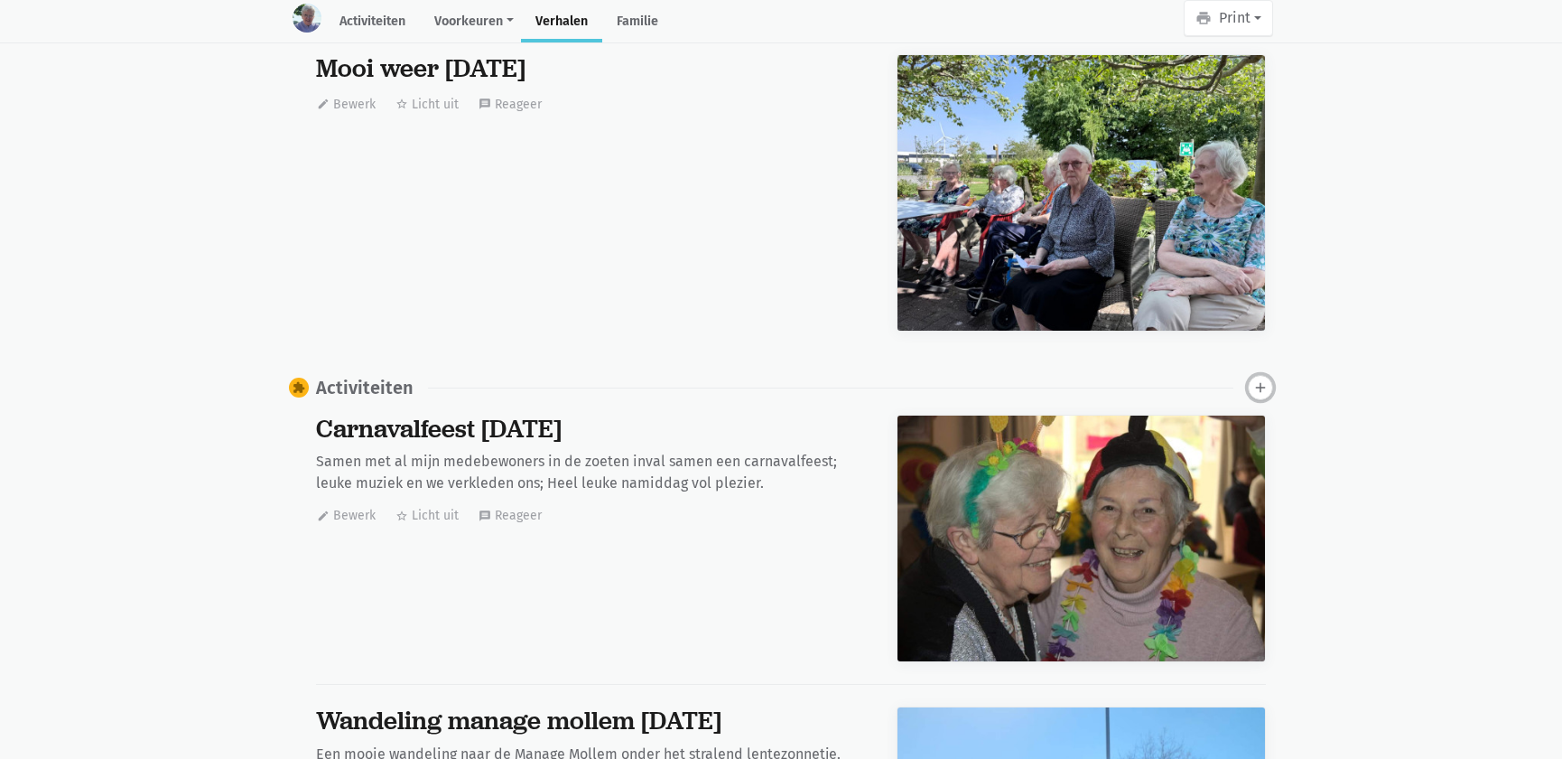
click at [1261, 386] on icon "add" at bounding box center [1260, 387] width 16 height 16
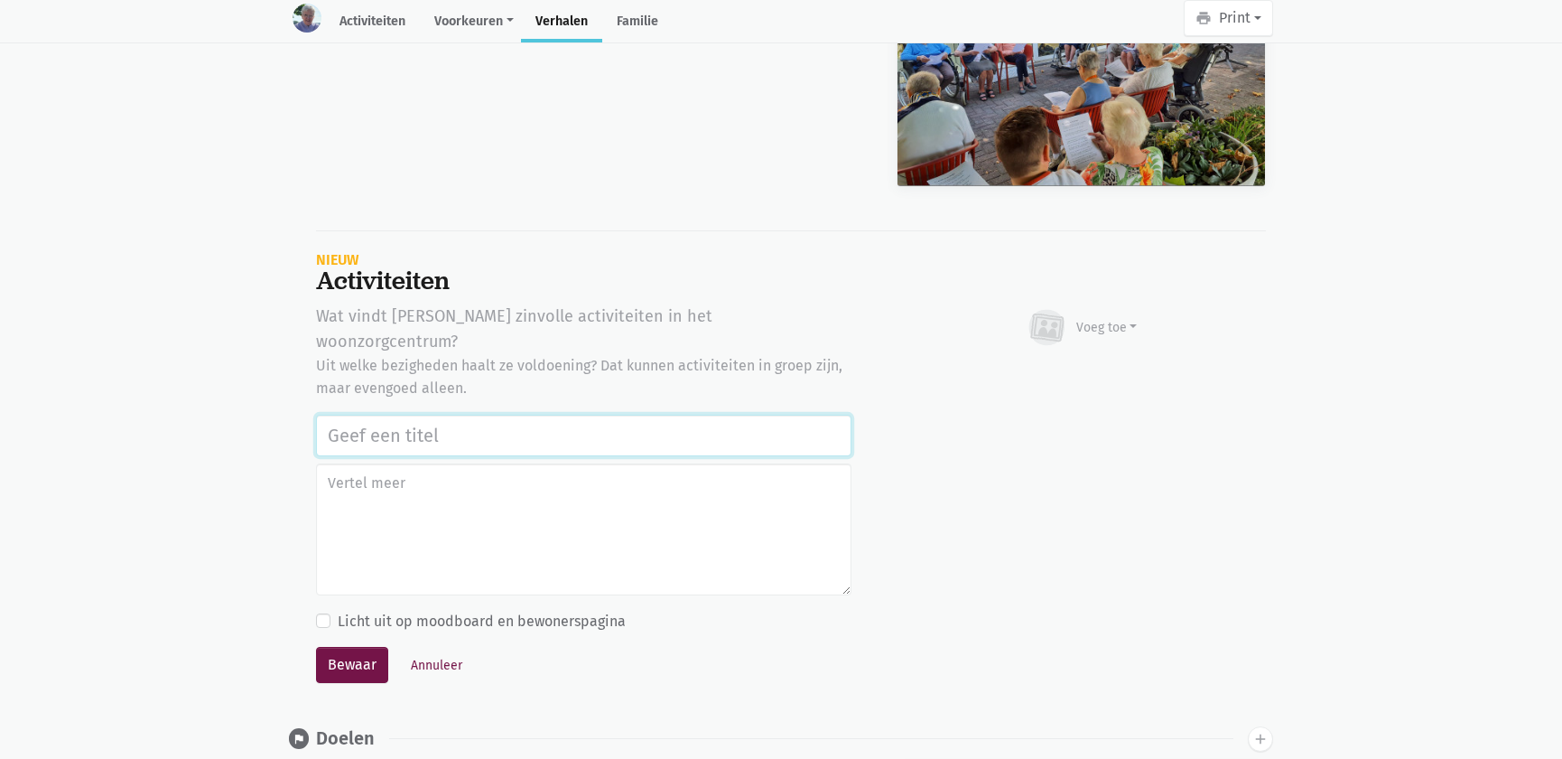
click at [396, 414] on input "text" at bounding box center [583, 435] width 535 height 42
paste input "Notenclub in de buitenlucht [DATE]"
type input "Notenclub in de buitenlucht [DATE]"
drag, startPoint x: 1087, startPoint y: 321, endPoint x: 1078, endPoint y: 336, distance: 17.8
click at [1087, 322] on div "Voeg toe" at bounding box center [1106, 327] width 61 height 19
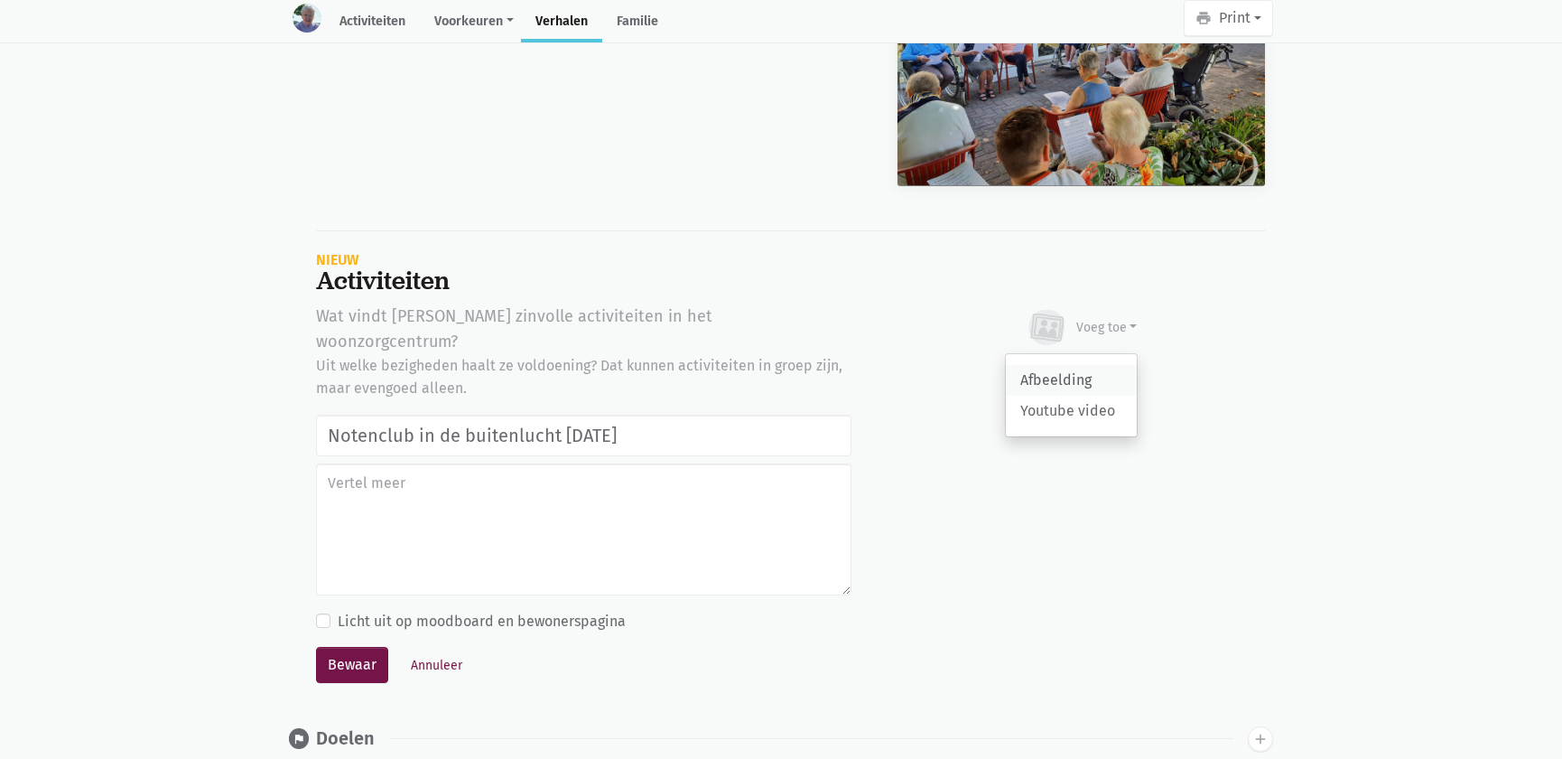
click at [1066, 365] on link "Afbeelding" at bounding box center [1071, 380] width 131 height 31
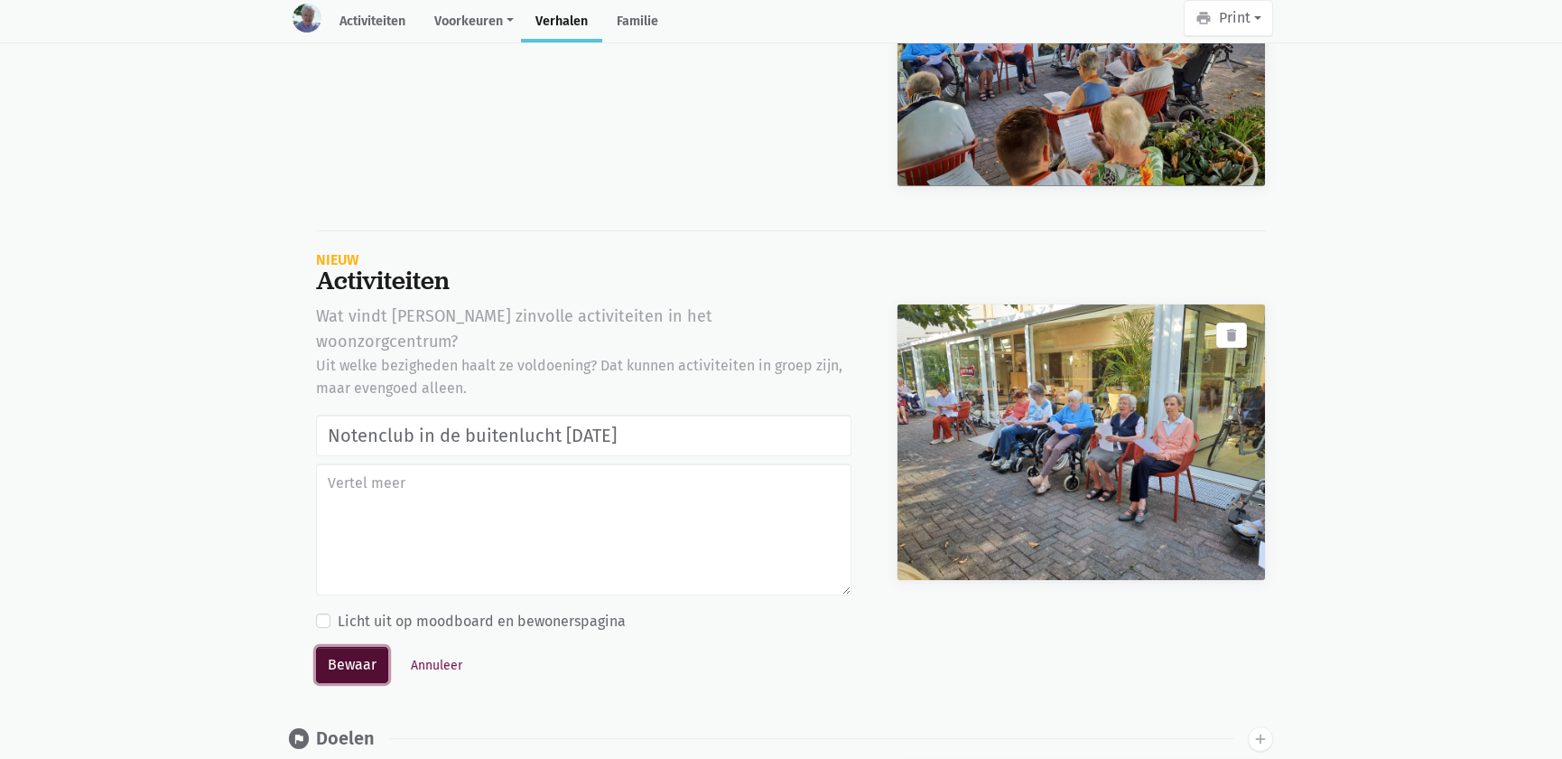
click at [335, 647] on button "Bewaar" at bounding box center [352, 665] width 72 height 36
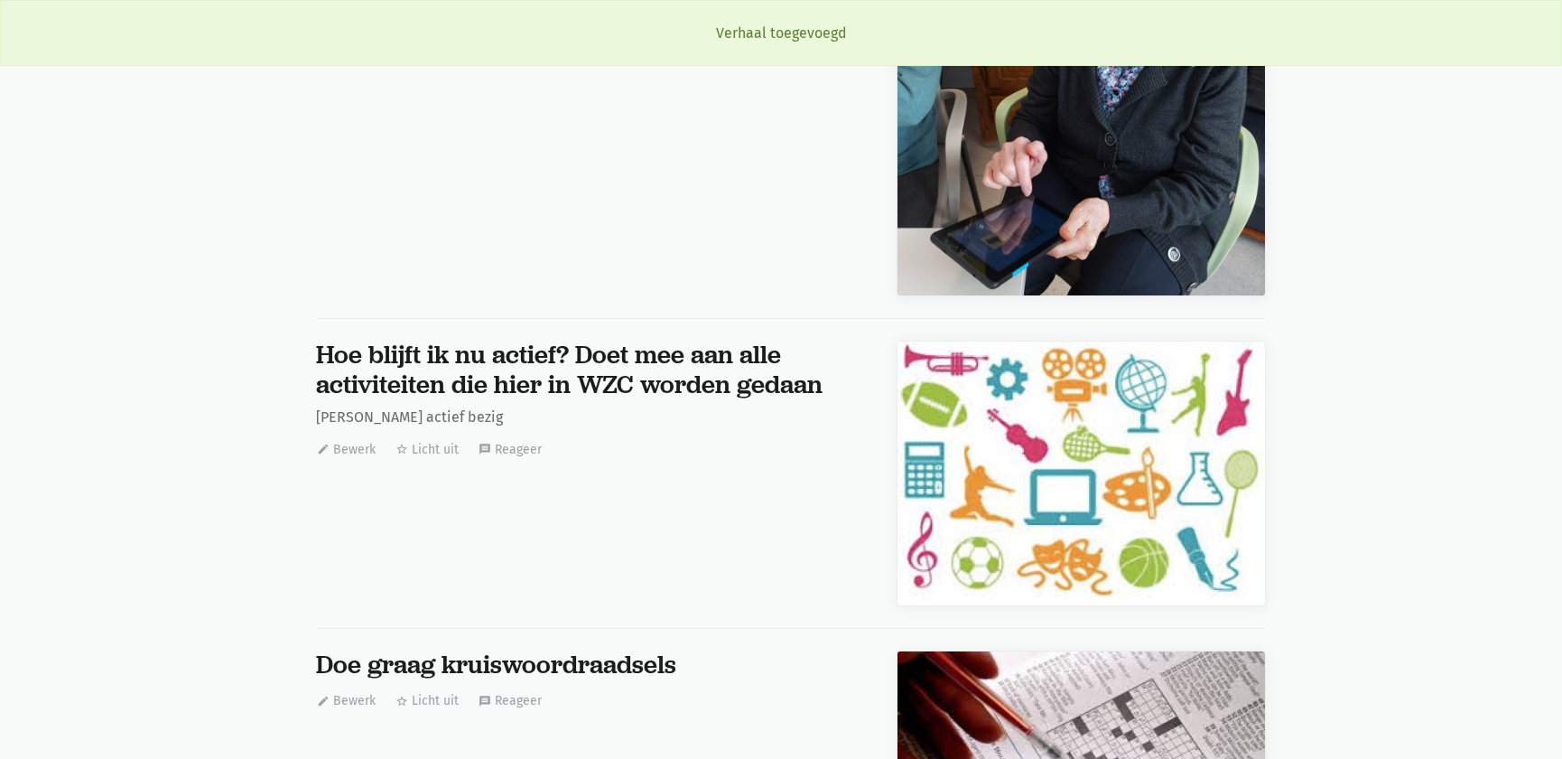
scroll to position [26376, 0]
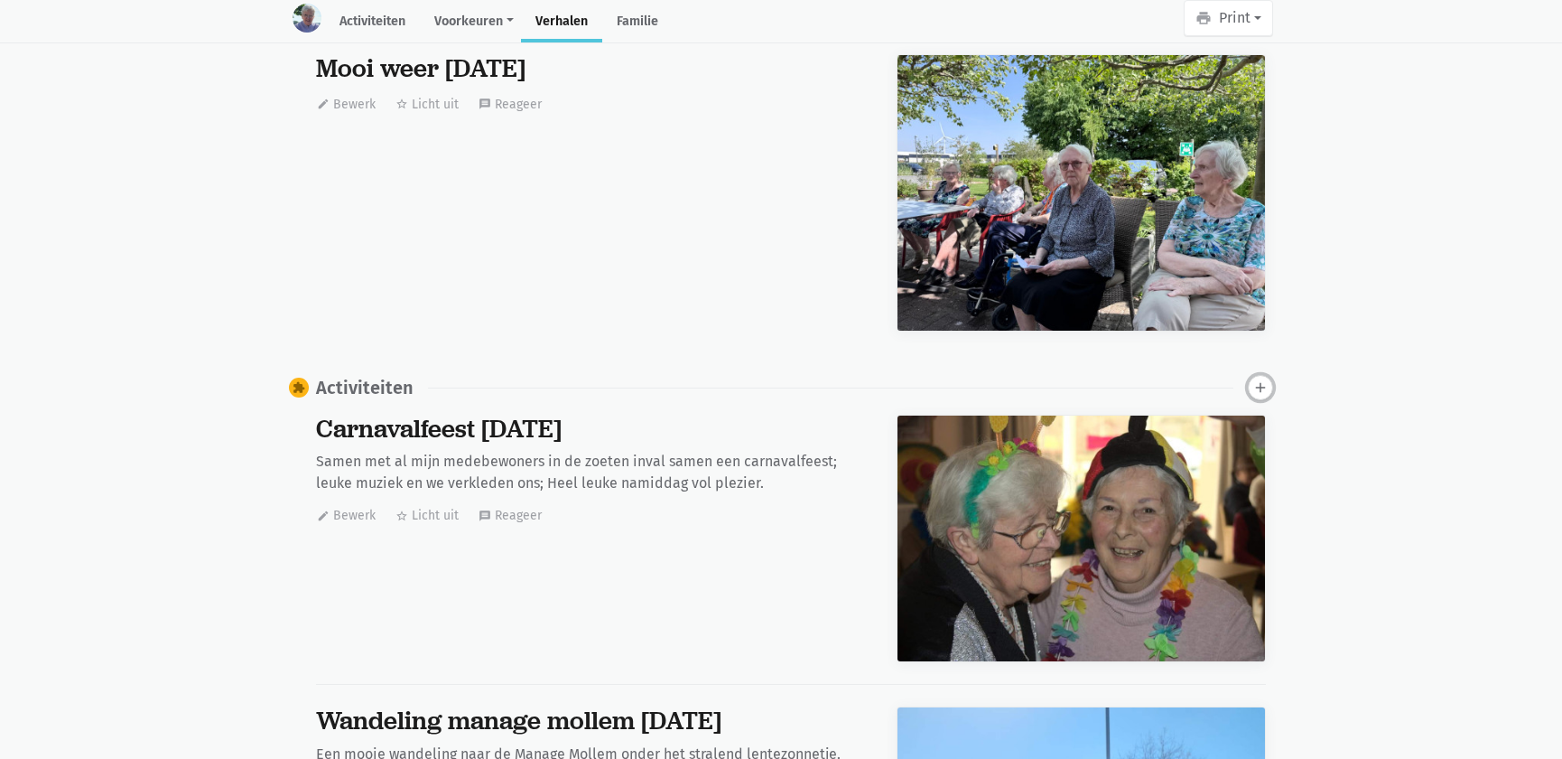
click at [1261, 379] on icon "add" at bounding box center [1260, 387] width 16 height 16
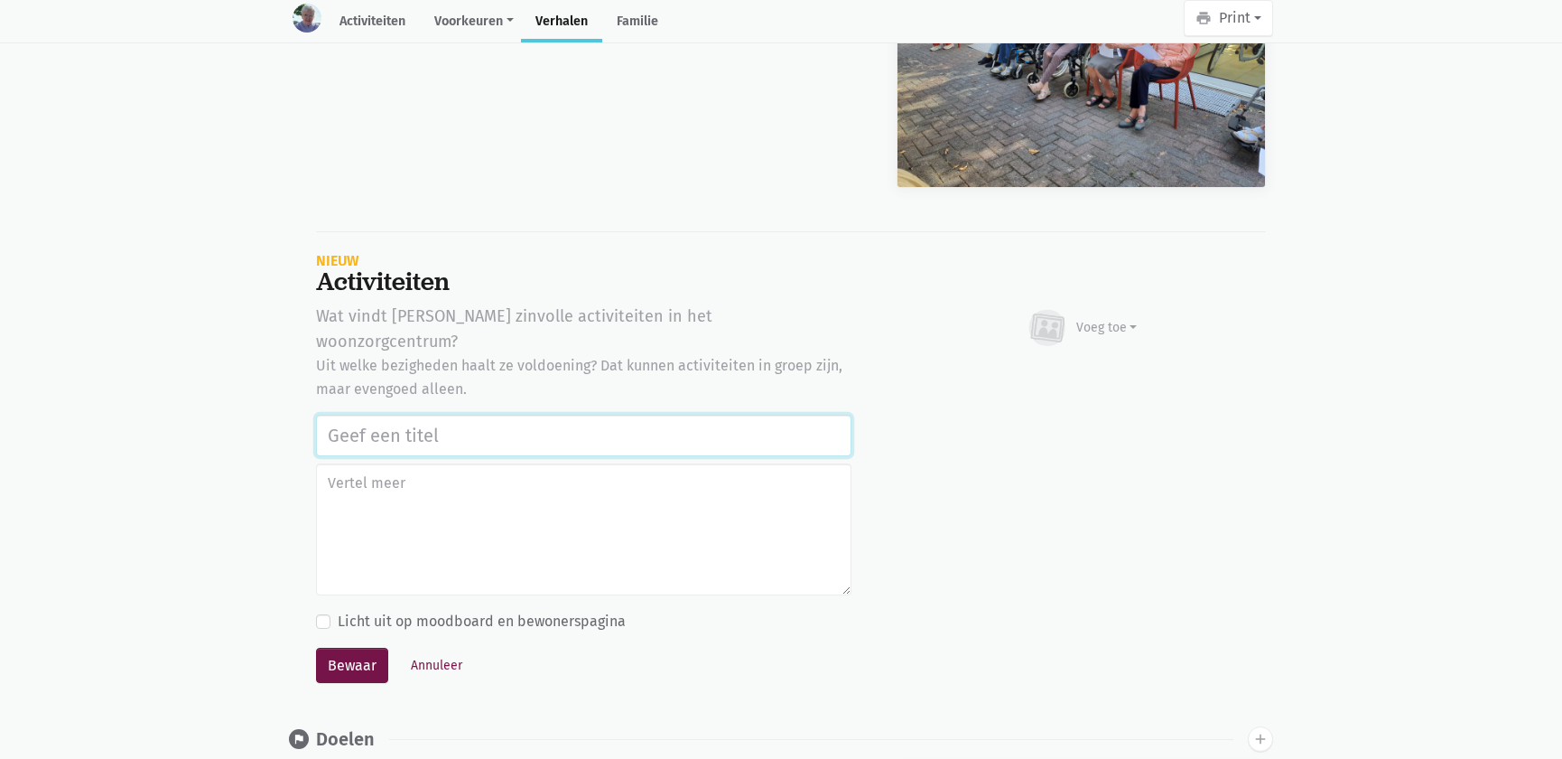
click at [398, 414] on input "text" at bounding box center [583, 435] width 535 height 42
paste input "Notenclub in de buitenlucht [DATE]"
type input "Notenclub in de buitenlucht [DATE]"
click at [1093, 324] on div "Voeg toe" at bounding box center [1082, 328] width 112 height 40
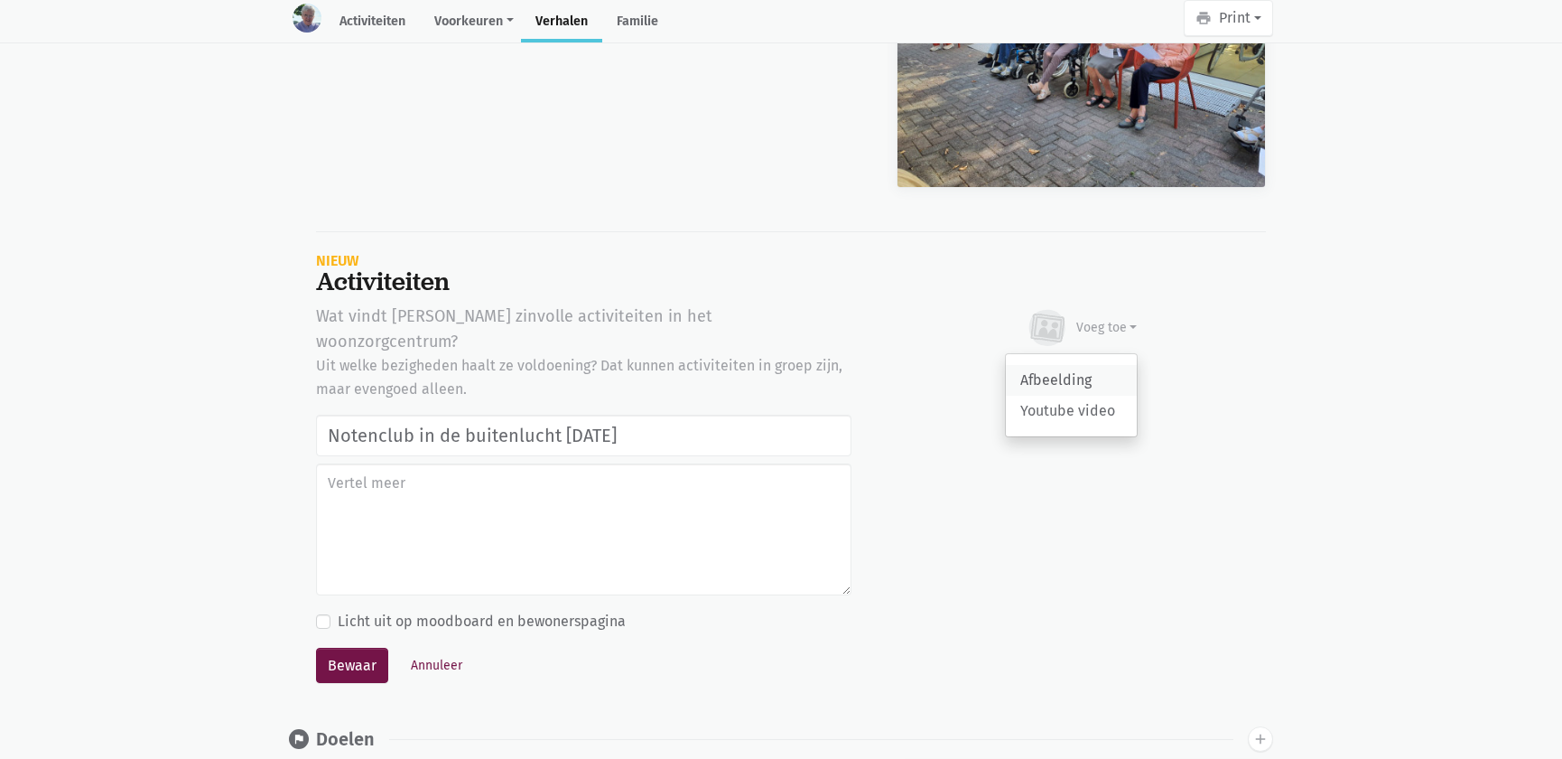
click at [1074, 365] on link "Afbeelding" at bounding box center [1071, 380] width 131 height 31
click at [721, 504] on textarea at bounding box center [583, 529] width 535 height 132
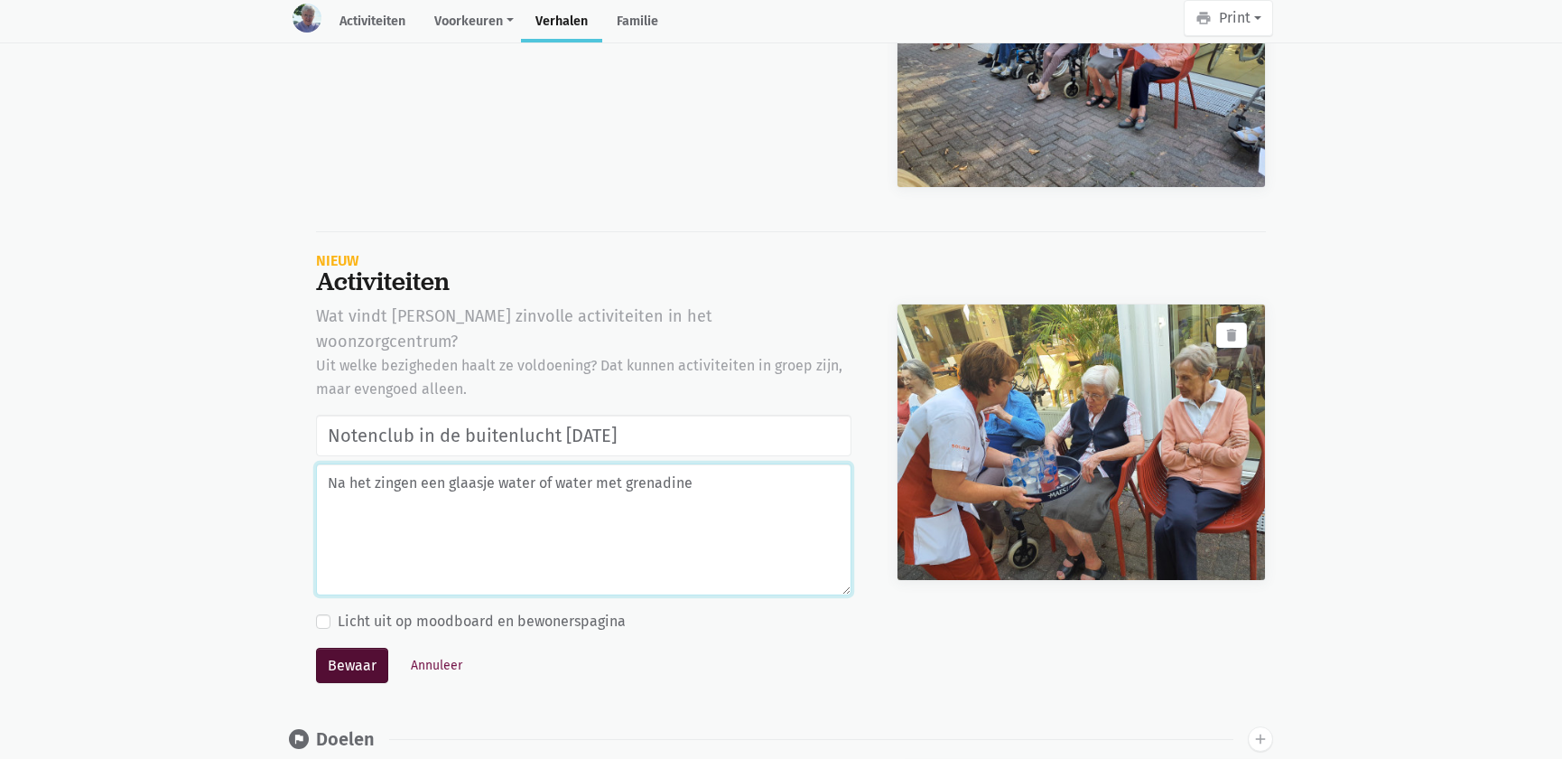
type textarea "Na het zingen een glaasje water of water met grenadine"
click at [376, 647] on button "Bewaar" at bounding box center [352, 665] width 72 height 36
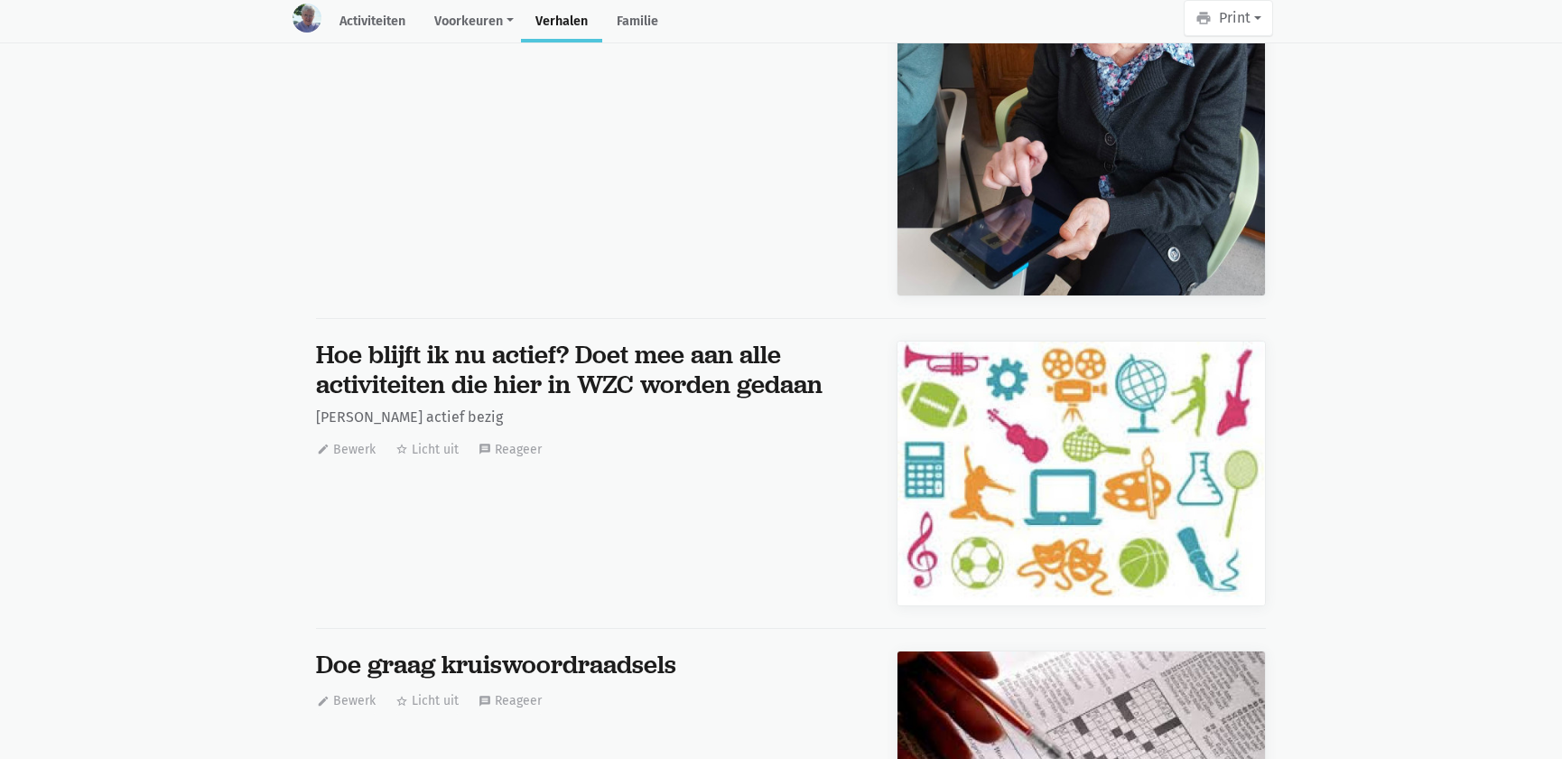
scroll to position [26376, 0]
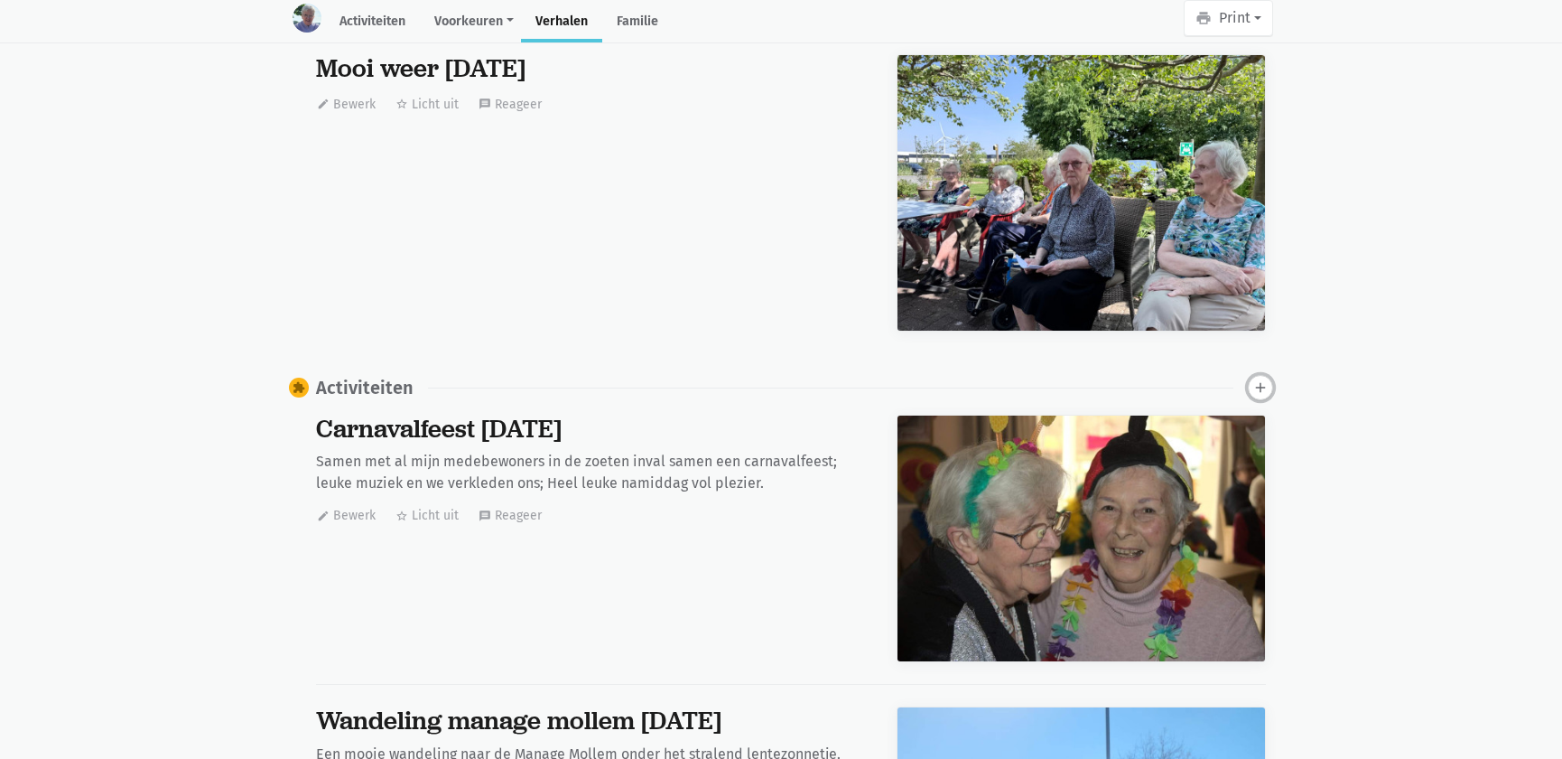
click at [1251, 375] on button "add" at bounding box center [1260, 387] width 25 height 25
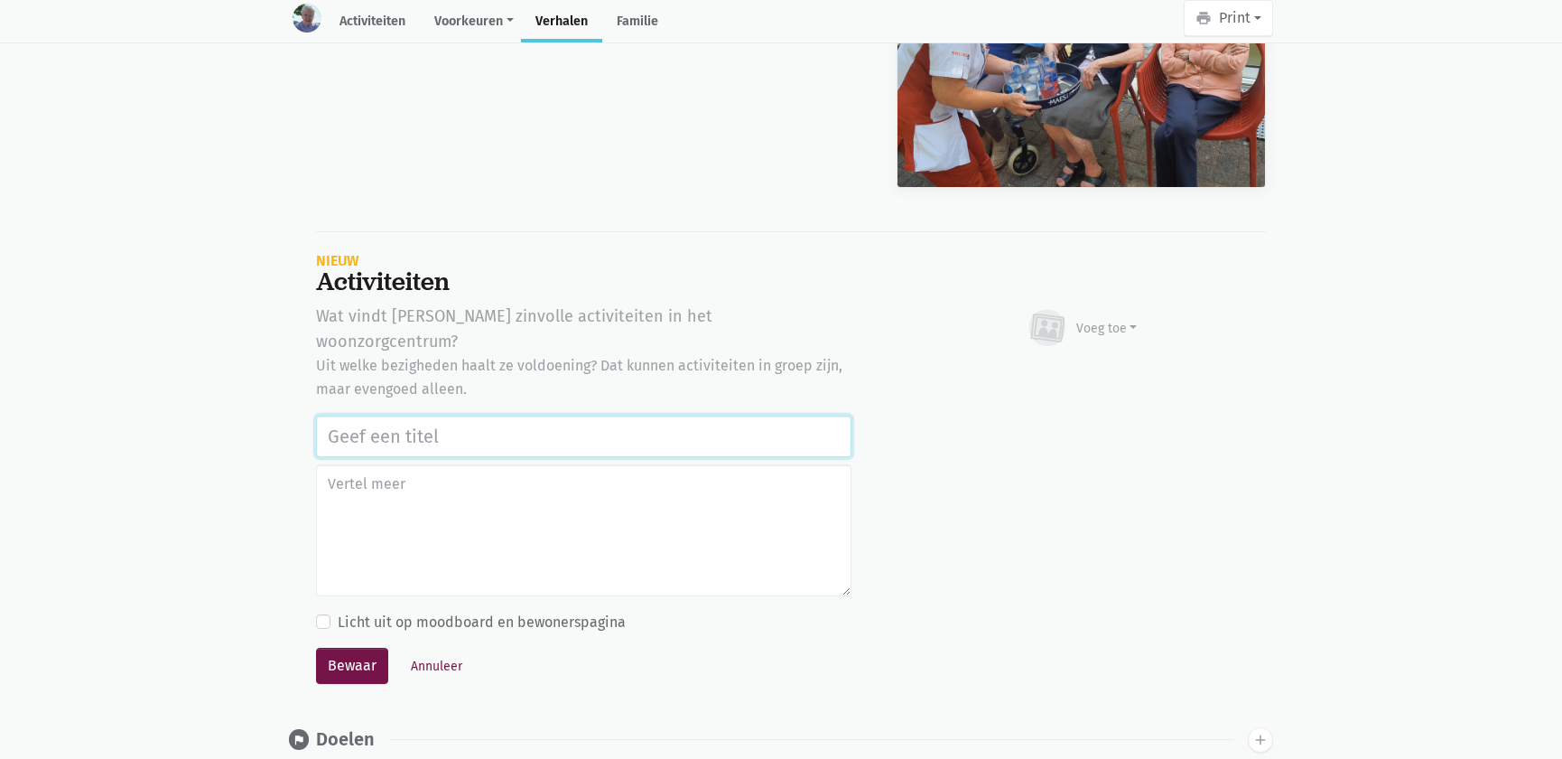
click at [490, 415] on input "text" at bounding box center [583, 436] width 535 height 42
paste input "Notenclub in de buitenlucht [DATE]"
type input "Notenclub in de buitenlucht [DATE]"
click at [1089, 319] on div "Voeg toe" at bounding box center [1106, 328] width 61 height 19
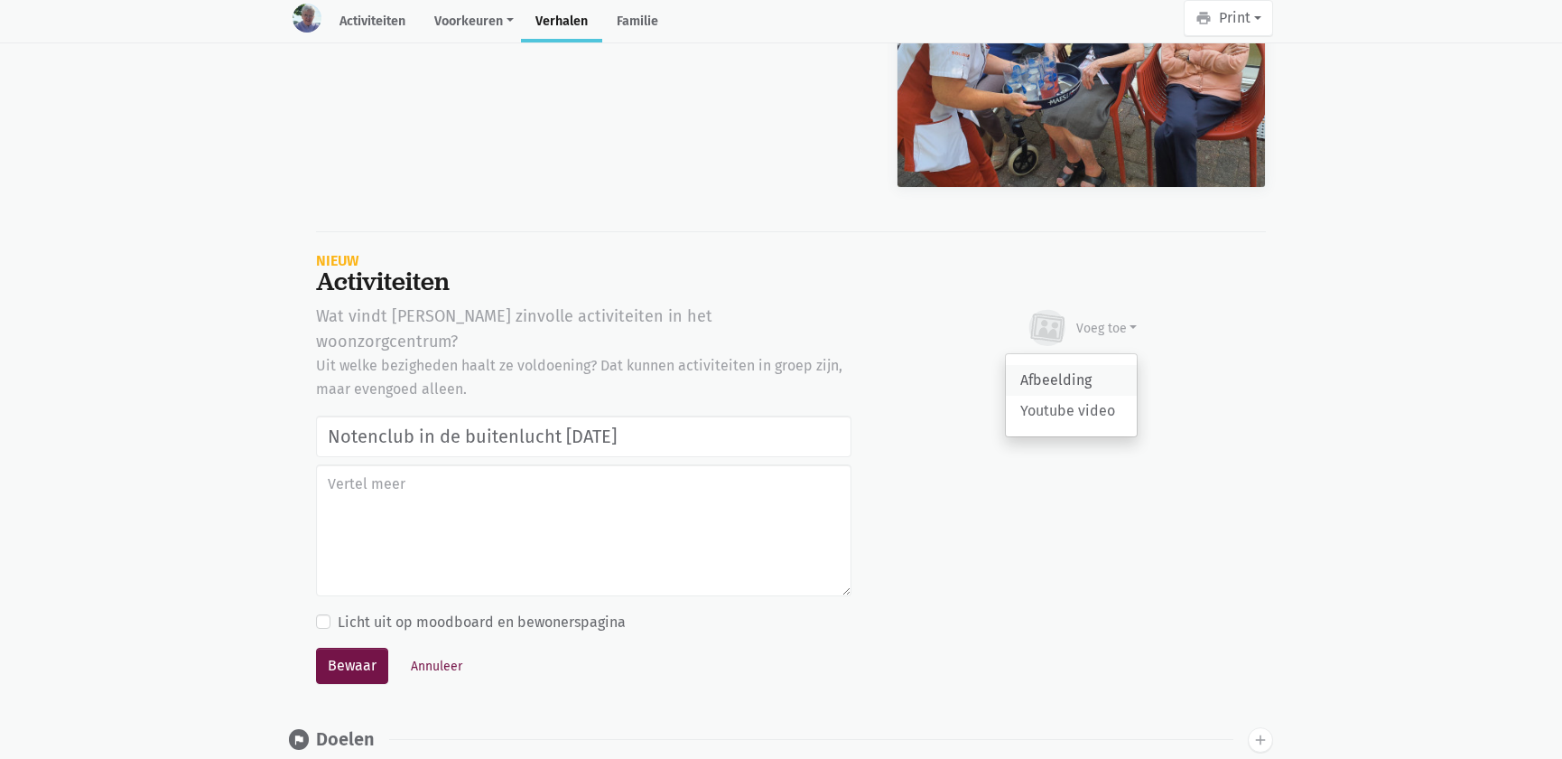
click at [1060, 365] on link "Afbeelding" at bounding box center [1071, 380] width 131 height 31
click at [440, 652] on button "Annuleer" at bounding box center [437, 666] width 68 height 28
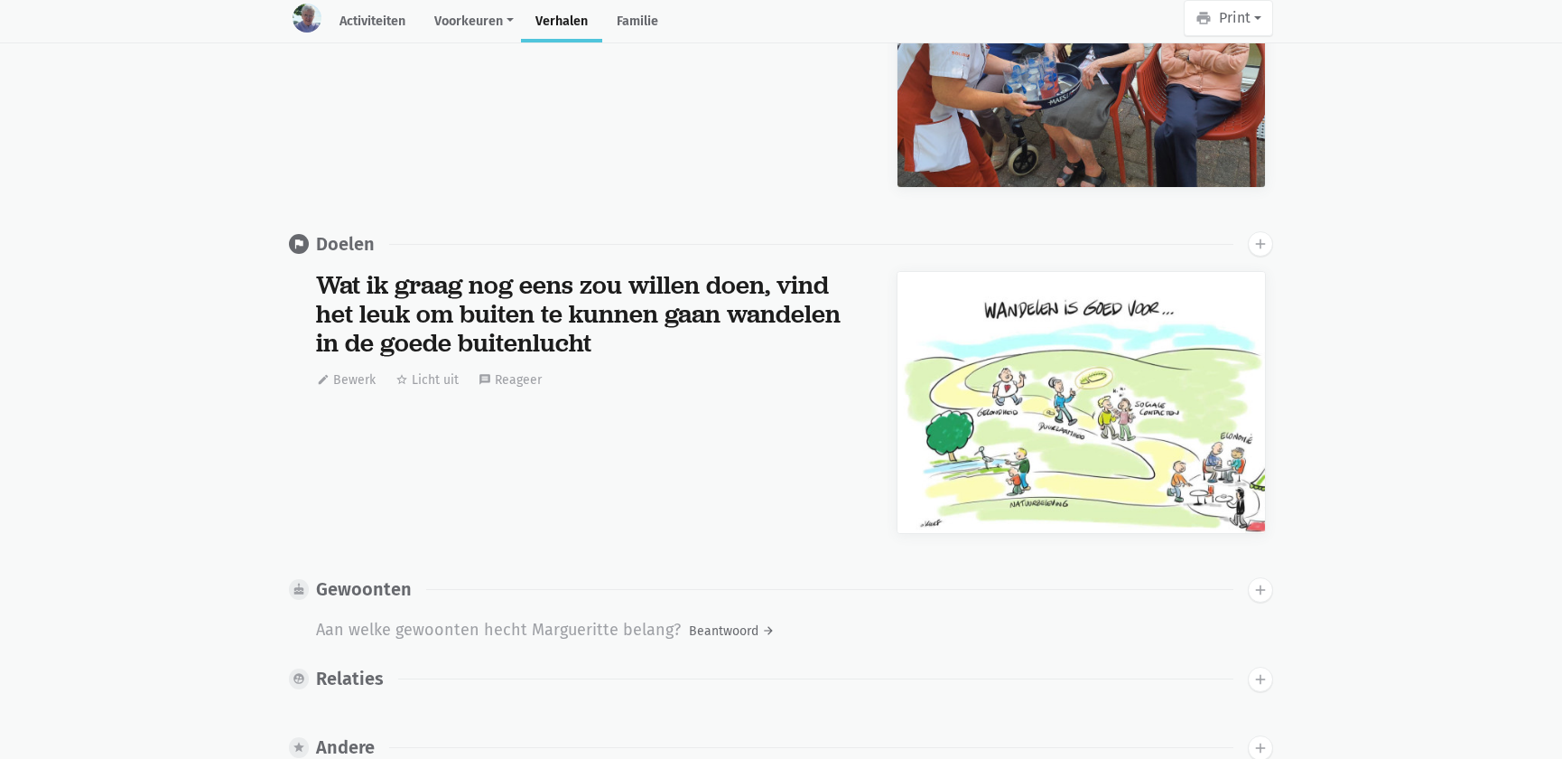
scroll to position [0, 0]
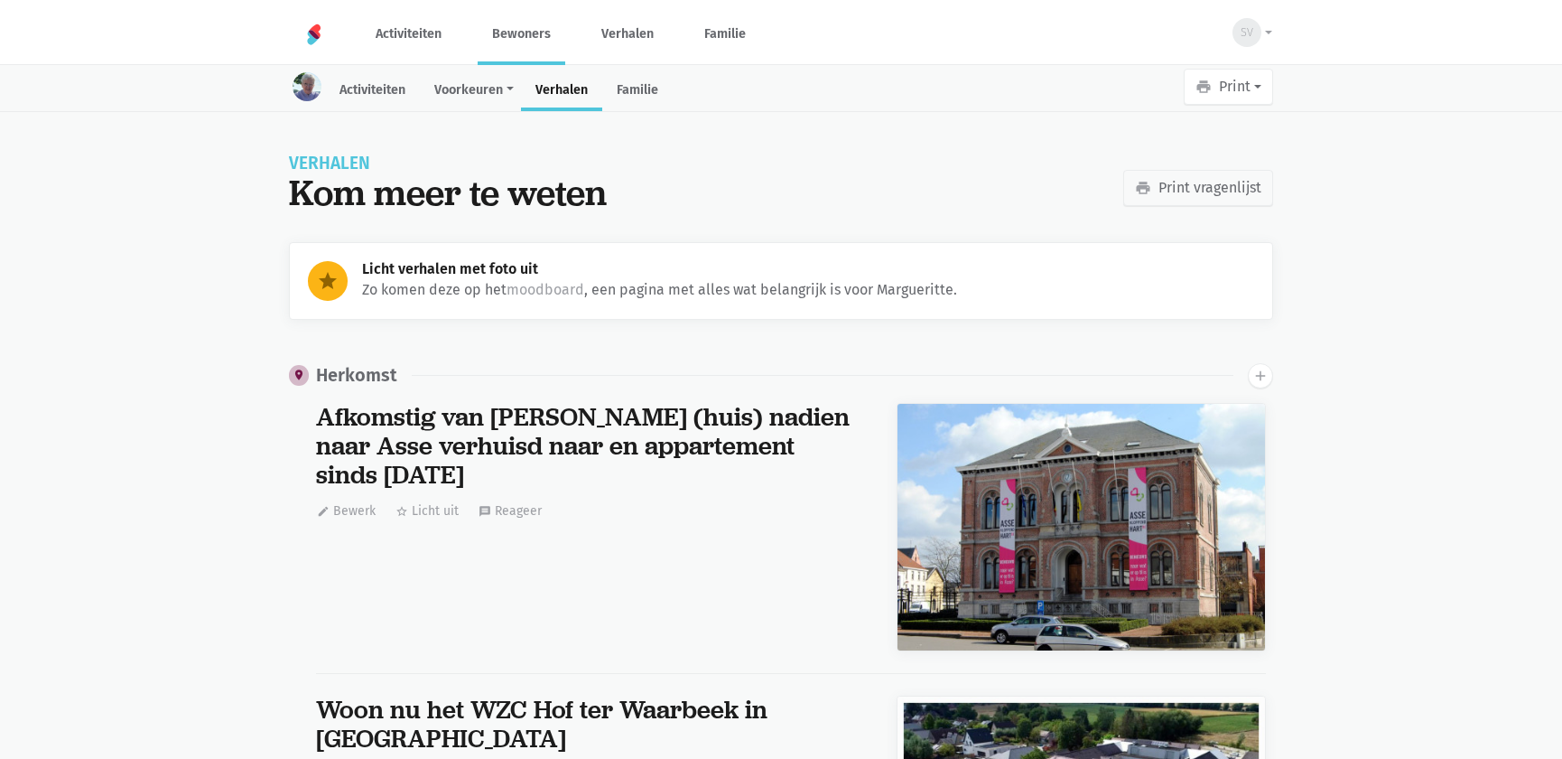
click at [479, 33] on link "Bewoners" at bounding box center [522, 34] width 88 height 60
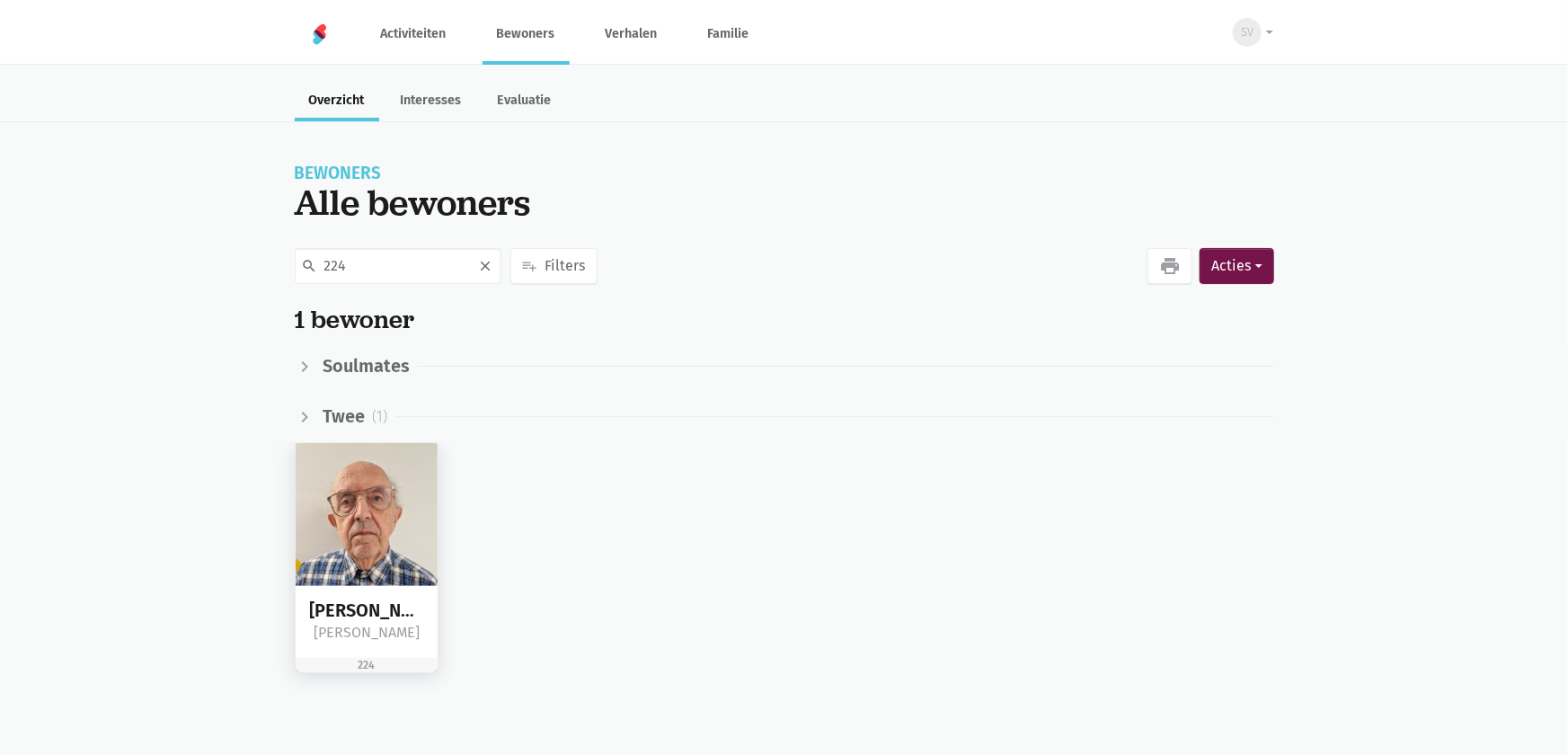
type input "224"
click at [364, 551] on img at bounding box center [367, 514] width 143 height 143
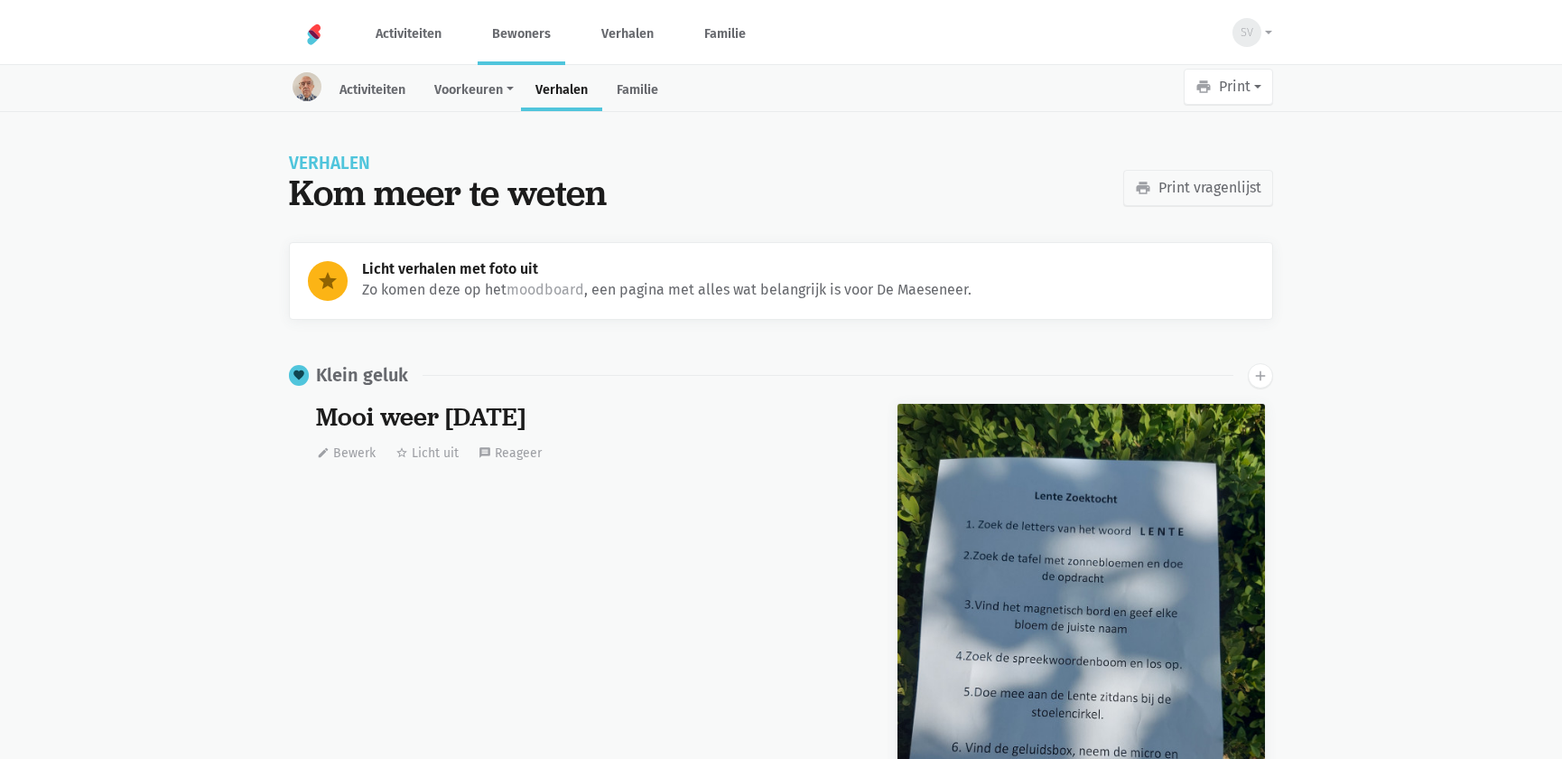
scroll to position [1428, 0]
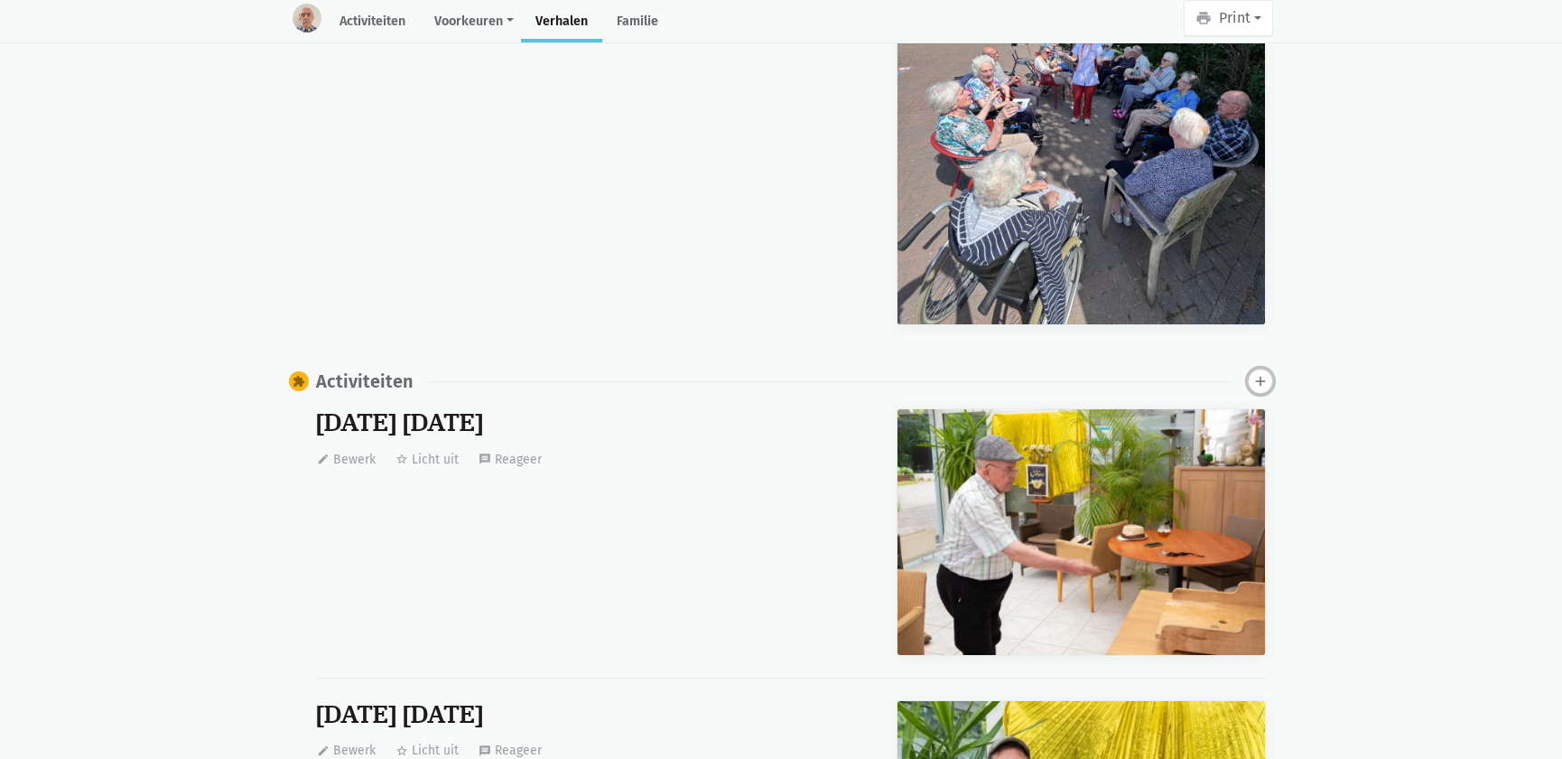
click at [1261, 381] on icon "add" at bounding box center [1260, 381] width 16 height 16
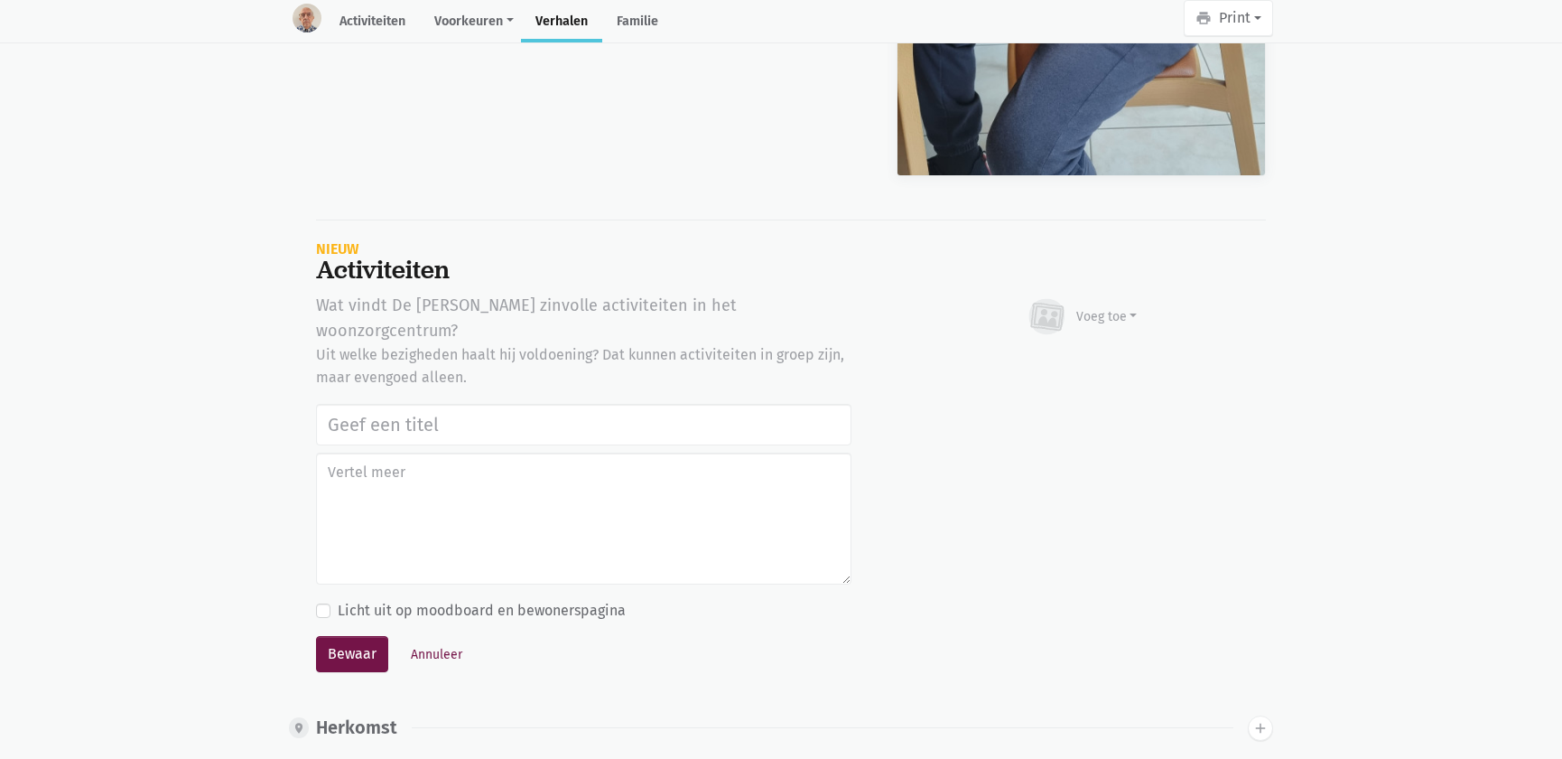
click at [521, 404] on input "text" at bounding box center [583, 425] width 535 height 42
type input "Notenclub in de buitenlucht [DATE]"
click at [1083, 311] on div "Voeg toe" at bounding box center [1106, 316] width 61 height 19
click at [1057, 357] on link "Afbeelding" at bounding box center [1071, 369] width 131 height 31
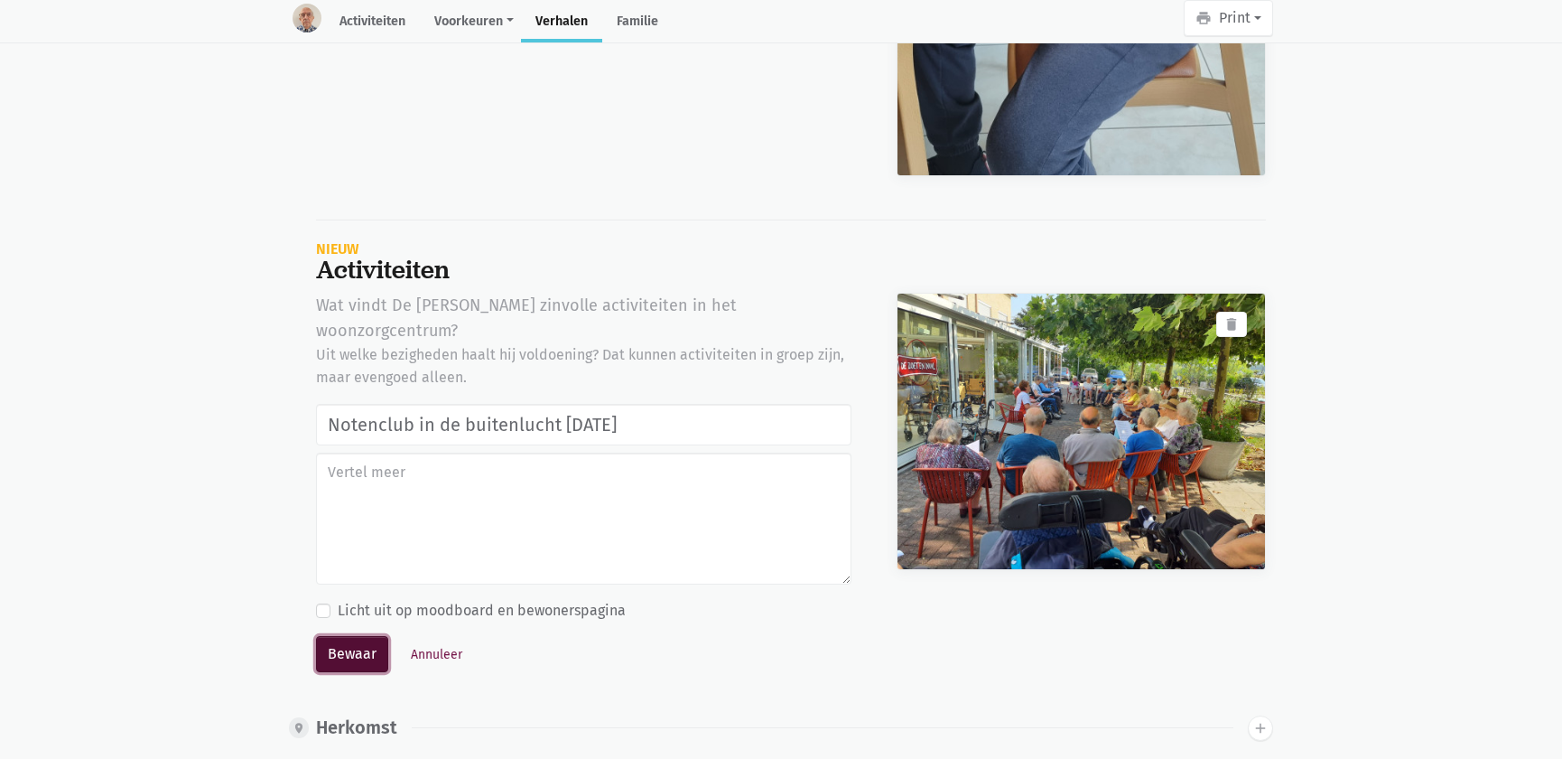
click at [358, 636] on button "Bewaar" at bounding box center [352, 654] width 72 height 36
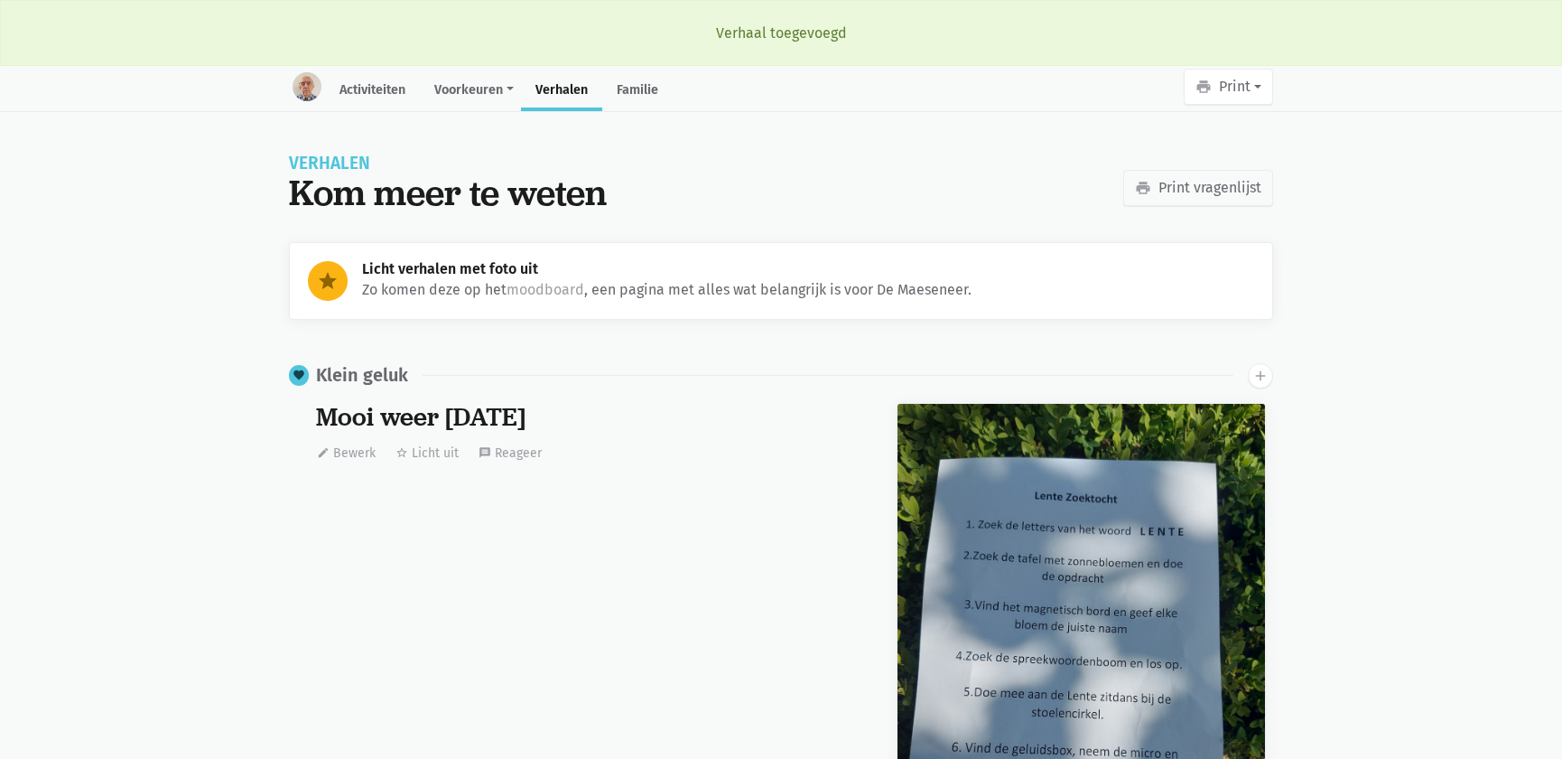
scroll to position [1428, 0]
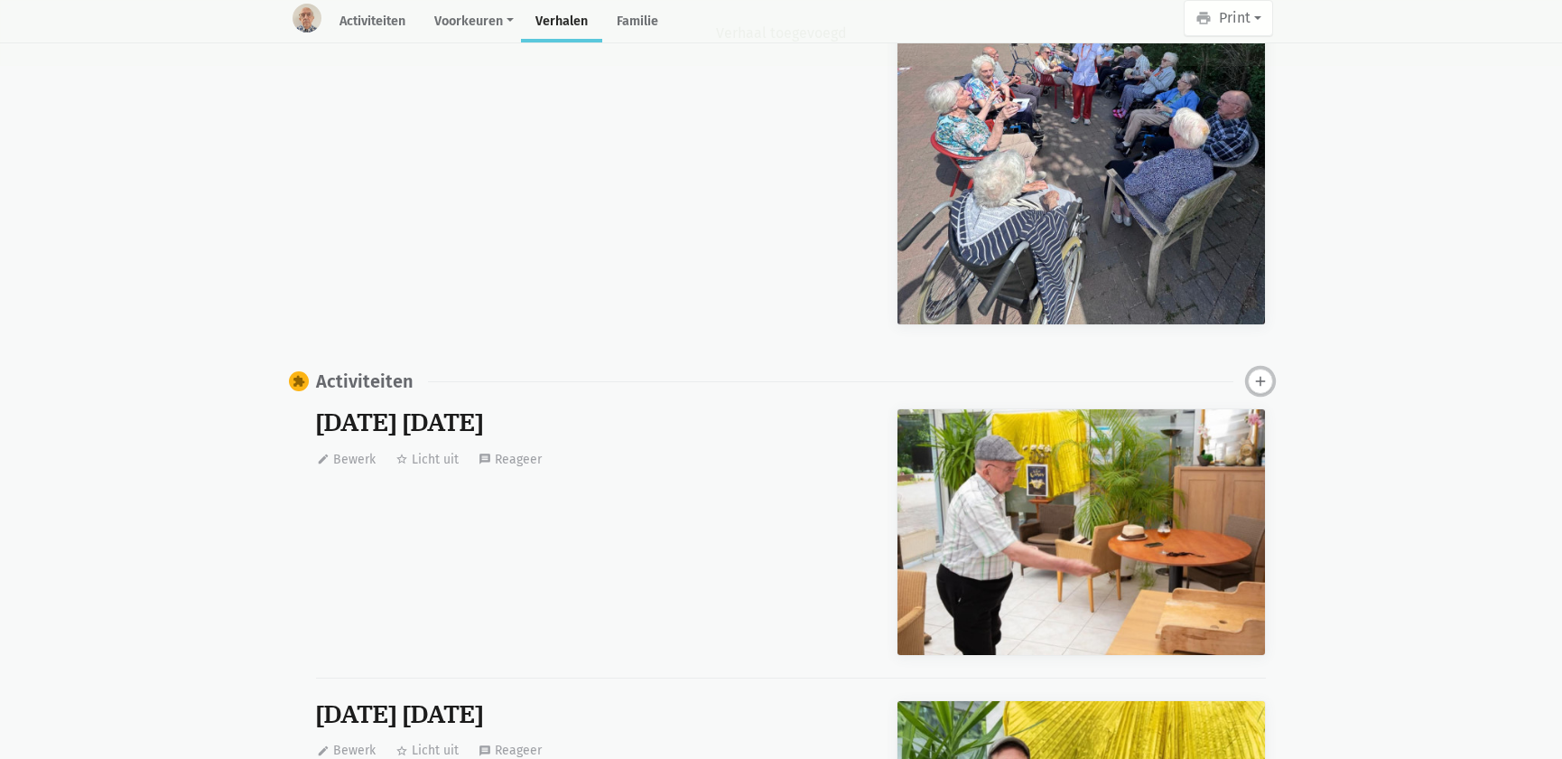
click at [1259, 382] on icon "add" at bounding box center [1260, 381] width 16 height 16
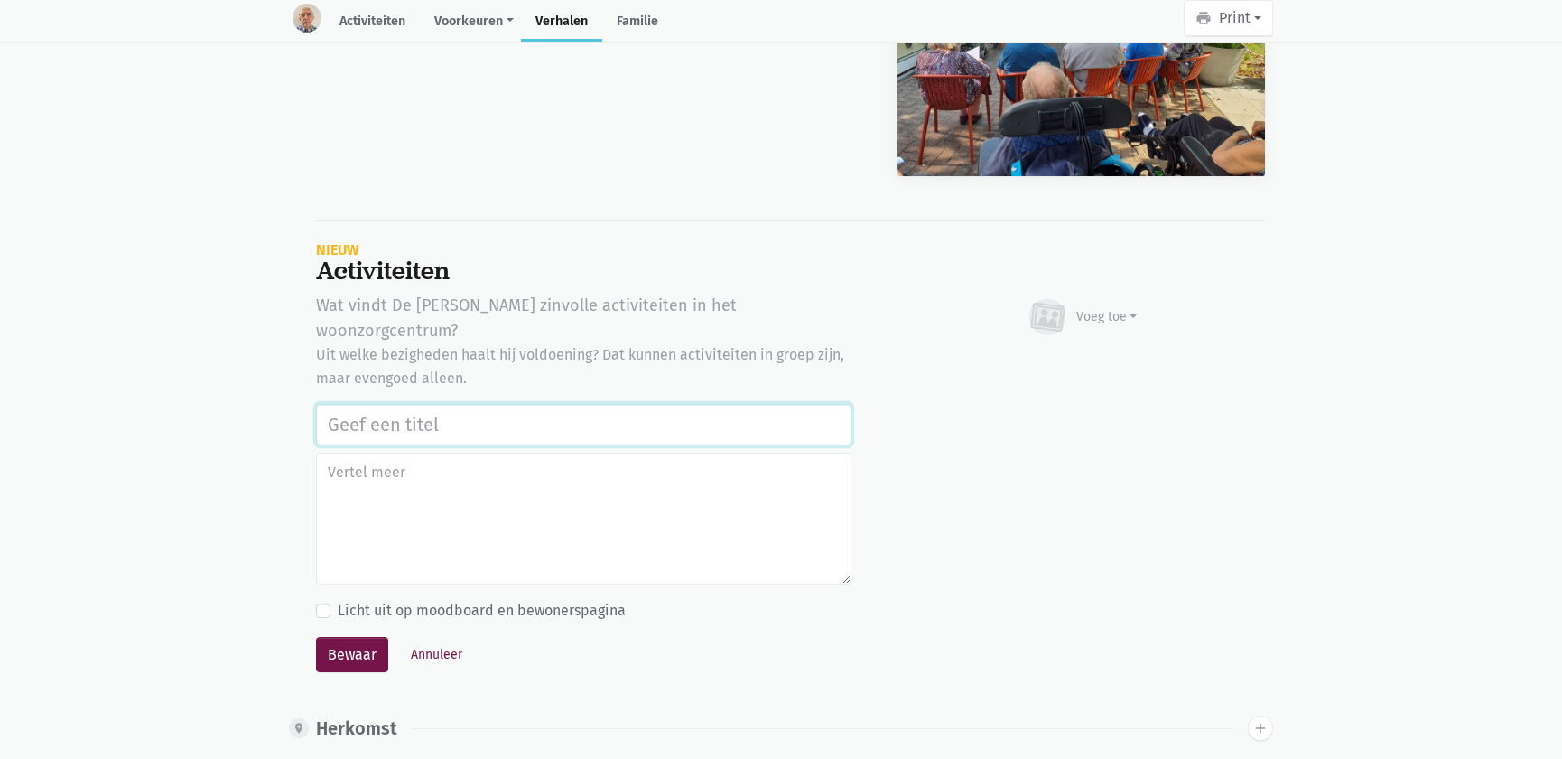
click at [433, 404] on input "text" at bounding box center [583, 425] width 535 height 42
type input "v"
paste input "Notenclub in de buitenlucht [DATE]"
type input "Notenclub in de buitenlucht [DATE]"
click at [1093, 319] on div "Voeg toe" at bounding box center [1106, 316] width 61 height 19
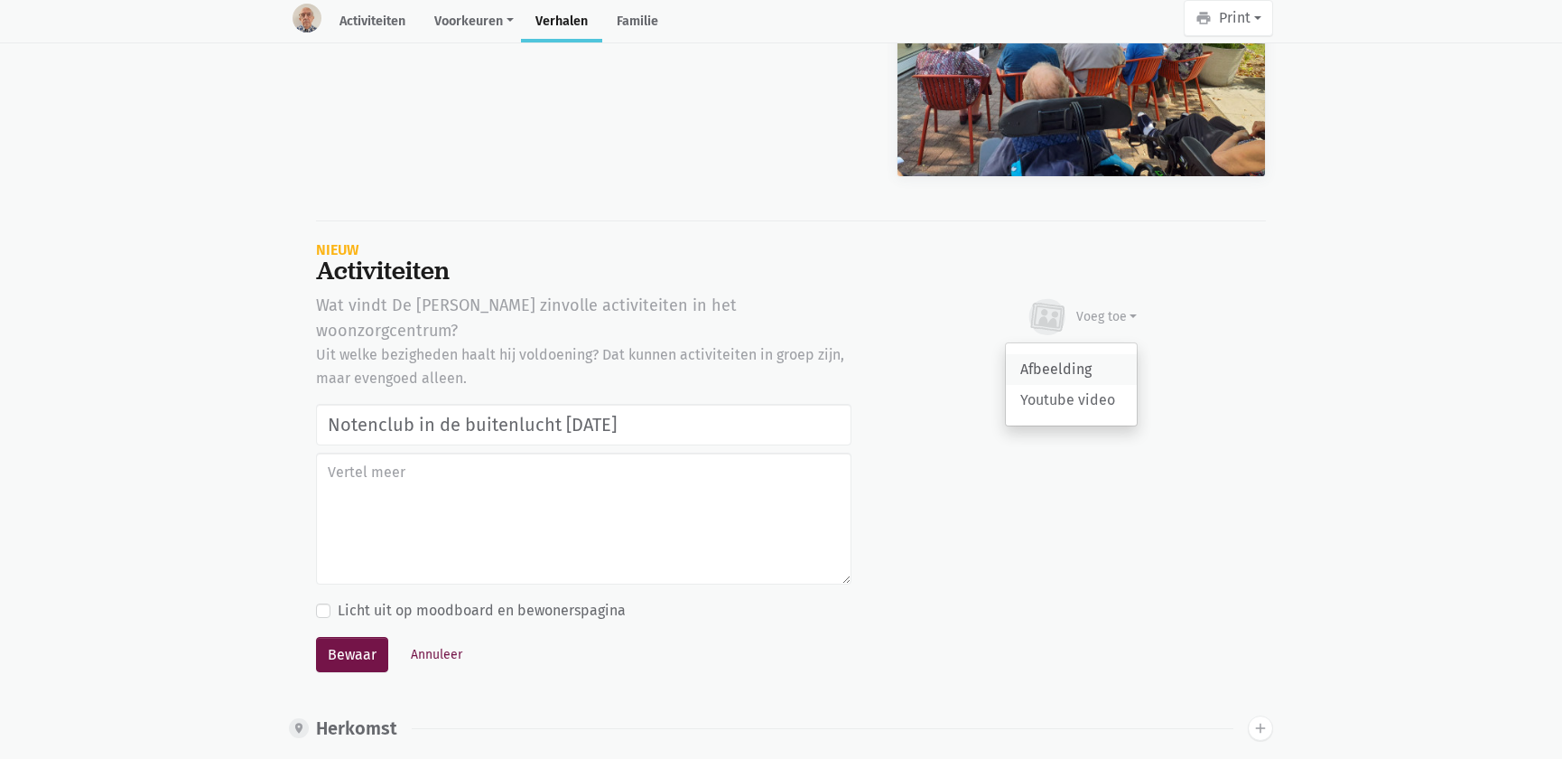
click at [1072, 354] on link "Afbeelding" at bounding box center [1071, 369] width 131 height 31
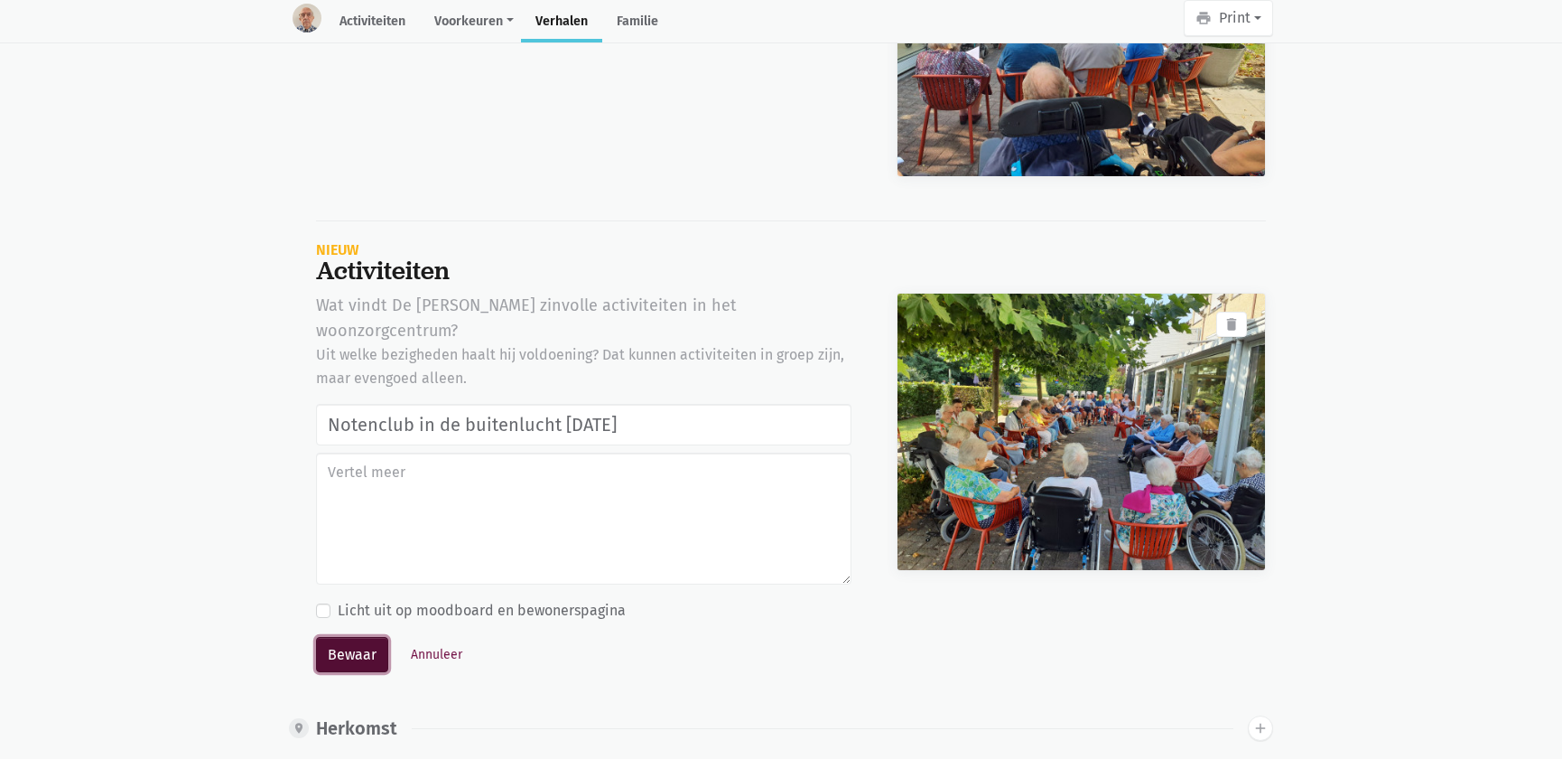
click at [332, 637] on button "Bewaar" at bounding box center [352, 655] width 72 height 36
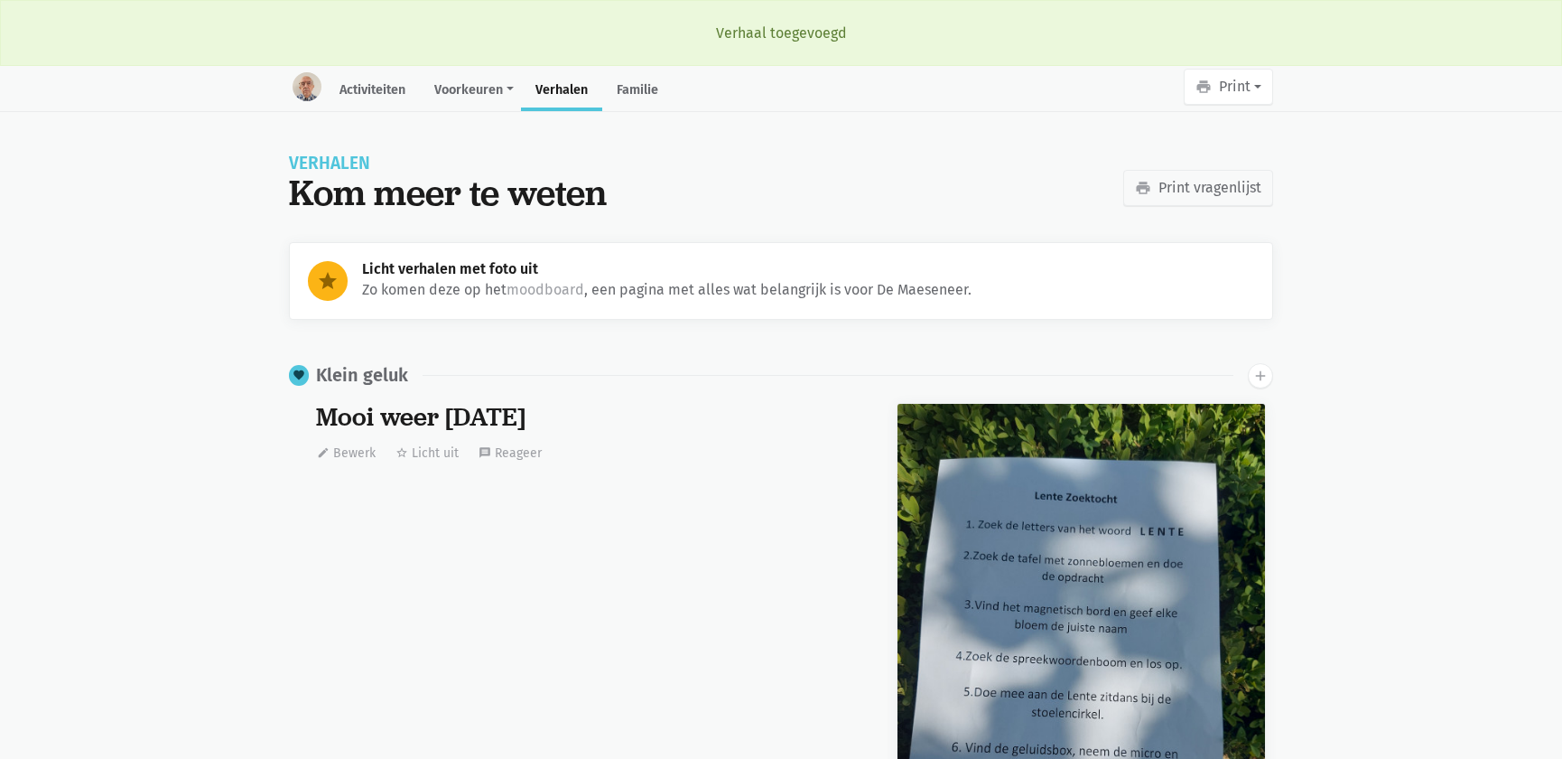
scroll to position [1428, 0]
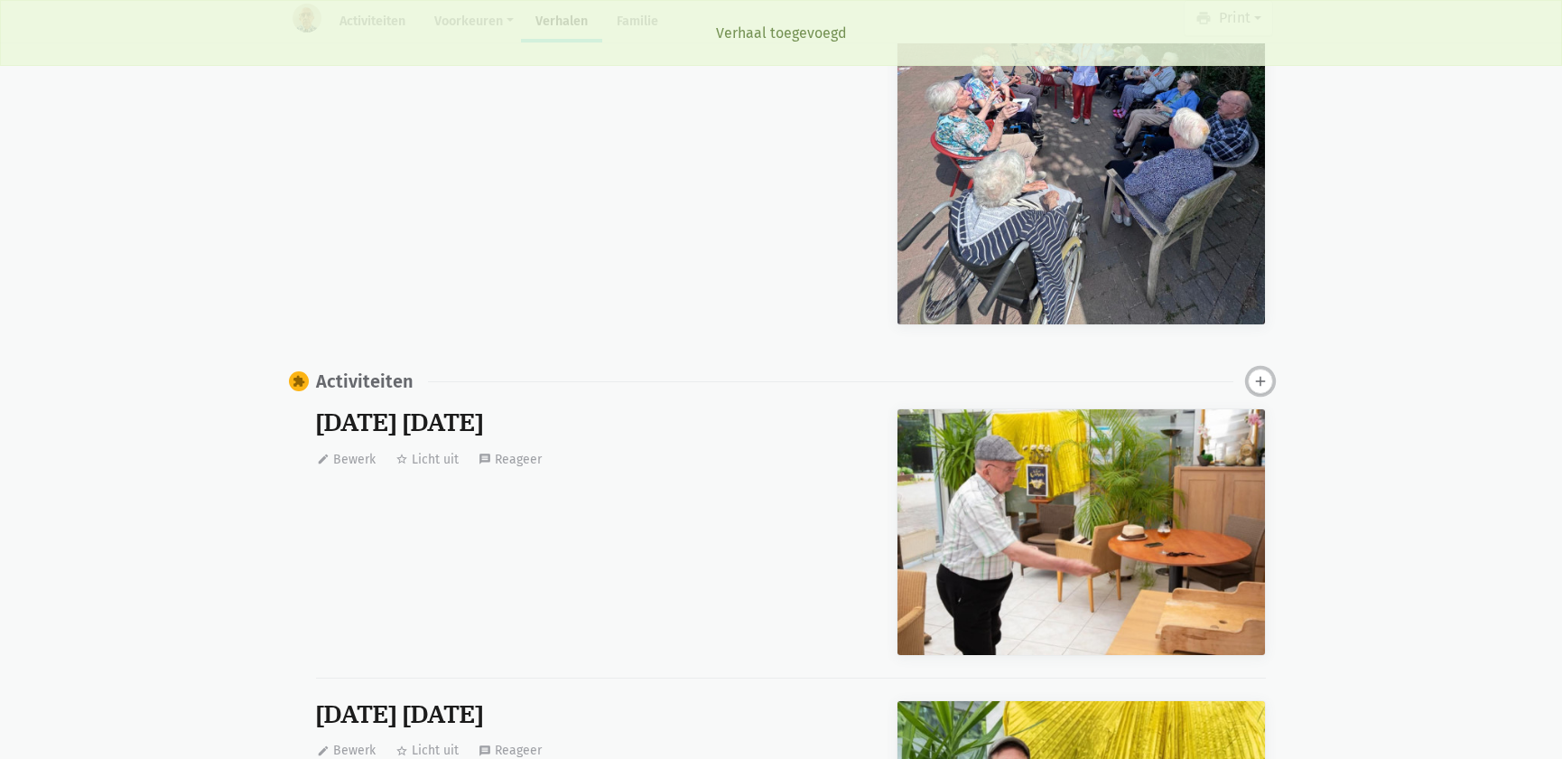
click at [1264, 377] on icon "add" at bounding box center [1260, 381] width 16 height 16
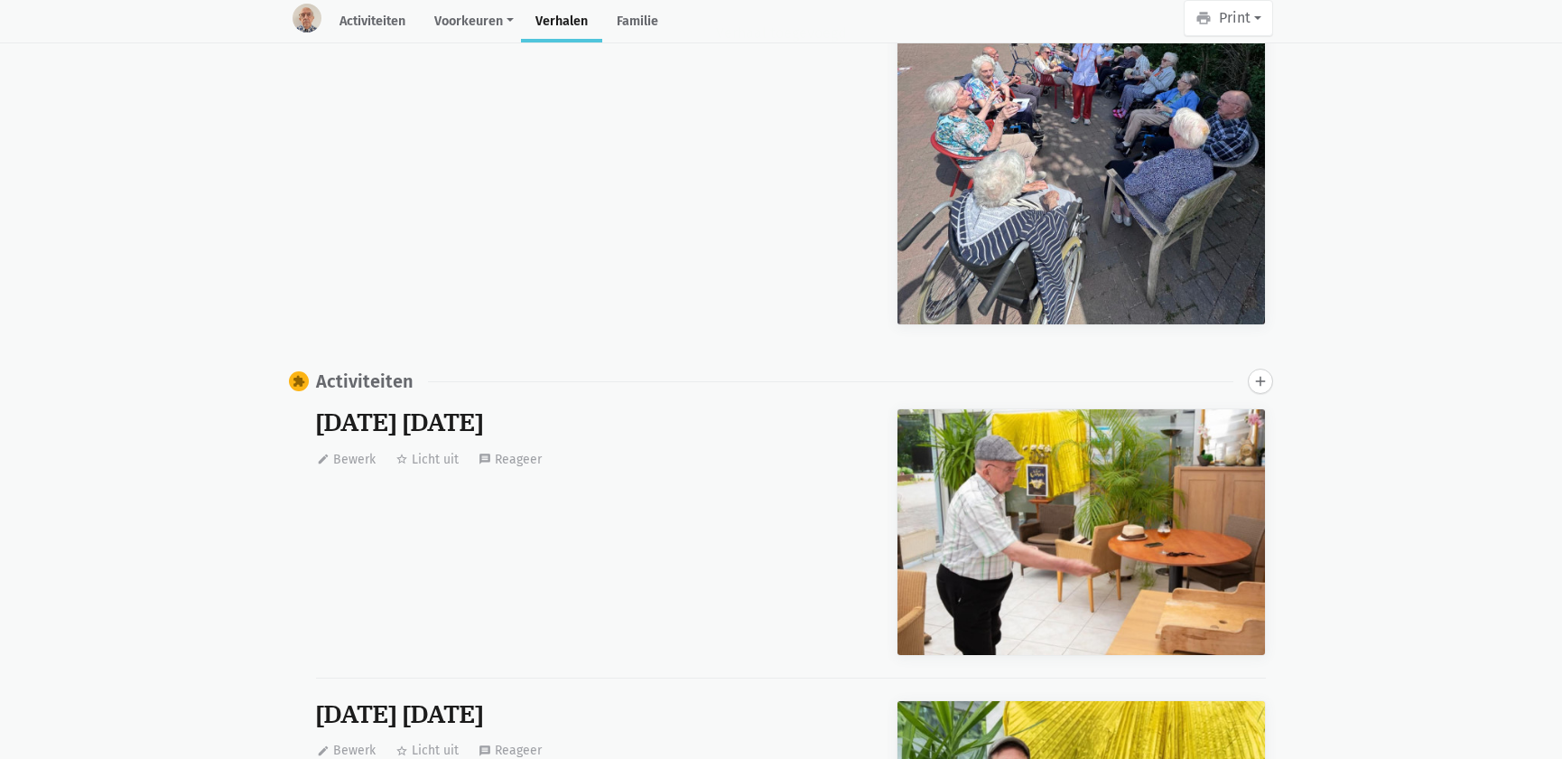
scroll to position [4738, 0]
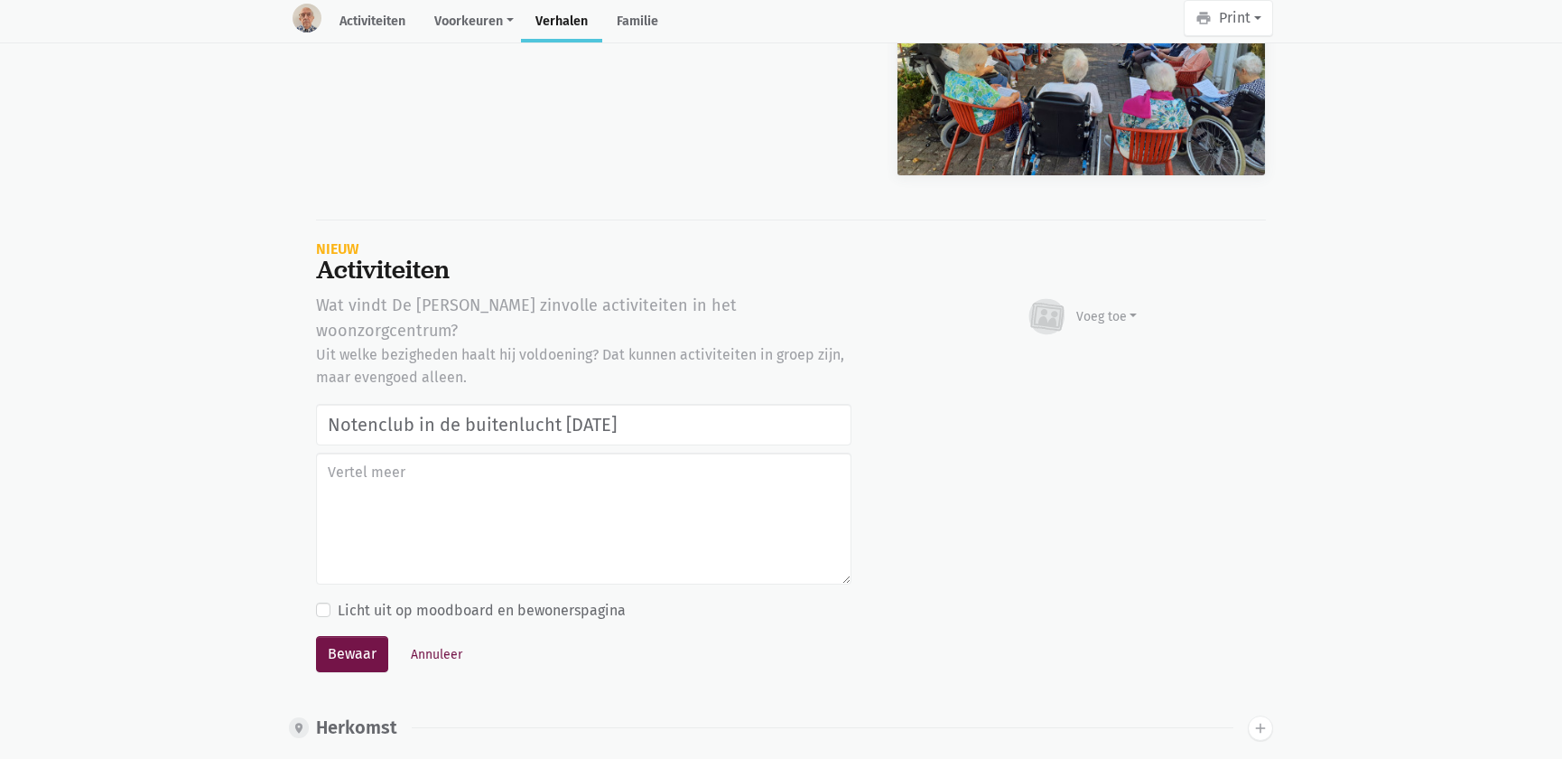
type input "Notenclub in de buitenlucht [DATE]"
click at [1088, 336] on button "Voeg toe" at bounding box center [1082, 317] width 114 height 49
click at [1080, 360] on link "Afbeelding" at bounding box center [1071, 369] width 131 height 31
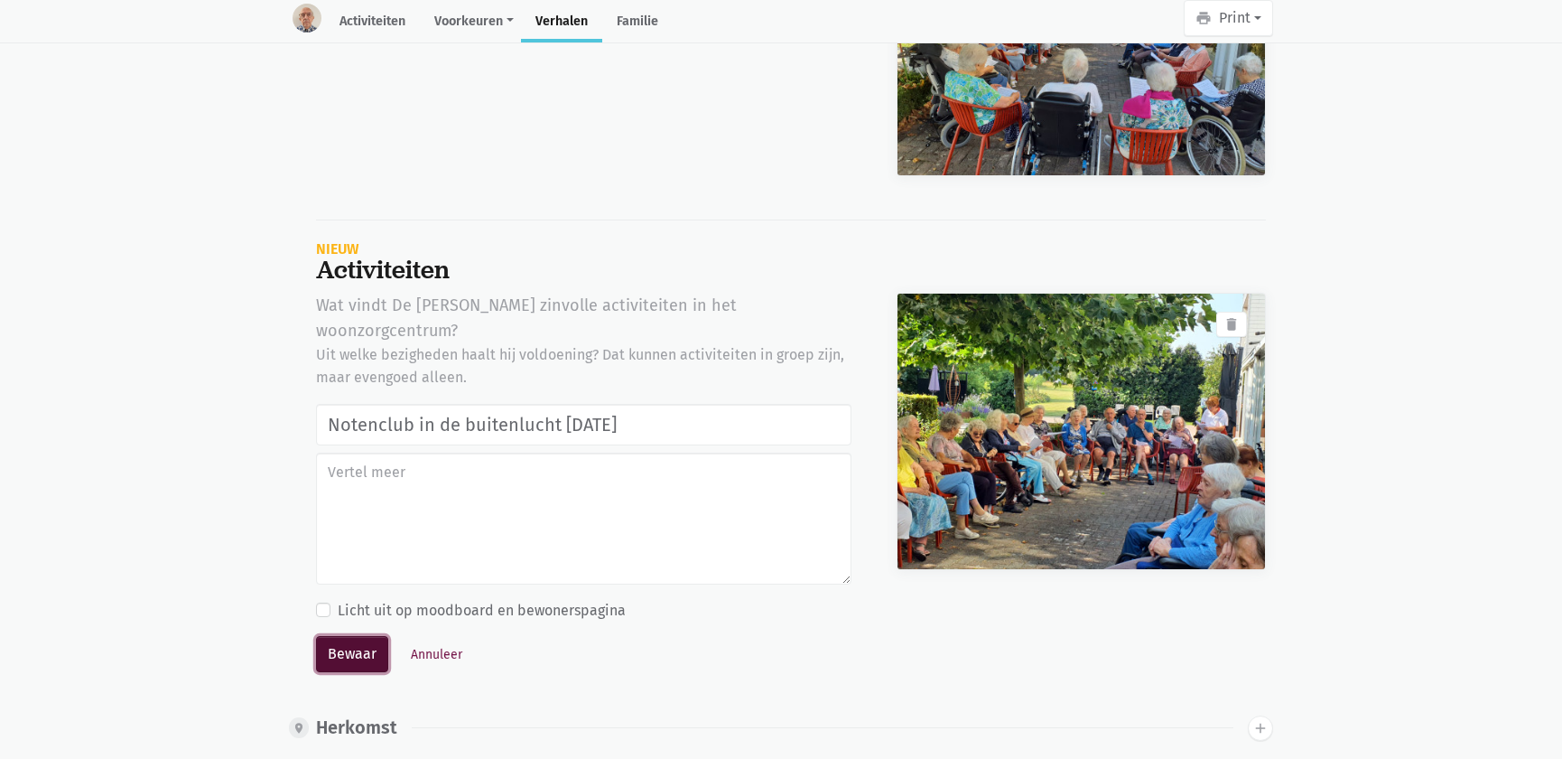
click at [340, 636] on button "Bewaar" at bounding box center [352, 654] width 72 height 36
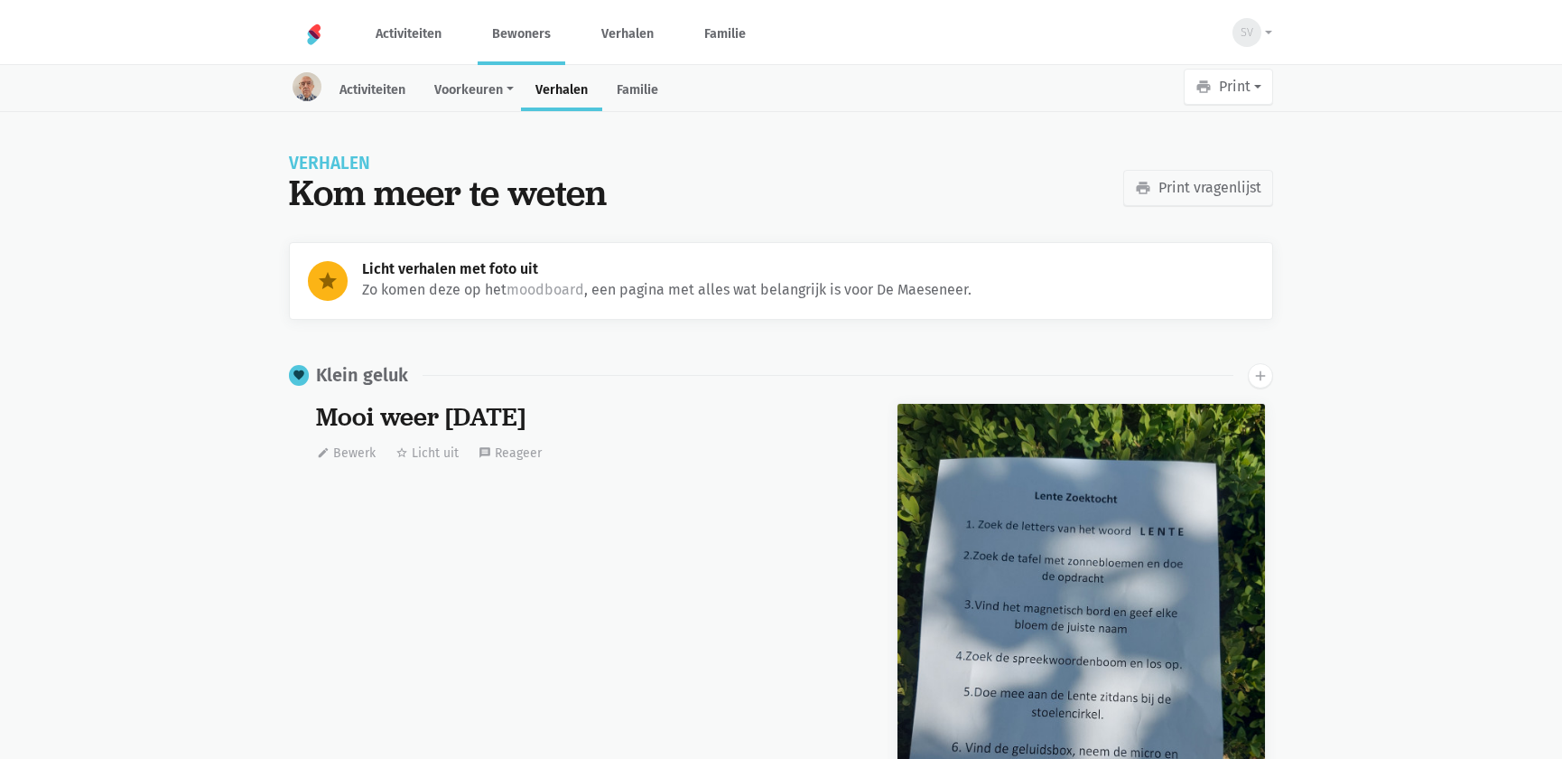
scroll to position [1428, 0]
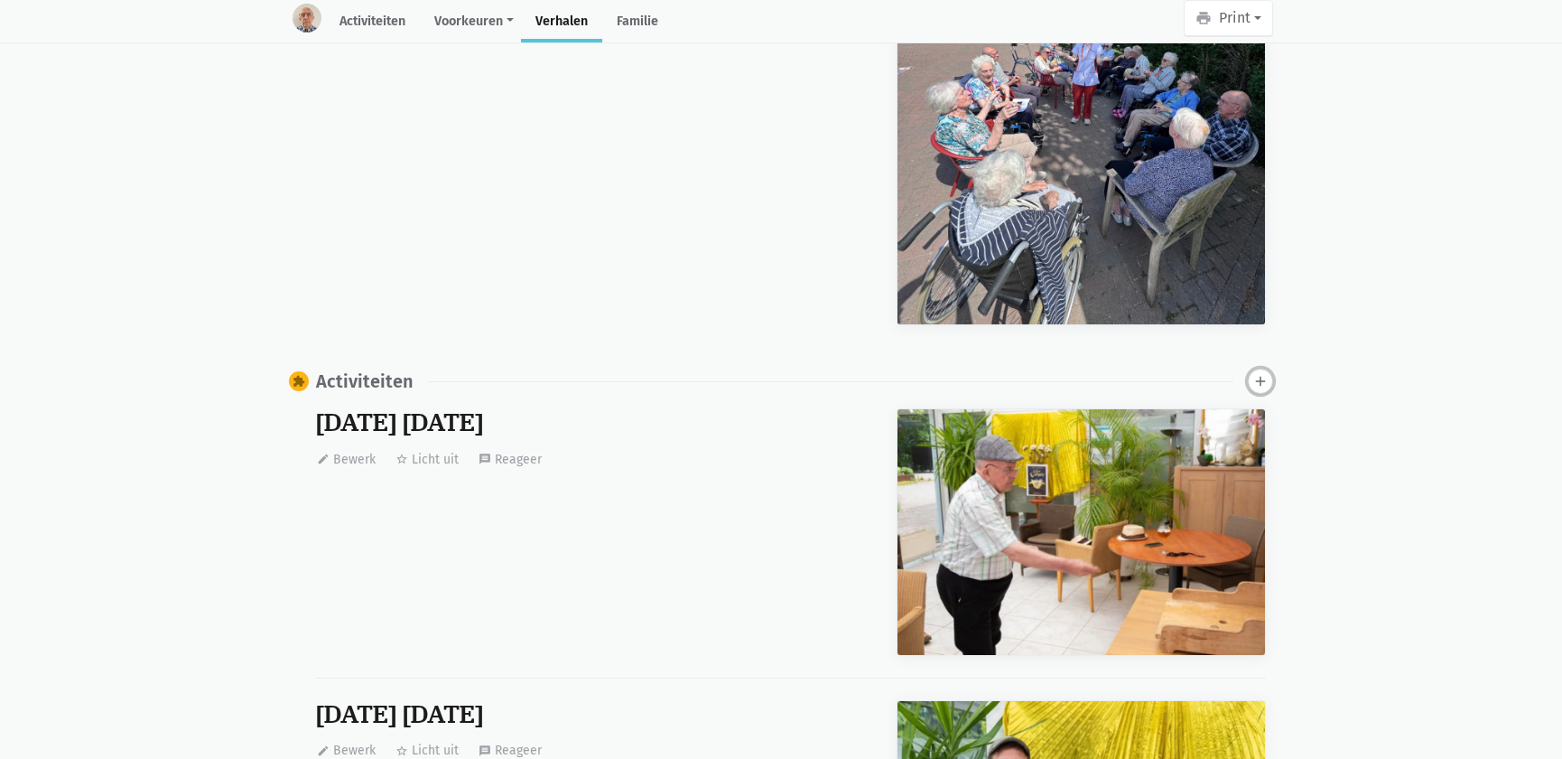
click at [1258, 383] on icon "add" at bounding box center [1260, 381] width 16 height 16
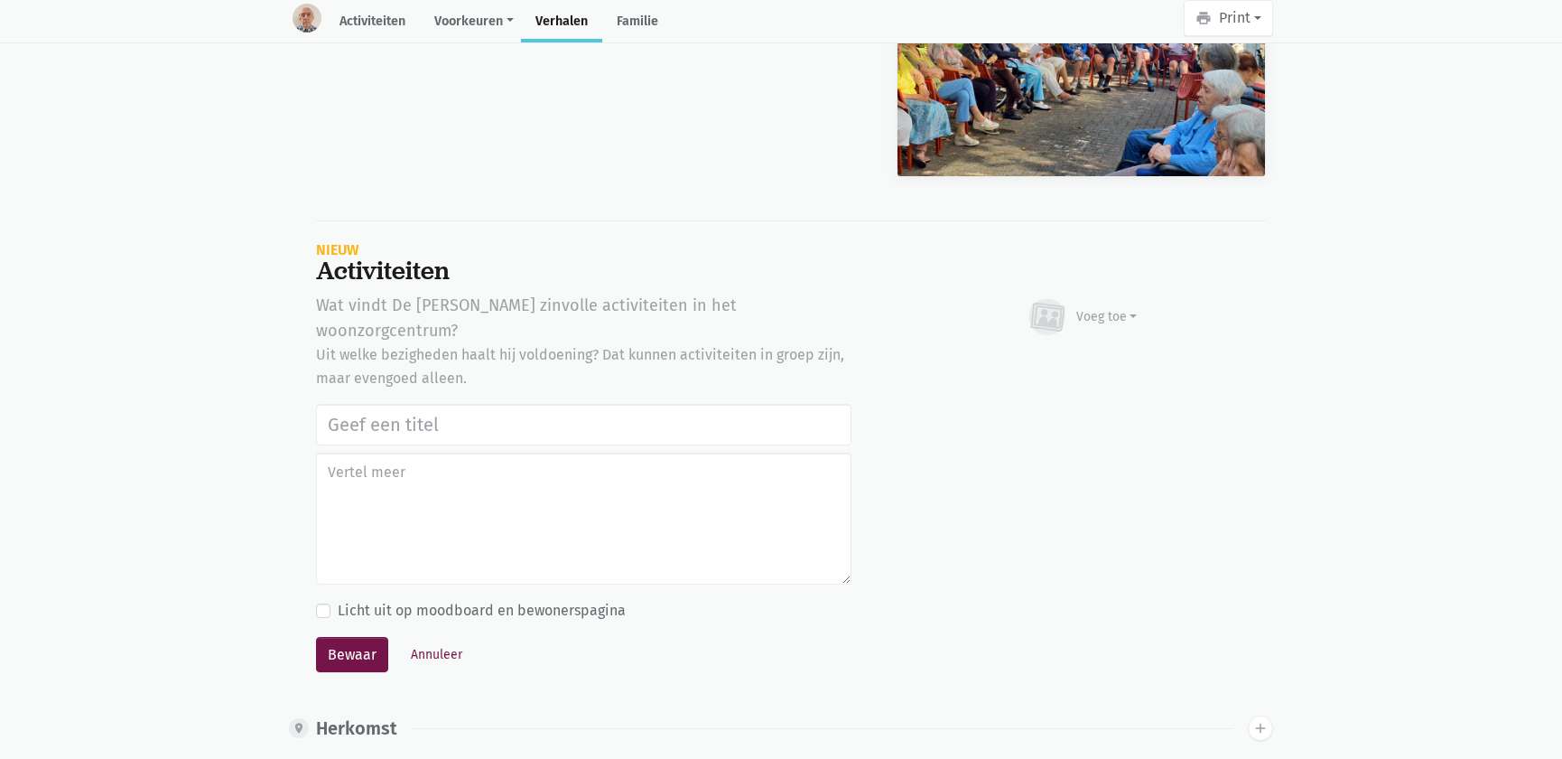
click at [566, 404] on input "text" at bounding box center [583, 425] width 535 height 42
type input "Notenclub in de buitenlucht [DATE]"
click at [1089, 319] on div "Voeg toe" at bounding box center [1106, 316] width 61 height 19
click at [1080, 364] on link "Afbeelding" at bounding box center [1071, 369] width 131 height 31
click at [440, 640] on button "Annuleer" at bounding box center [437, 654] width 68 height 28
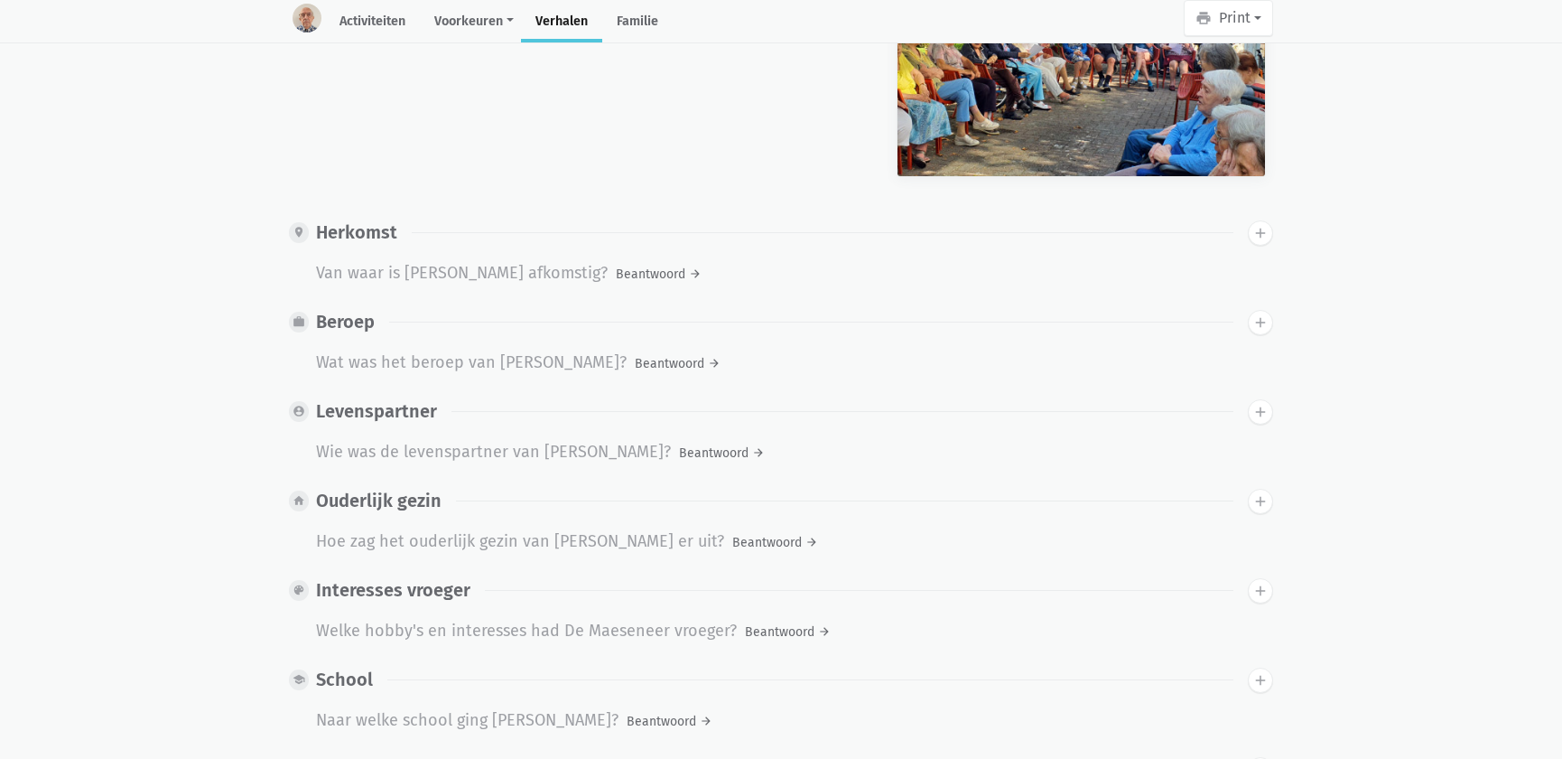
scroll to position [0, 0]
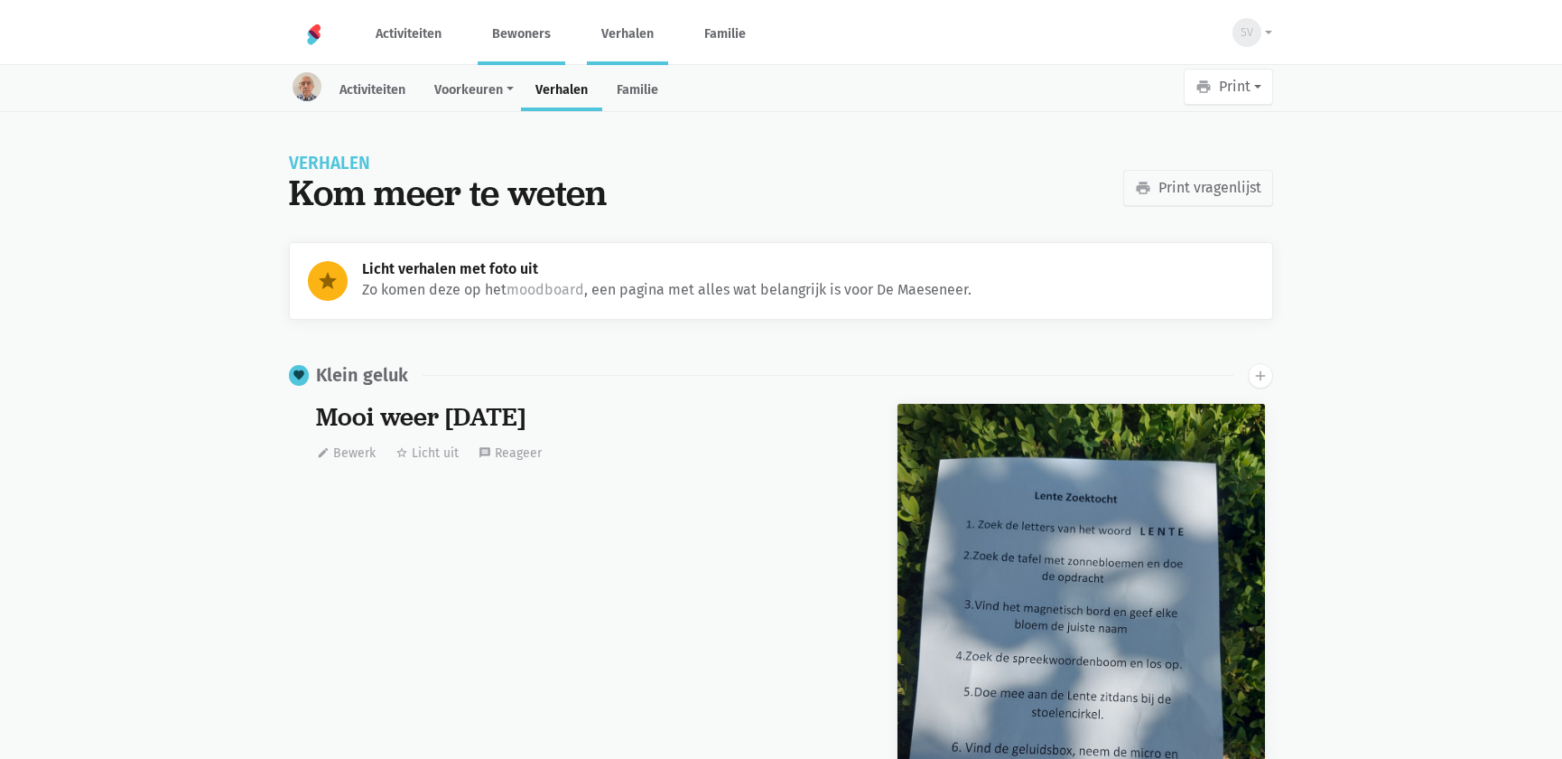
click at [614, 39] on link "Verhalen" at bounding box center [627, 34] width 81 height 60
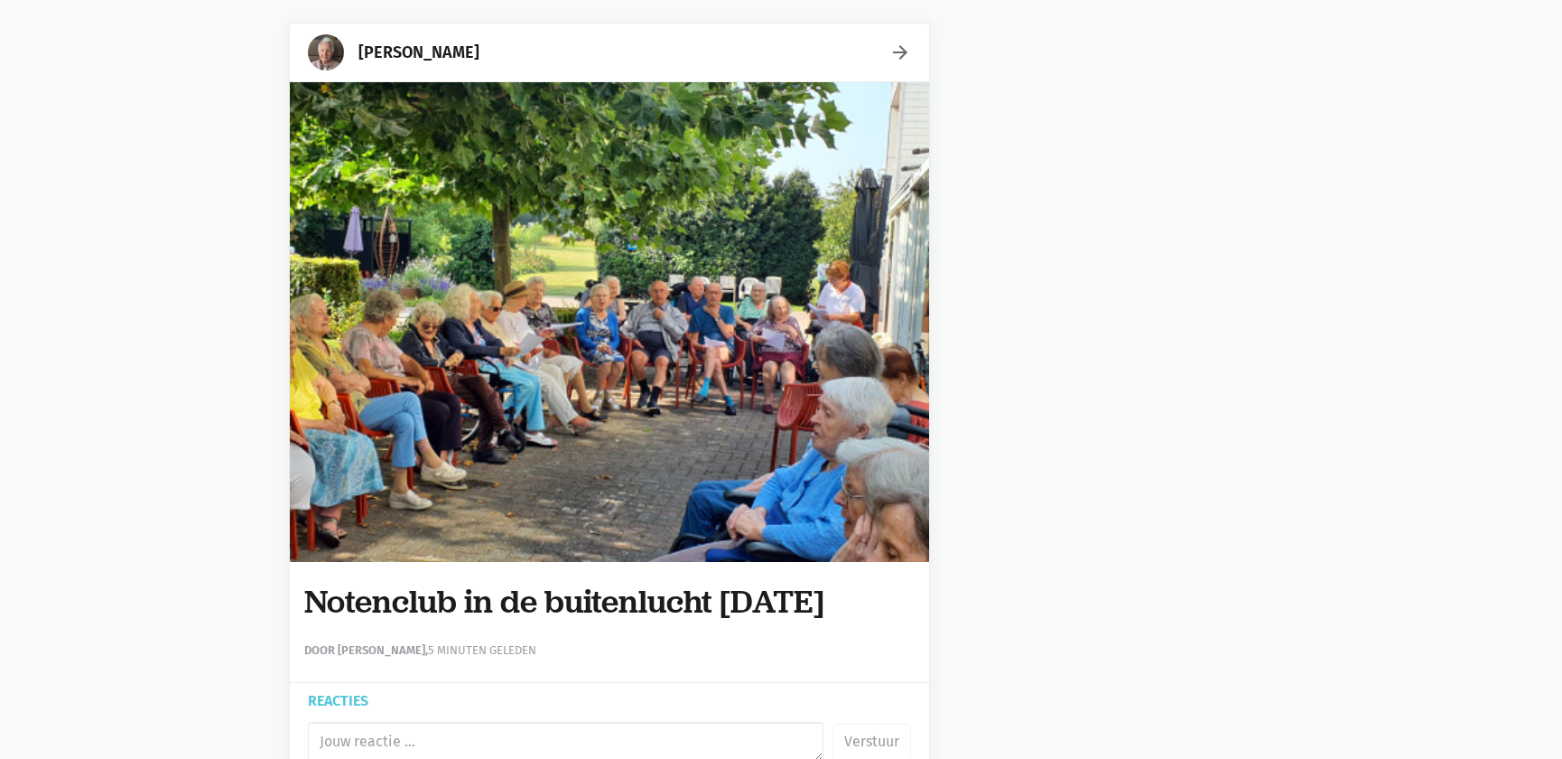
scroll to position [6321, 0]
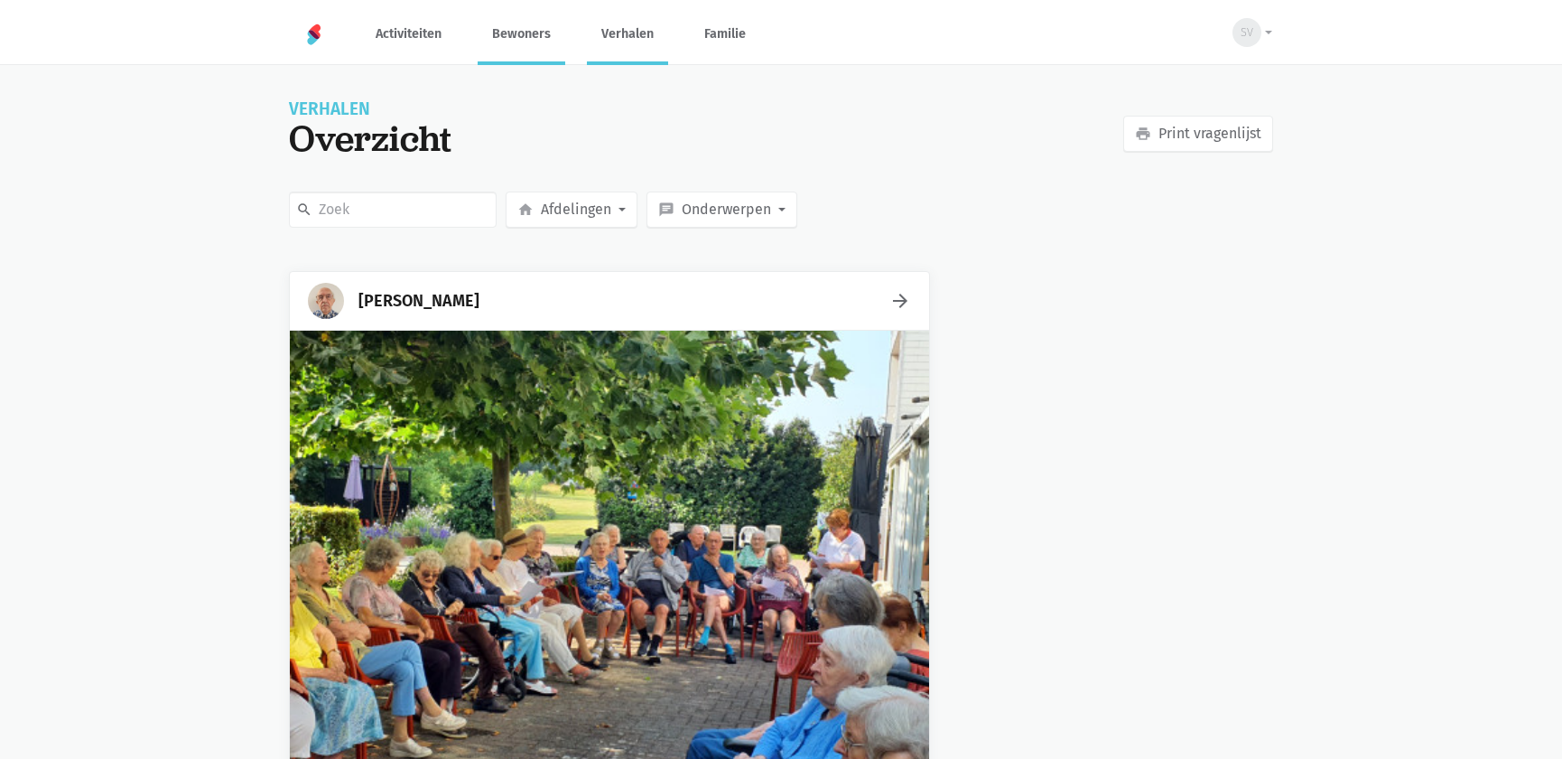
click at [531, 39] on link "Bewoners" at bounding box center [522, 34] width 88 height 60
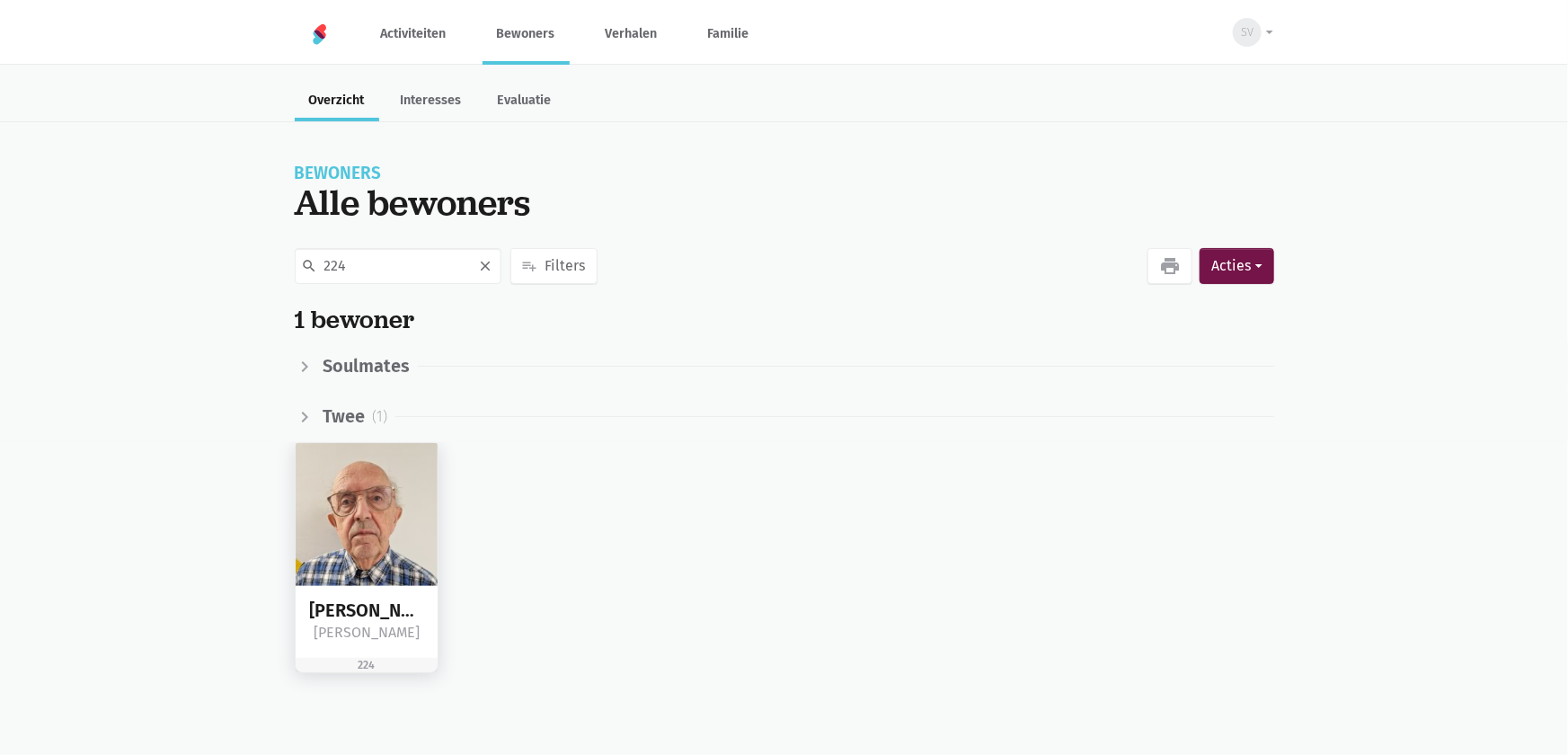
type input "224"
click at [361, 477] on img at bounding box center [367, 514] width 143 height 143
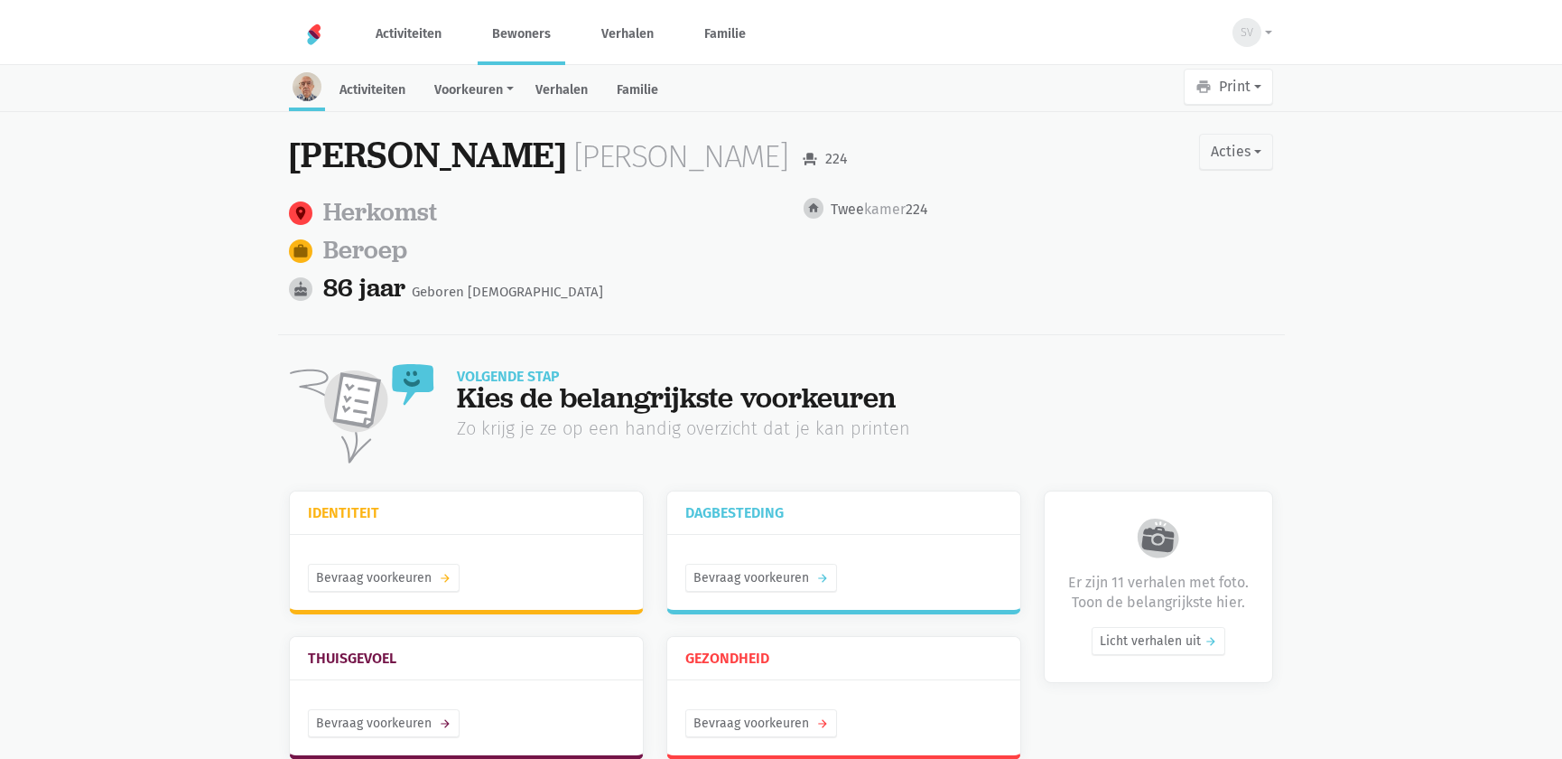
click at [574, 112] on div "De Maeseneer Hendrik event_seat 224 Acties edit Bewerk profiel mail Nodig famil…" at bounding box center [780, 457] width 1029 height 691
click at [535, 90] on link "Verhalen" at bounding box center [561, 91] width 81 height 39
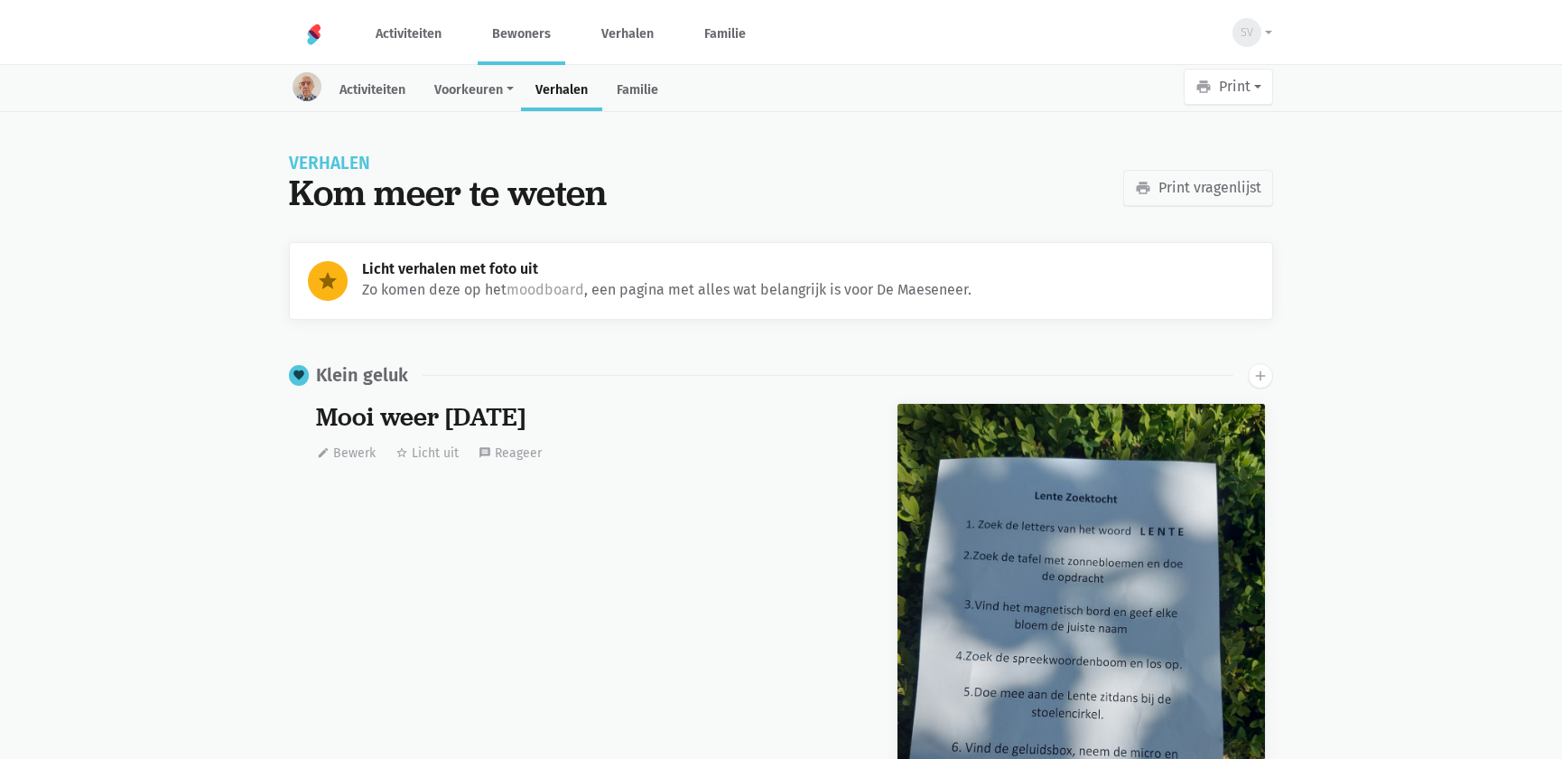
scroll to position [1428, 0]
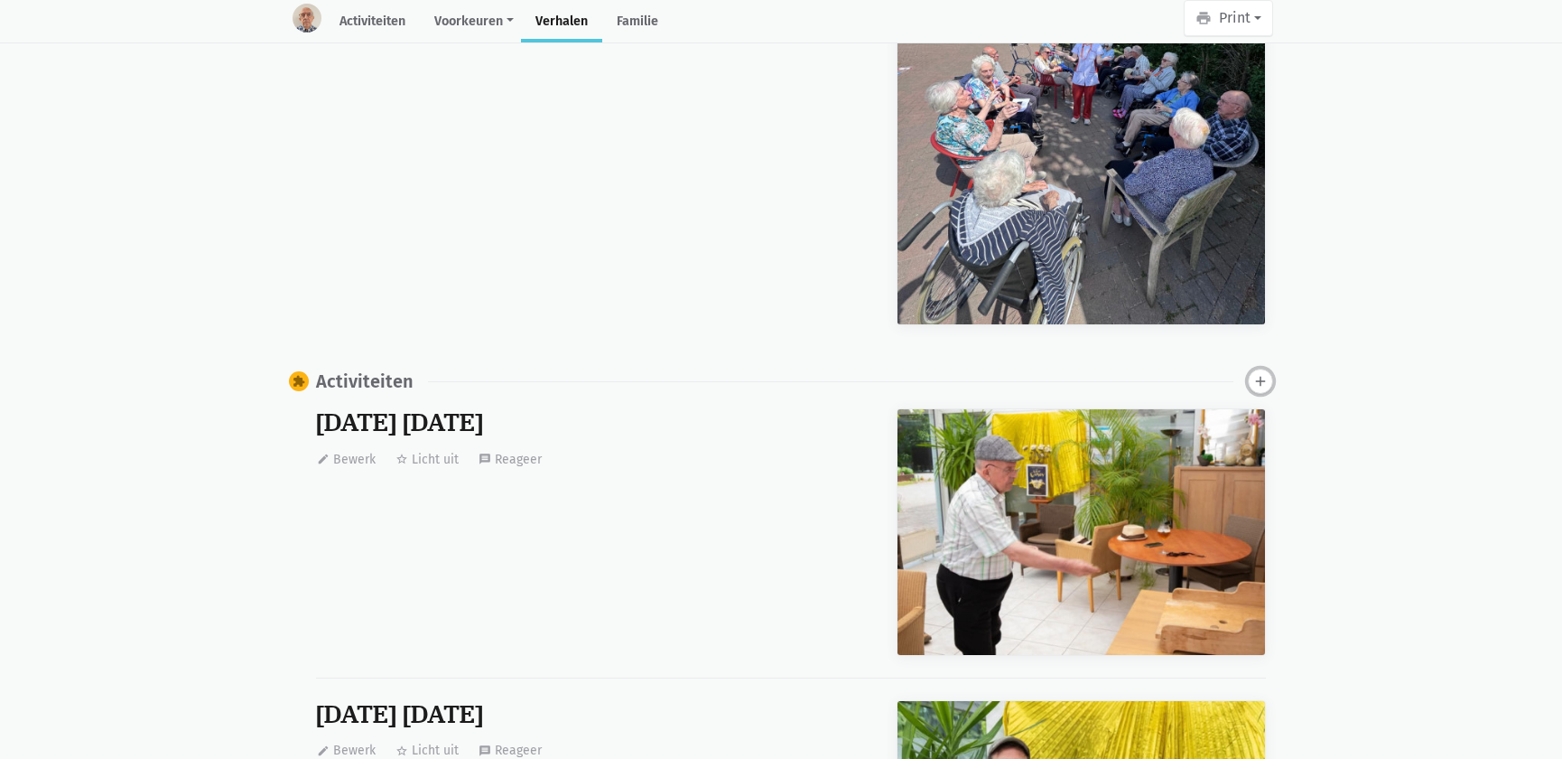
click at [1257, 368] on button "add" at bounding box center [1260, 380] width 25 height 25
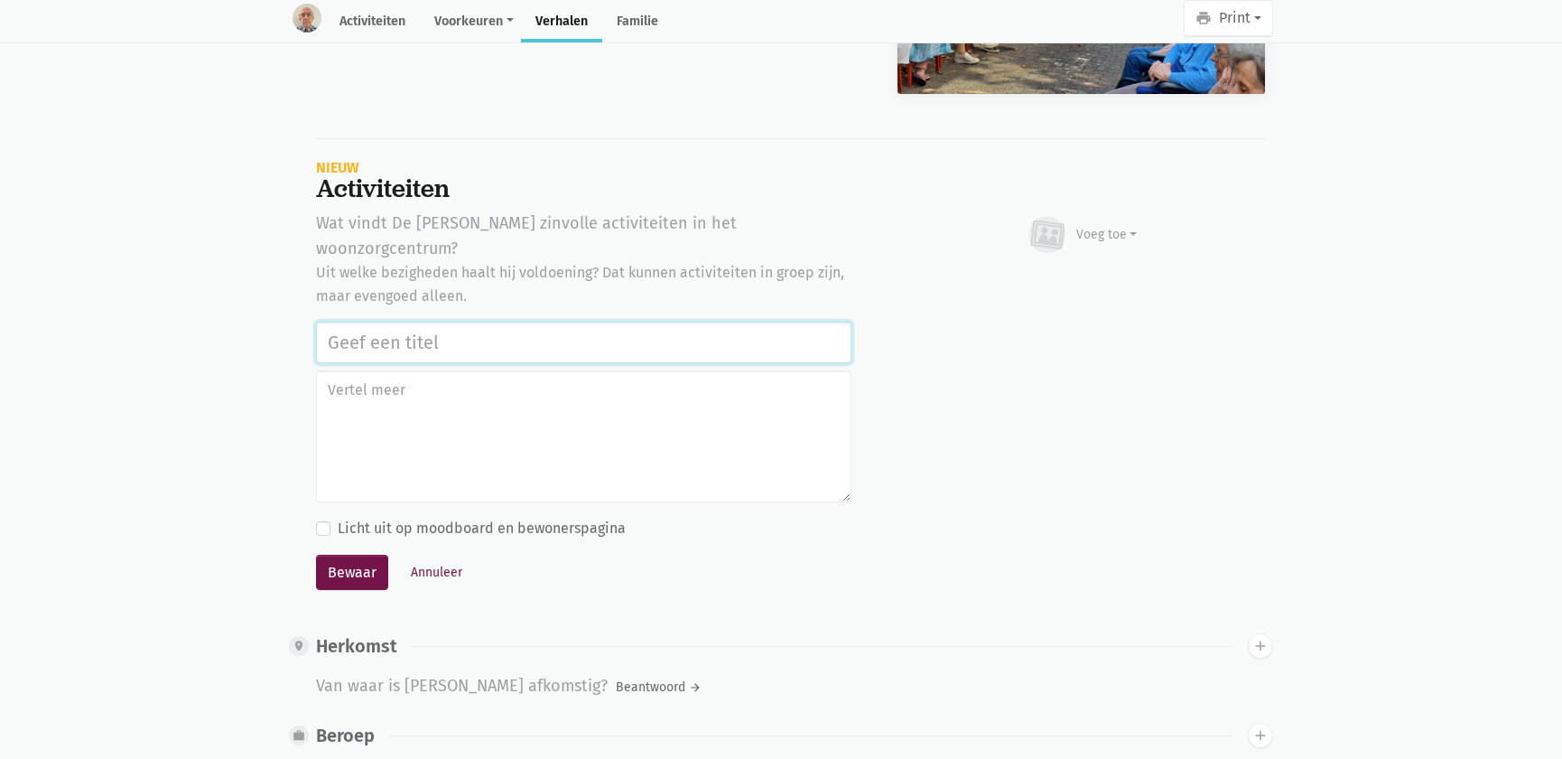
scroll to position [5059, 0]
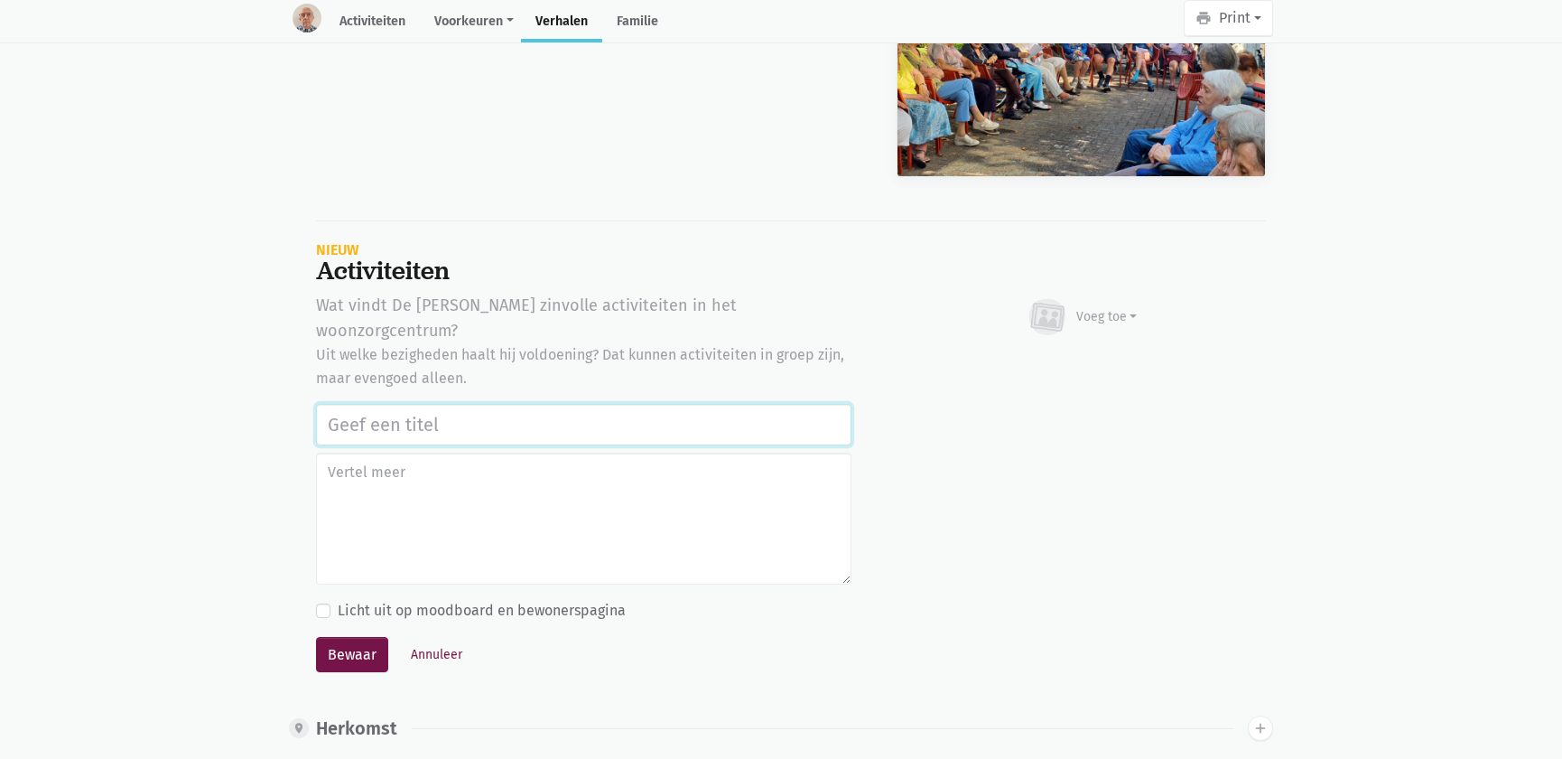
click at [381, 404] on input "text" at bounding box center [583, 425] width 535 height 42
click at [352, 404] on input "text" at bounding box center [583, 425] width 535 height 42
paste input "Notenclub in de buitenlucht [DATE]"
type input "Notenclub in de buitenlucht [DATE]"
click at [1091, 324] on div "Voeg toe" at bounding box center [1082, 317] width 112 height 40
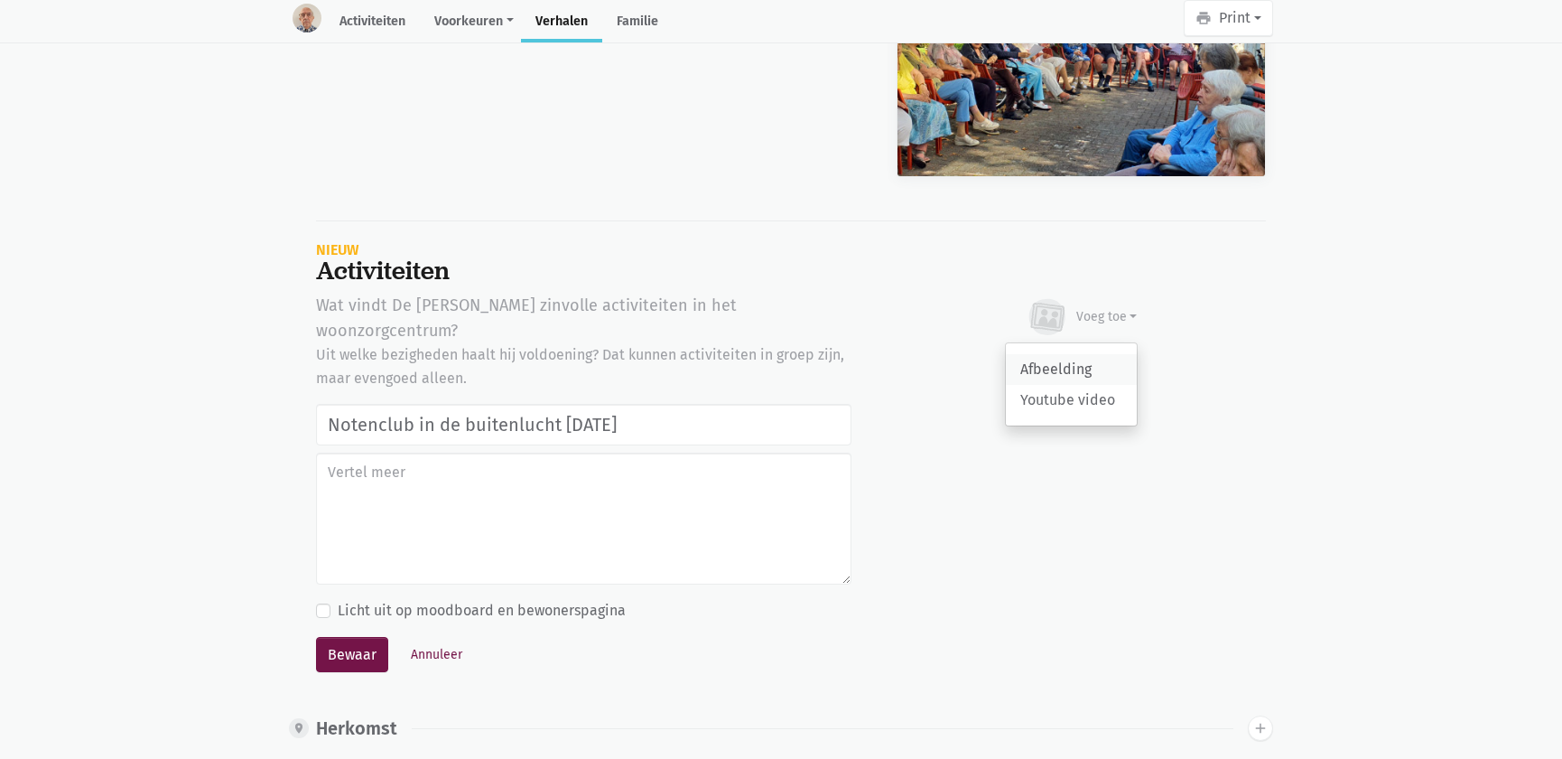
click at [1063, 371] on link "Afbeelding" at bounding box center [1071, 369] width 131 height 31
click at [440, 640] on button "Annuleer" at bounding box center [437, 654] width 68 height 28
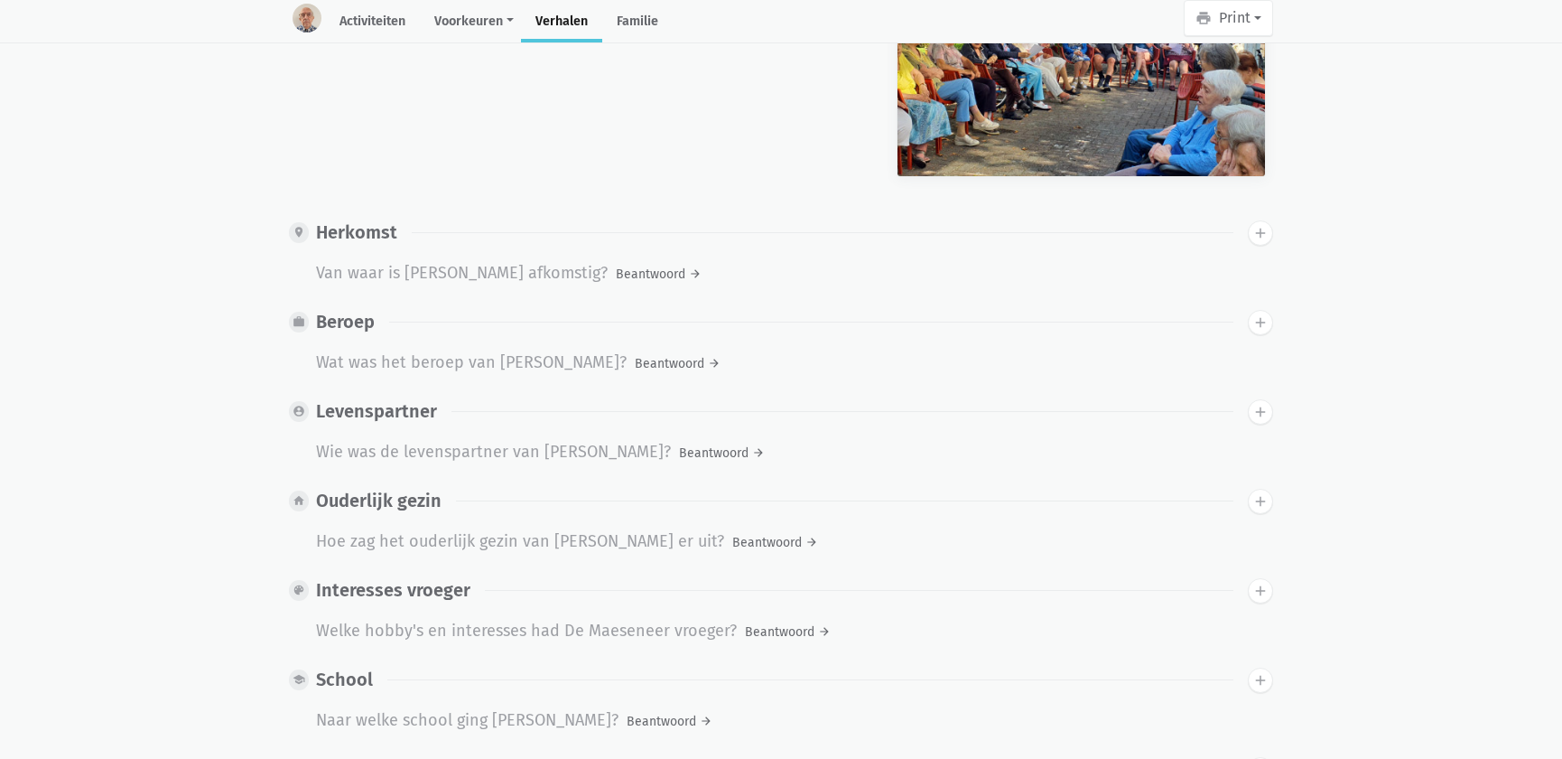
scroll to position [0, 0]
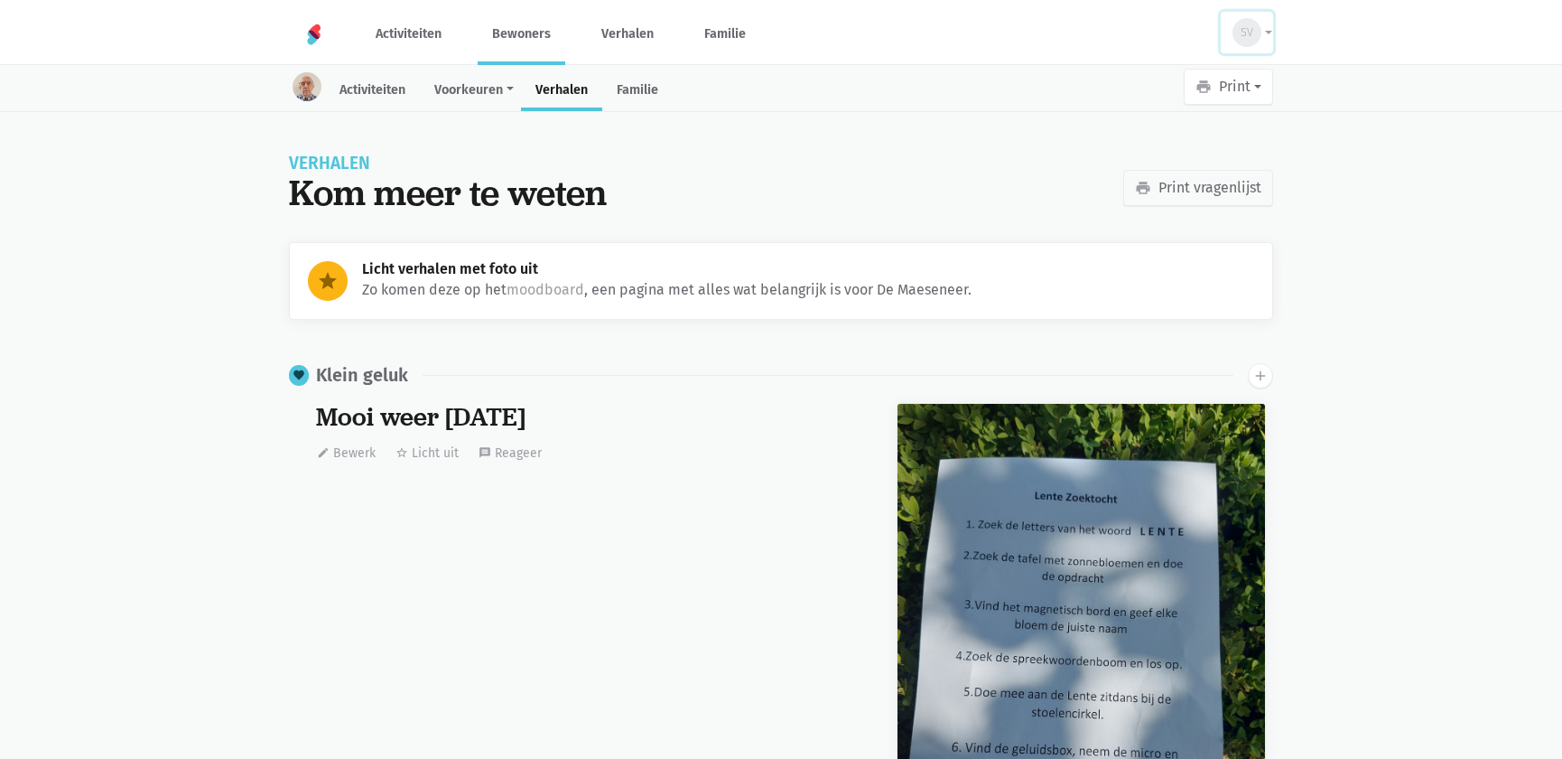
click at [1264, 33] on button "SV" at bounding box center [1247, 33] width 52 height 42
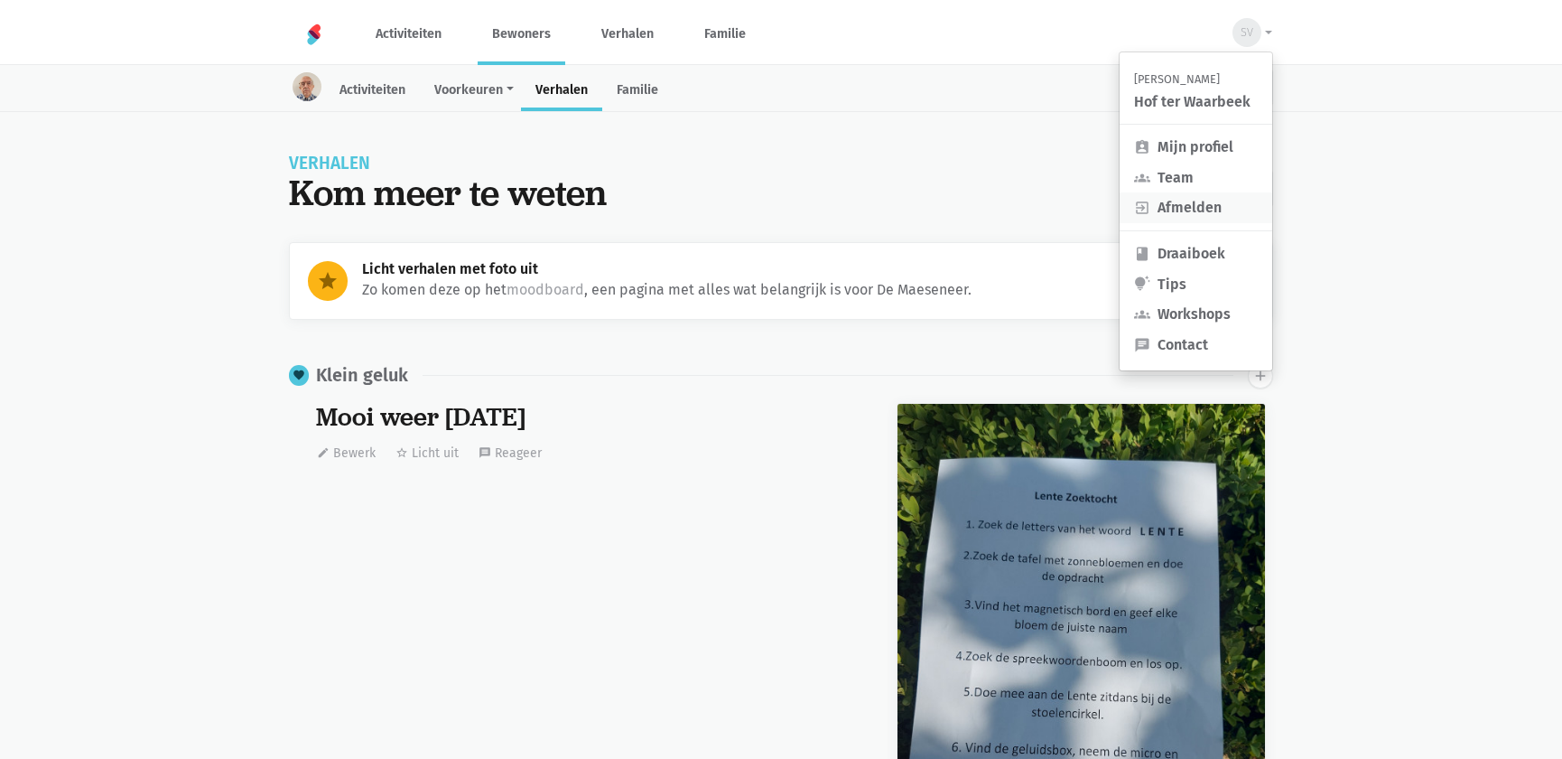
click at [1210, 207] on link "exit_to_app Afmelden" at bounding box center [1196, 207] width 153 height 31
